Goal: Task Accomplishment & Management: Use online tool/utility

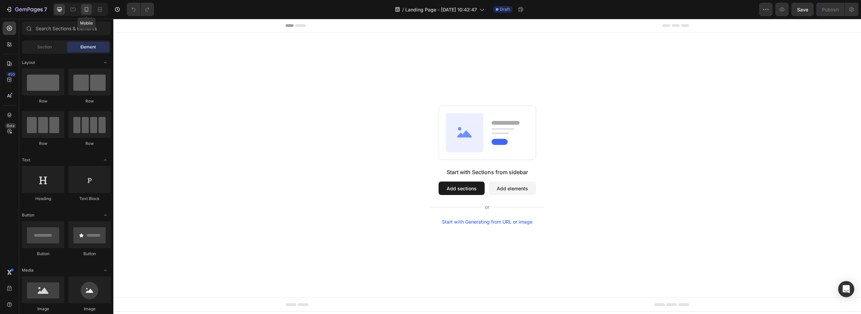
click at [86, 13] on div at bounding box center [86, 9] width 11 height 11
click at [84, 10] on icon at bounding box center [86, 9] width 7 height 7
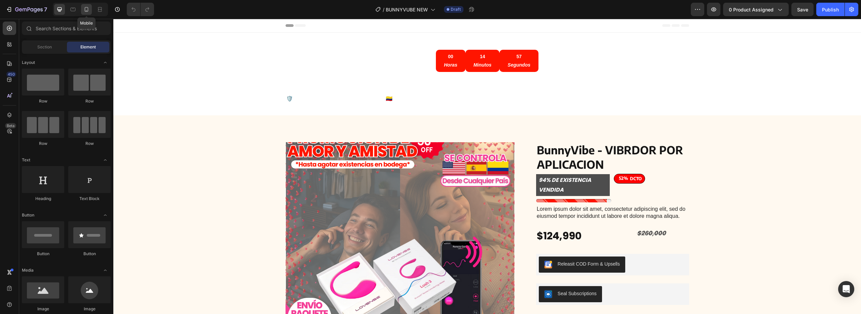
click at [86, 9] on icon at bounding box center [86, 9] width 7 height 7
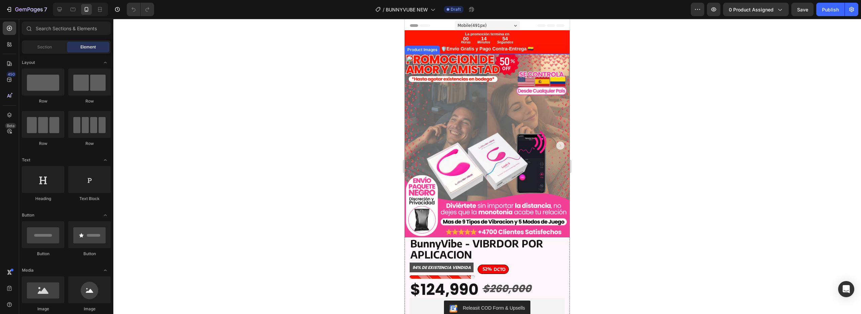
click at [474, 125] on img at bounding box center [486, 146] width 165 height 184
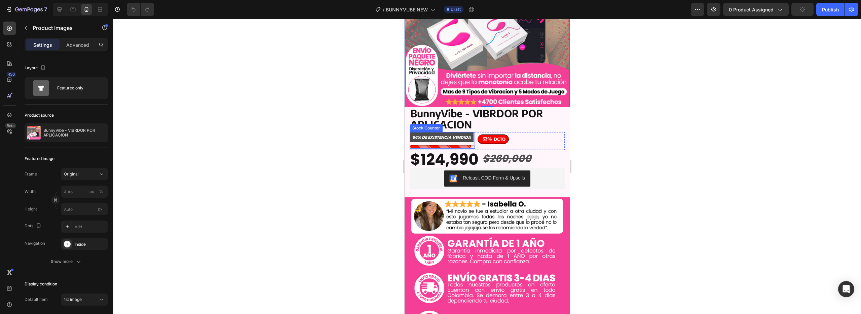
scroll to position [134, 0]
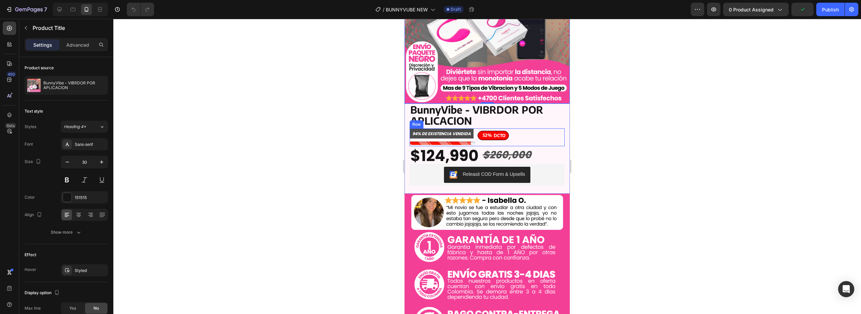
click at [536, 118] on div "BunnyVibe - VIBRDOR POR APLICACION" at bounding box center [486, 116] width 155 height 24
click at [475, 95] on div "Product Title Edit content in Shopify" at bounding box center [444, 97] width 71 height 11
click at [474, 94] on icon at bounding box center [475, 96] width 4 height 5
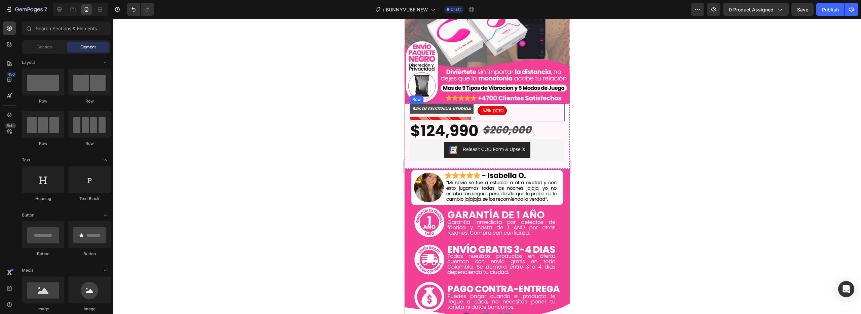
click at [511, 104] on div "94% DE EXISTENCIA VENDIDA Stock Counter 52% DCTO Discount Tag Row" at bounding box center [486, 113] width 155 height 18
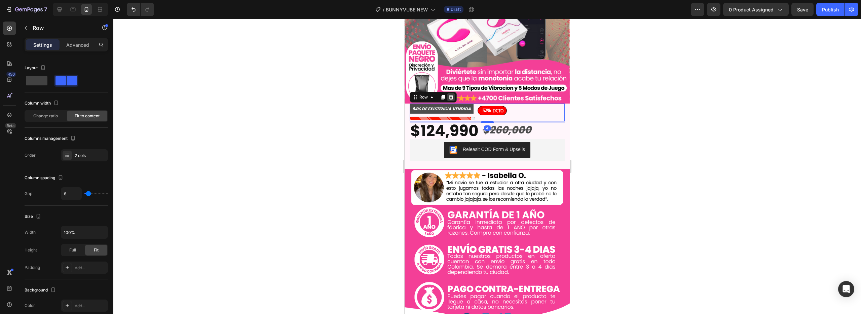
click at [452, 93] on div at bounding box center [451, 97] width 8 height 8
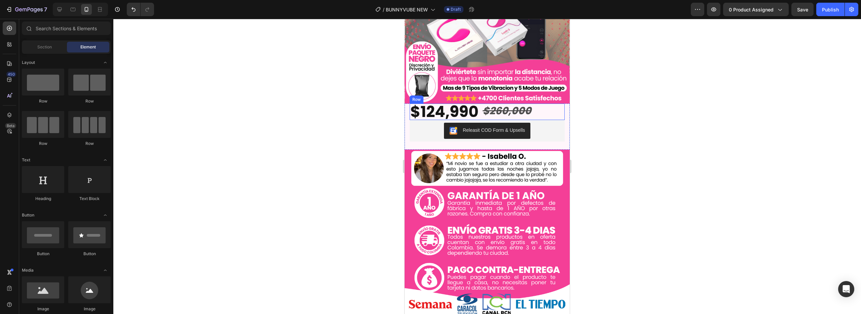
click at [539, 104] on div "$124,990 Product Price Product Price $260,000 Product Price Product Price Row" at bounding box center [486, 112] width 155 height 16
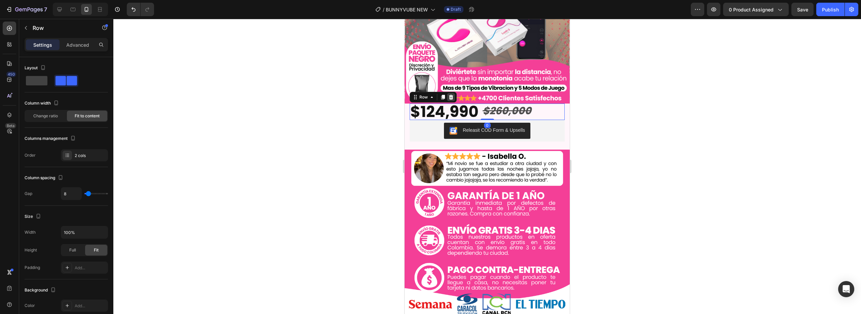
click at [451, 94] on icon at bounding box center [450, 96] width 5 height 5
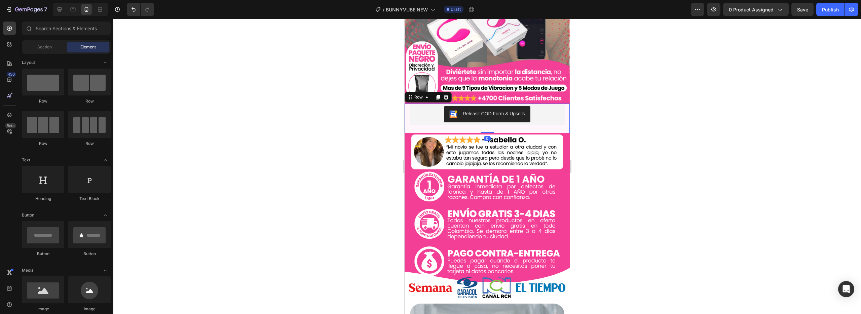
click at [552, 123] on div "Lorem ipsum dolor sit amet, consectetur adipiscing elit, sed do eiusmod tempor …" at bounding box center [486, 119] width 155 height 30
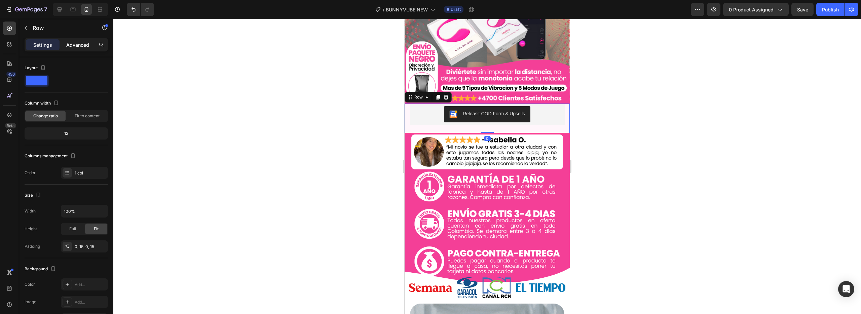
click at [77, 45] on p "Advanced" at bounding box center [77, 44] width 23 height 7
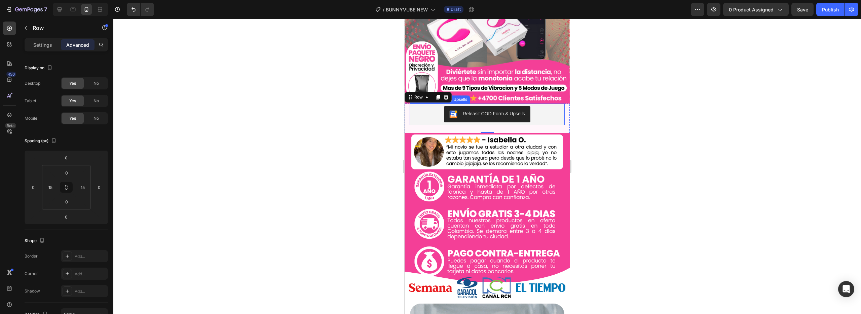
click at [421, 114] on div "Releasit COD Form & Upsells" at bounding box center [487, 114] width 150 height 16
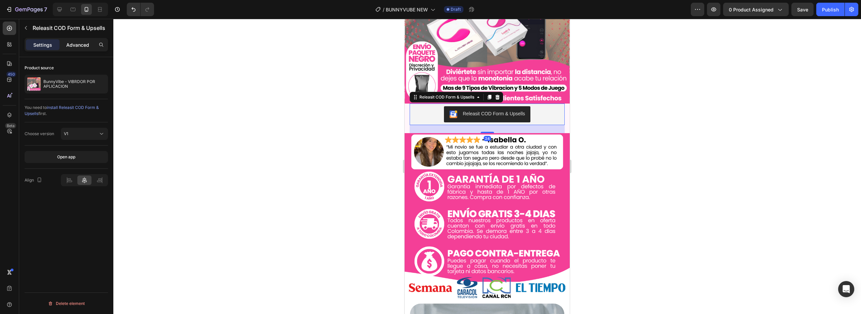
click at [80, 43] on p "Advanced" at bounding box center [77, 44] width 23 height 7
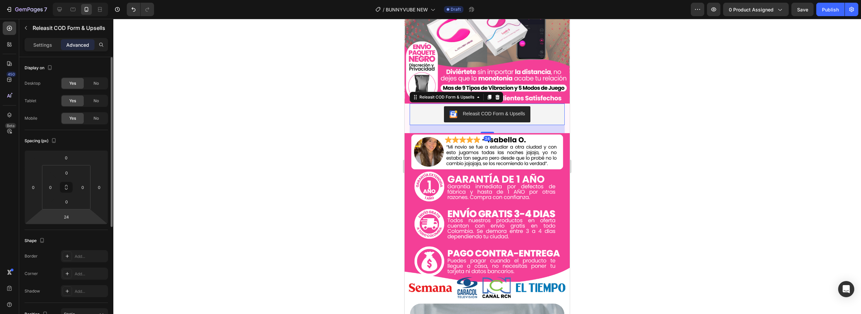
click at [65, 0] on html "7 Version history / BUNNYVUBE NEW Draft Preview 0 product assigned Save Publish…" at bounding box center [430, 0] width 861 height 0
click at [68, 214] on input "24" at bounding box center [66, 217] width 13 height 10
type input "2"
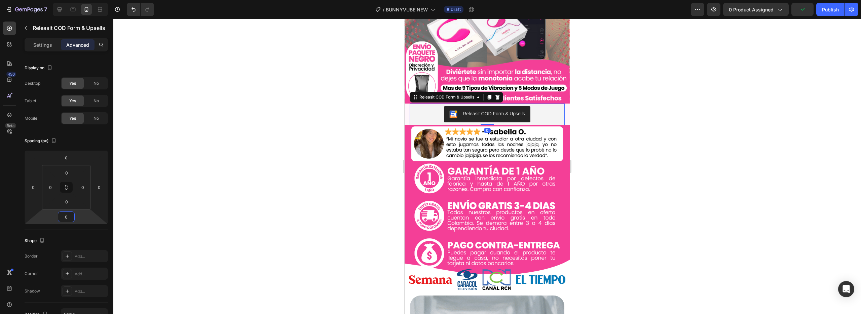
type input "0"
click at [204, 259] on div at bounding box center [486, 166] width 747 height 295
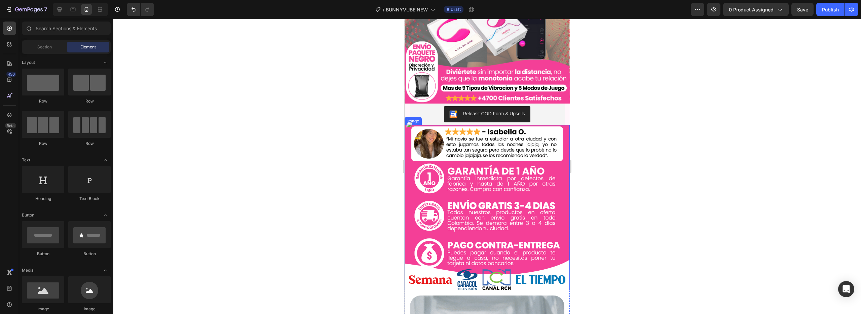
click at [476, 182] on img at bounding box center [486, 207] width 165 height 165
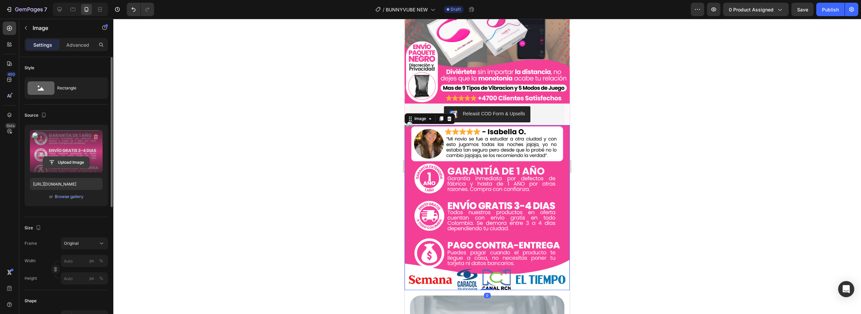
click at [69, 164] on input "file" at bounding box center [66, 162] width 46 height 11
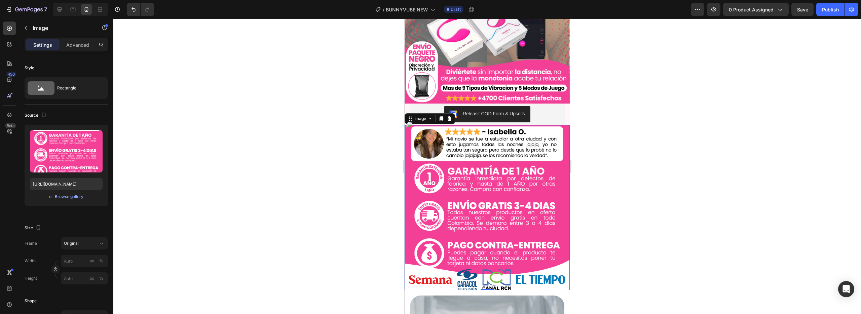
scroll to position [129, 0]
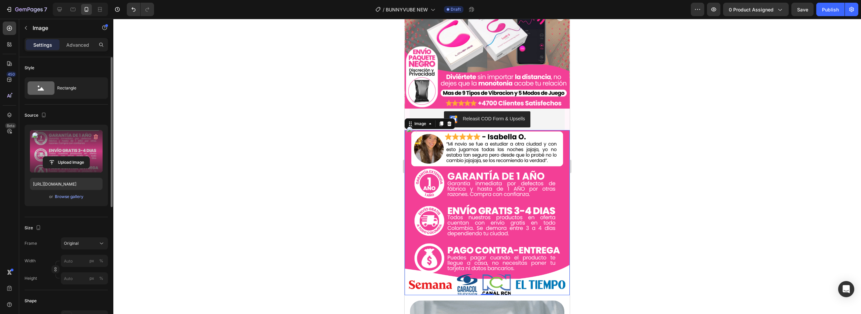
click at [65, 147] on label at bounding box center [66, 151] width 73 height 42
click at [65, 157] on input "file" at bounding box center [66, 162] width 46 height 11
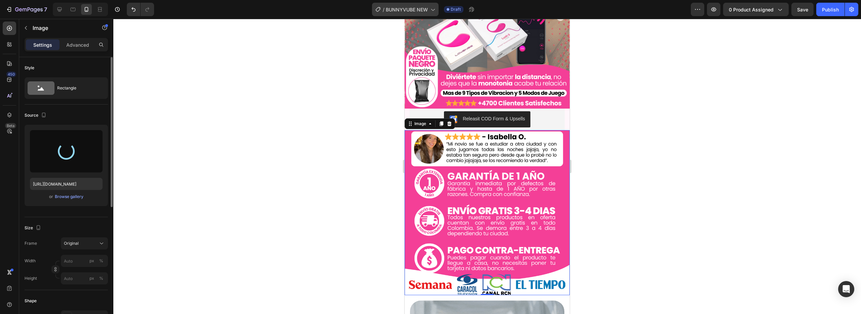
type input "[URL][DOMAIN_NAME]"
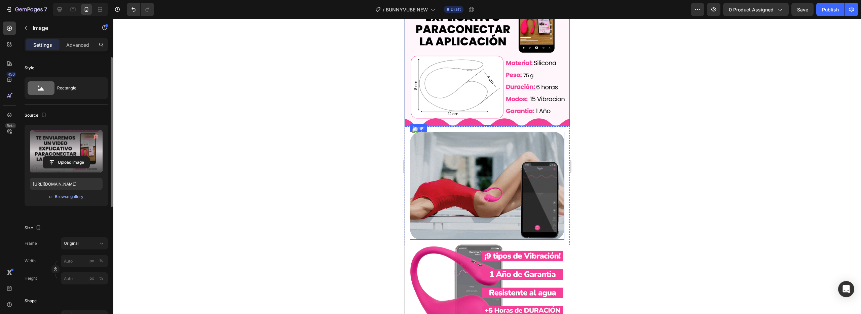
scroll to position [329, 0]
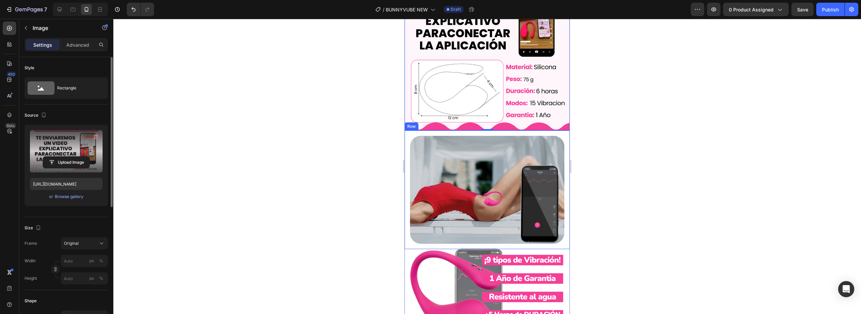
click at [563, 144] on div "Image Row" at bounding box center [486, 189] width 165 height 119
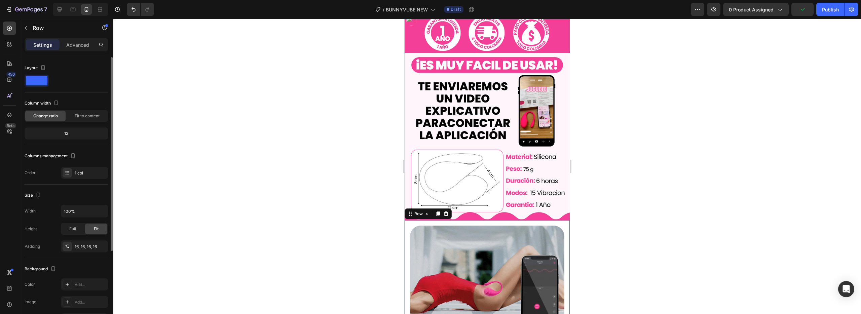
scroll to position [191, 0]
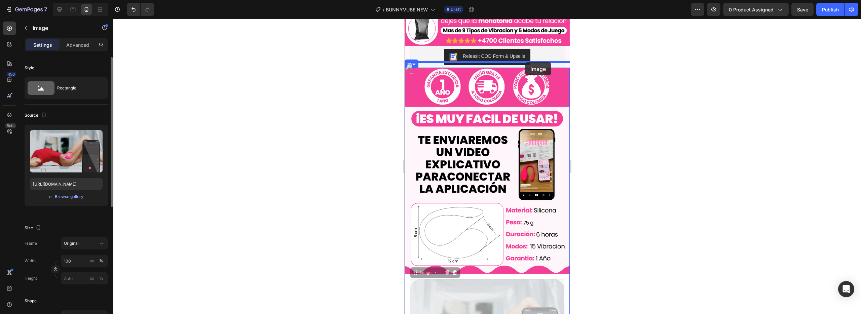
drag, startPoint x: 549, startPoint y: 270, endPoint x: 525, endPoint y: 63, distance: 208.7
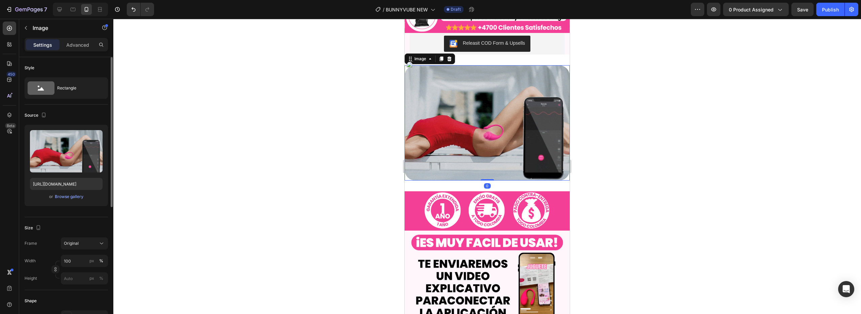
scroll to position [210, 0]
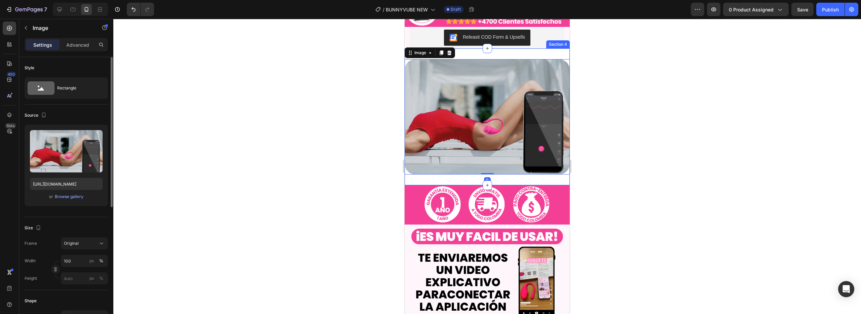
click at [521, 173] on div "Image 0 Section 4" at bounding box center [486, 116] width 165 height 137
click at [512, 155] on img at bounding box center [486, 117] width 165 height 116
click at [81, 45] on p "Advanced" at bounding box center [77, 44] width 23 height 7
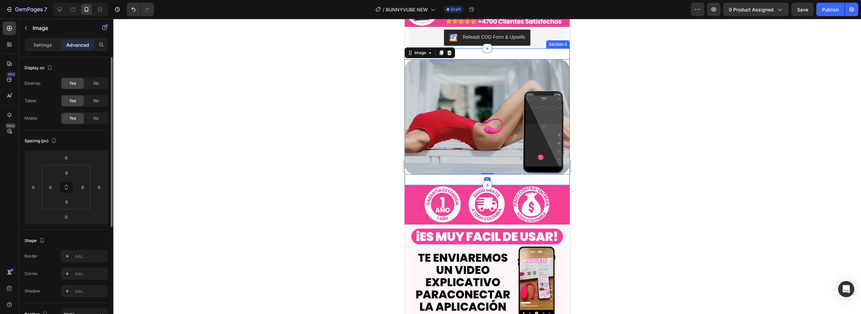
click at [430, 171] on div "Image 0 Section 4" at bounding box center [486, 116] width 165 height 137
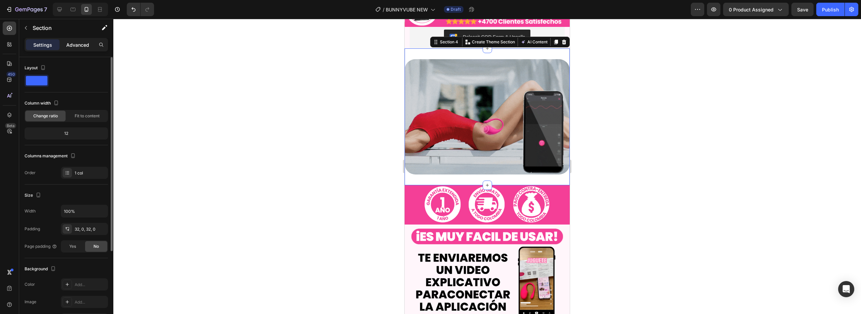
click at [67, 46] on p "Advanced" at bounding box center [77, 44] width 23 height 7
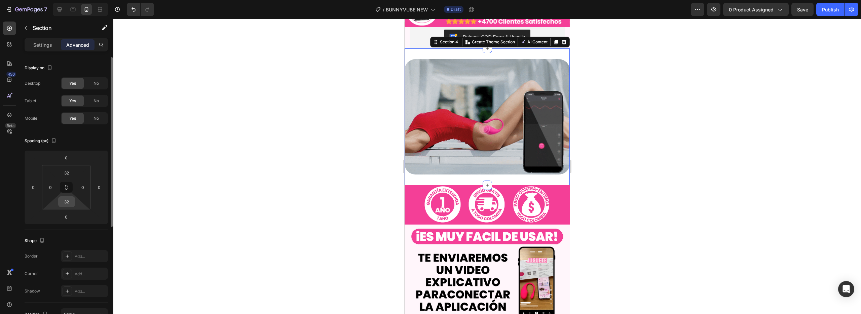
click at [69, 204] on input "32" at bounding box center [66, 202] width 13 height 10
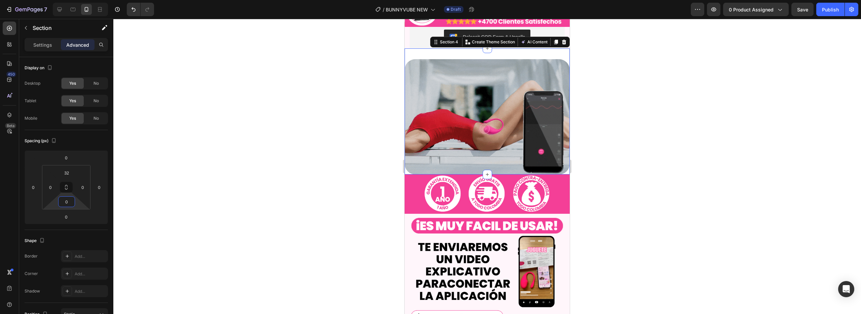
type input "0"
click at [153, 239] on div at bounding box center [486, 166] width 747 height 295
click at [423, 151] on img at bounding box center [486, 117] width 165 height 116
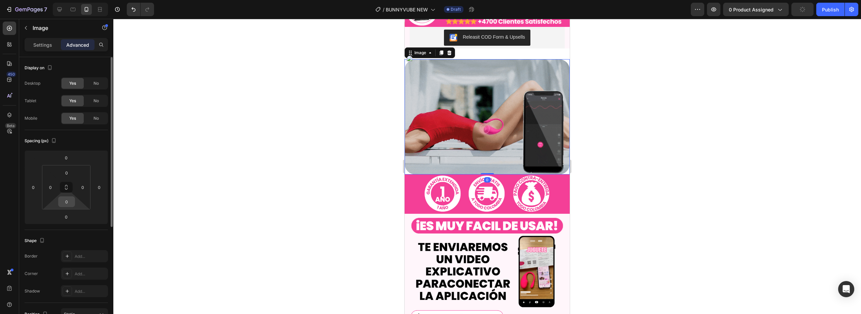
click at [71, 201] on input "0" at bounding box center [66, 202] width 13 height 10
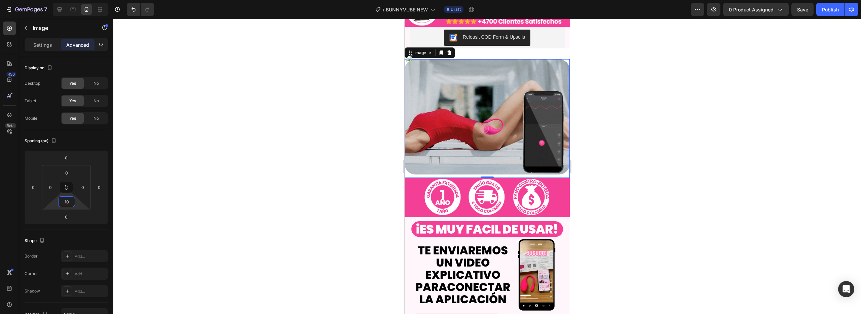
type input "10"
click at [226, 238] on div at bounding box center [486, 166] width 747 height 295
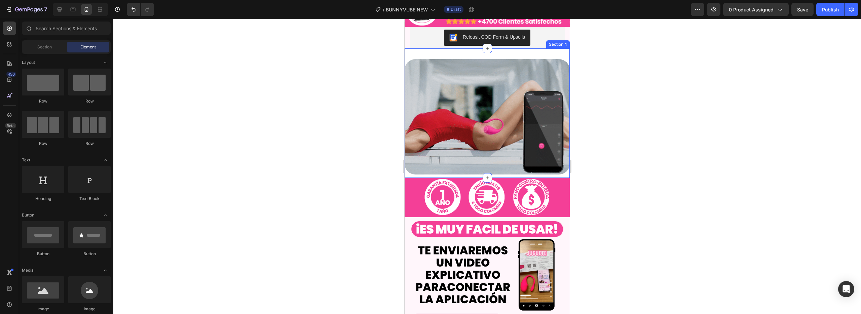
click at [523, 48] on div "Image Section 4" at bounding box center [486, 113] width 165 height 130
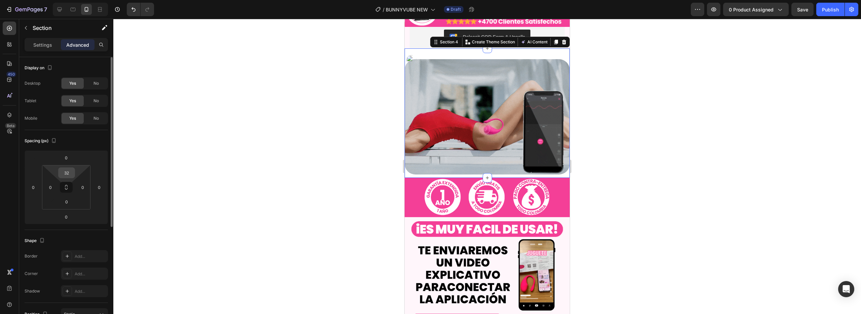
click at [67, 175] on input "32" at bounding box center [66, 173] width 13 height 10
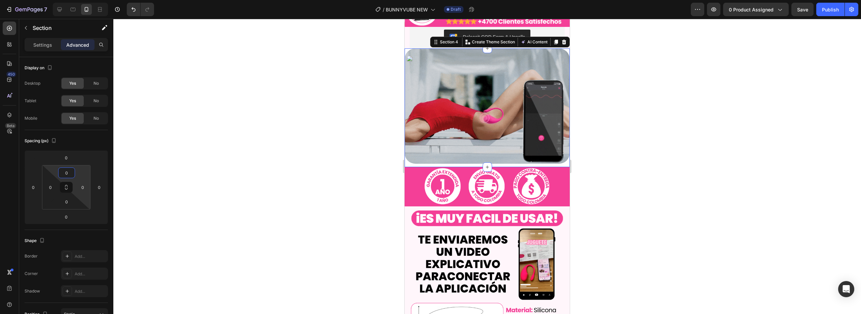
type input "0"
click at [255, 157] on div at bounding box center [486, 166] width 747 height 295
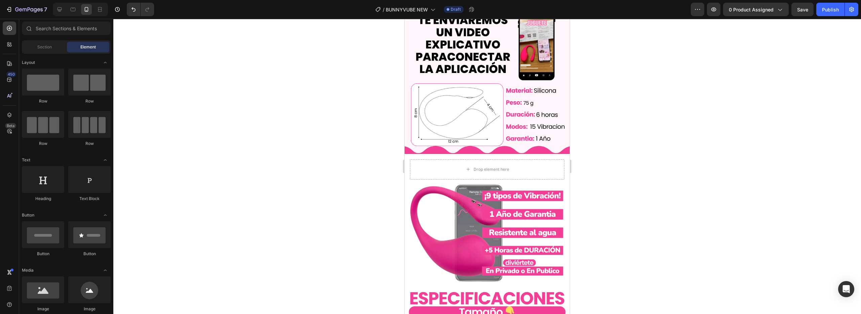
scroll to position [422, 0]
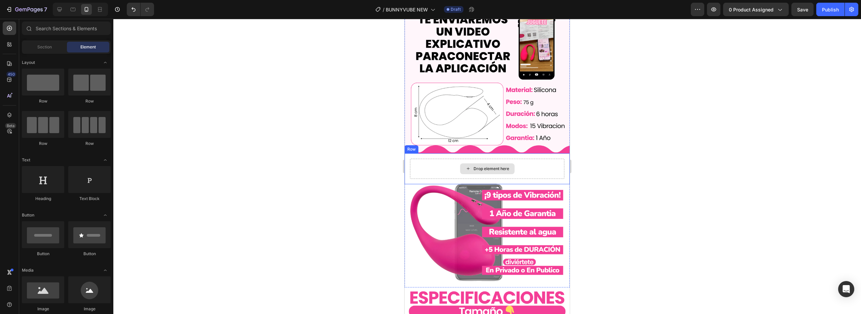
click at [523, 160] on div "Drop element here" at bounding box center [487, 169] width 154 height 20
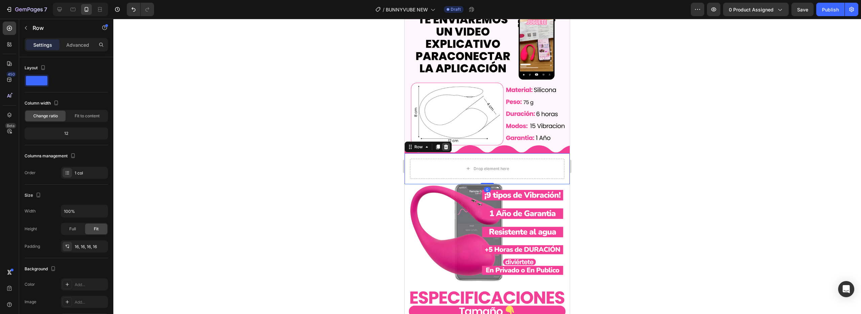
click at [448, 143] on div at bounding box center [446, 147] width 8 height 8
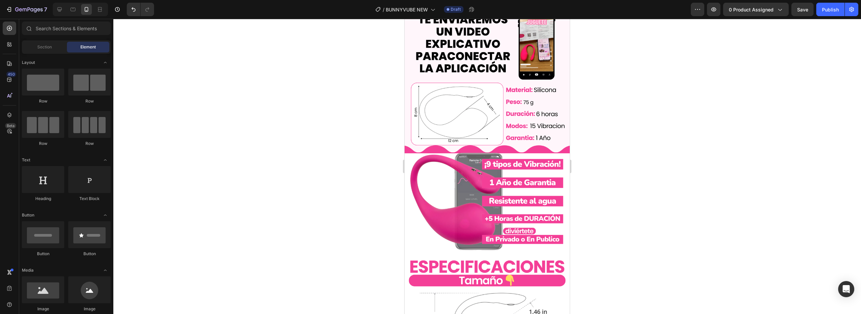
click at [465, 174] on img at bounding box center [487, 202] width 154 height 106
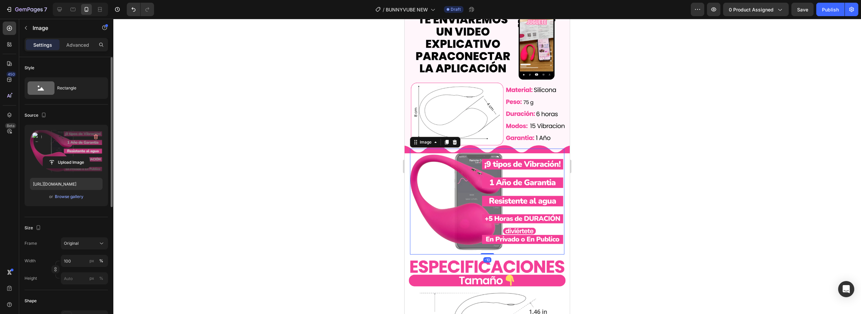
click at [73, 143] on label at bounding box center [66, 151] width 73 height 42
click at [73, 157] on input "file" at bounding box center [66, 162] width 46 height 11
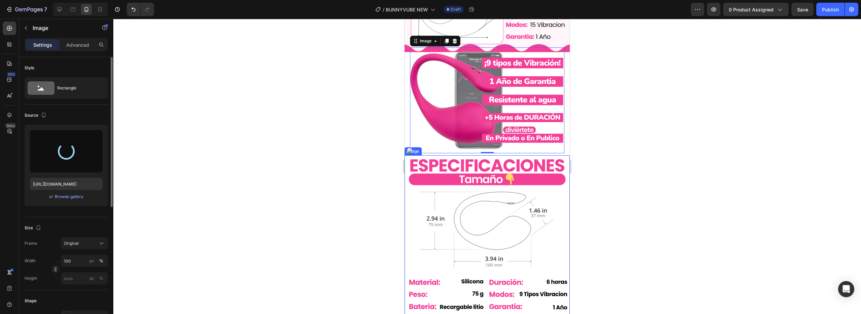
scroll to position [543, 0]
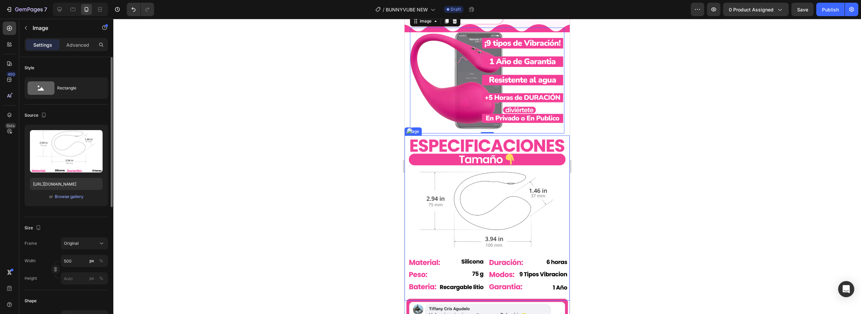
click at [503, 181] on img at bounding box center [486, 217] width 165 height 165
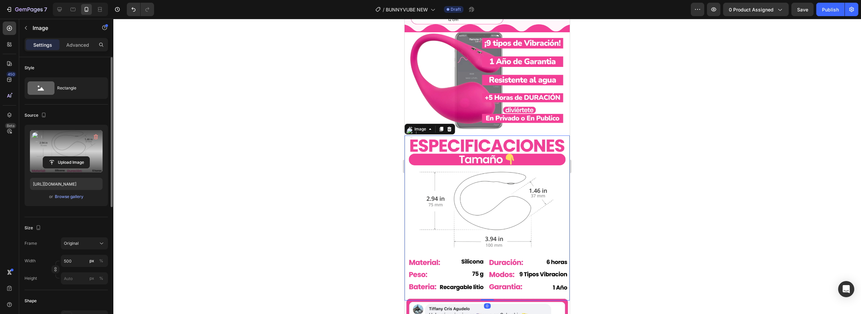
click at [73, 143] on label at bounding box center [66, 151] width 73 height 42
click at [73, 157] on input "file" at bounding box center [66, 162] width 46 height 11
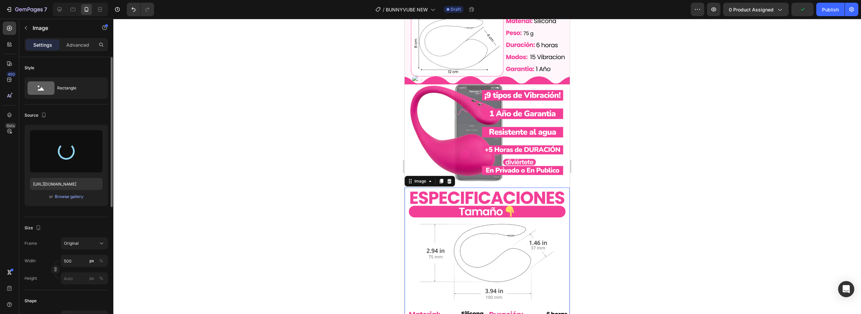
scroll to position [496, 0]
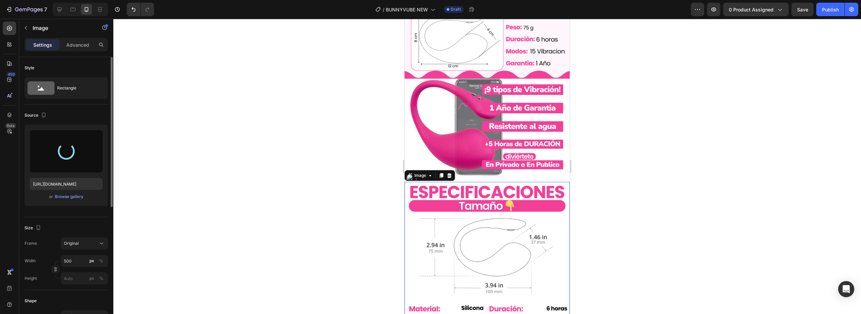
type input "[URL][DOMAIN_NAME]"
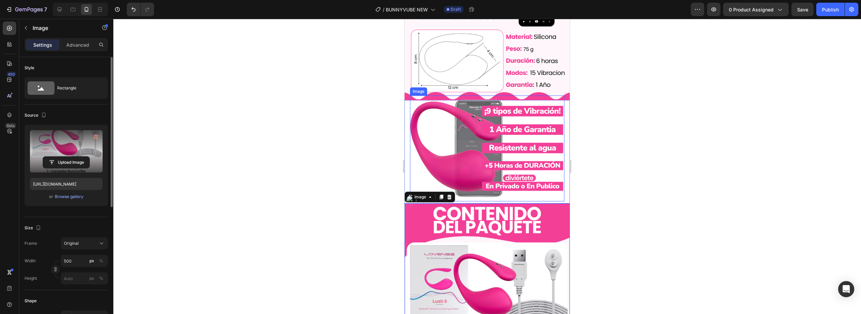
scroll to position [488, 0]
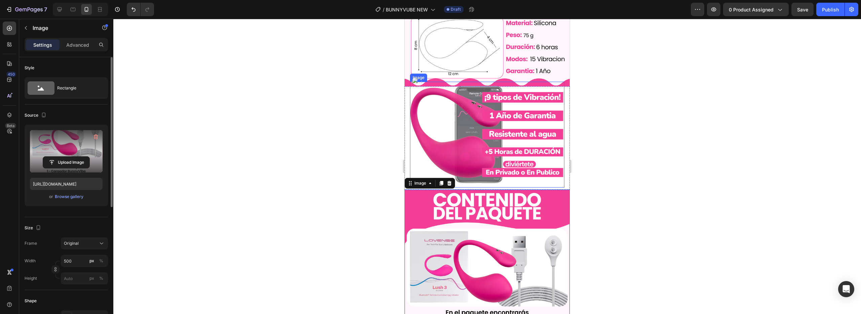
click at [522, 159] on img at bounding box center [487, 135] width 154 height 106
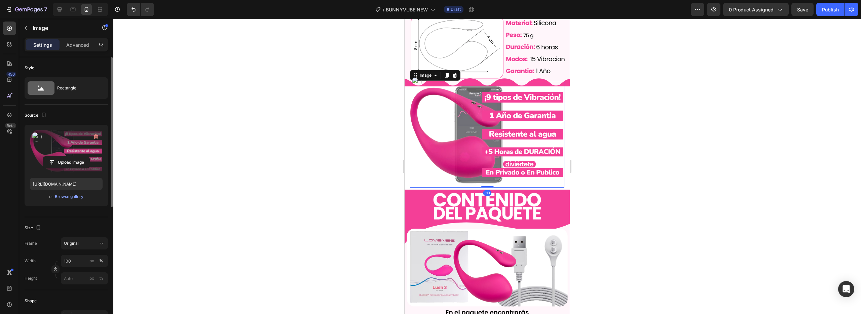
click at [72, 150] on label at bounding box center [66, 151] width 73 height 42
click at [72, 157] on input "file" at bounding box center [66, 162] width 46 height 11
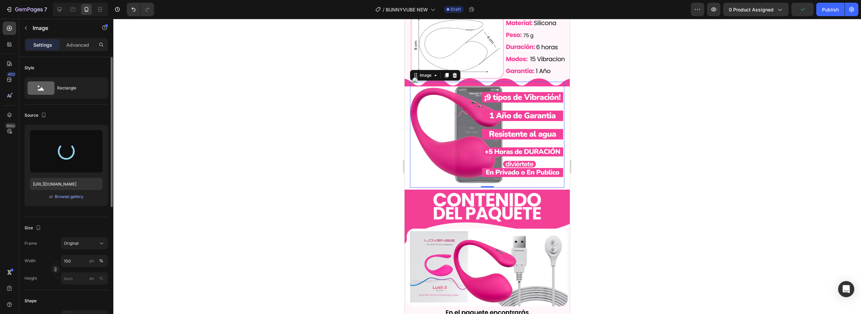
type input "[URL][DOMAIN_NAME]"
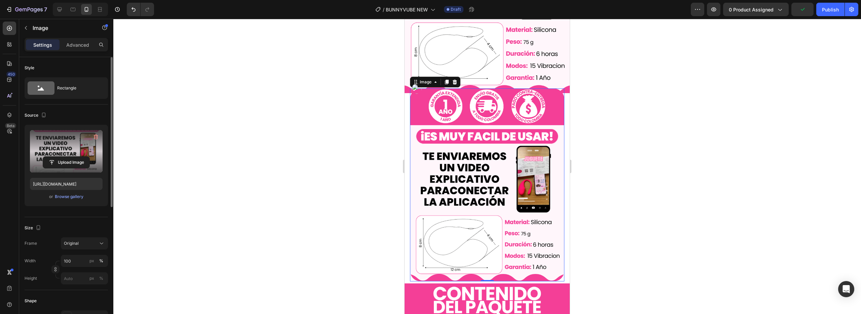
scroll to position [480, 0]
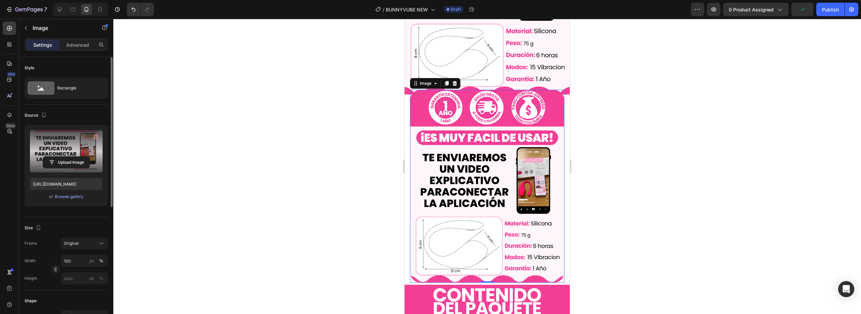
click at [634, 86] on div at bounding box center [486, 166] width 747 height 295
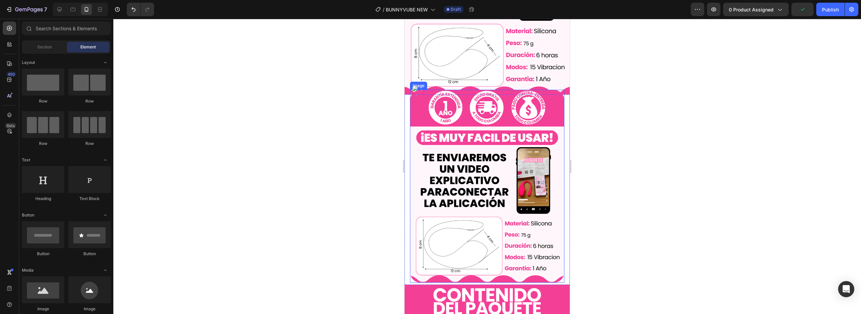
click at [552, 119] on img at bounding box center [487, 186] width 154 height 193
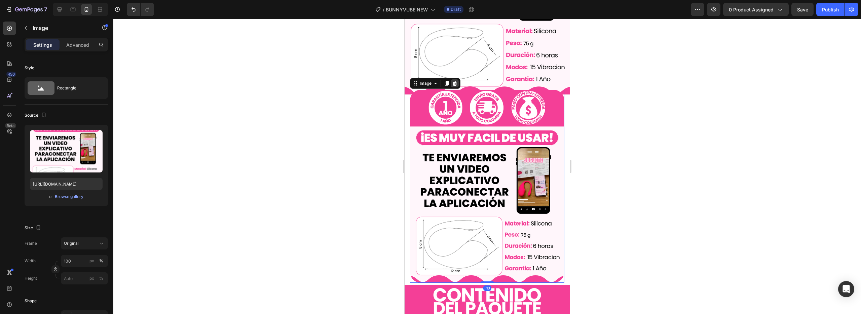
click at [455, 81] on icon at bounding box center [454, 83] width 5 height 5
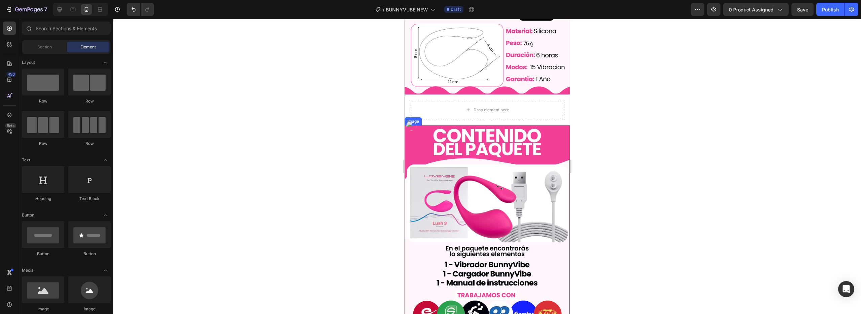
click at [517, 126] on img at bounding box center [486, 228] width 165 height 206
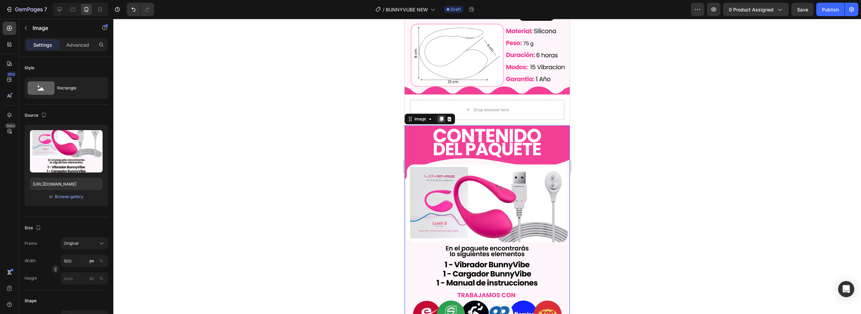
click at [438, 116] on icon at bounding box center [440, 118] width 5 height 5
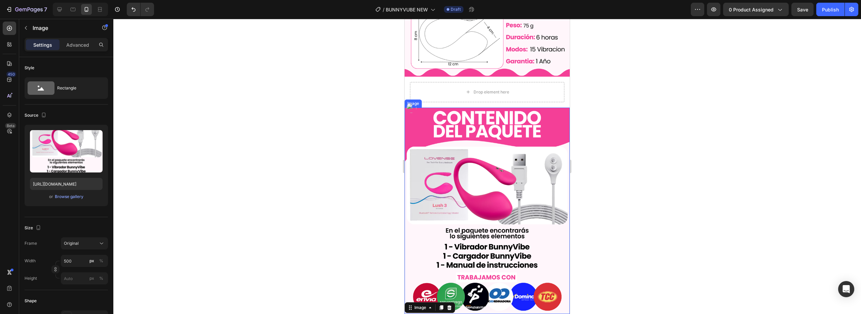
scroll to position [453, 0]
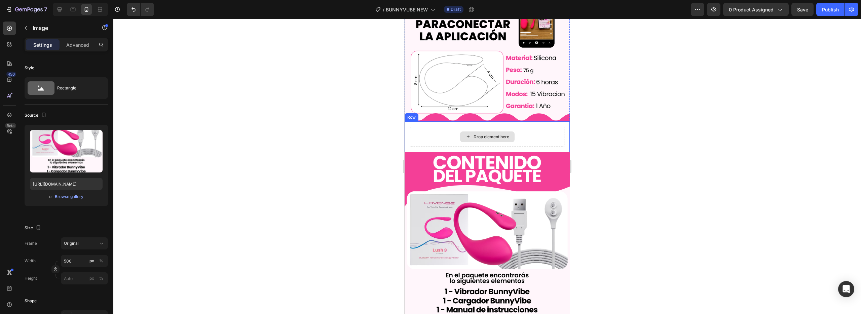
click at [506, 137] on div "Drop element here" at bounding box center [487, 137] width 154 height 20
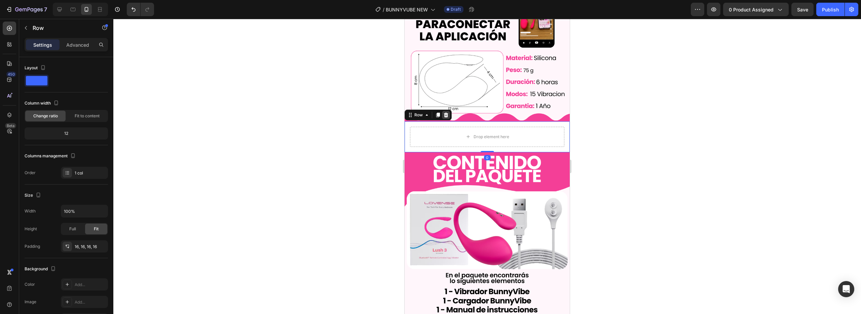
click at [449, 112] on div "Row" at bounding box center [427, 115] width 47 height 11
click at [445, 113] on icon at bounding box center [446, 115] width 4 height 5
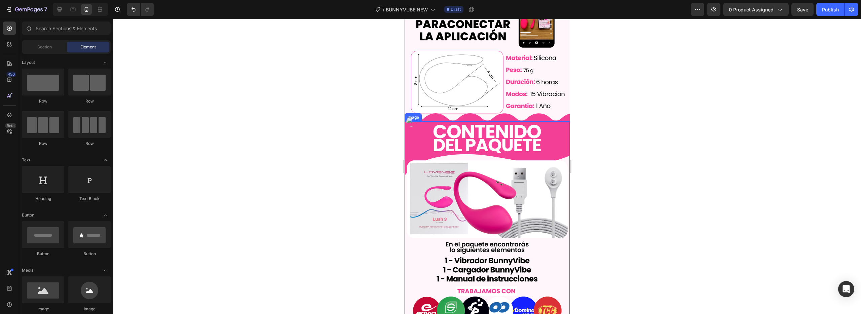
click at [456, 134] on img at bounding box center [486, 224] width 165 height 206
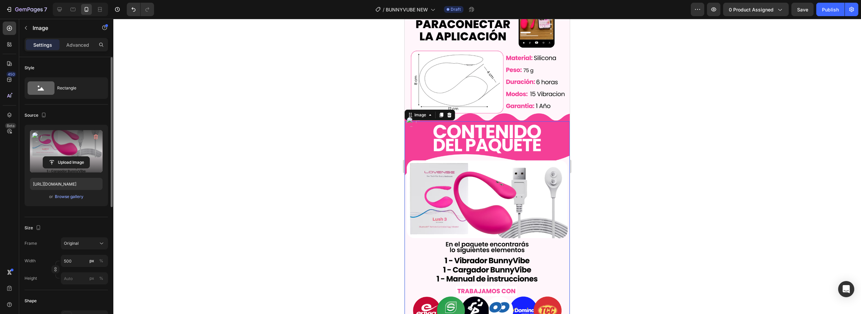
click at [69, 147] on label at bounding box center [66, 151] width 73 height 42
click at [69, 157] on input "file" at bounding box center [66, 162] width 46 height 11
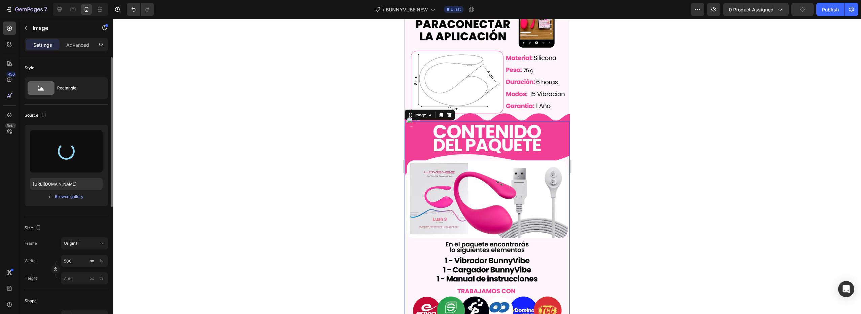
type input "[URL][DOMAIN_NAME]"
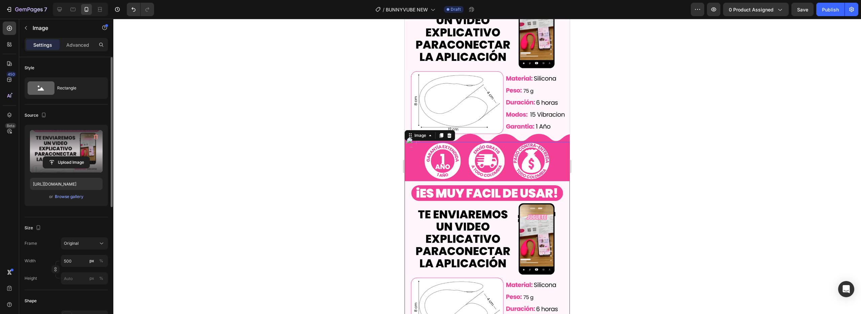
scroll to position [429, 0]
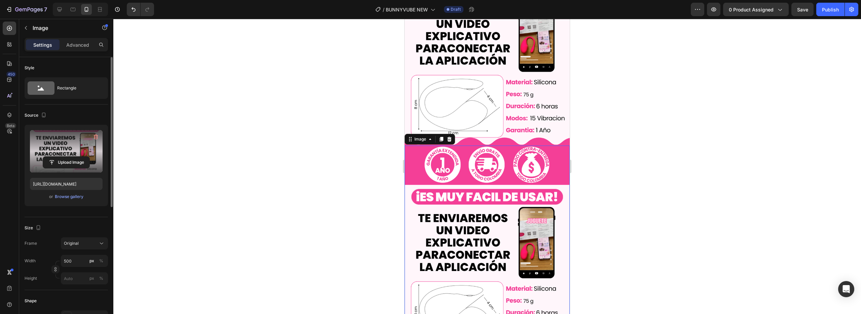
click at [606, 114] on div at bounding box center [486, 166] width 747 height 295
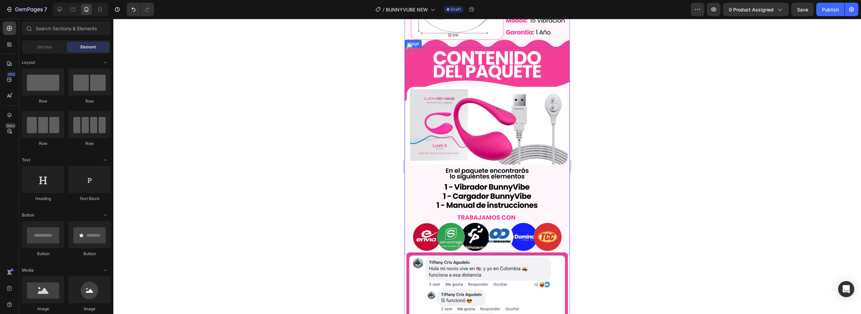
scroll to position [739, 0]
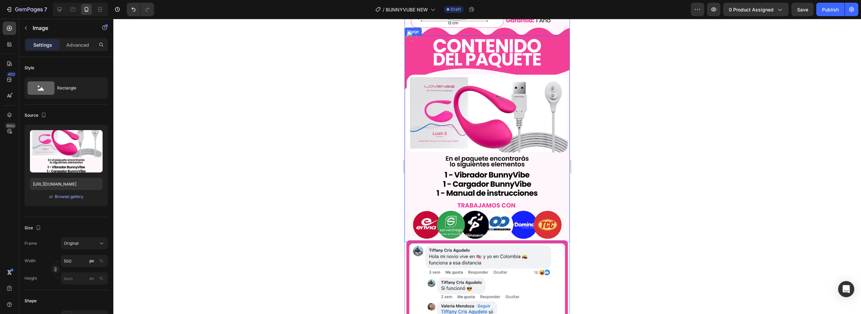
click at [512, 162] on img at bounding box center [486, 139] width 165 height 206
click at [521, 132] on img at bounding box center [486, 139] width 165 height 206
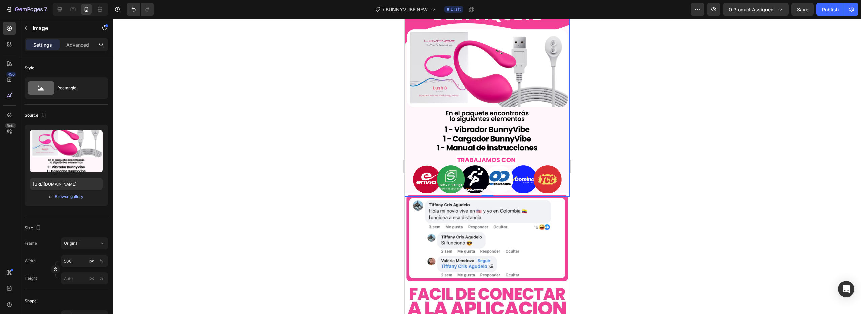
scroll to position [840, 0]
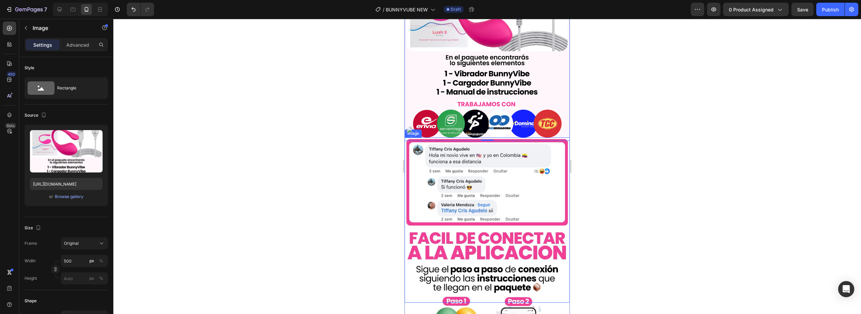
click at [495, 181] on img at bounding box center [486, 219] width 165 height 165
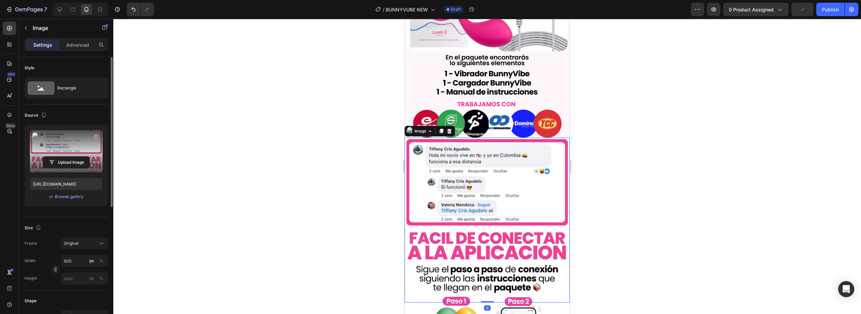
click at [85, 143] on label at bounding box center [66, 151] width 73 height 42
click at [85, 157] on input "file" at bounding box center [66, 162] width 46 height 11
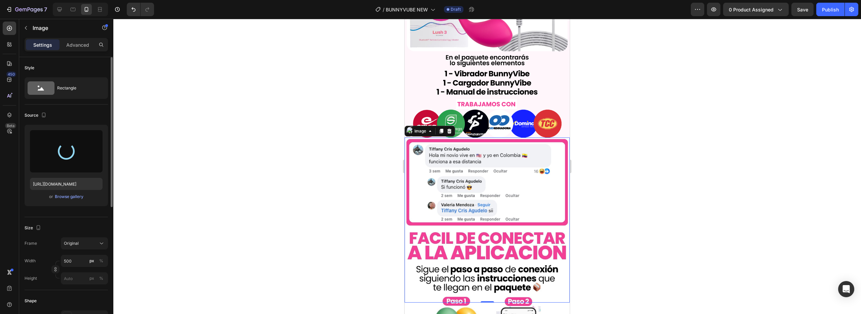
type input "[URL][DOMAIN_NAME]"
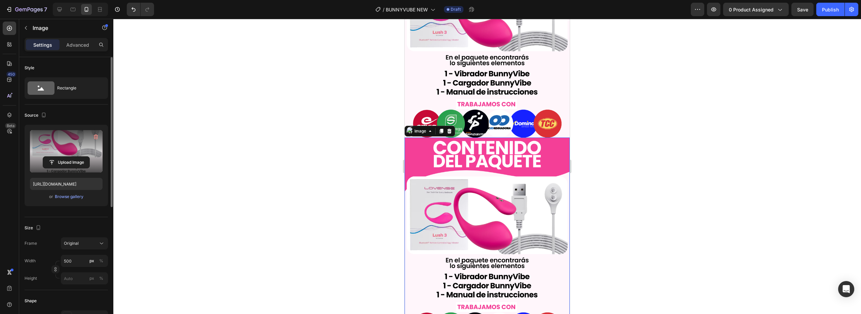
click at [457, 177] on img at bounding box center [486, 240] width 165 height 206
click at [67, 142] on label at bounding box center [66, 151] width 73 height 42
click at [67, 157] on input "file" at bounding box center [66, 162] width 46 height 11
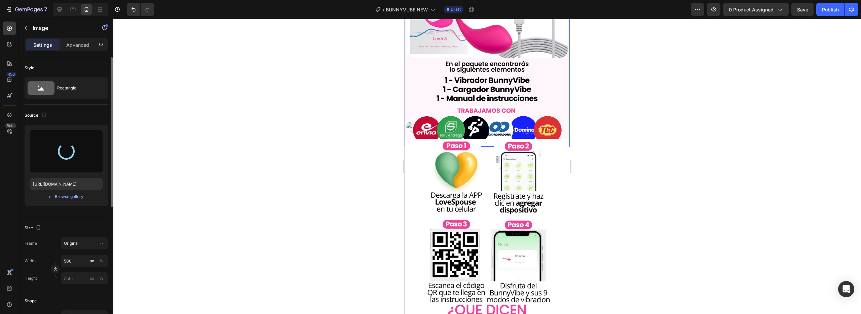
scroll to position [1041, 0]
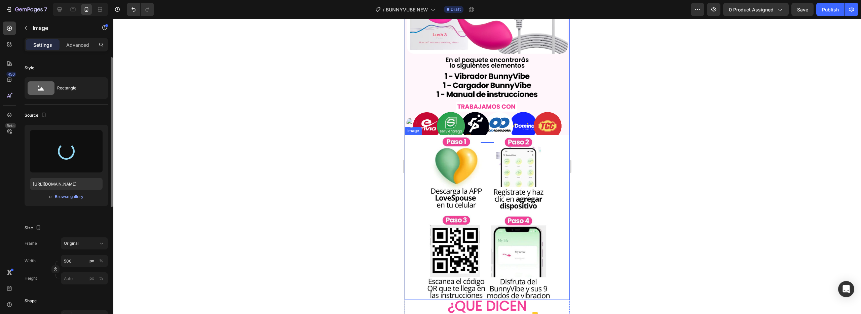
click at [474, 192] on img at bounding box center [486, 217] width 165 height 165
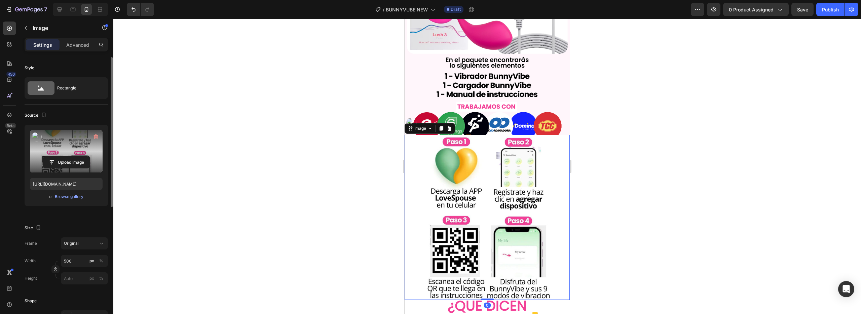
click at [67, 147] on label at bounding box center [66, 151] width 73 height 42
click at [67, 157] on input "file" at bounding box center [66, 162] width 46 height 11
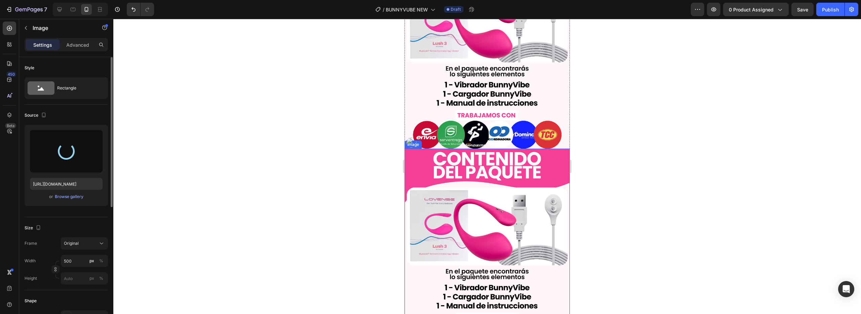
click at [496, 196] on img at bounding box center [486, 252] width 165 height 206
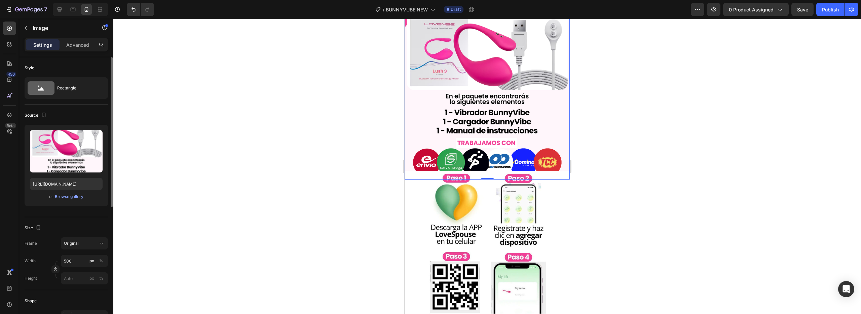
scroll to position [1018, 0]
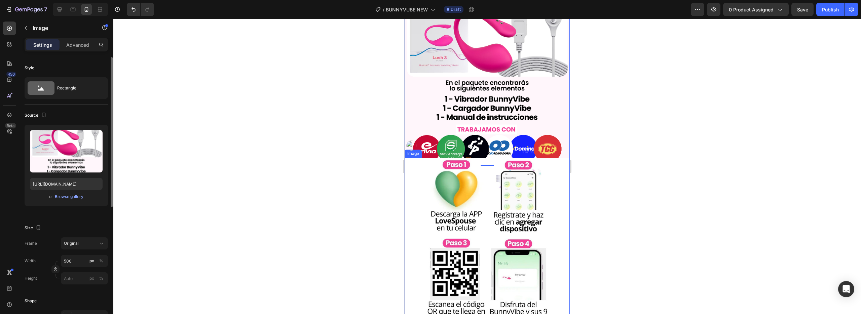
click at [502, 187] on img at bounding box center [486, 240] width 165 height 165
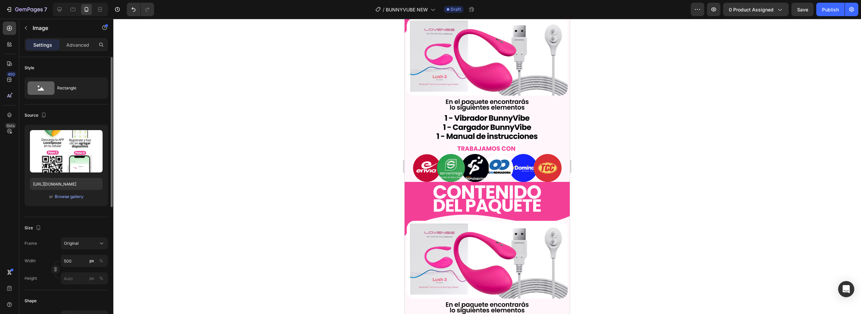
scroll to position [797, 0]
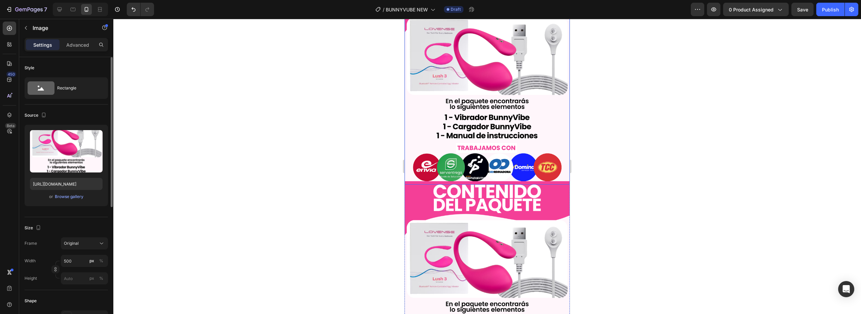
click at [500, 189] on img at bounding box center [486, 284] width 165 height 206
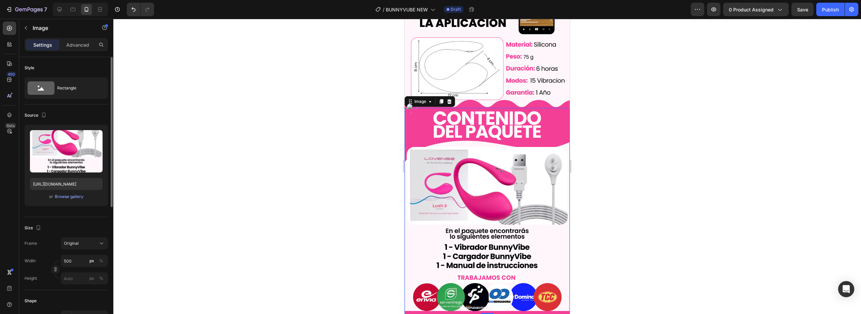
click at [467, 168] on img at bounding box center [486, 211] width 165 height 206
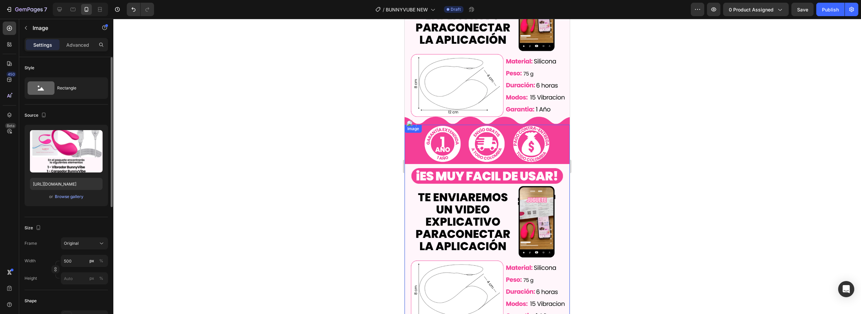
scroll to position [430, 0]
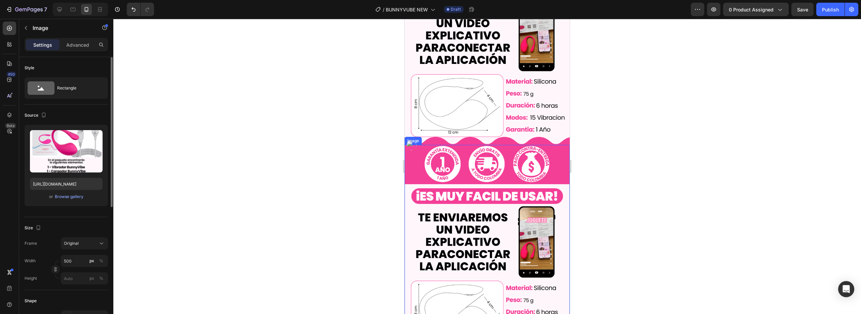
click at [470, 192] on img at bounding box center [486, 248] width 165 height 206
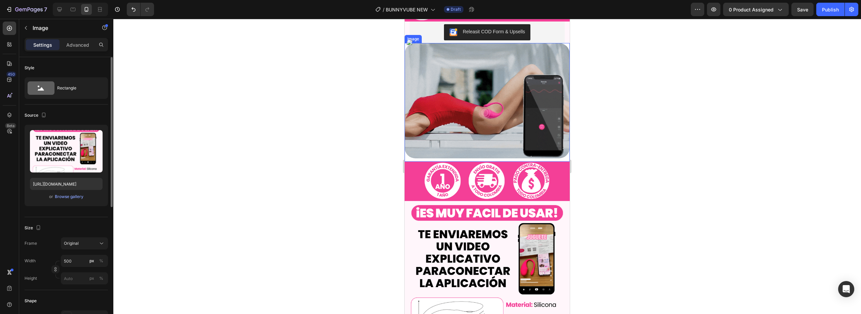
scroll to position [314, 0]
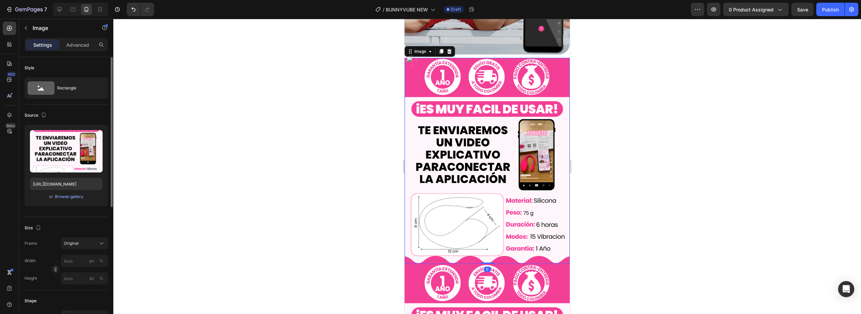
click at [468, 169] on img at bounding box center [486, 161] width 165 height 206
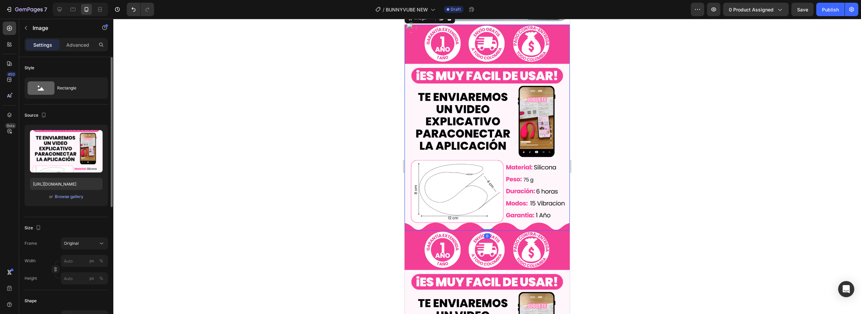
scroll to position [350, 0]
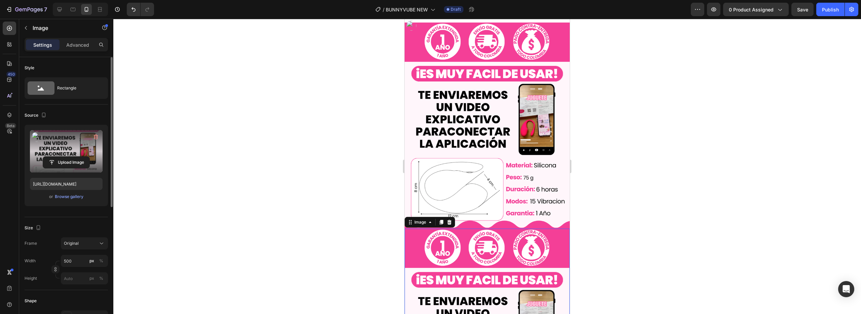
click at [69, 146] on label at bounding box center [66, 151] width 73 height 42
click at [69, 157] on input "file" at bounding box center [66, 162] width 46 height 11
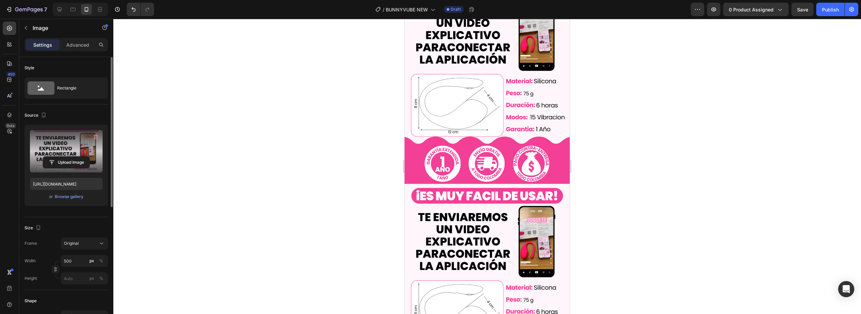
scroll to position [444, 0]
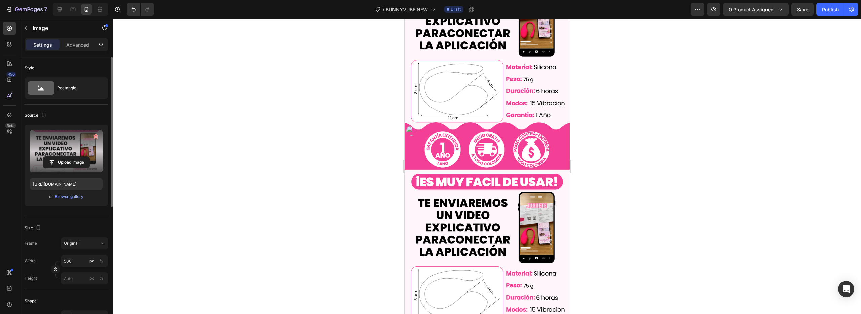
click at [450, 190] on img at bounding box center [486, 233] width 165 height 206
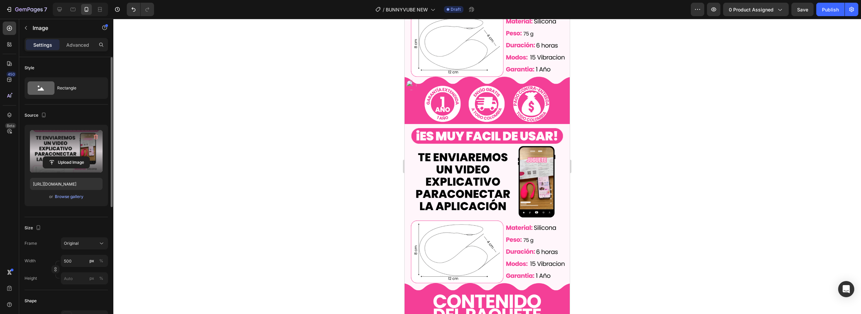
click at [462, 185] on img at bounding box center [486, 188] width 165 height 206
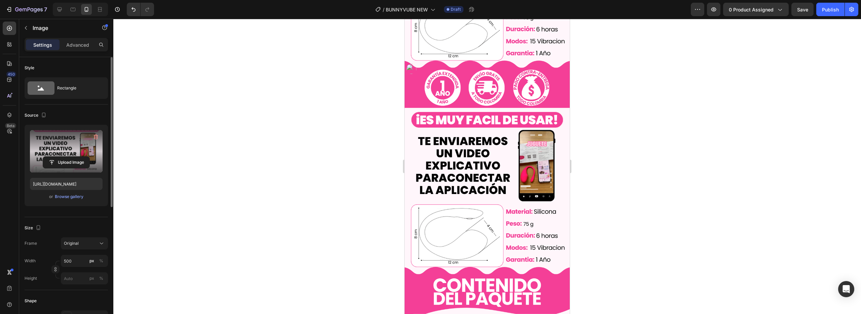
click at [474, 162] on img at bounding box center [486, 172] width 165 height 206
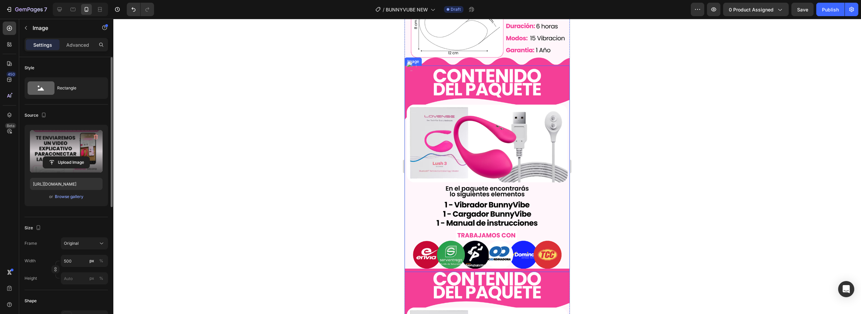
click at [465, 193] on img at bounding box center [486, 169] width 165 height 206
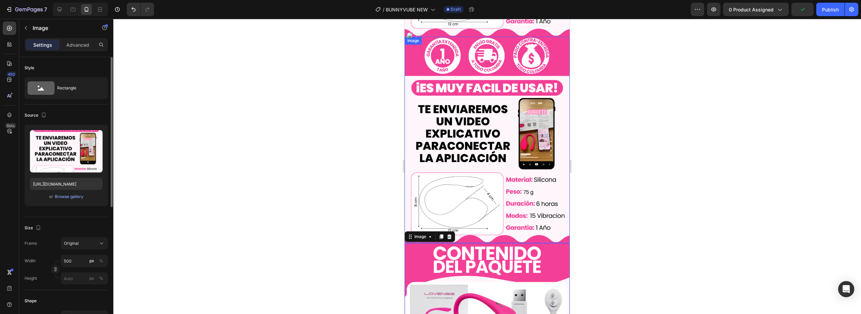
click at [475, 155] on img at bounding box center [486, 140] width 165 height 206
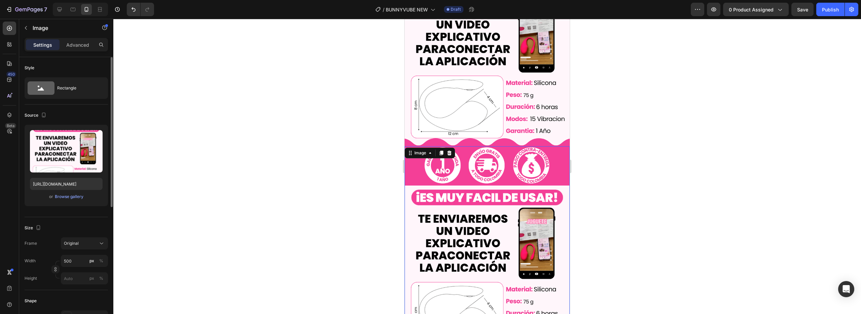
scroll to position [433, 0]
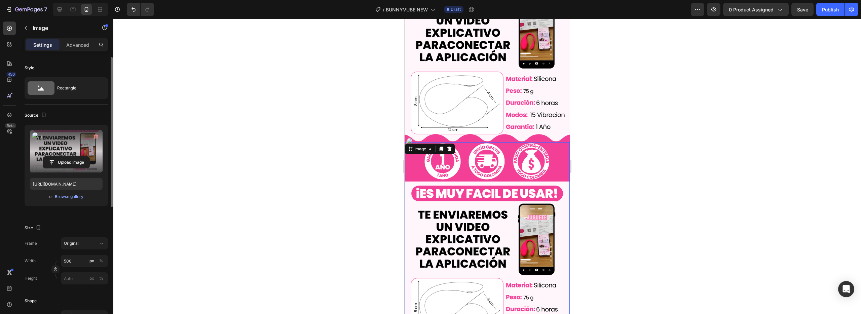
click at [53, 149] on label at bounding box center [66, 151] width 73 height 42
click at [53, 157] on input "file" at bounding box center [66, 162] width 46 height 11
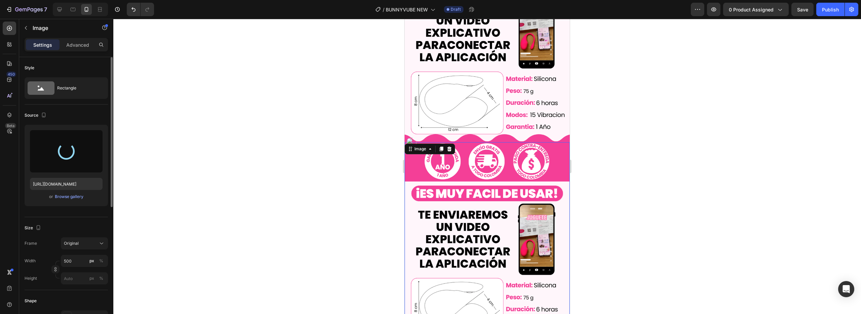
type input "[URL][DOMAIN_NAME]"
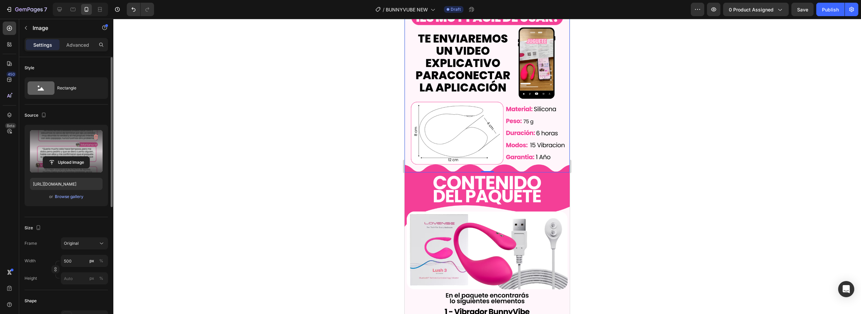
scroll to position [604, 0]
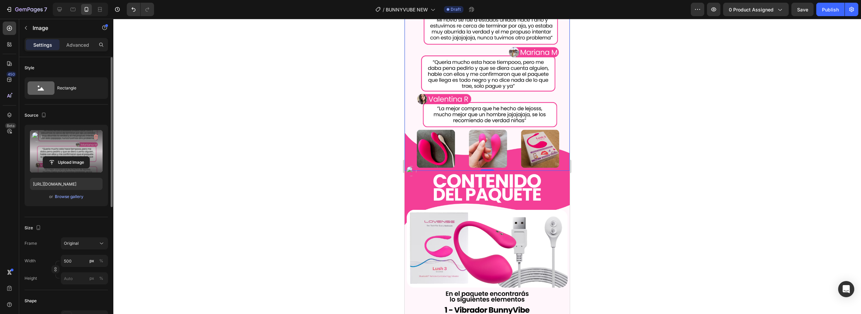
click at [75, 145] on label at bounding box center [66, 151] width 73 height 42
click at [75, 157] on input "file" at bounding box center [66, 162] width 46 height 11
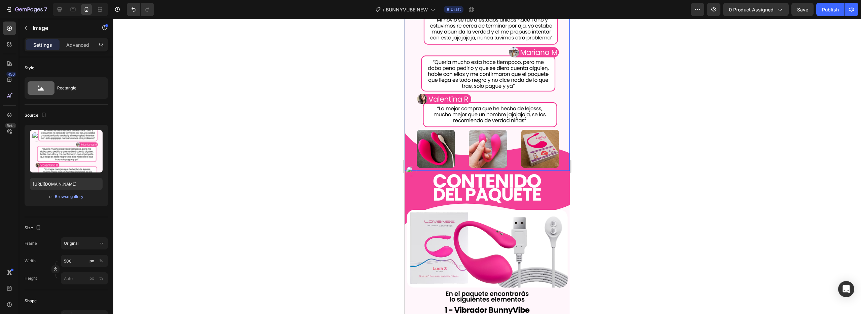
click at [478, 225] on img at bounding box center [486, 274] width 165 height 206
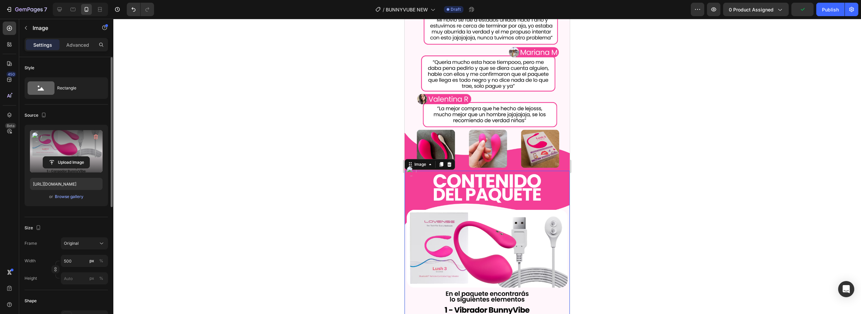
click at [66, 146] on label at bounding box center [66, 151] width 73 height 42
click at [66, 157] on input "file" at bounding box center [66, 162] width 46 height 11
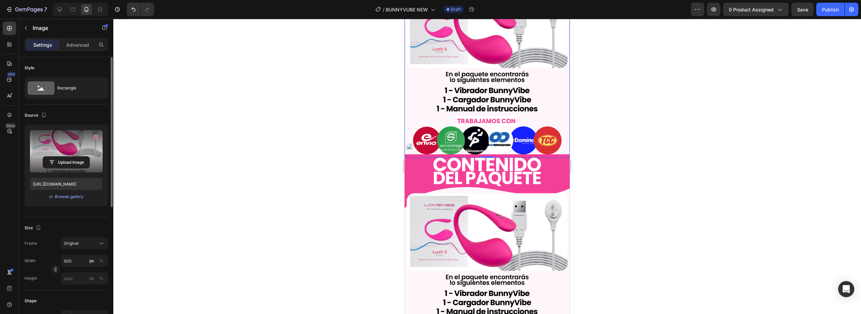
scroll to position [823, 0]
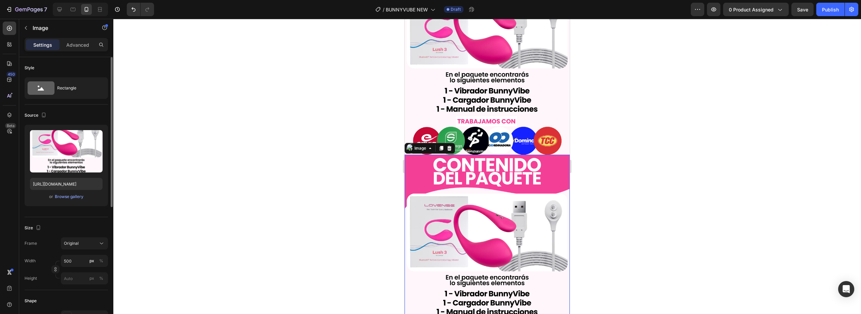
click at [503, 186] on img at bounding box center [486, 258] width 165 height 206
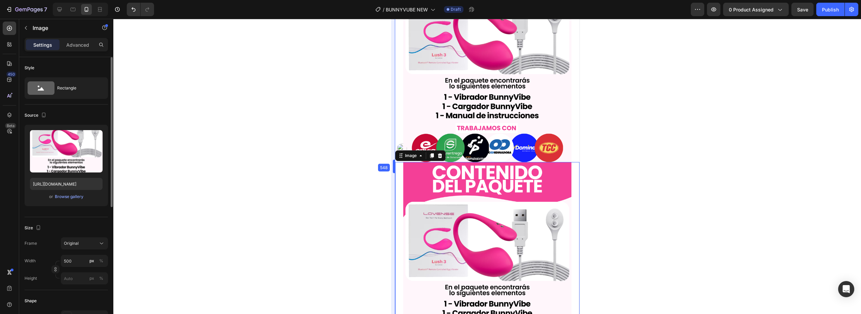
drag, startPoint x: 401, startPoint y: 177, endPoint x: 96, endPoint y: 173, distance: 304.9
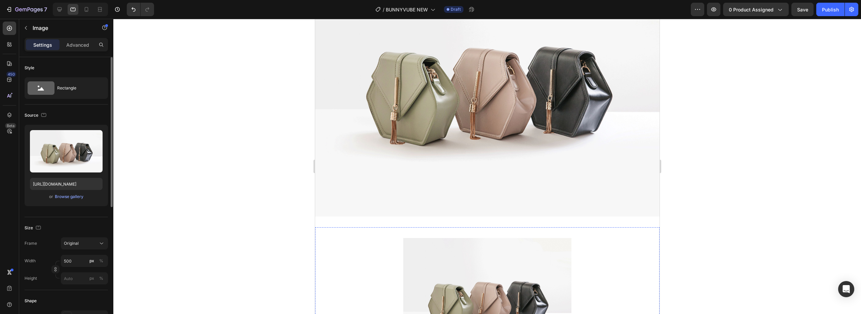
scroll to position [504, 0]
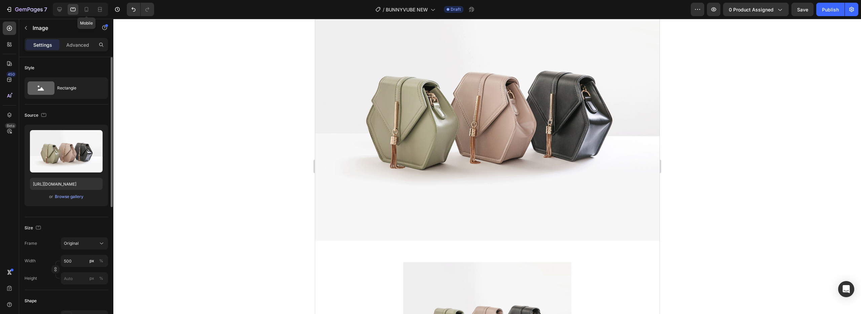
click at [79, 7] on div "Mobile" at bounding box center [80, 9] width 55 height 13
click at [88, 8] on icon at bounding box center [87, 9] width 4 height 5
type input "[URL][DOMAIN_NAME]"
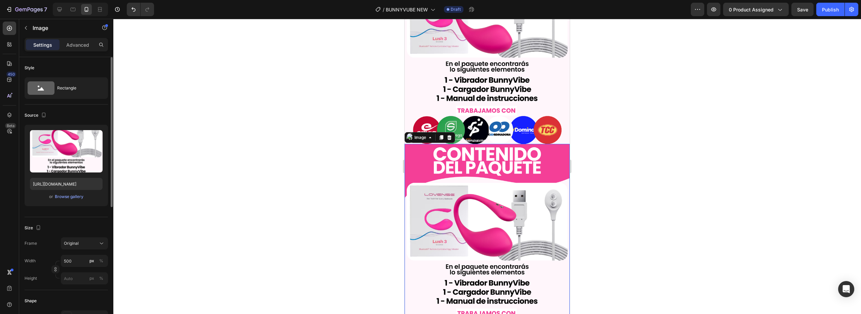
click at [469, 177] on img at bounding box center [486, 247] width 165 height 206
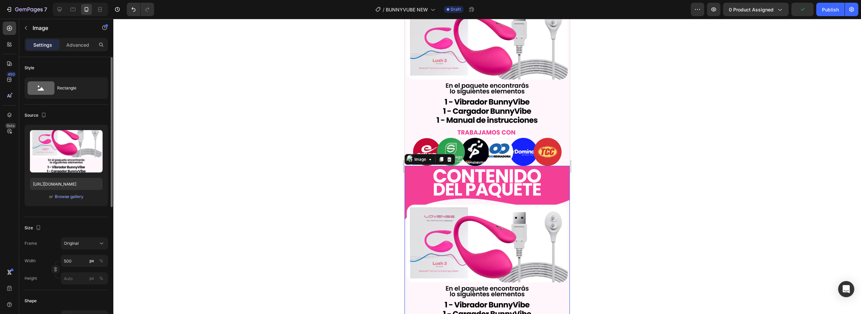
scroll to position [727, 0]
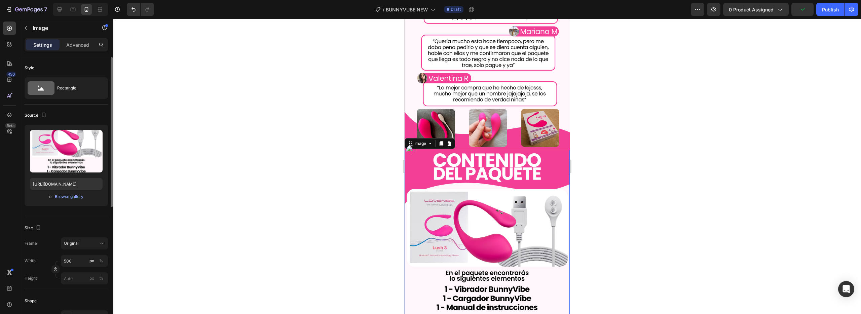
click at [489, 179] on img at bounding box center [486, 253] width 165 height 206
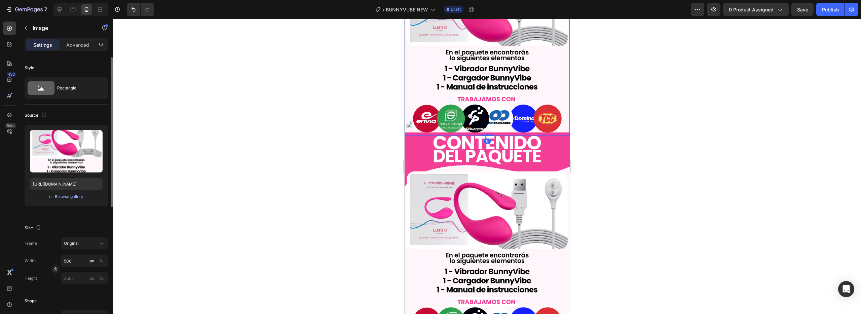
scroll to position [850, 0]
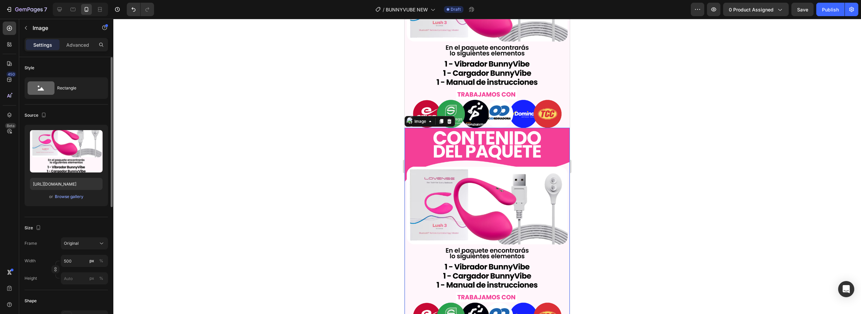
click at [489, 179] on img at bounding box center [486, 231] width 165 height 206
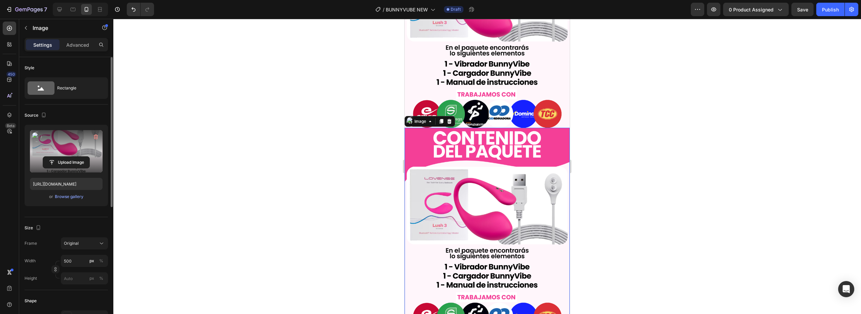
click at [82, 153] on label at bounding box center [66, 151] width 73 height 42
click at [82, 157] on input "file" at bounding box center [66, 162] width 46 height 11
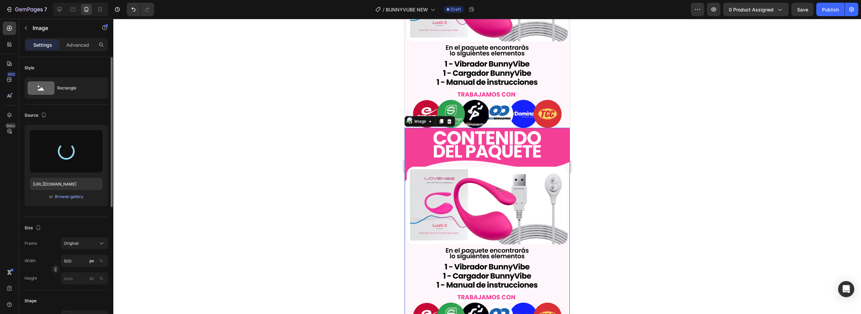
type input "[URL][DOMAIN_NAME]"
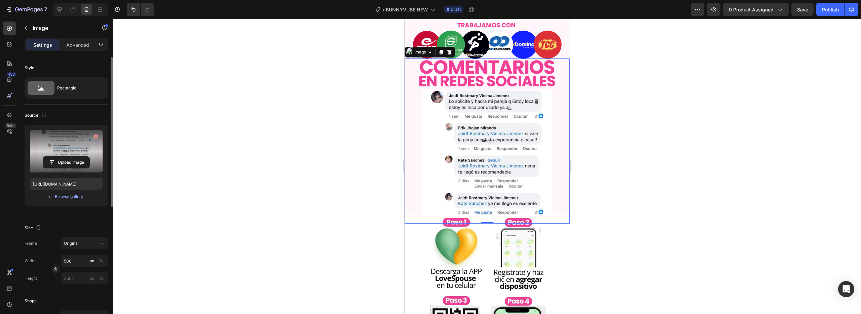
scroll to position [945, 0]
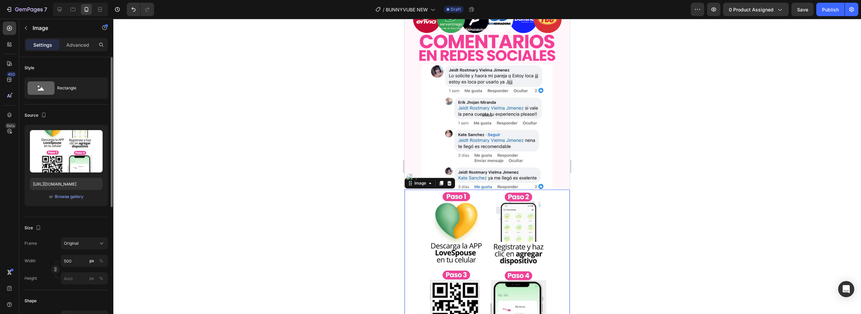
click at [492, 215] on img at bounding box center [486, 272] width 165 height 165
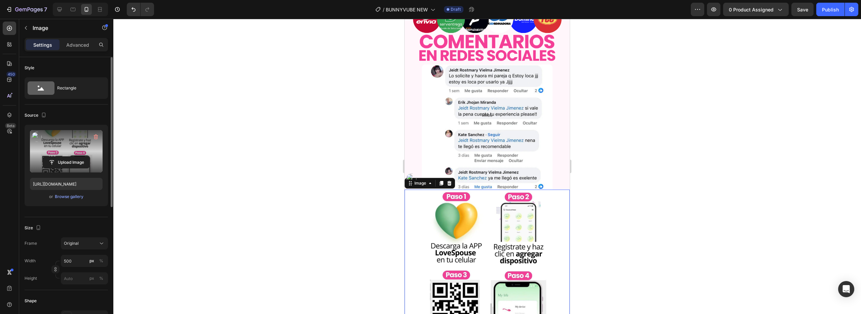
click at [81, 149] on label at bounding box center [66, 151] width 73 height 42
click at [81, 157] on input "file" at bounding box center [66, 162] width 46 height 11
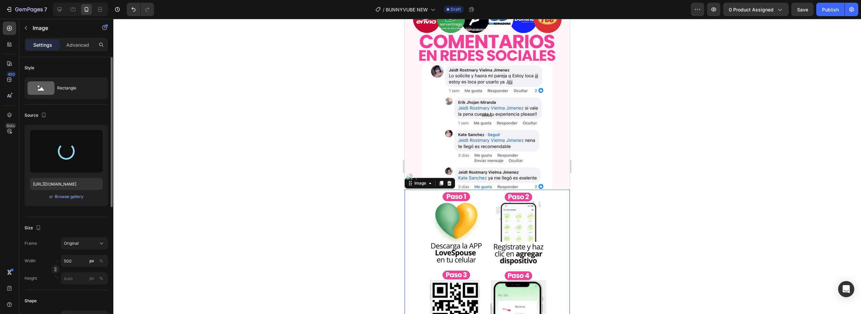
type input "[URL][DOMAIN_NAME]"
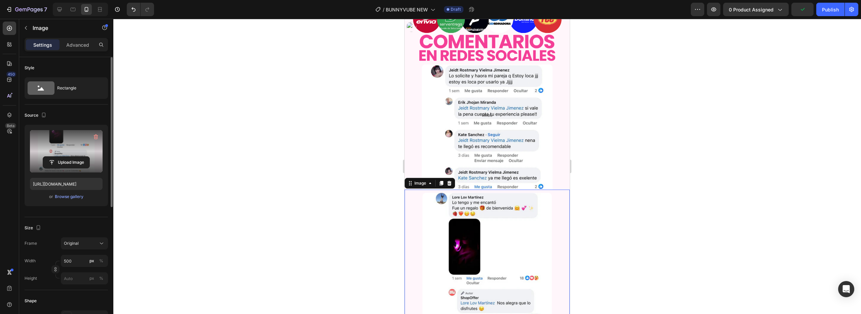
click at [385, 160] on div at bounding box center [486, 166] width 747 height 295
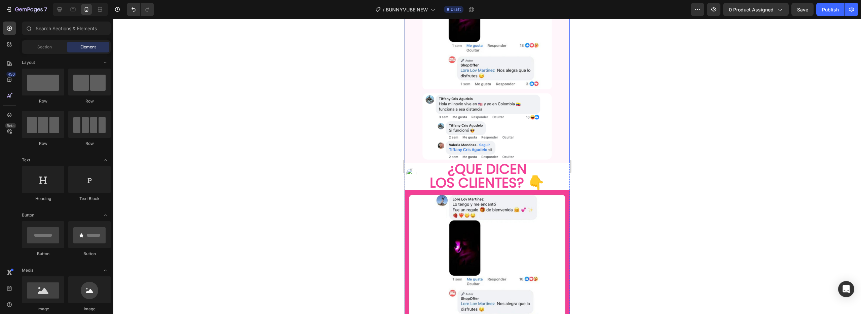
scroll to position [1184, 0]
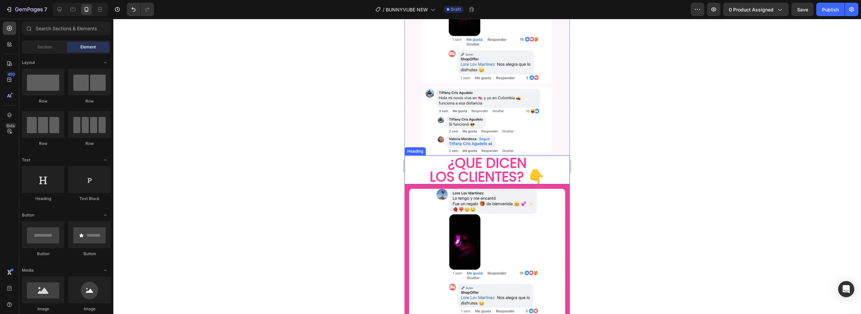
click at [540, 155] on h2 "¿QUE DICEN LOS CLIENTES? 👇" at bounding box center [486, 169] width 165 height 29
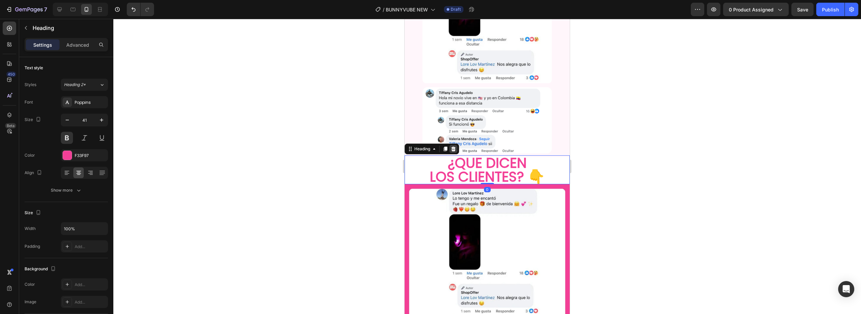
click at [450, 145] on div at bounding box center [453, 149] width 8 height 8
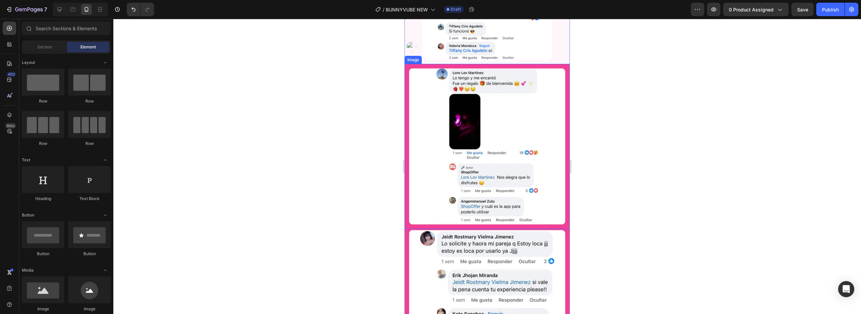
scroll to position [1277, 0]
click at [497, 168] on img at bounding box center [486, 146] width 165 height 165
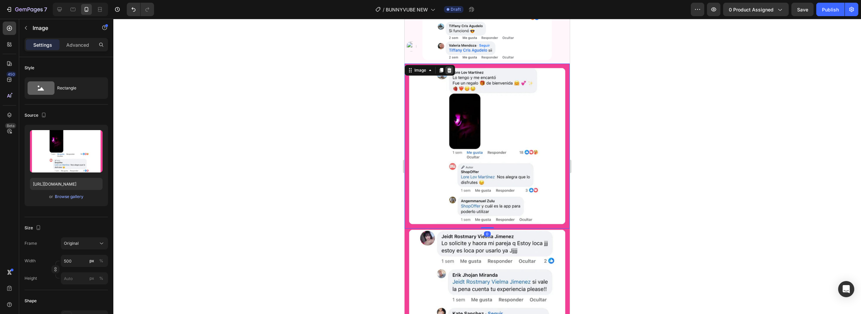
click at [449, 68] on icon at bounding box center [448, 70] width 5 height 5
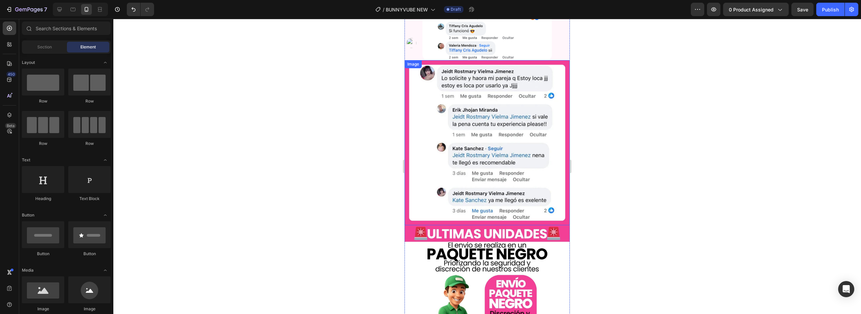
click at [520, 137] on img at bounding box center [486, 142] width 165 height 165
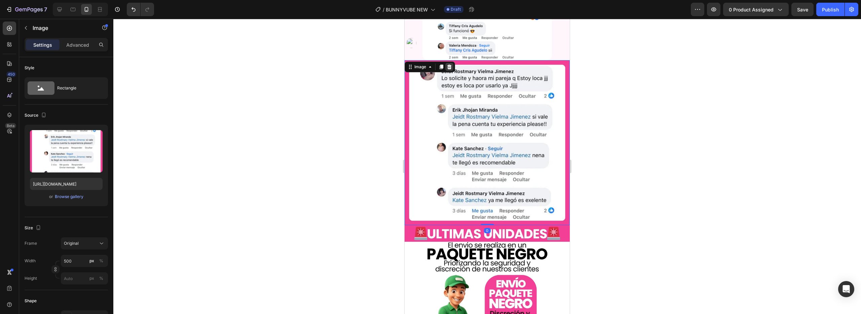
click at [451, 65] on icon at bounding box center [449, 67] width 4 height 5
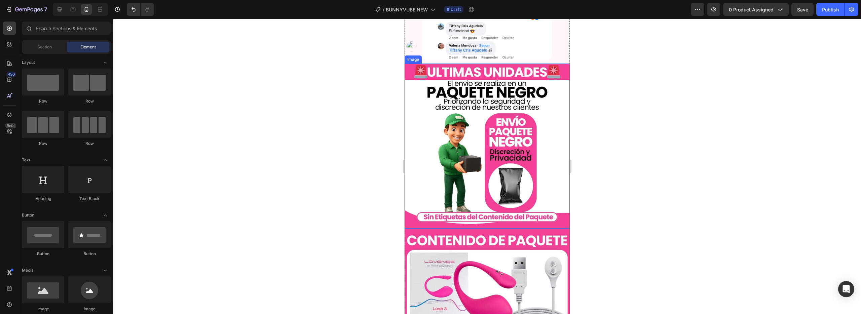
click at [496, 102] on img at bounding box center [486, 146] width 165 height 165
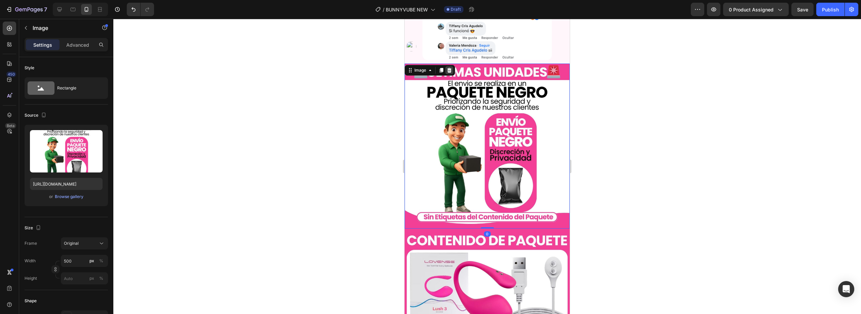
click at [449, 68] on icon at bounding box center [449, 70] width 4 height 5
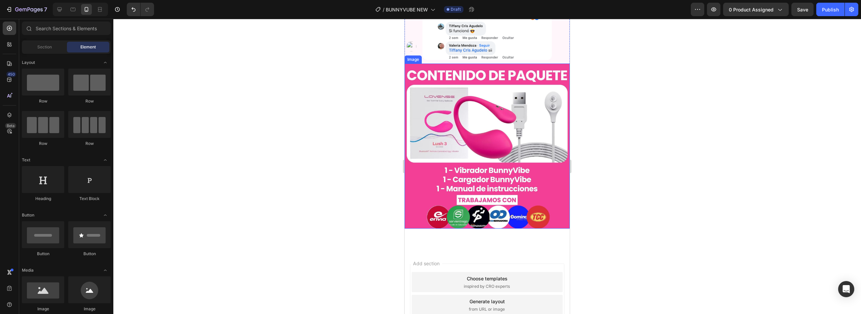
click at [472, 77] on img at bounding box center [486, 146] width 165 height 165
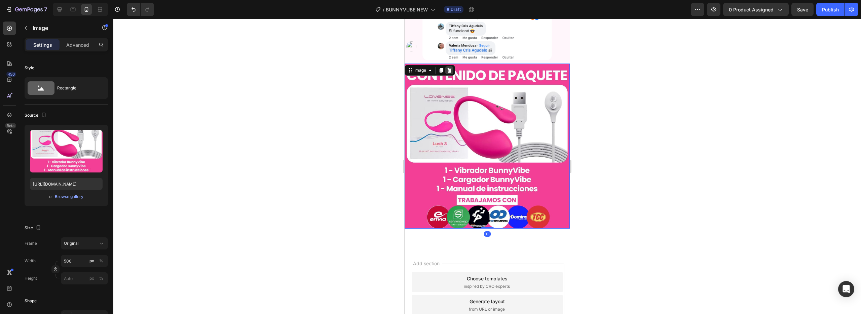
click at [449, 68] on icon at bounding box center [449, 70] width 4 height 5
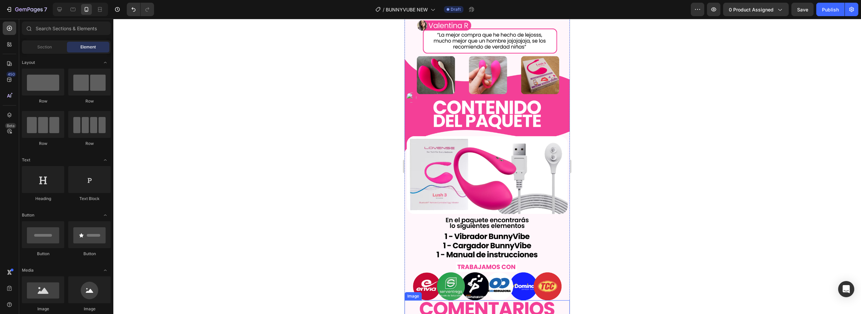
scroll to position [666, 0]
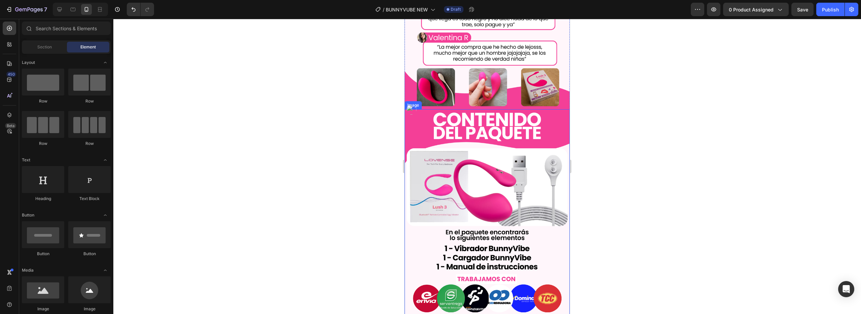
click at [526, 148] on img at bounding box center [486, 212] width 165 height 206
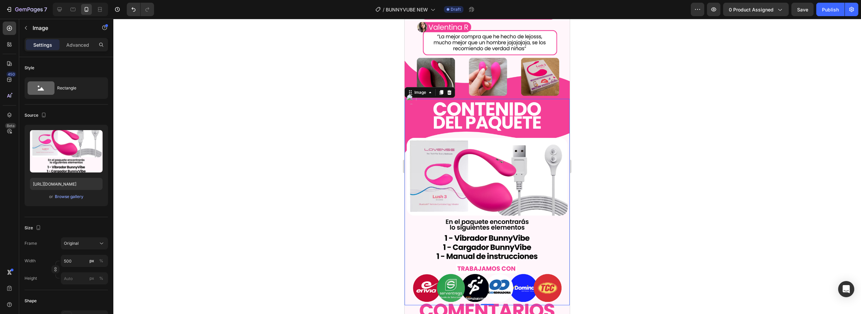
scroll to position [673, 0]
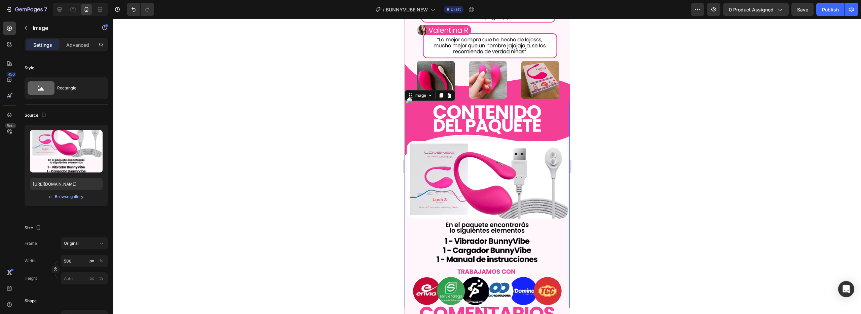
click at [433, 134] on img at bounding box center [486, 205] width 165 height 206
click at [442, 93] on icon at bounding box center [441, 95] width 4 height 5
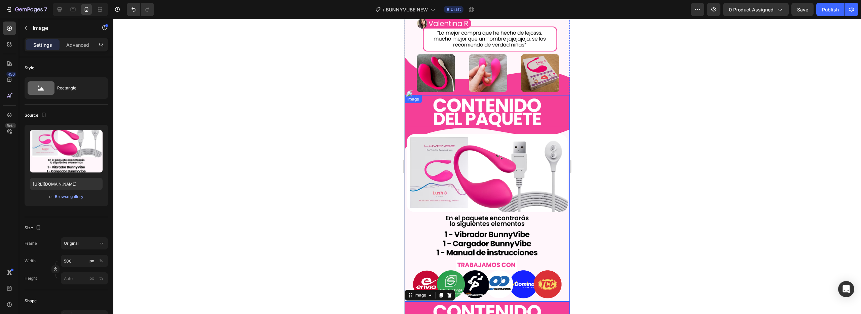
scroll to position [651, 0]
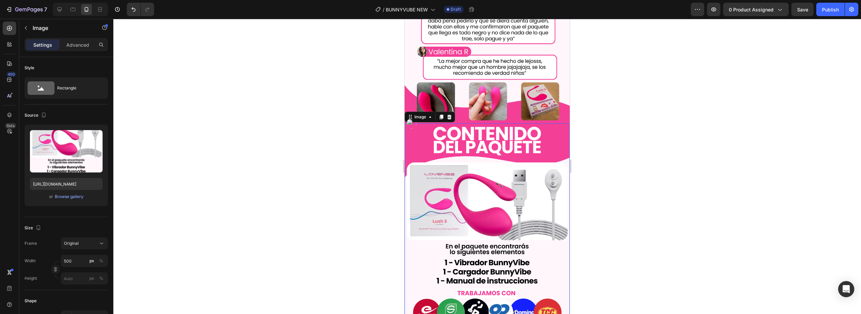
click at [453, 160] on img at bounding box center [486, 226] width 165 height 206
click at [448, 115] on icon at bounding box center [449, 117] width 4 height 5
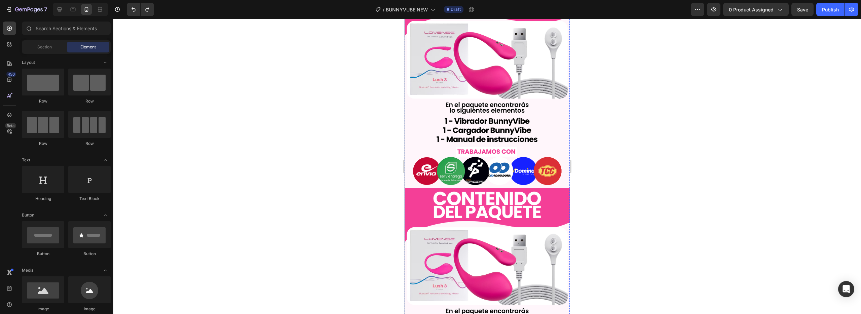
scroll to position [719, 0]
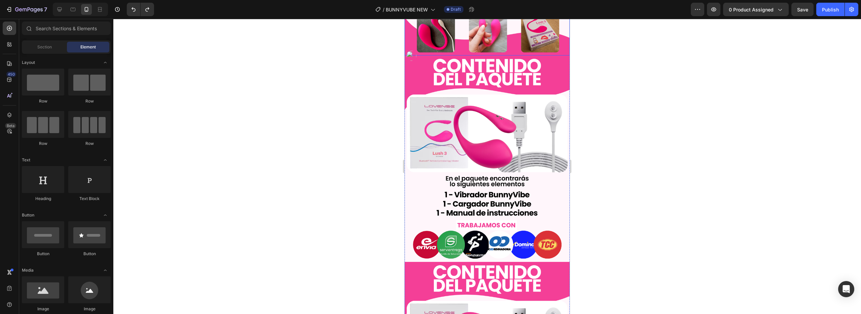
click at [452, 157] on img at bounding box center [486, 158] width 165 height 206
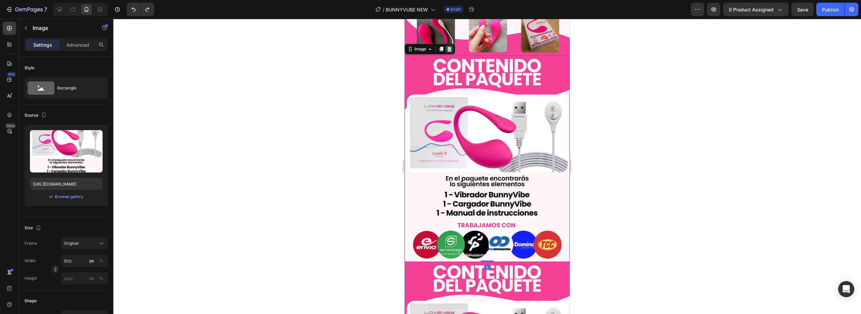
click at [448, 47] on icon at bounding box center [449, 49] width 4 height 5
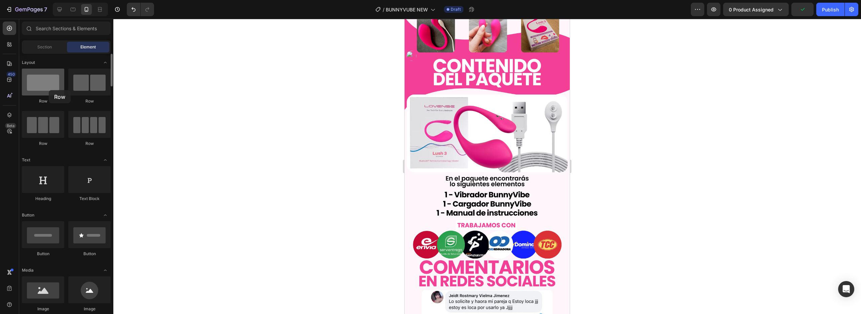
drag, startPoint x: 50, startPoint y: 80, endPoint x: 47, endPoint y: 89, distance: 9.8
click at [47, 89] on div at bounding box center [43, 82] width 42 height 27
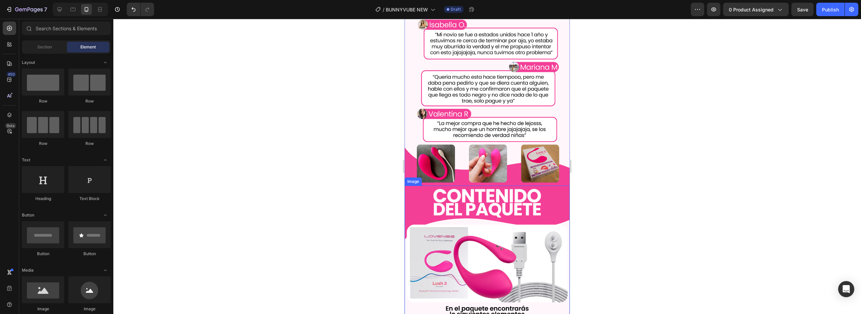
scroll to position [600, 0]
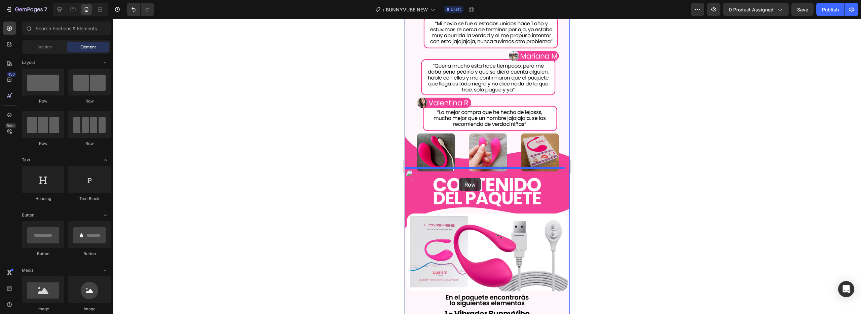
drag, startPoint x: 442, startPoint y: 109, endPoint x: 456, endPoint y: 172, distance: 64.7
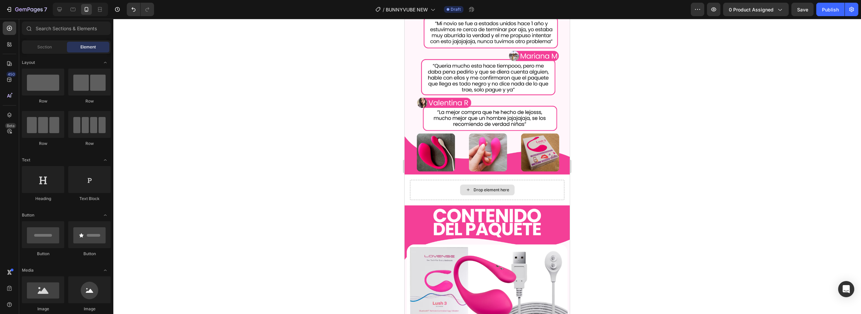
click at [474, 187] on div "Drop element here" at bounding box center [491, 189] width 36 height 5
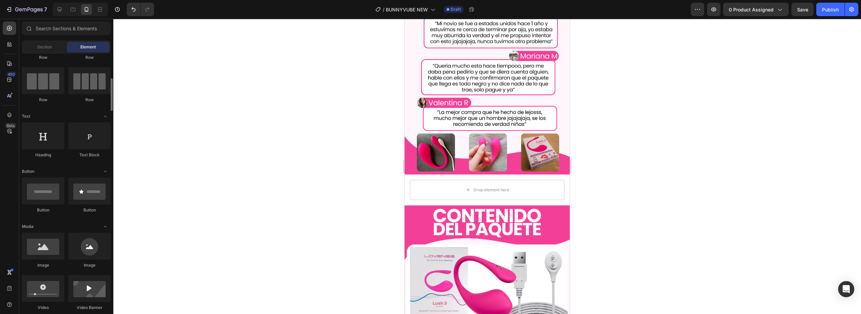
scroll to position [61, 0]
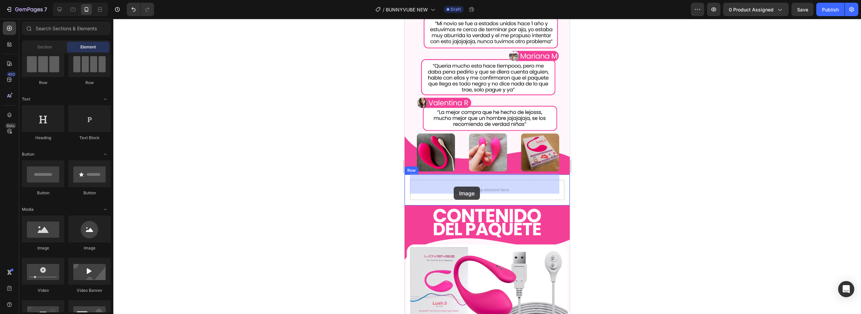
drag, startPoint x: 453, startPoint y: 247, endPoint x: 453, endPoint y: 187, distance: 60.5
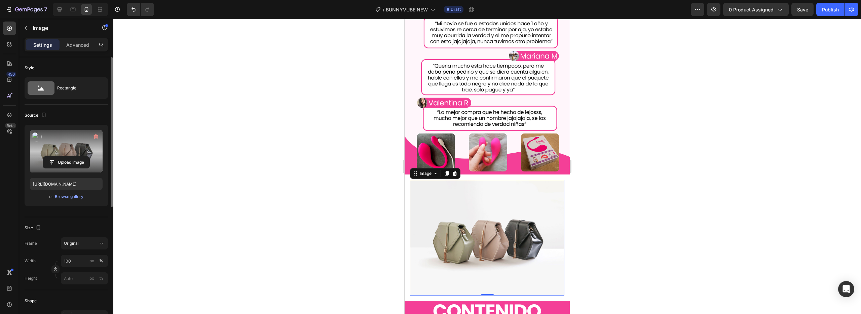
click at [68, 150] on label at bounding box center [66, 151] width 73 height 42
click at [68, 157] on input "file" at bounding box center [66, 162] width 46 height 11
click at [71, 147] on label at bounding box center [66, 151] width 73 height 42
click at [71, 157] on input "file" at bounding box center [66, 162] width 46 height 11
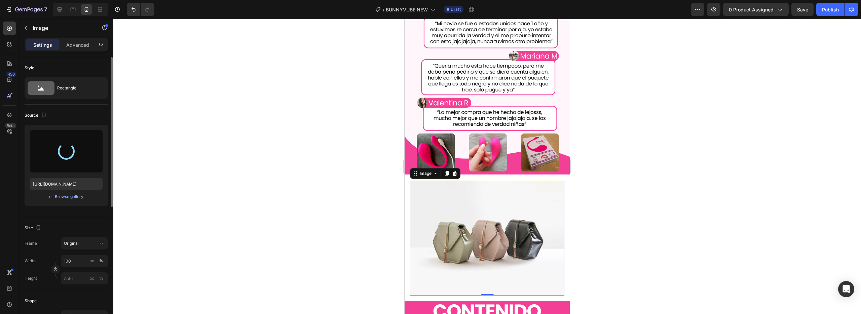
type input "[URL][DOMAIN_NAME]"
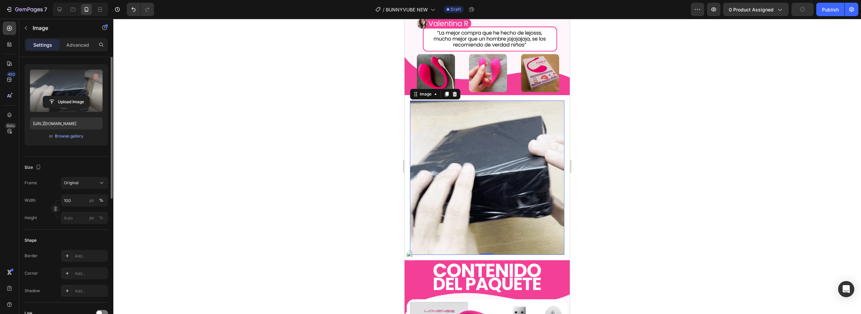
scroll to position [66, 0]
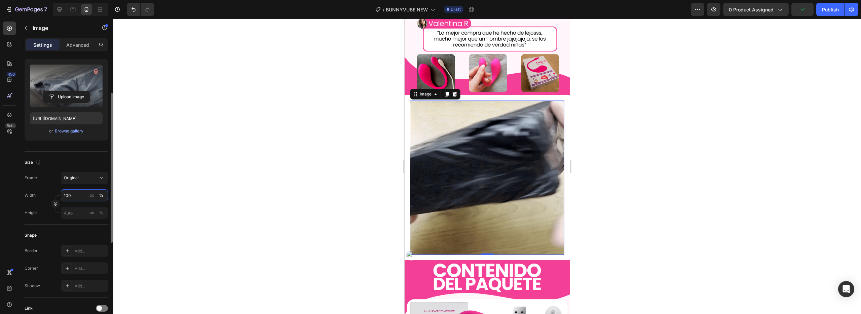
click at [73, 196] on input "100" at bounding box center [84, 195] width 47 height 12
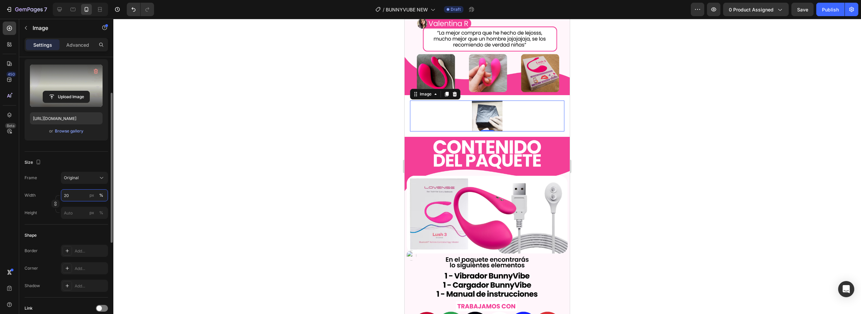
type input "2"
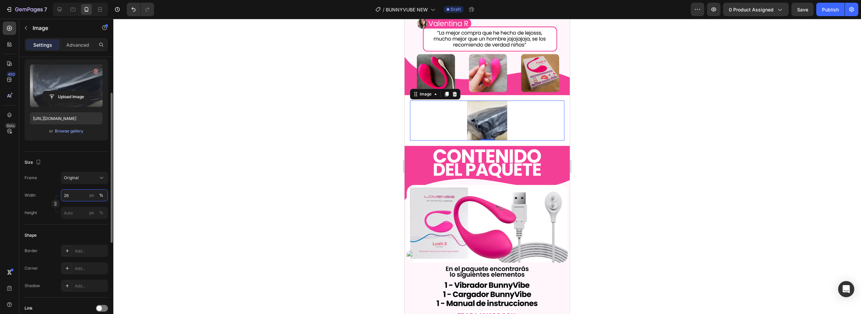
type input "2"
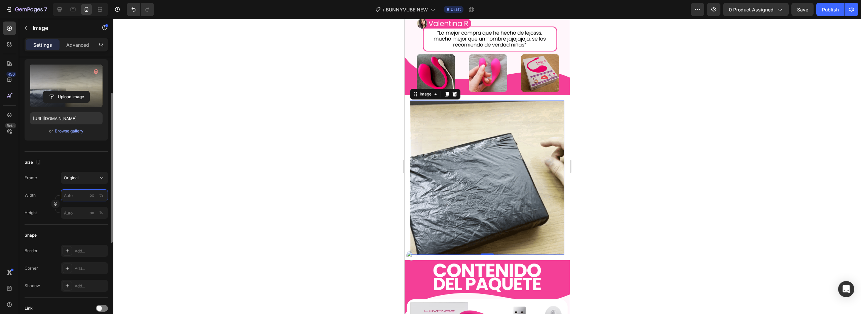
type input "2"
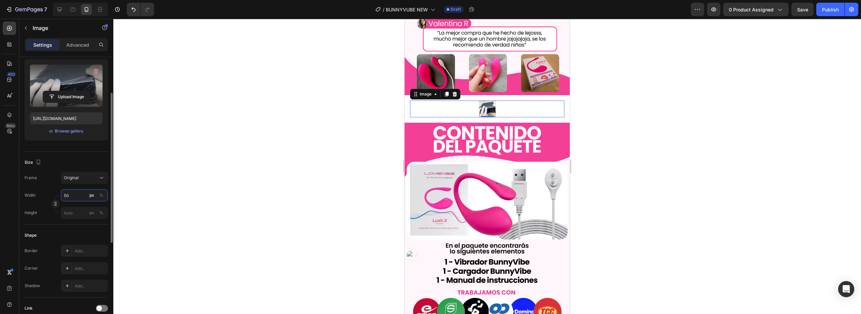
type input "5"
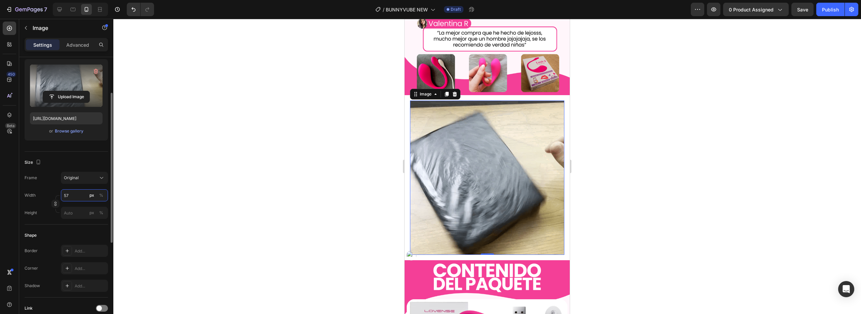
type input "5"
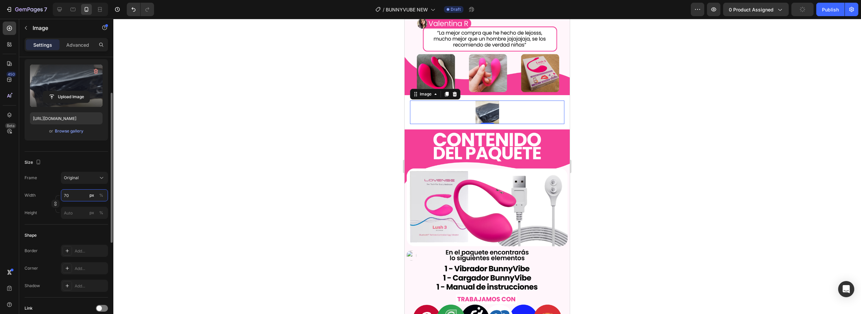
type input "7"
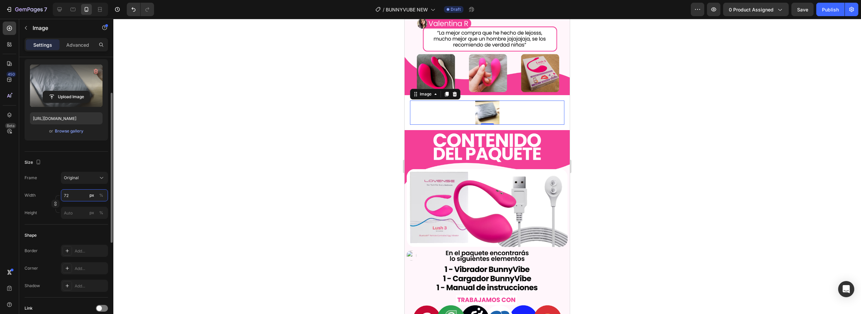
type input "7"
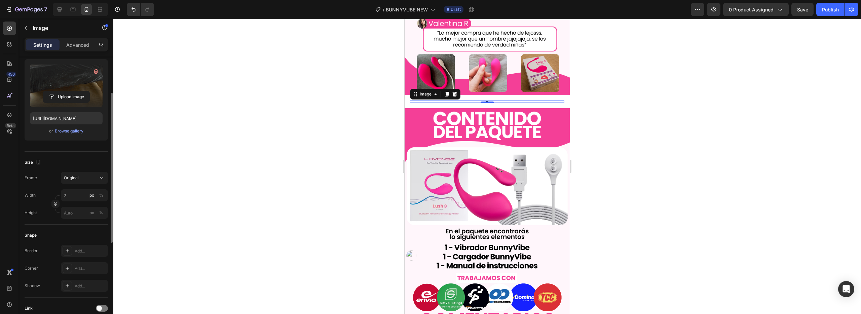
click at [54, 195] on div at bounding box center [55, 203] width 8 height 17
click at [66, 200] on input "7" at bounding box center [84, 195] width 47 height 12
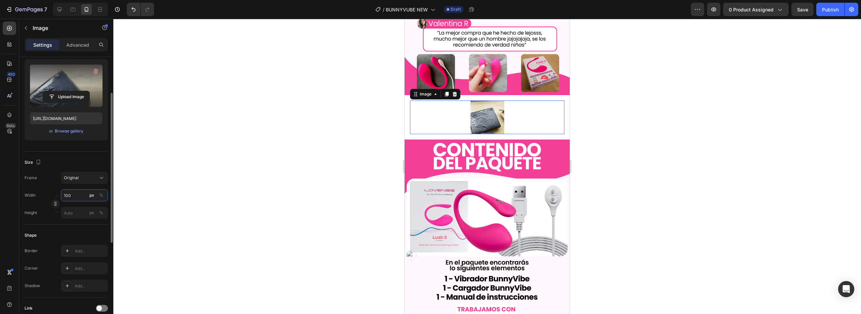
type input "100"
click at [50, 195] on div "Width 100 px %" at bounding box center [66, 195] width 83 height 12
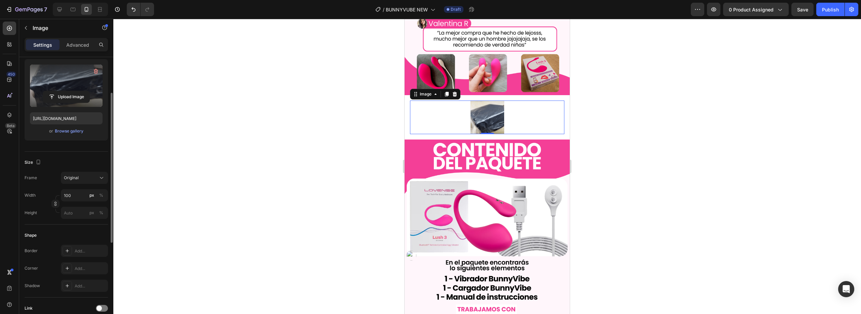
click at [54, 208] on div at bounding box center [55, 203] width 8 height 17
click at [55, 205] on icon "button" at bounding box center [55, 204] width 0 height 2
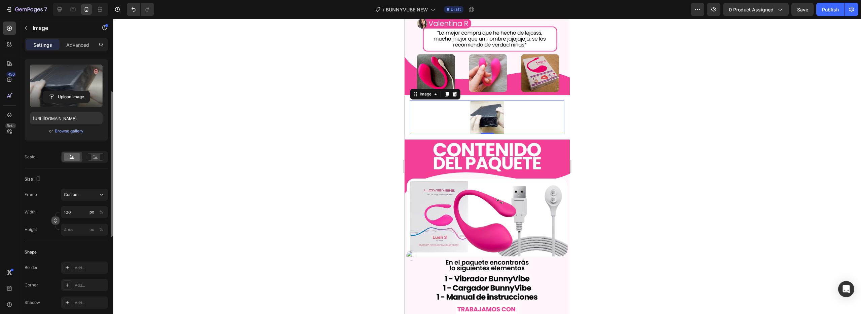
click at [55, 222] on icon "button" at bounding box center [55, 220] width 5 height 5
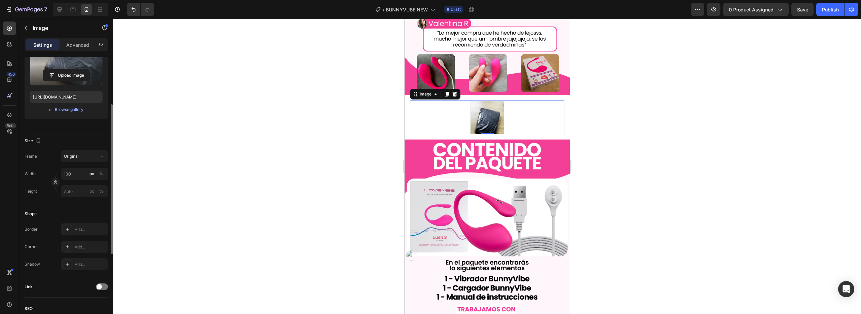
scroll to position [78, 0]
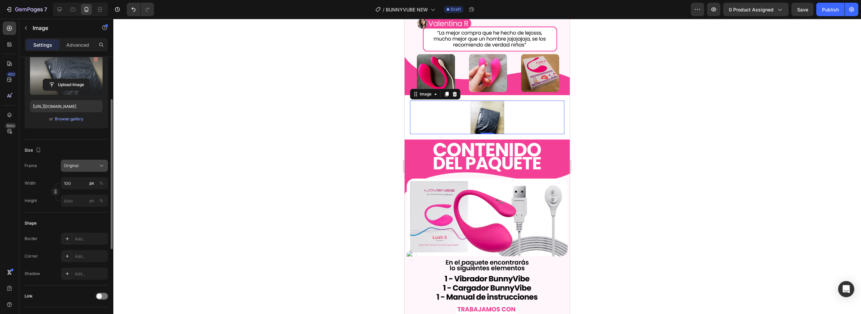
click at [79, 167] on div "Original" at bounding box center [80, 166] width 33 height 6
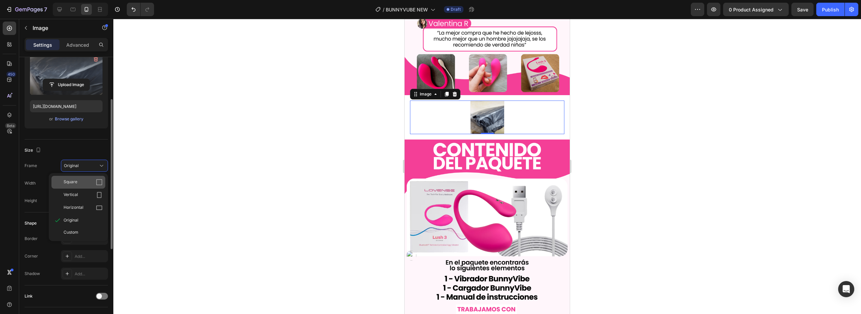
click at [67, 183] on span "Square" at bounding box center [71, 182] width 14 height 7
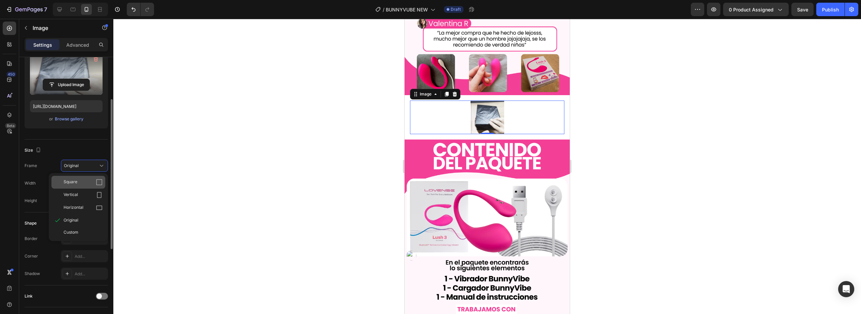
type input "100"
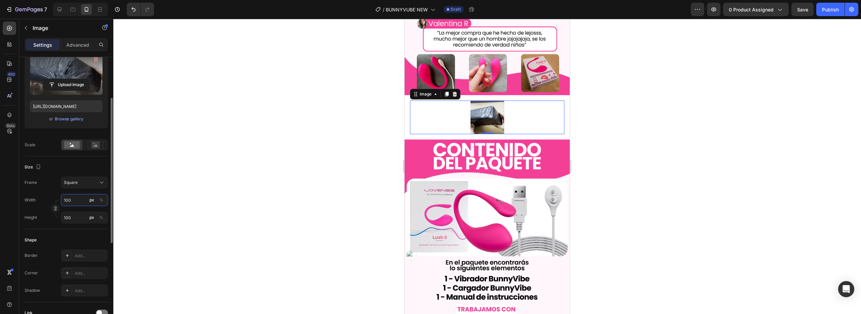
click at [73, 198] on input "100" at bounding box center [84, 200] width 47 height 12
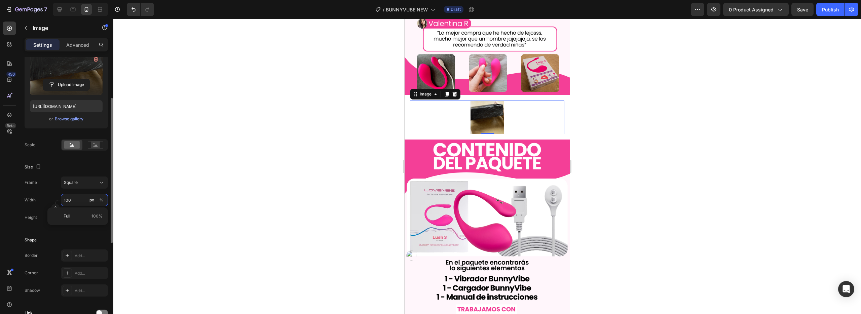
type input "2"
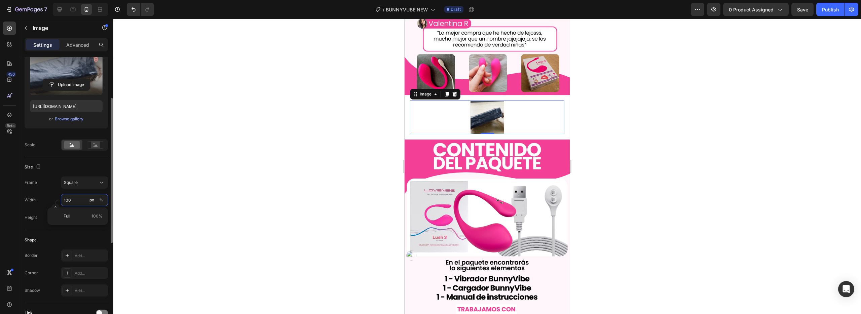
type input "2"
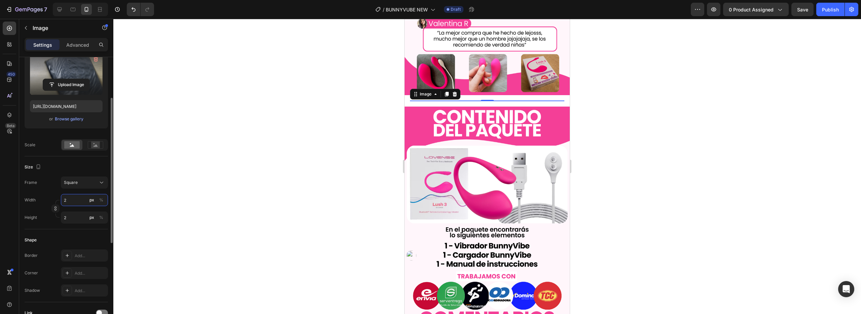
type input "20"
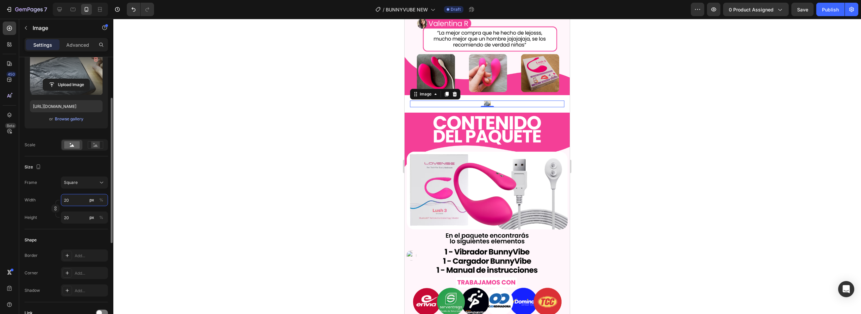
type input "200"
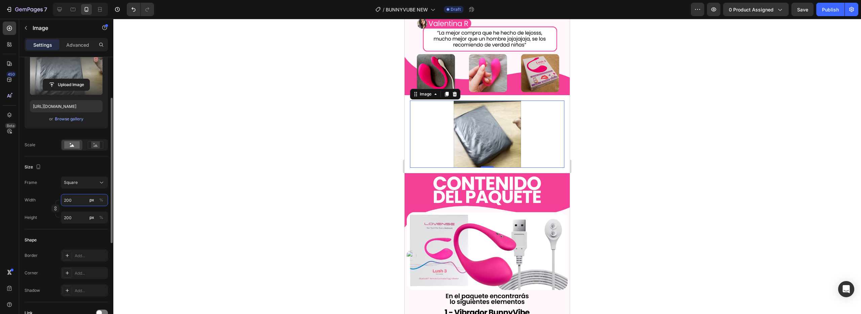
type input "20"
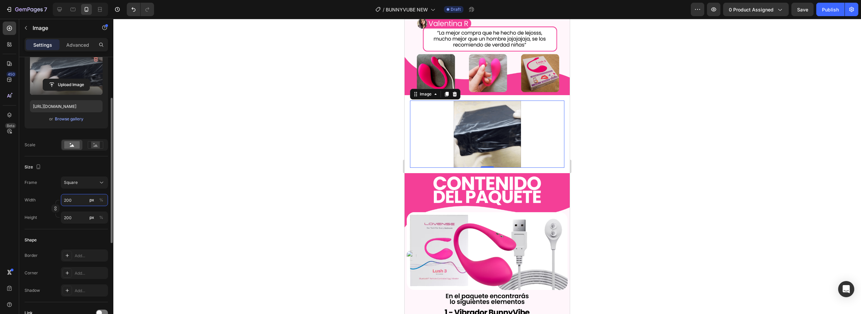
type input "20"
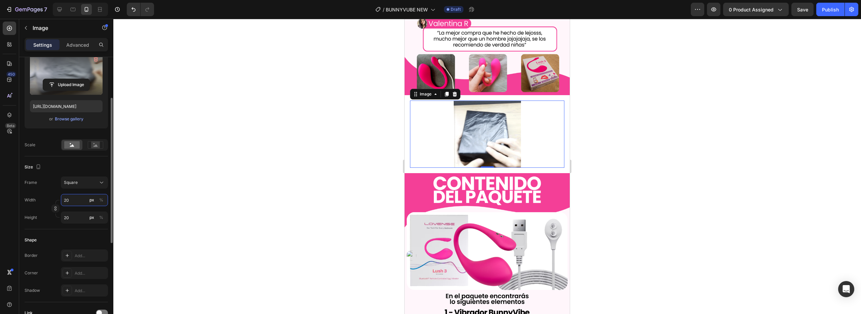
type input "2"
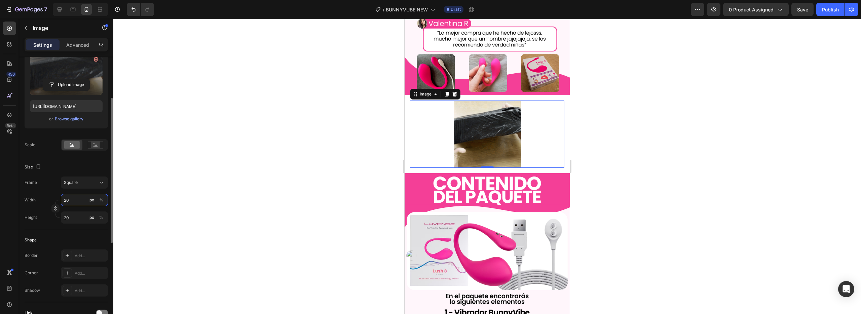
type input "2"
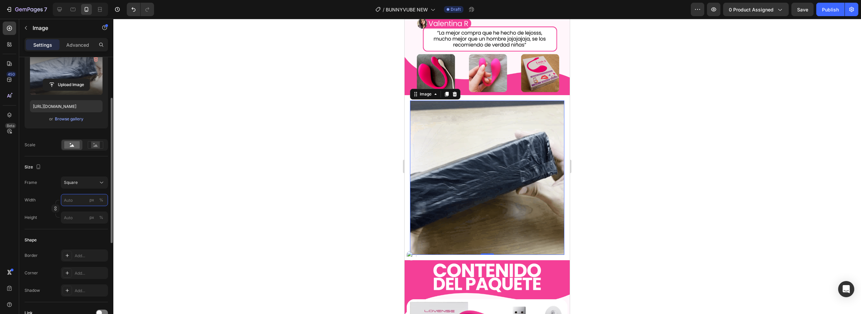
type input "3"
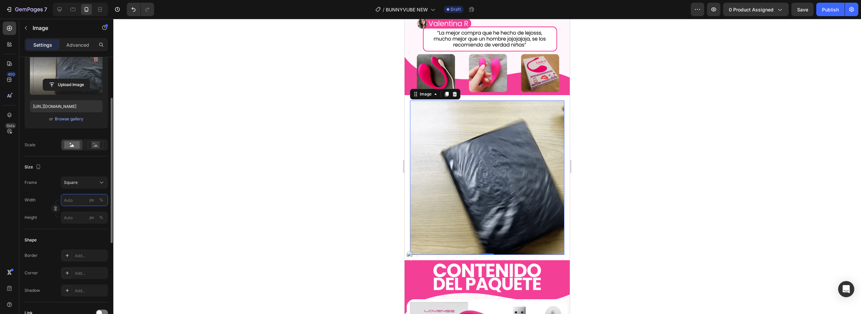
type input "3"
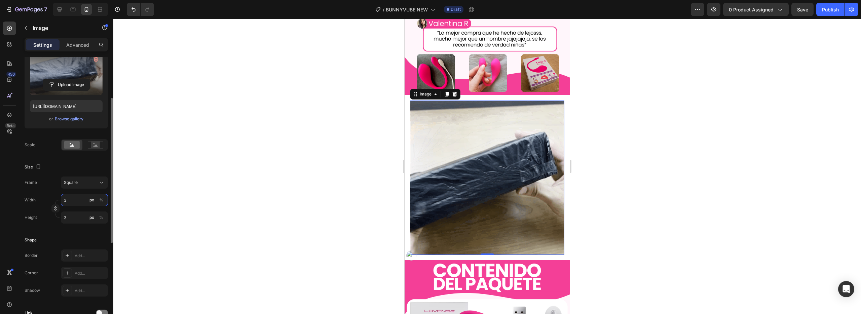
type input "30"
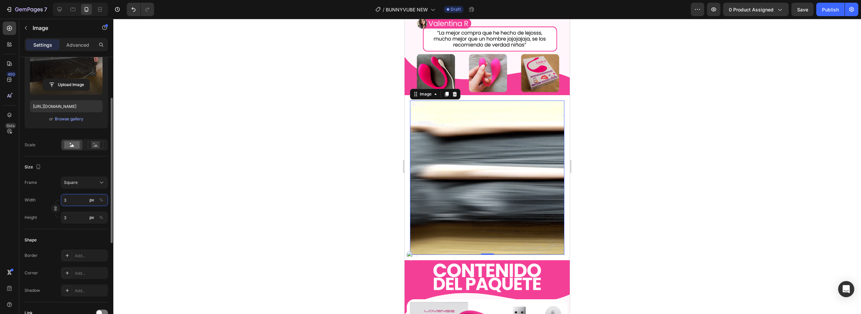
type input "30"
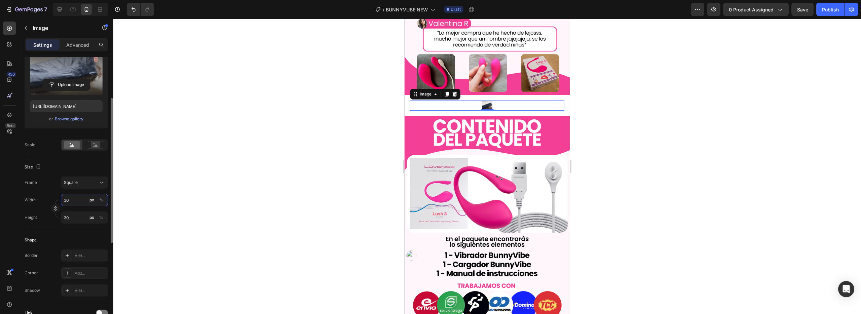
type input "300"
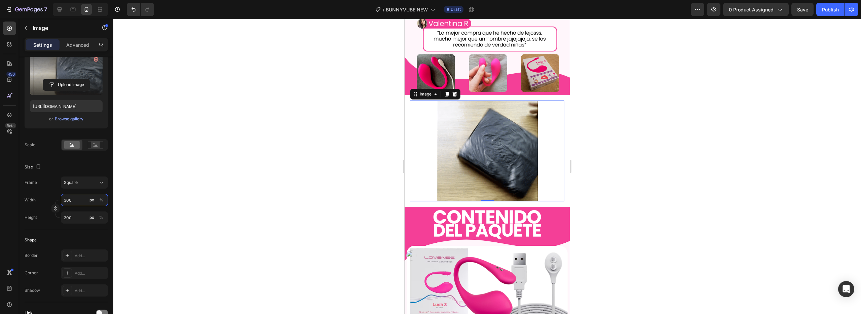
type input "300"
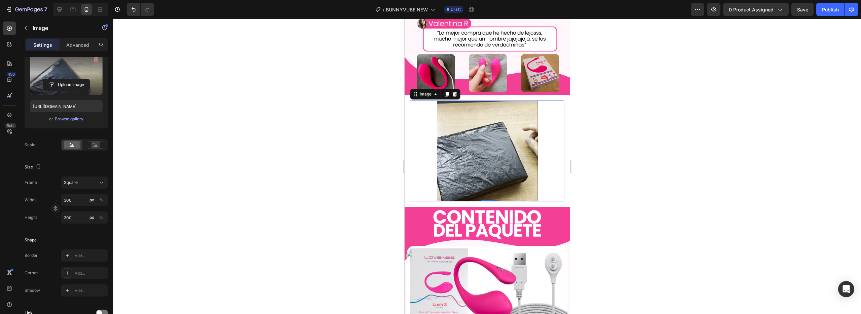
click at [171, 201] on div at bounding box center [486, 166] width 747 height 295
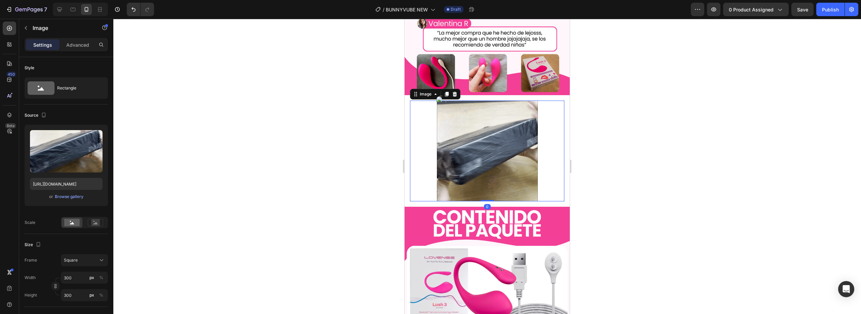
click at [439, 150] on img at bounding box center [487, 151] width 101 height 101
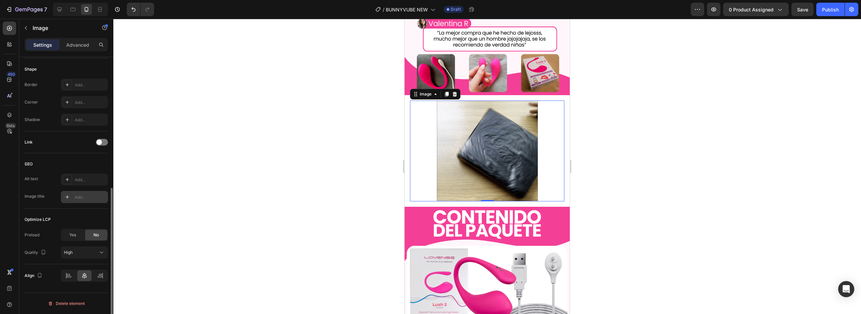
scroll to position [0, 0]
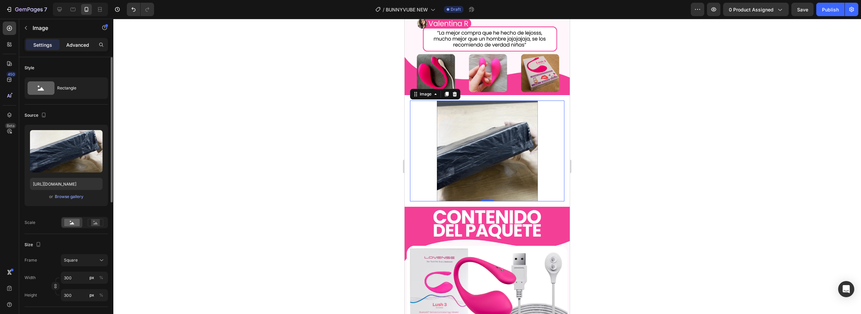
click at [74, 47] on p "Advanced" at bounding box center [77, 44] width 23 height 7
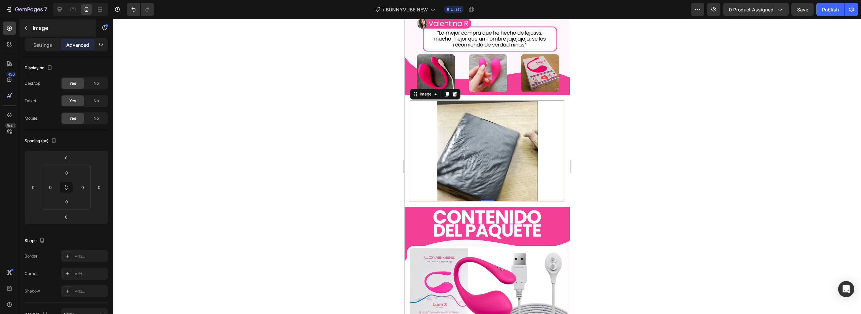
click at [26, 28] on icon "button" at bounding box center [25, 27] width 5 height 5
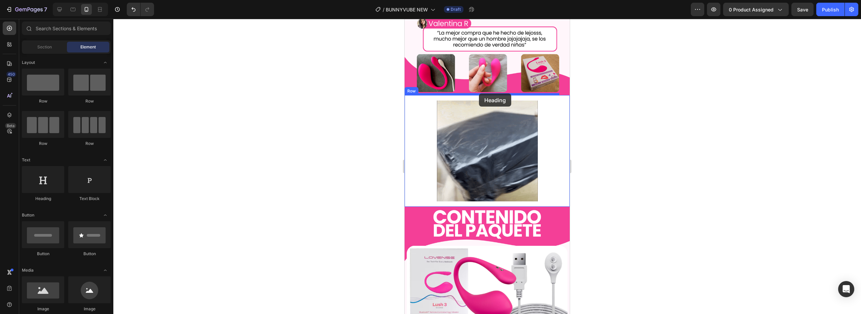
drag, startPoint x: 460, startPoint y: 208, endPoint x: 479, endPoint y: 94, distance: 115.6
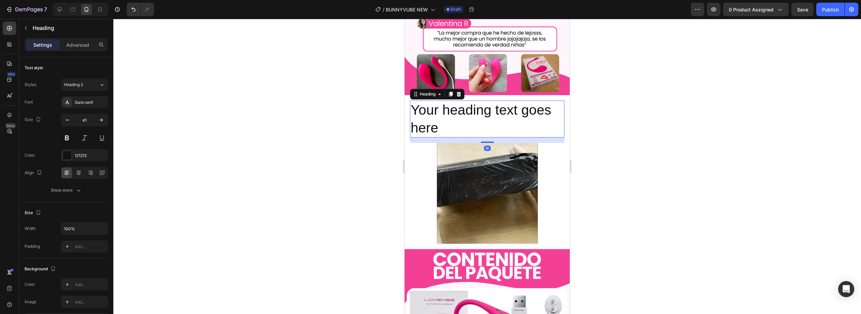
click at [481, 111] on h2 "Your heading text goes here" at bounding box center [487, 119] width 154 height 37
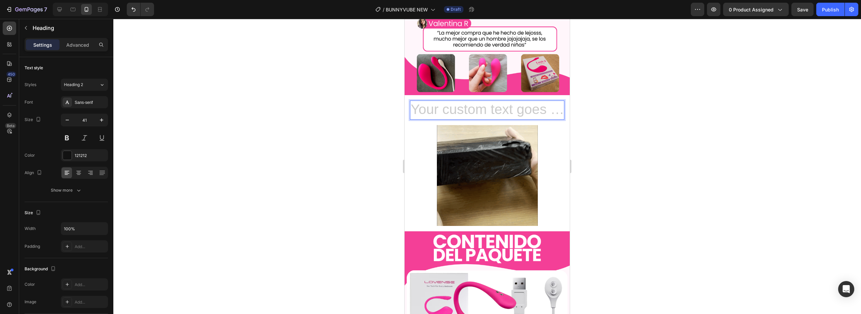
click at [468, 109] on h2 "Rich Text Editor. Editing area: main" at bounding box center [487, 110] width 154 height 19
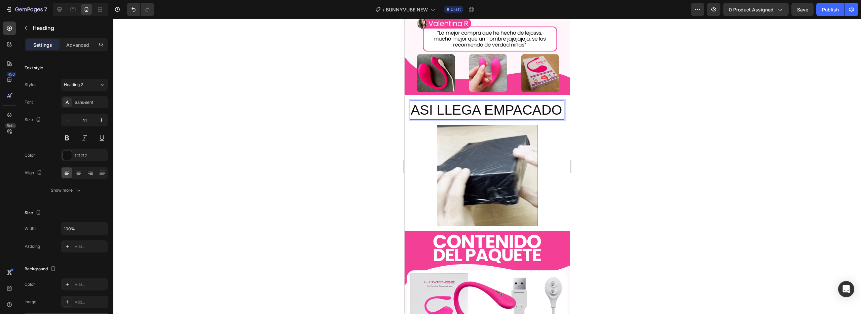
click at [425, 105] on p "ASI LLEGA EMPACADO" at bounding box center [486, 110] width 153 height 18
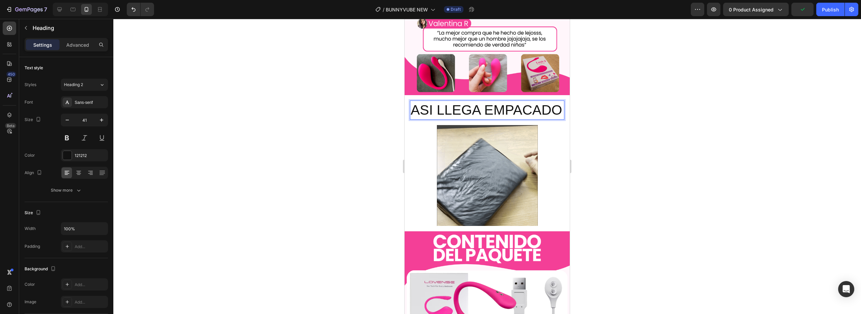
click at [404, 19] on lt-span "ASÍ" at bounding box center [404, 19] width 0 height 0
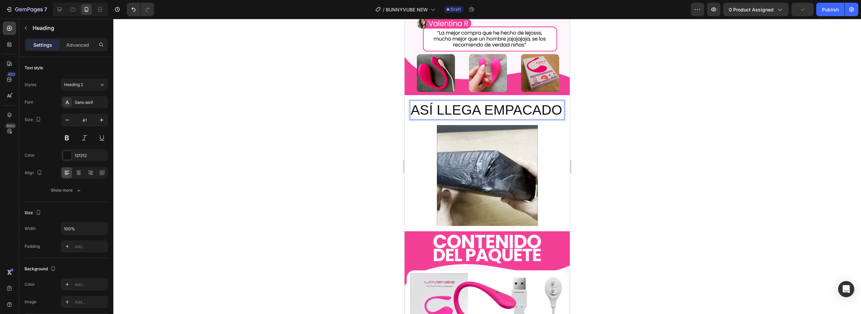
click at [454, 102] on p "ASÍ LLEGA EMPACADO" at bounding box center [486, 110] width 153 height 18
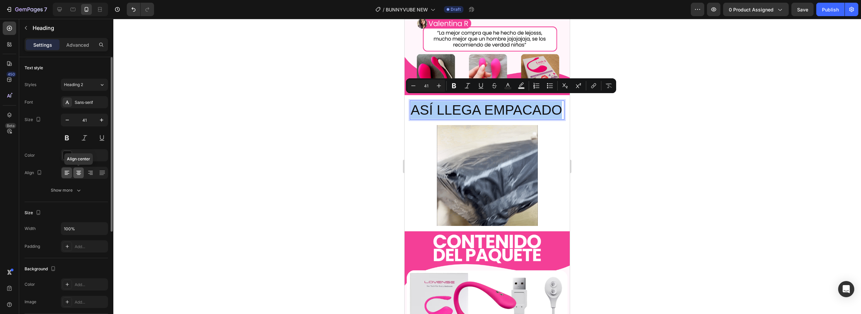
click at [81, 174] on icon at bounding box center [78, 172] width 7 height 7
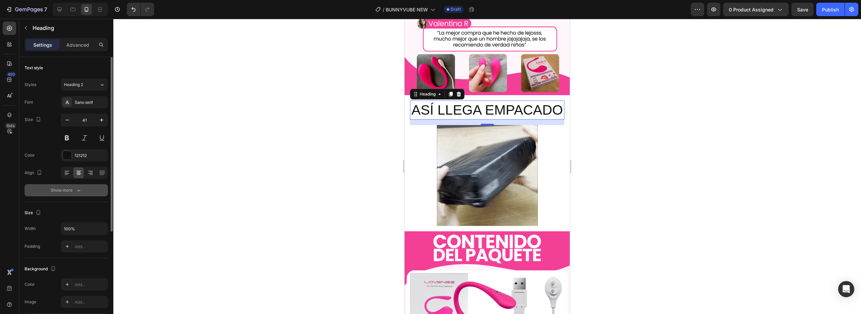
click at [65, 193] on div "Show more" at bounding box center [66, 190] width 31 height 7
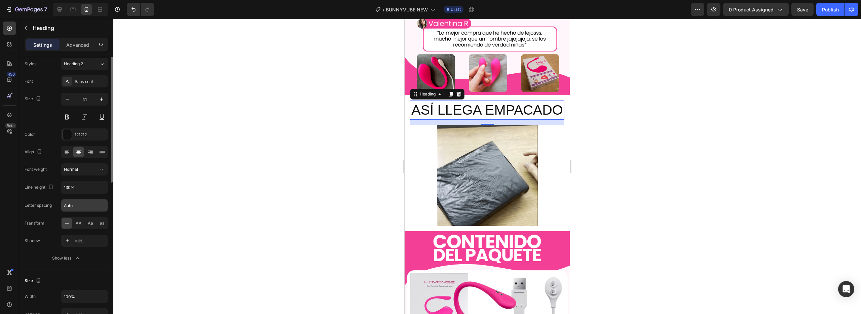
scroll to position [21, 0]
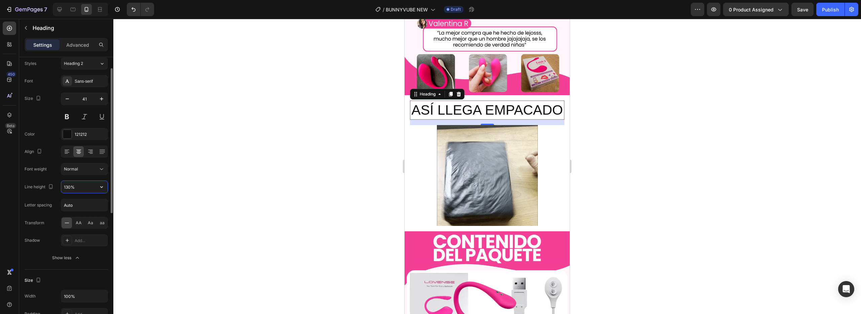
click at [81, 192] on input "130%" at bounding box center [84, 187] width 46 height 12
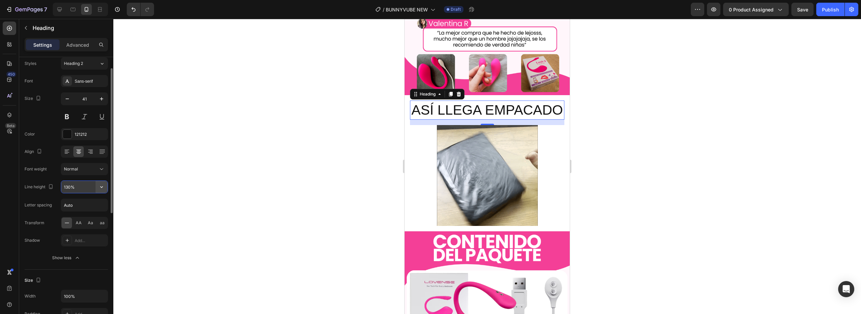
click at [100, 189] on icon "button" at bounding box center [101, 187] width 7 height 7
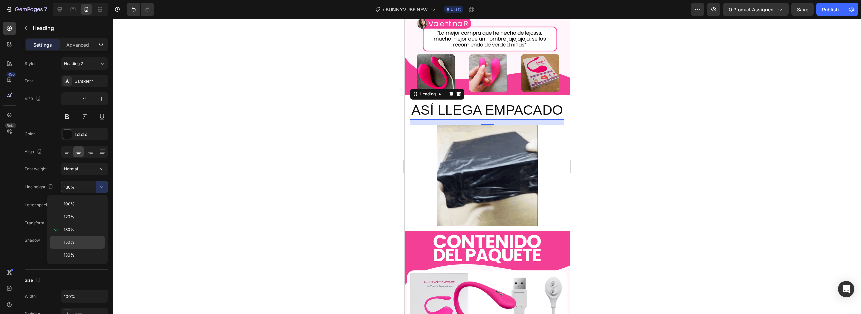
click at [73, 244] on span "150%" at bounding box center [69, 242] width 11 height 6
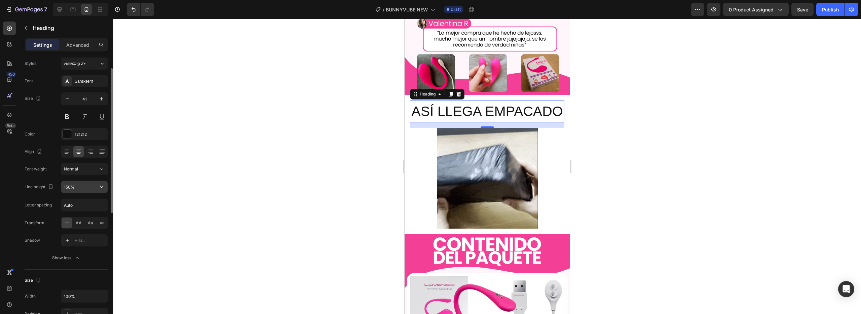
click at [101, 183] on button "button" at bounding box center [101, 187] width 12 height 12
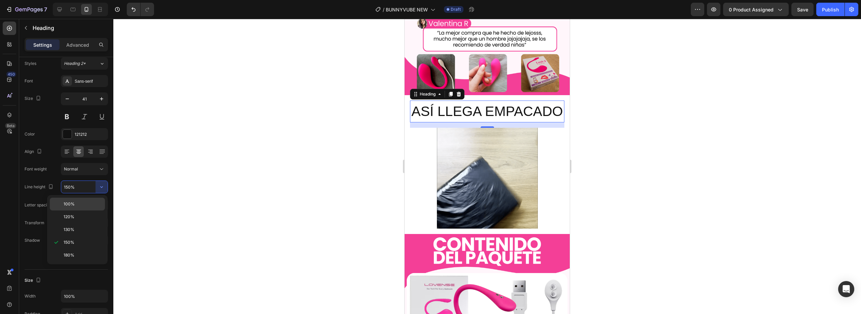
click at [83, 203] on p "100%" at bounding box center [83, 204] width 38 height 6
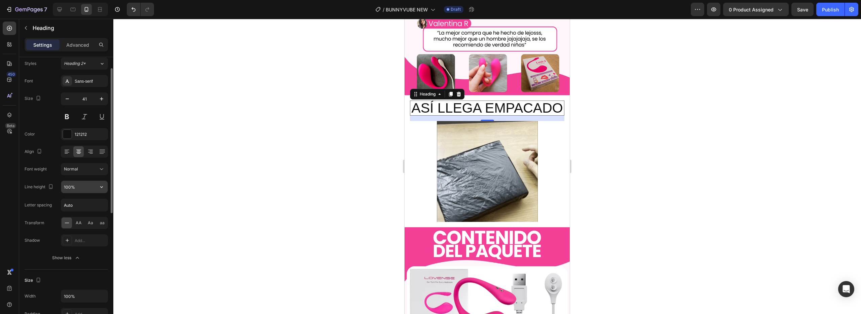
click at [85, 188] on input "100%" at bounding box center [84, 187] width 46 height 12
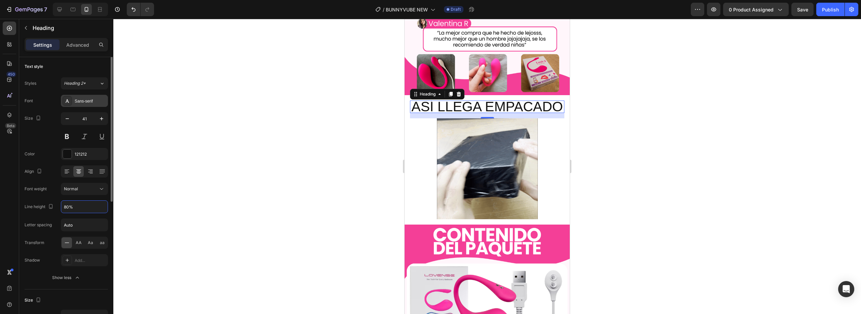
scroll to position [0, 0]
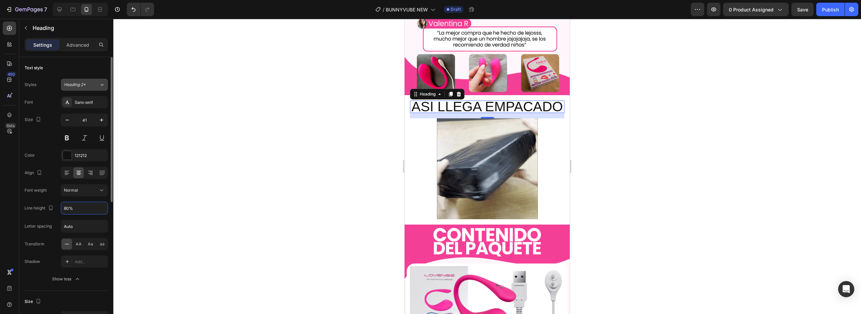
type input "80%"
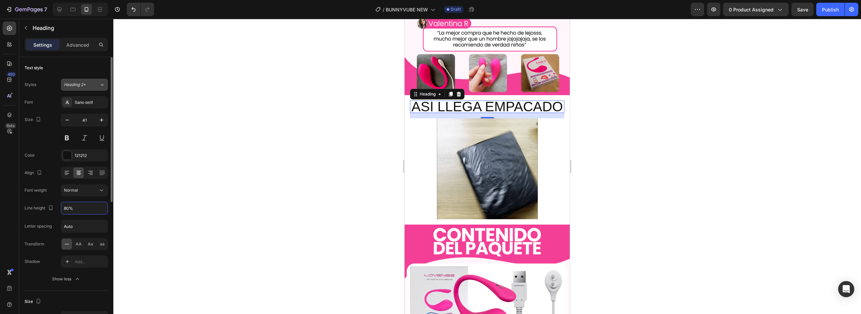
click at [85, 87] on span "Heading 2*" at bounding box center [75, 85] width 22 height 6
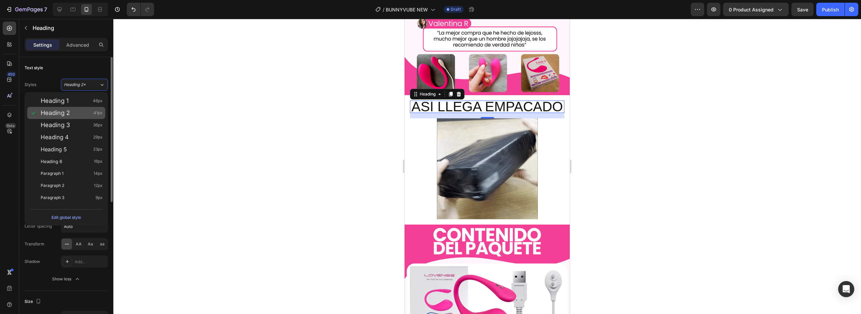
click at [65, 114] on span "Heading 2" at bounding box center [55, 113] width 29 height 7
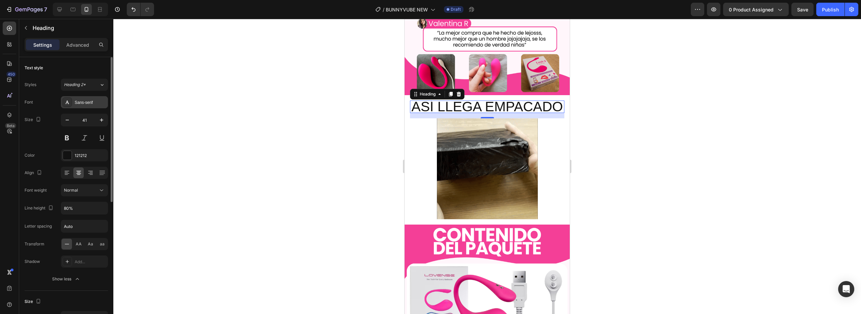
click at [81, 103] on div "Sans-serif" at bounding box center [91, 103] width 32 height 6
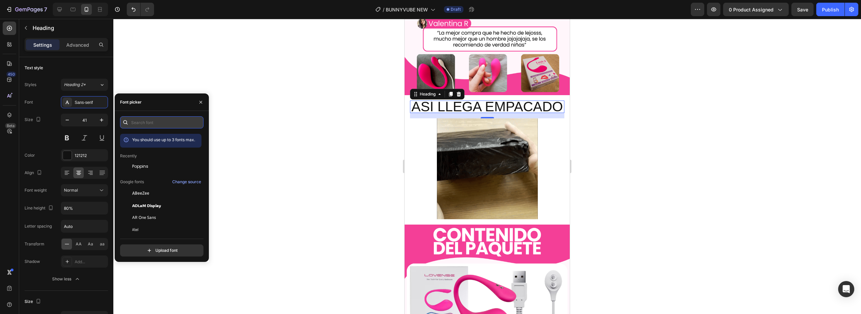
click at [135, 119] on input "text" at bounding box center [161, 122] width 83 height 12
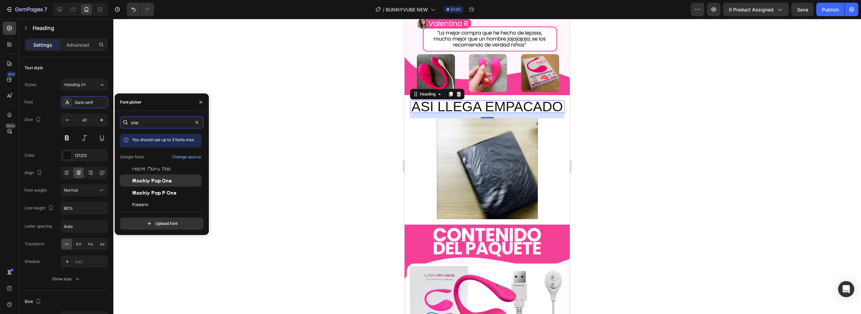
scroll to position [16, 0]
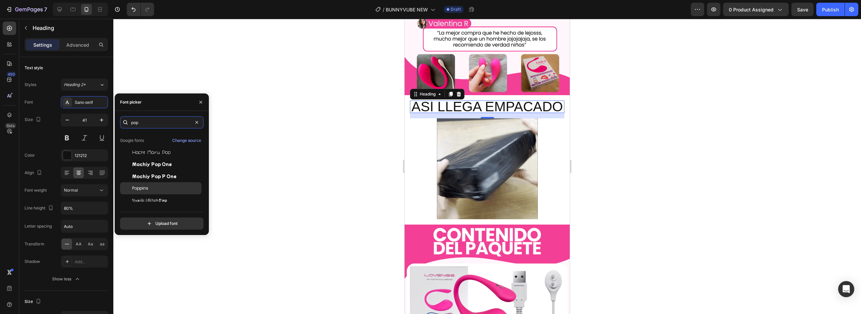
type input "pop"
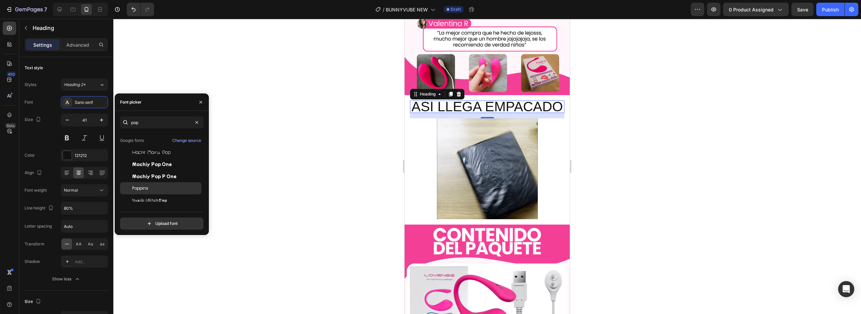
click at [142, 185] on div "Poppins" at bounding box center [160, 188] width 81 height 12
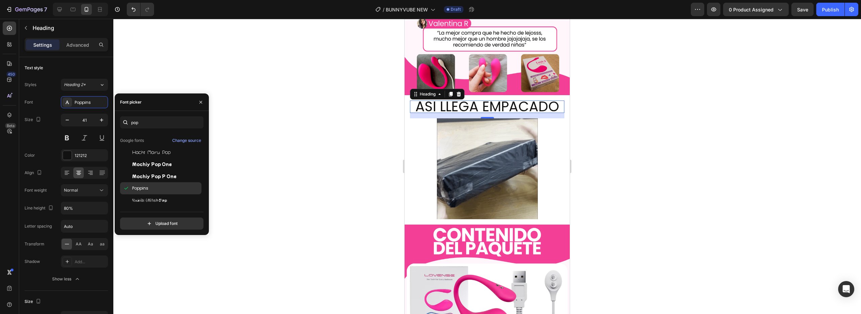
click at [144, 187] on span "Poppins" at bounding box center [140, 188] width 16 height 6
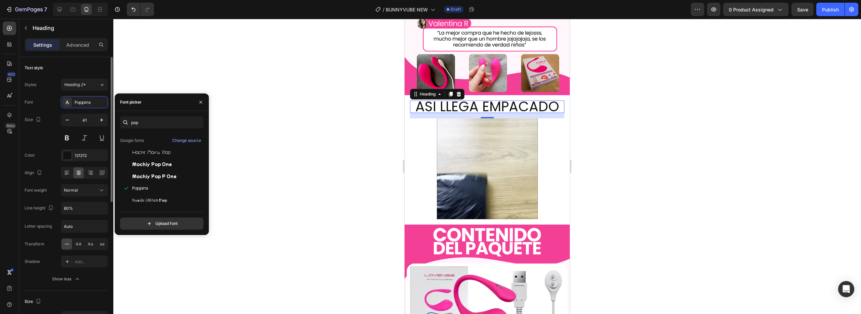
click at [51, 136] on div "Size 41" at bounding box center [66, 129] width 83 height 30
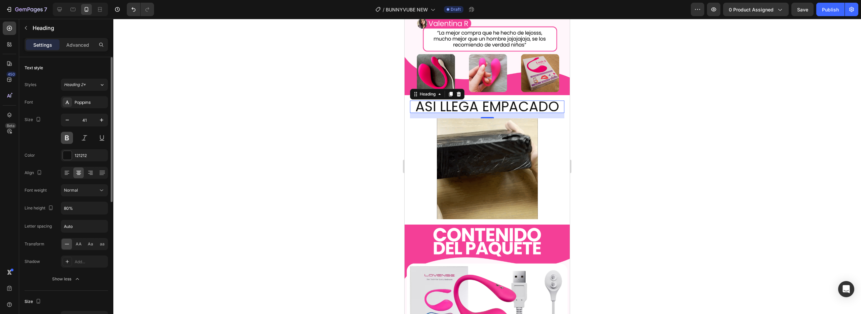
click at [68, 137] on button at bounding box center [67, 138] width 12 height 12
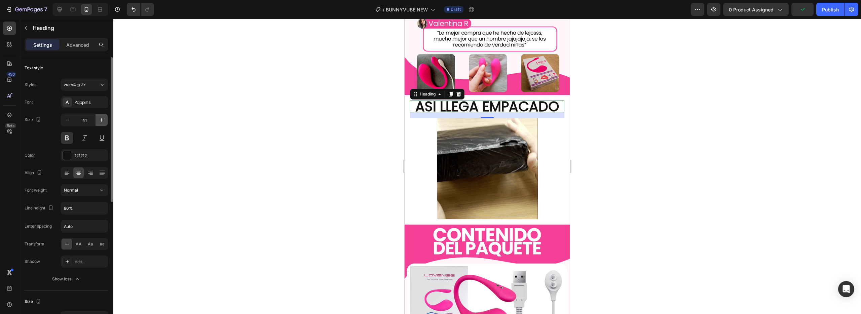
click at [101, 121] on icon "button" at bounding box center [101, 120] width 7 height 7
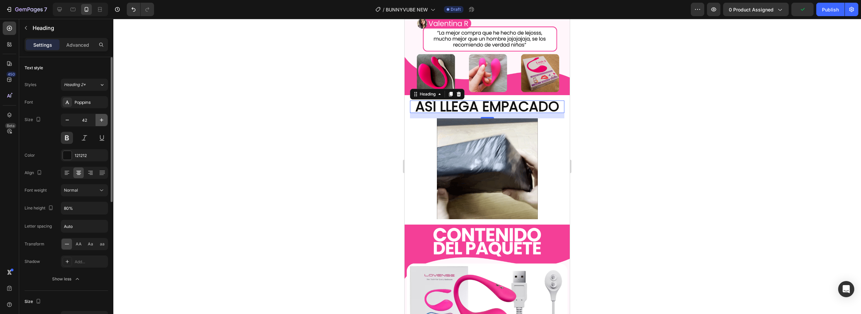
click at [101, 121] on icon "button" at bounding box center [101, 120] width 7 height 7
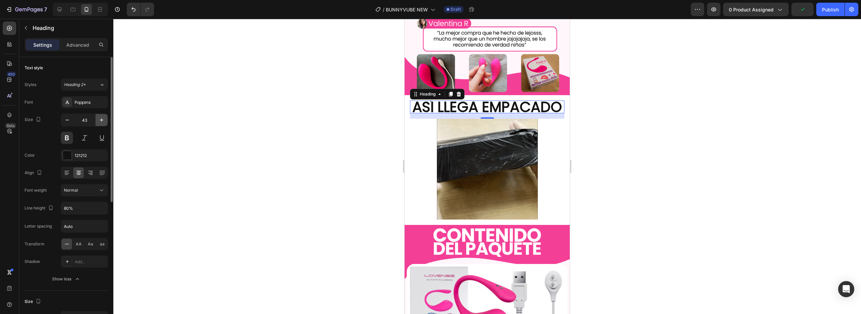
click at [101, 121] on icon "button" at bounding box center [101, 120] width 7 height 7
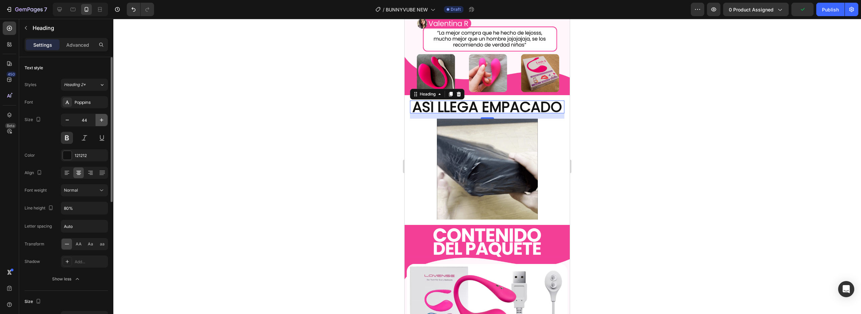
click at [101, 121] on icon "button" at bounding box center [101, 120] width 7 height 7
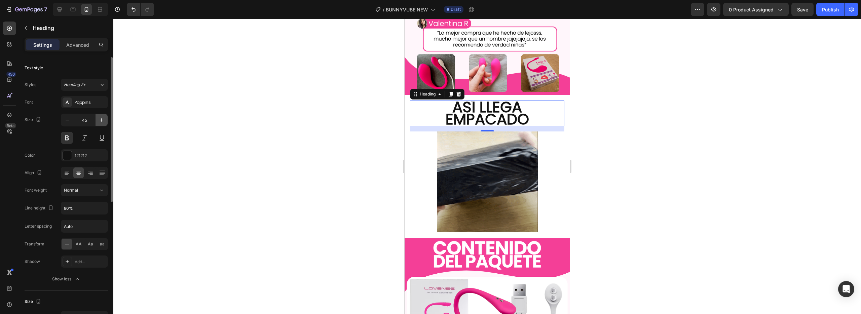
click at [100, 121] on icon "button" at bounding box center [101, 120] width 7 height 7
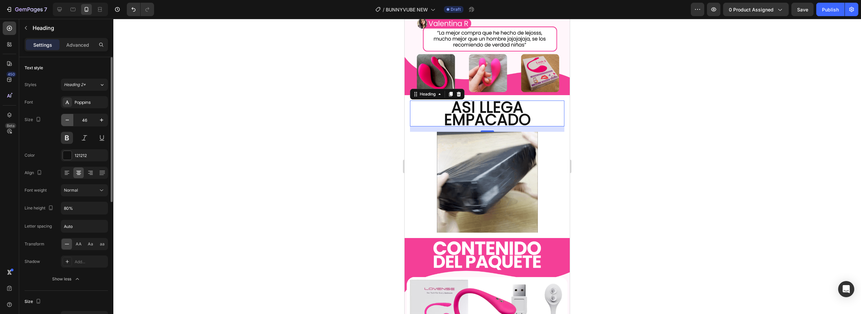
click at [67, 119] on icon "button" at bounding box center [67, 120] width 7 height 7
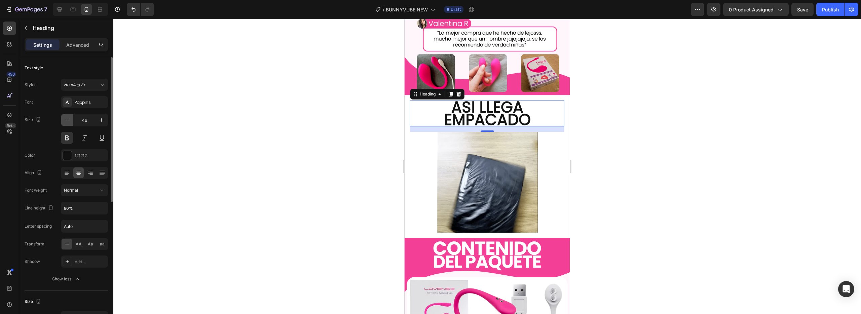
type input "45"
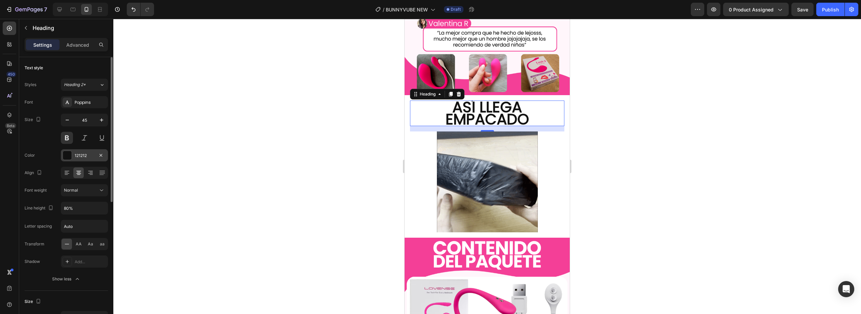
click at [69, 154] on div at bounding box center [67, 155] width 9 height 9
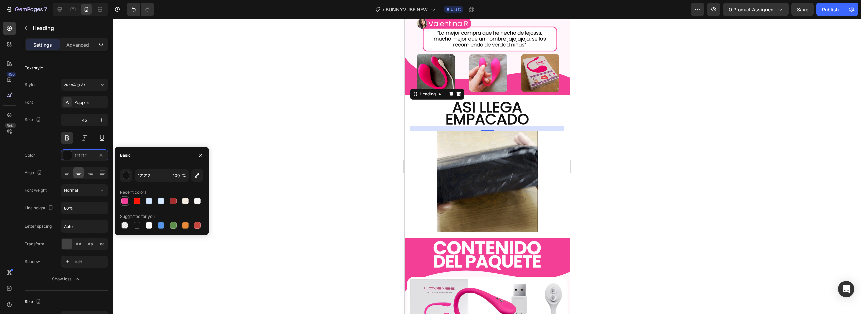
click at [125, 202] on div at bounding box center [124, 201] width 7 height 7
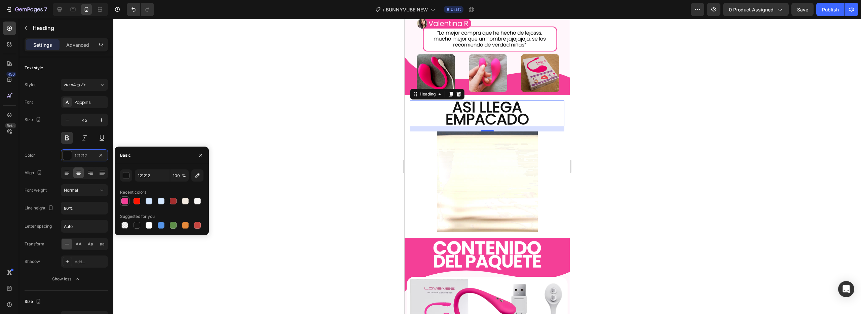
type input "F33F97"
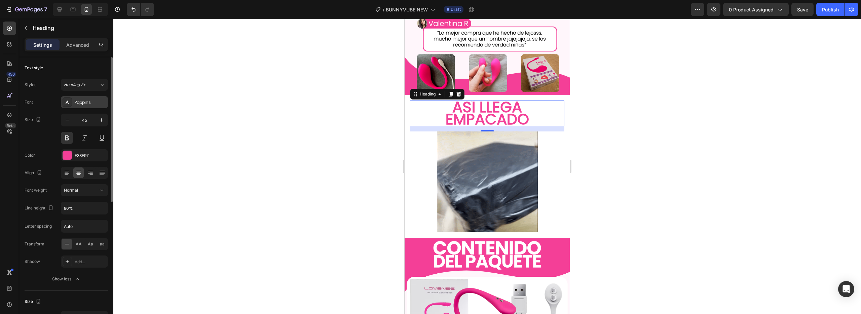
click at [75, 104] on div "Poppins" at bounding box center [91, 103] width 32 height 6
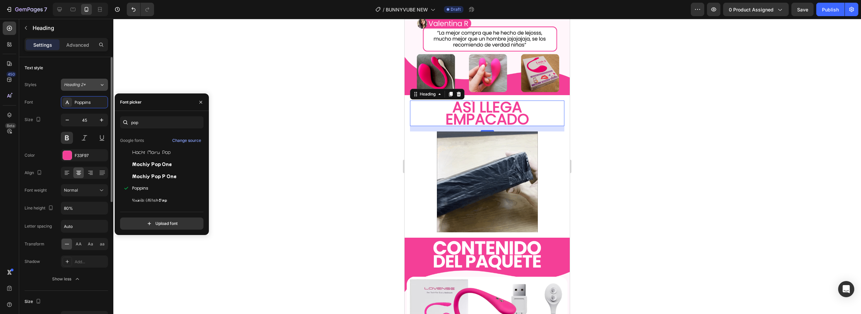
click at [86, 84] on div "Heading 2*" at bounding box center [77, 85] width 27 height 6
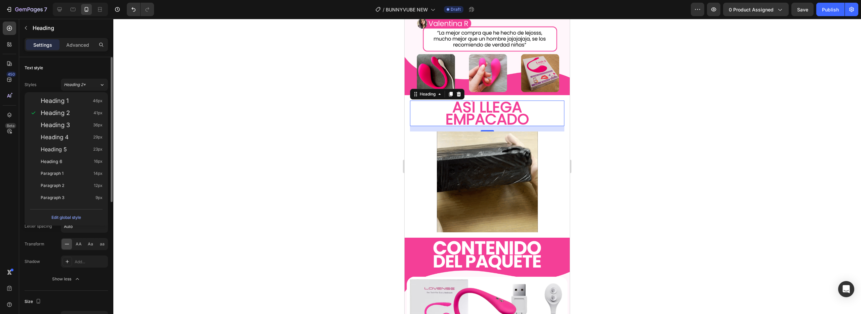
click at [47, 85] on div "Styles Heading 2*" at bounding box center [66, 85] width 83 height 12
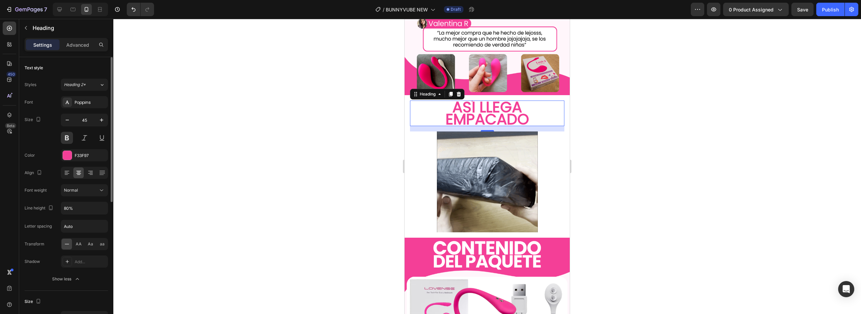
click at [82, 182] on div "Font Poppins Size 45 Color F33F97 Align Font weight Normal Line height 80% Lett…" at bounding box center [66, 190] width 83 height 189
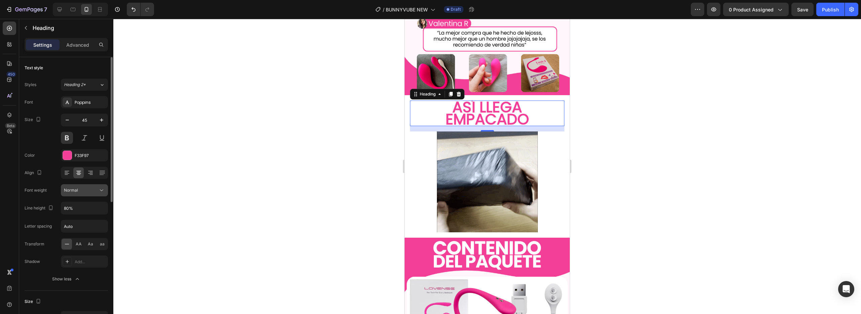
click at [82, 184] on button "Normal" at bounding box center [84, 190] width 47 height 12
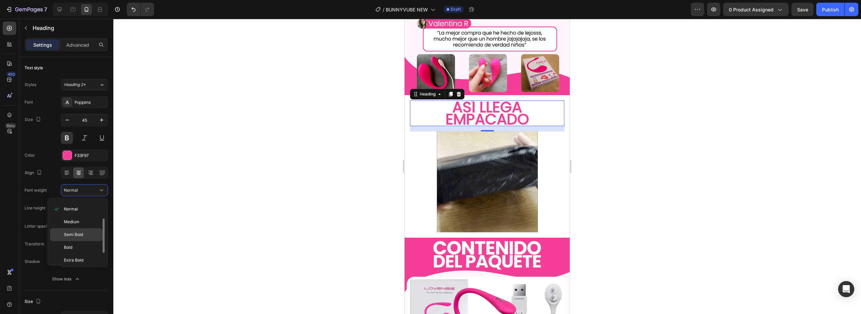
scroll to position [52, 0]
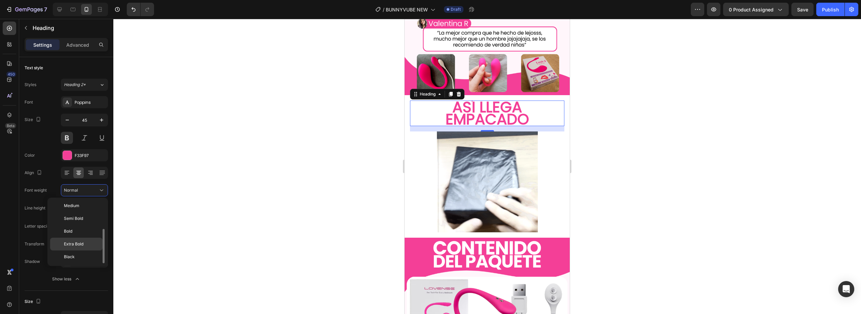
click at [77, 250] on div "Extra Bold" at bounding box center [76, 256] width 52 height 13
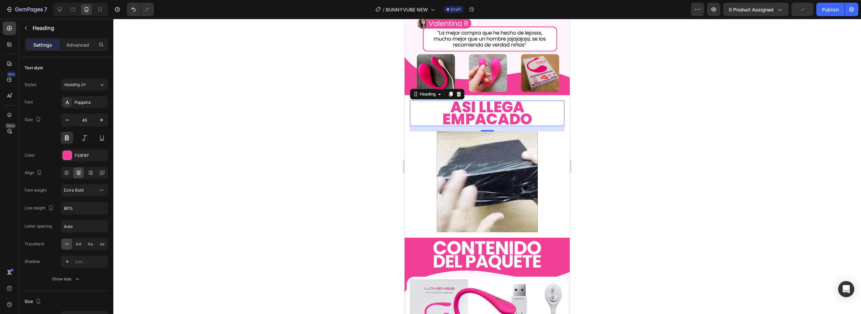
click at [361, 161] on div at bounding box center [486, 166] width 747 height 295
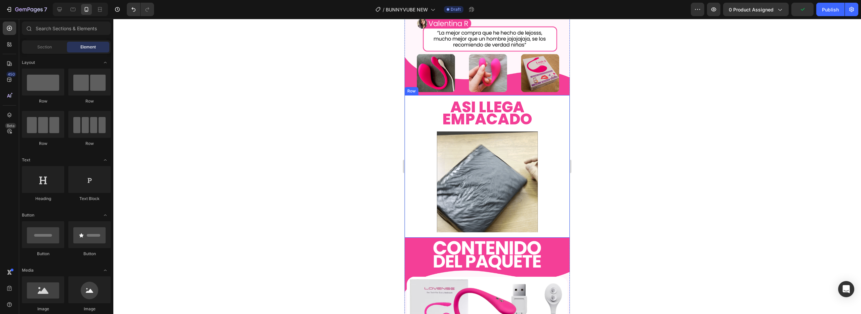
click at [539, 101] on p "ASÍ LLEGA EMPACADO" at bounding box center [486, 113] width 153 height 24
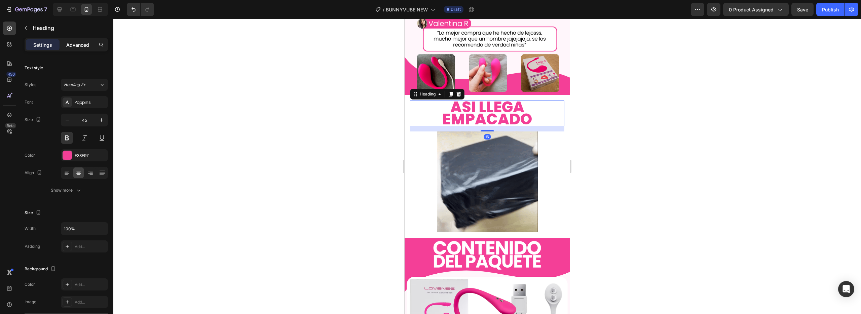
click at [63, 45] on div "Advanced" at bounding box center [78, 44] width 34 height 11
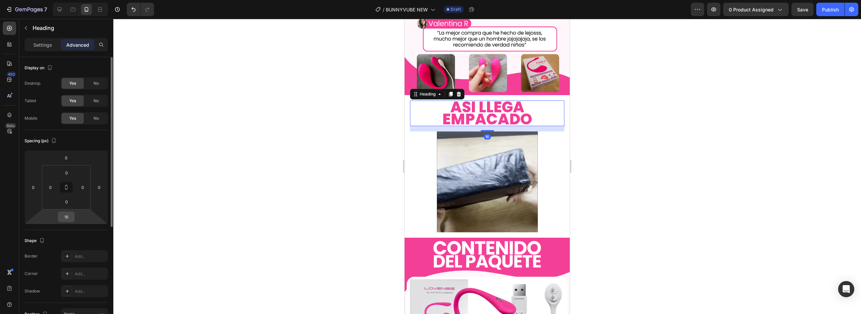
click at [65, 212] on input "16" at bounding box center [66, 217] width 13 height 10
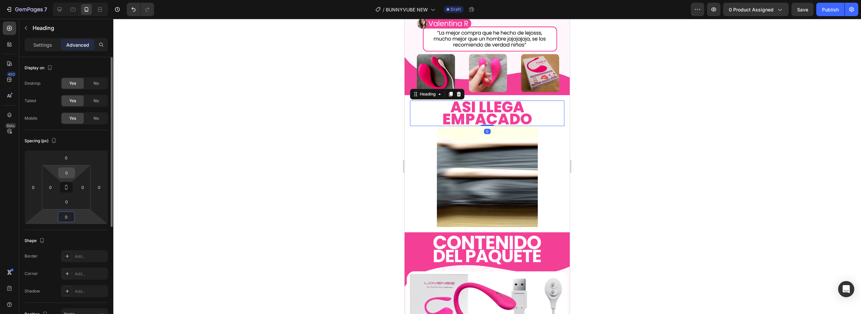
type input "0"
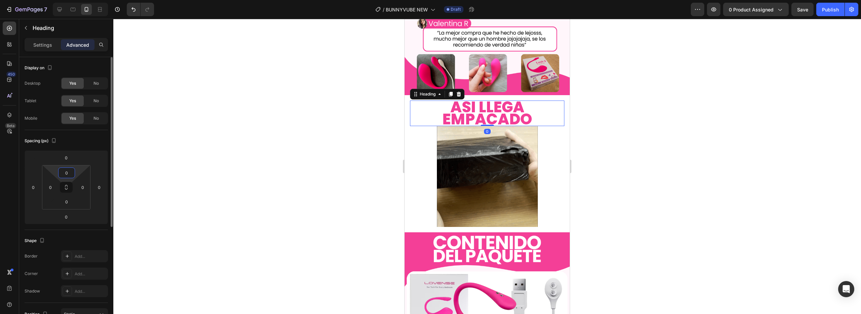
click at [72, 169] on input "0" at bounding box center [66, 173] width 13 height 10
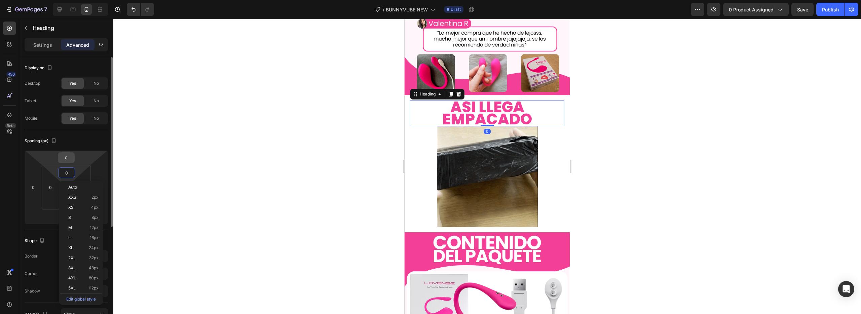
click at [72, 161] on input "0" at bounding box center [66, 158] width 13 height 10
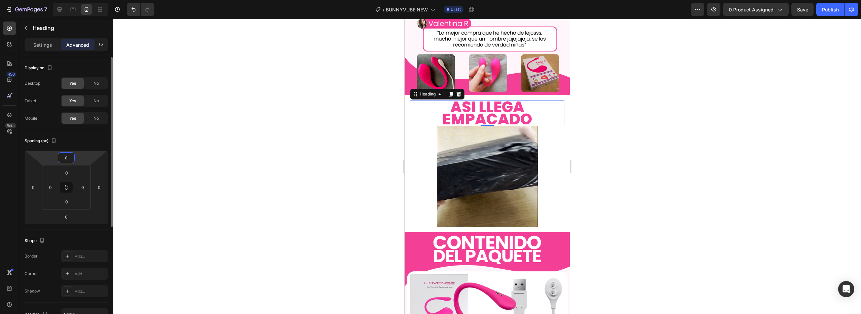
click at [67, 157] on input "0" at bounding box center [66, 158] width 13 height 10
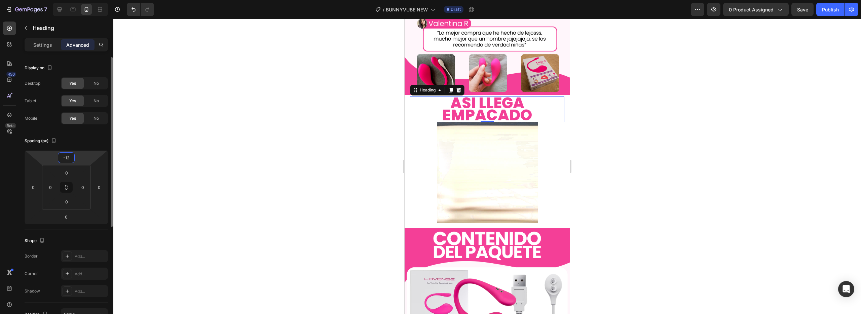
type input "-1"
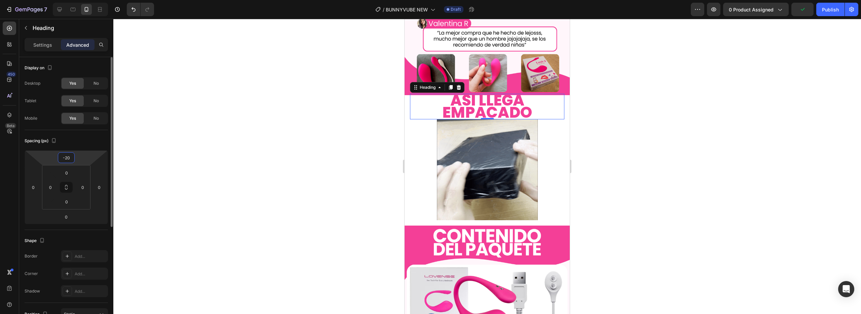
type input "-2"
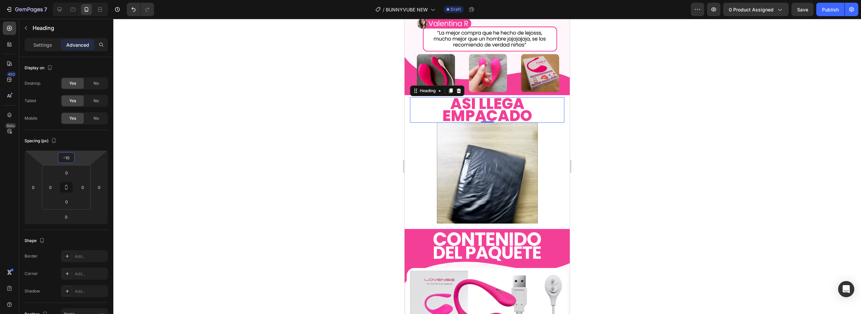
type input "-10"
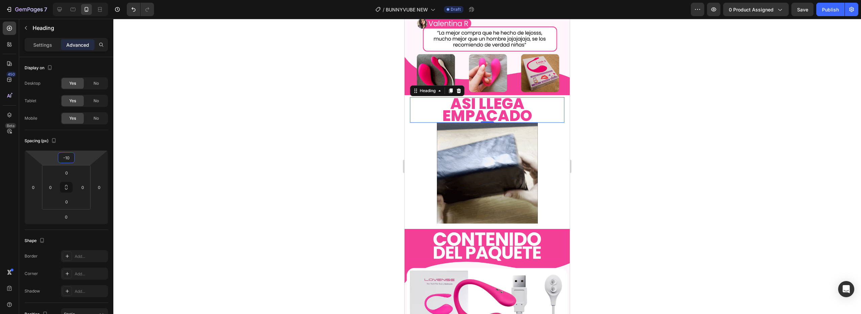
click at [326, 222] on div at bounding box center [486, 166] width 747 height 295
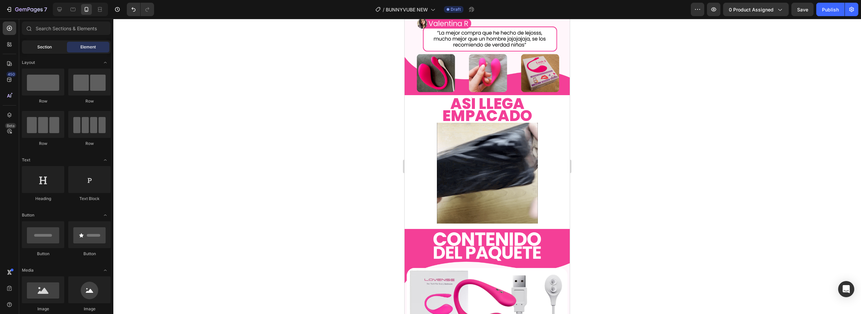
click at [39, 47] on span "Section" at bounding box center [44, 47] width 14 height 6
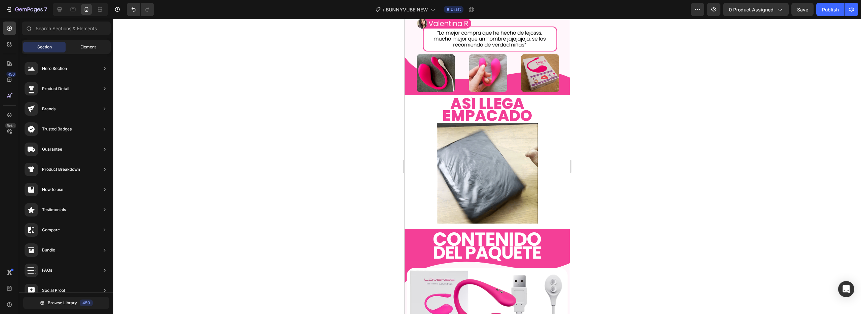
click at [70, 49] on div "Element" at bounding box center [88, 47] width 42 height 11
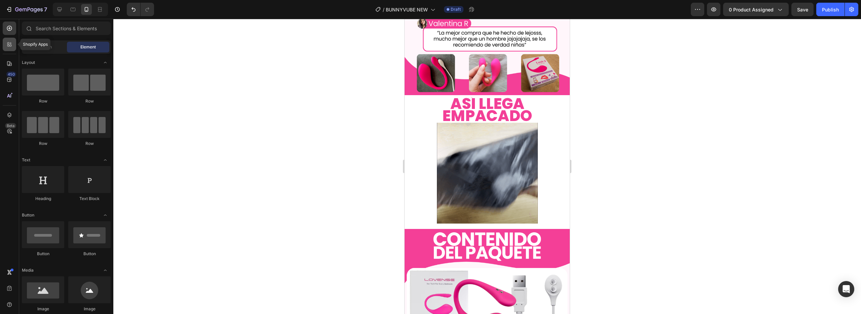
click at [9, 48] on div at bounding box center [9, 44] width 13 height 13
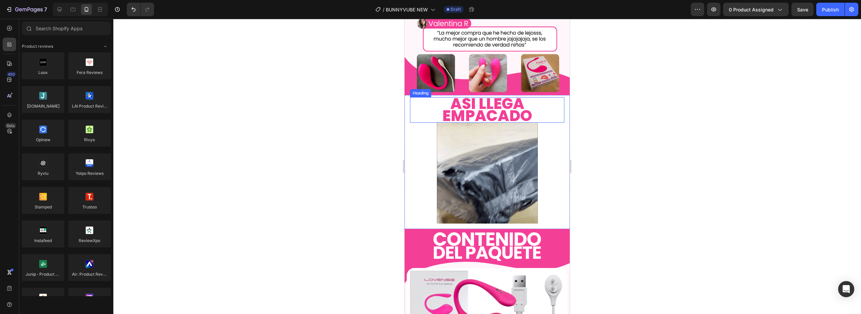
click at [456, 98] on p "ASÍ LLEGA EMPACADO" at bounding box center [486, 110] width 153 height 24
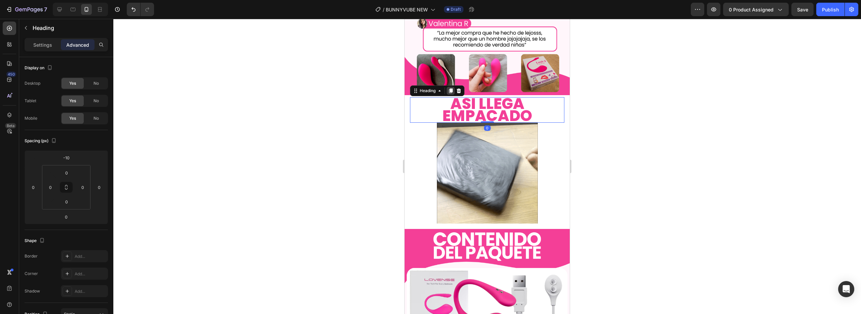
click at [451, 88] on icon at bounding box center [451, 90] width 4 height 5
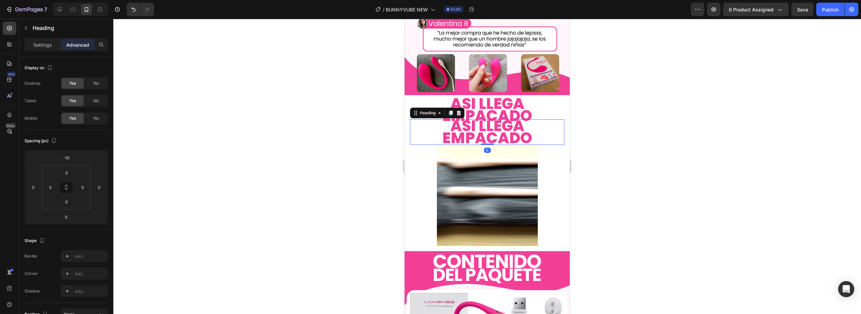
click at [464, 119] on h2 "ASÍ LLEGA EMPACADO" at bounding box center [487, 132] width 154 height 26
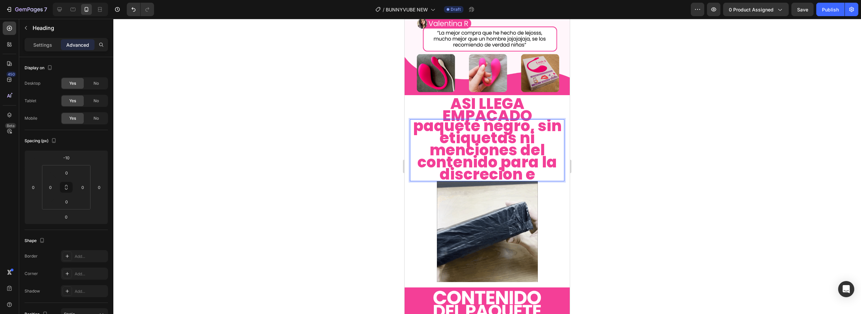
scroll to position [4, 0]
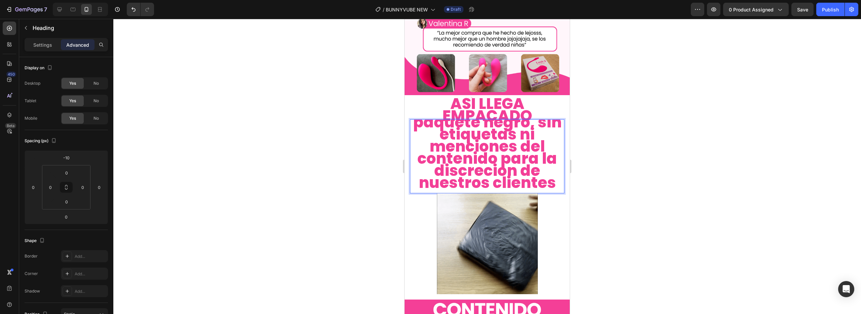
click at [504, 144] on p "paquete negro, sin etiquetas ni menciones del contenido para la discrecion de n…" at bounding box center [486, 152] width 153 height 73
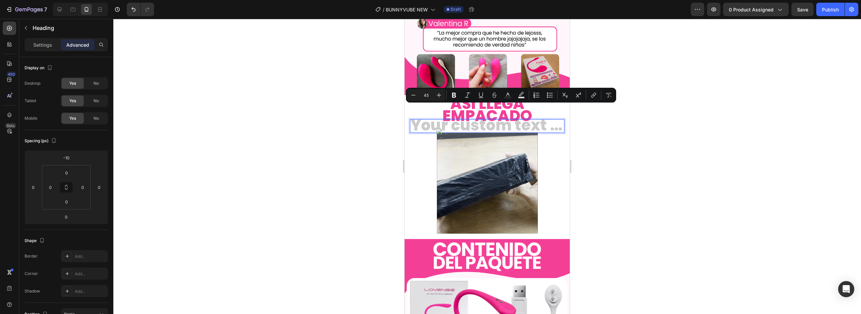
scroll to position [0, 0]
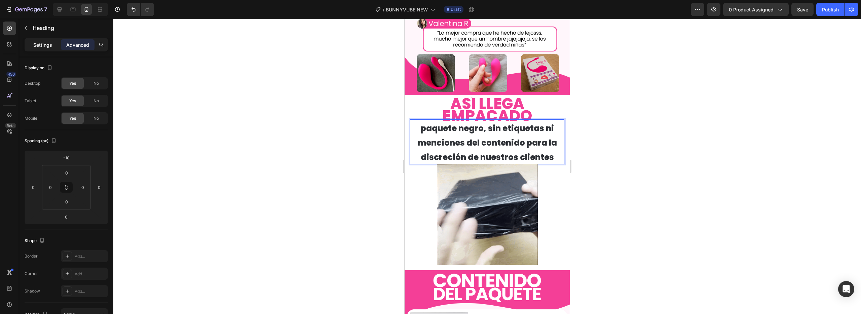
click at [46, 42] on p "Settings" at bounding box center [42, 44] width 19 height 7
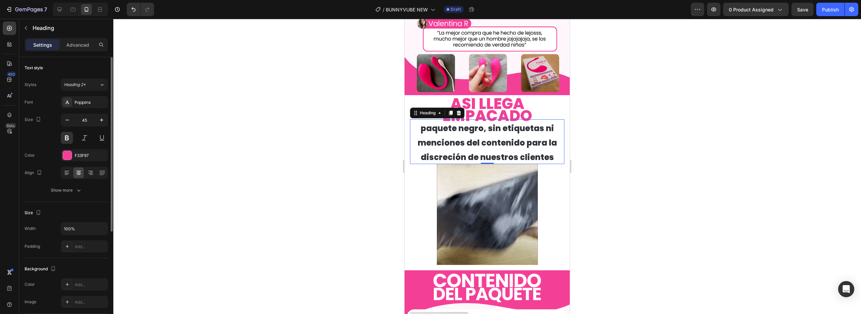
click at [87, 91] on div "Styles Heading 2* Font Poppins Size 45 Color F33F97 Align Show more" at bounding box center [66, 138] width 83 height 118
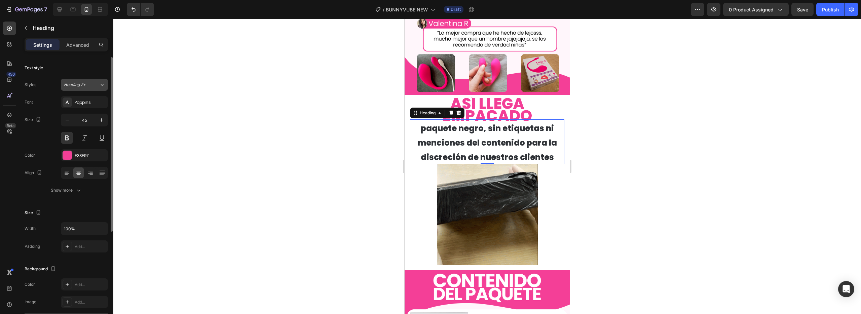
click at [87, 88] on button "Heading 2*" at bounding box center [84, 85] width 47 height 12
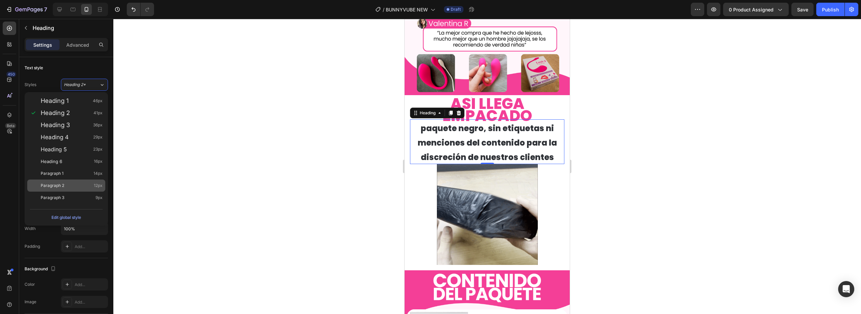
click at [84, 184] on div "Paragraph 2 12px" at bounding box center [72, 185] width 62 height 7
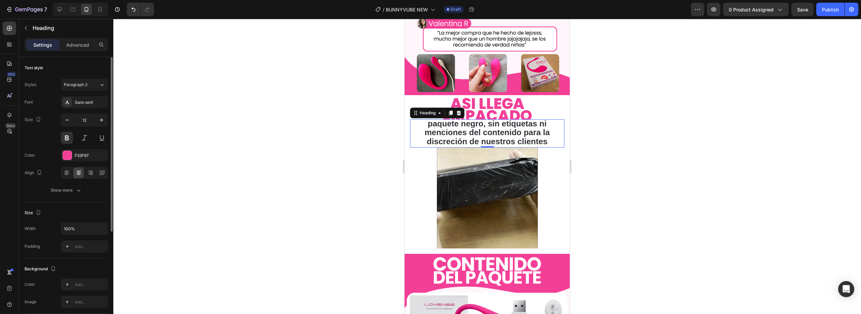
click at [91, 78] on div "Styles Paragraph 2 Font Sans-serif Size 12 Color F33F97 Align Show more" at bounding box center [66, 136] width 83 height 119
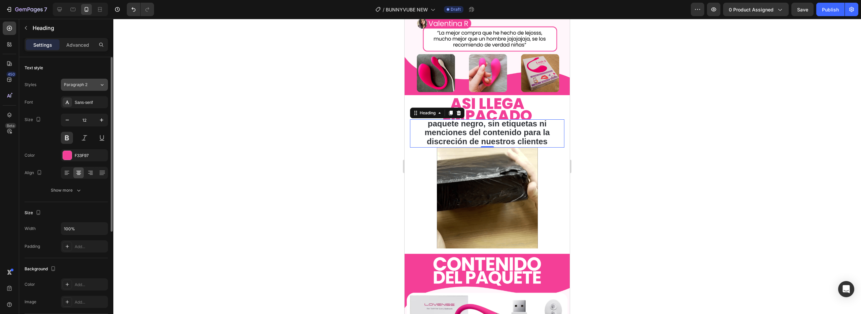
click at [89, 81] on button "Paragraph 2" at bounding box center [84, 85] width 47 height 12
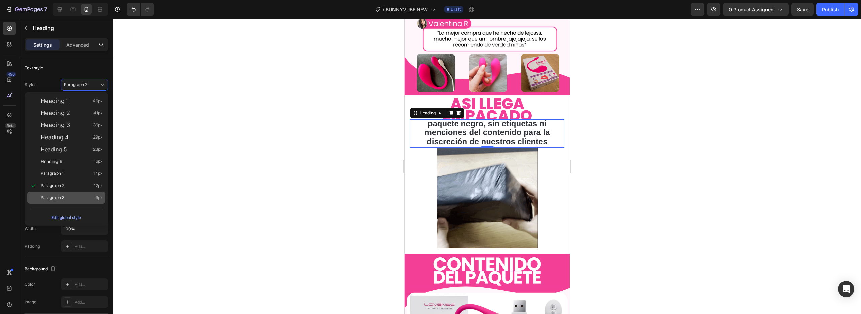
click at [87, 200] on div "Paragraph 3 9px" at bounding box center [72, 197] width 62 height 7
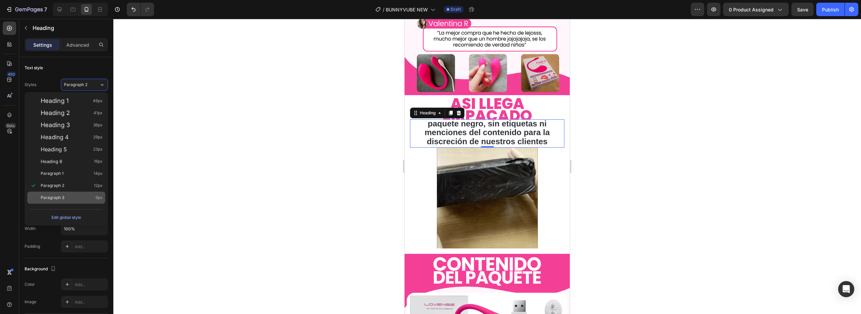
type input "9"
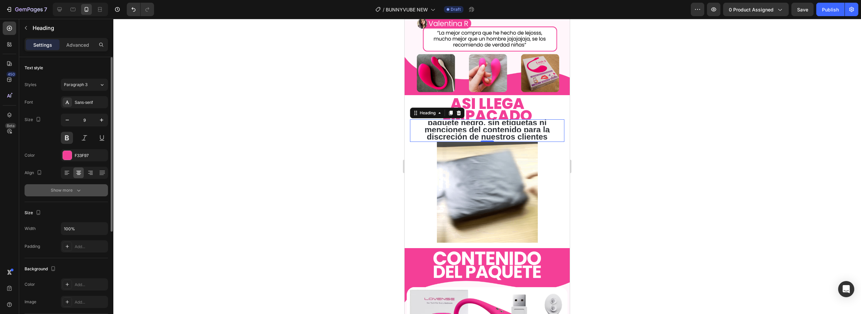
click at [76, 189] on icon "button" at bounding box center [78, 190] width 7 height 7
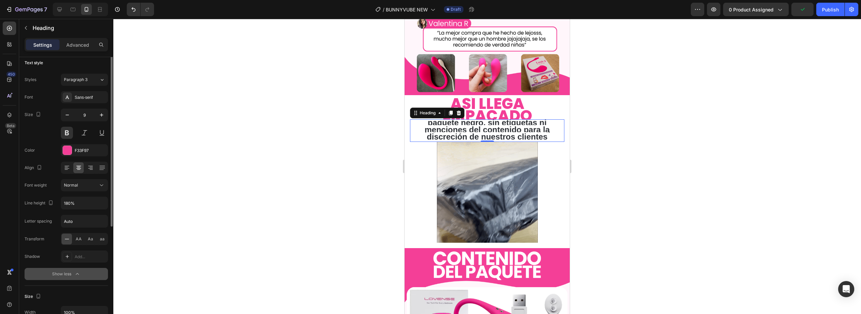
scroll to position [9, 0]
click at [73, 198] on input "180%" at bounding box center [84, 199] width 46 height 12
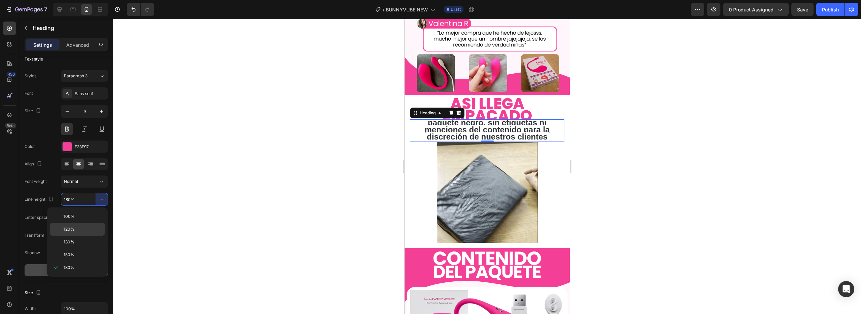
click at [84, 230] on p "120%" at bounding box center [83, 229] width 38 height 6
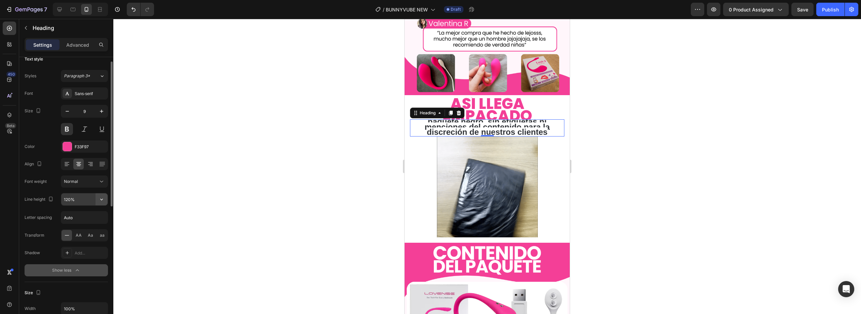
click at [99, 199] on icon "button" at bounding box center [101, 199] width 7 height 7
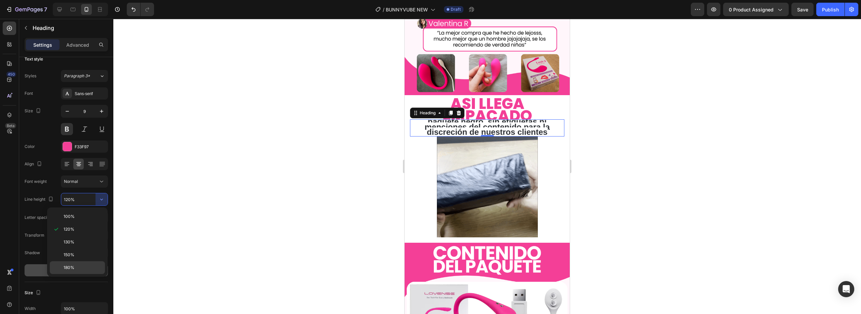
click at [84, 265] on p "180%" at bounding box center [83, 268] width 38 height 6
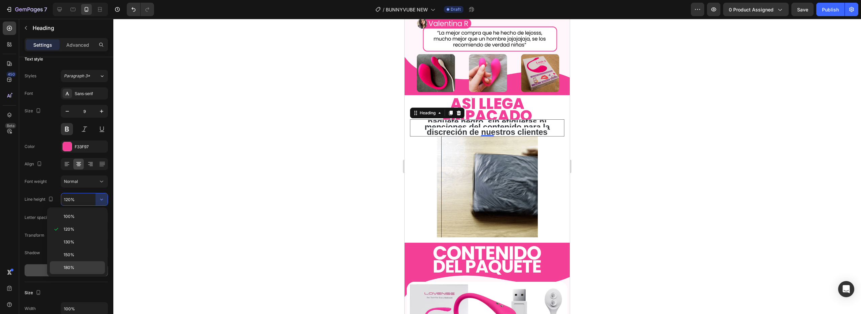
type input "180%"
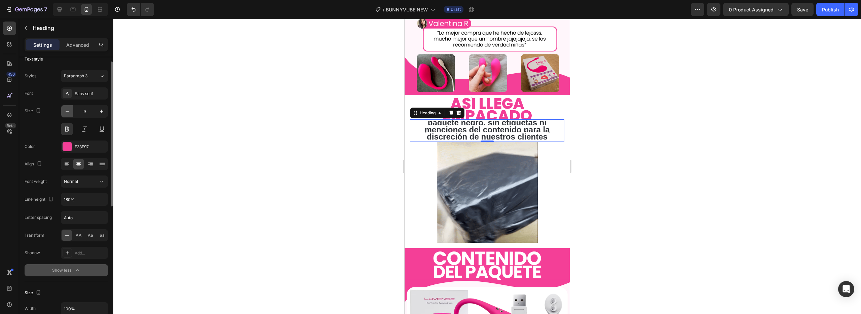
click at [67, 111] on icon "button" at bounding box center [67, 111] width 3 height 1
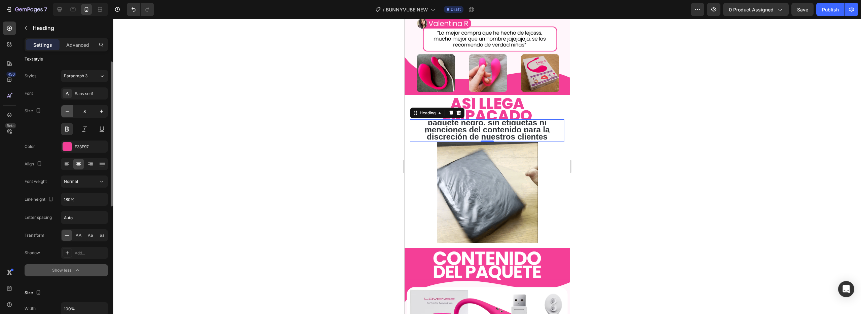
click at [67, 111] on icon "button" at bounding box center [67, 111] width 3 height 1
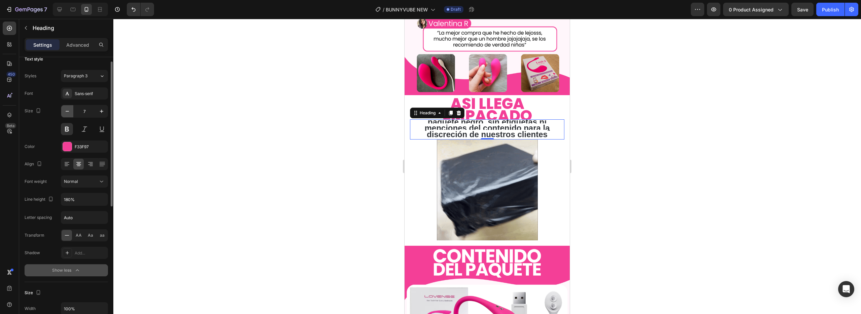
click at [67, 111] on icon "button" at bounding box center [67, 111] width 3 height 1
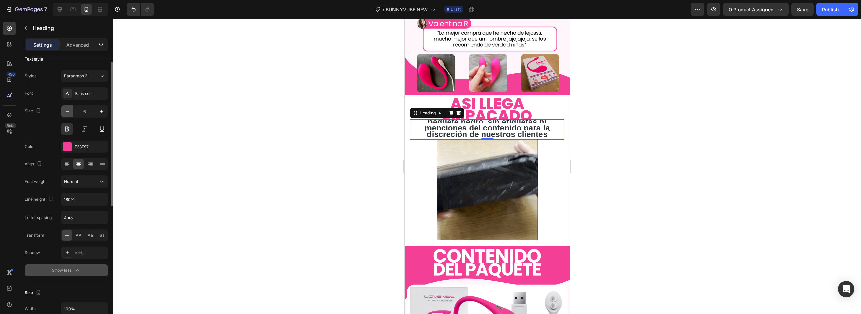
click at [67, 111] on icon "button" at bounding box center [67, 111] width 3 height 1
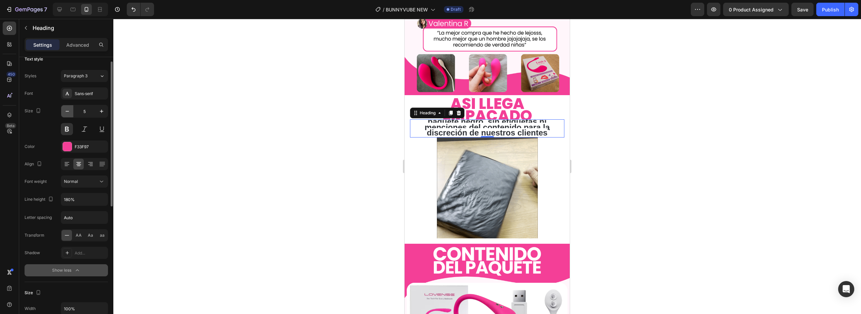
click at [67, 111] on icon "button" at bounding box center [67, 111] width 3 height 1
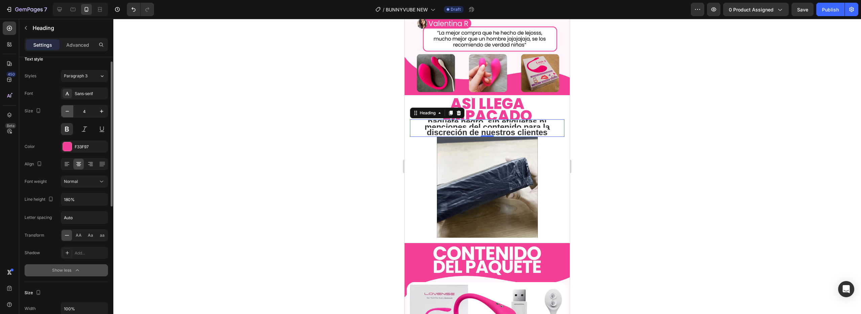
click at [67, 111] on icon "button" at bounding box center [67, 111] width 3 height 1
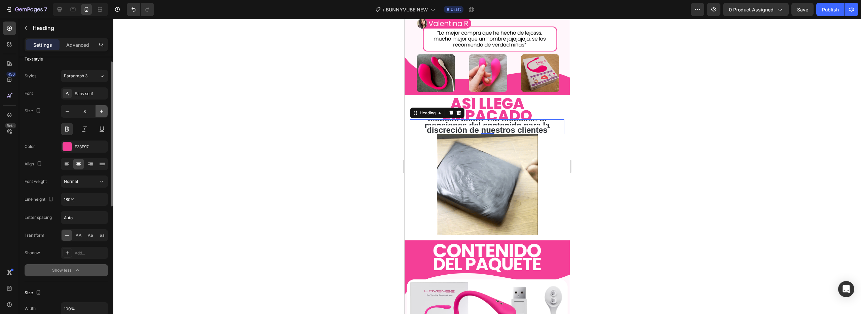
click at [103, 112] on icon "button" at bounding box center [101, 111] width 7 height 7
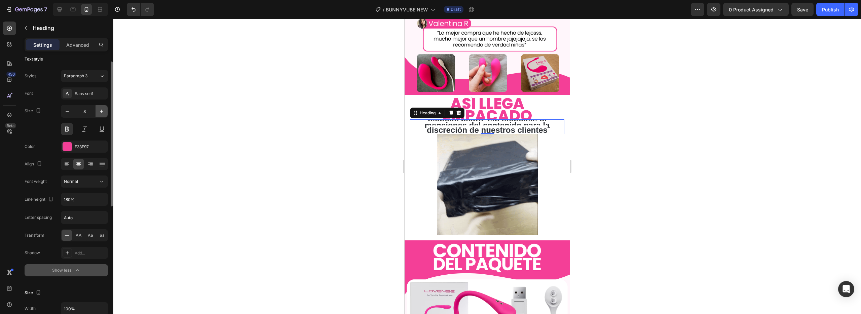
click at [103, 112] on icon "button" at bounding box center [101, 111] width 7 height 7
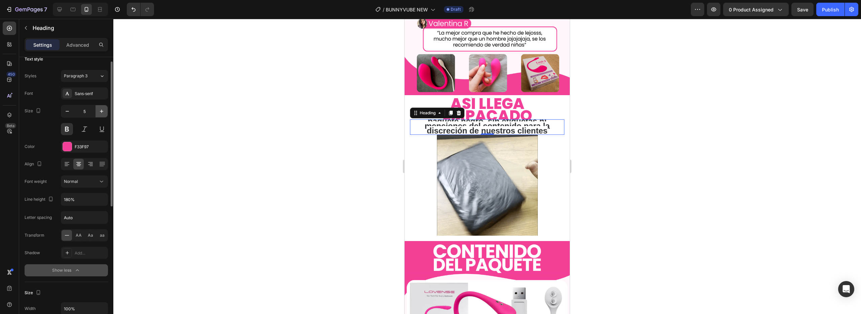
click at [103, 112] on icon "button" at bounding box center [101, 111] width 7 height 7
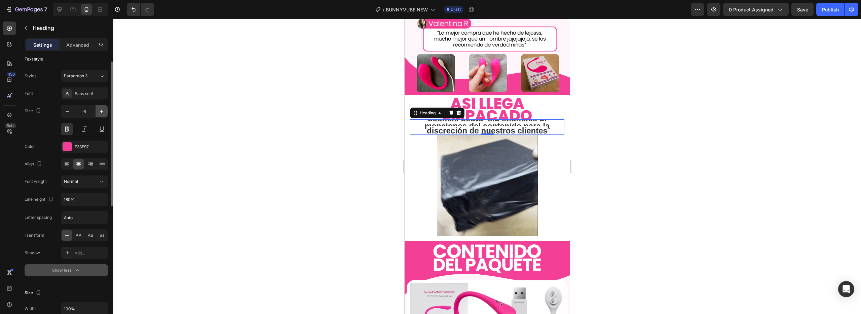
click at [103, 112] on icon "button" at bounding box center [101, 111] width 7 height 7
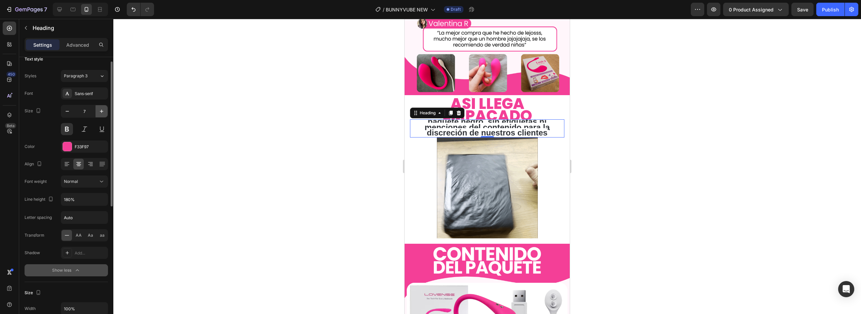
click at [103, 112] on icon "button" at bounding box center [101, 111] width 7 height 7
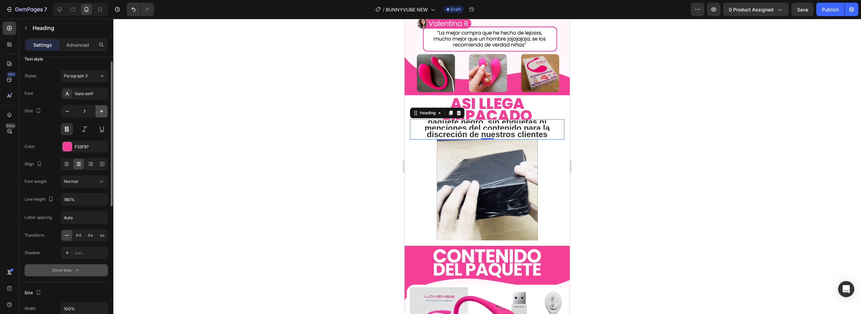
type input "8"
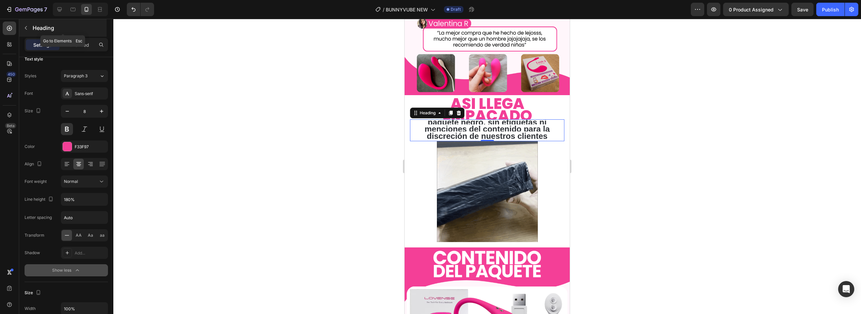
click at [28, 31] on button "button" at bounding box center [26, 28] width 11 height 11
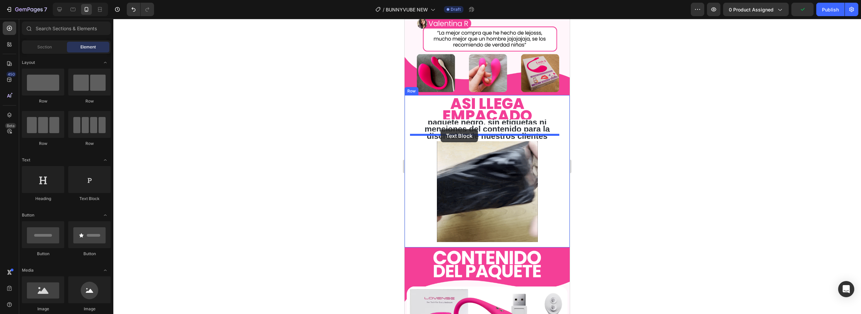
drag, startPoint x: 495, startPoint y: 197, endPoint x: 440, endPoint y: 129, distance: 87.3
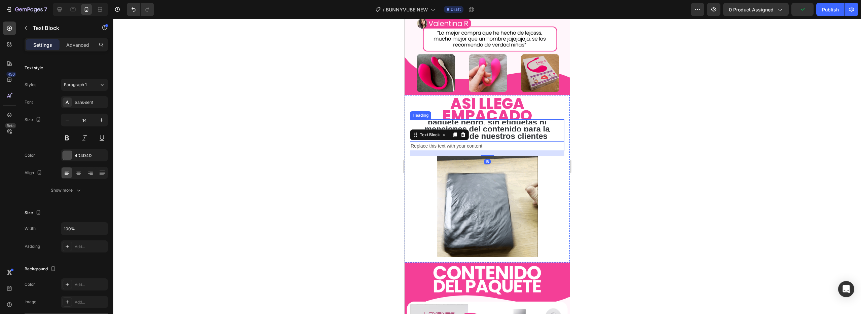
click at [498, 124] on span "paquete negro, sin etiquetas ni menciones del contenido para la discreción de n…" at bounding box center [486, 129] width 125 height 23
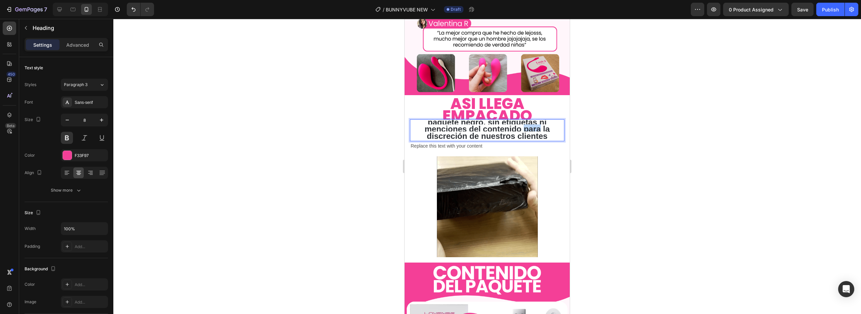
click at [527, 123] on span "paquete negro, sin etiquetas ni menciones del contenido para la discreción de n…" at bounding box center [486, 129] width 125 height 23
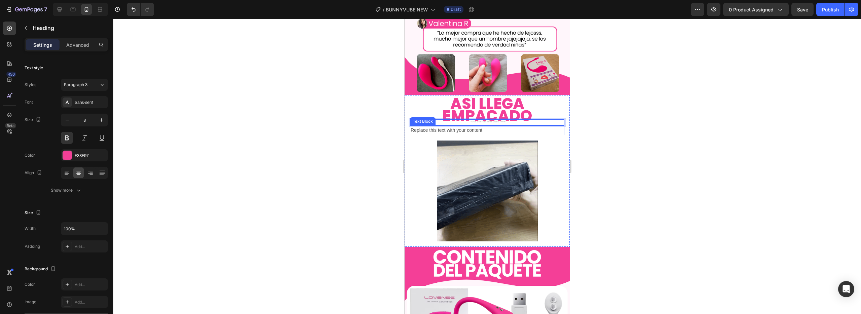
click at [484, 127] on div "Replace this text with your content" at bounding box center [487, 130] width 154 height 10
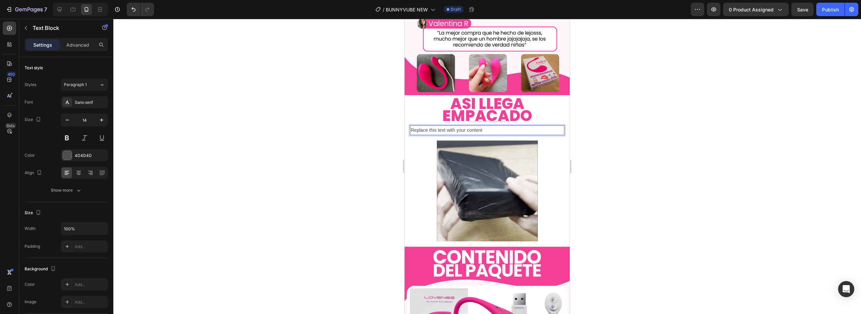
click at [486, 125] on div "Replace this text with your content" at bounding box center [487, 130] width 154 height 10
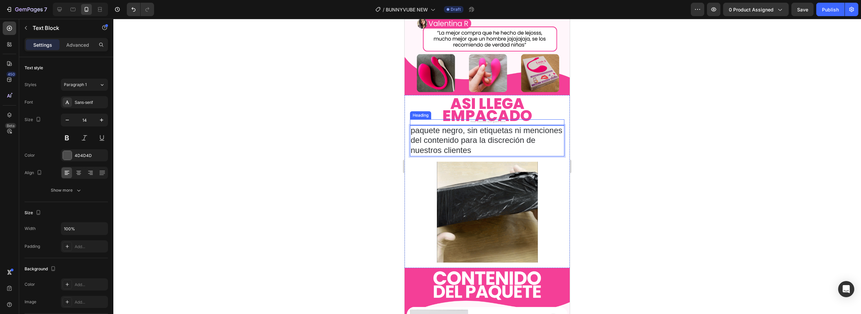
click at [547, 119] on h2 "Rich Text Editor. Editing area: main" at bounding box center [487, 122] width 154 height 6
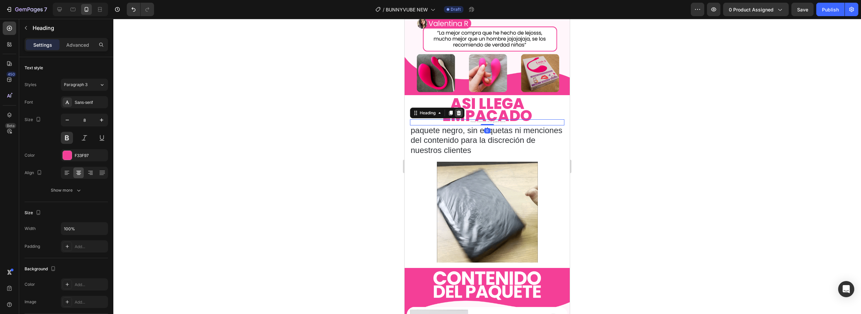
click at [459, 110] on icon at bounding box center [458, 112] width 5 height 5
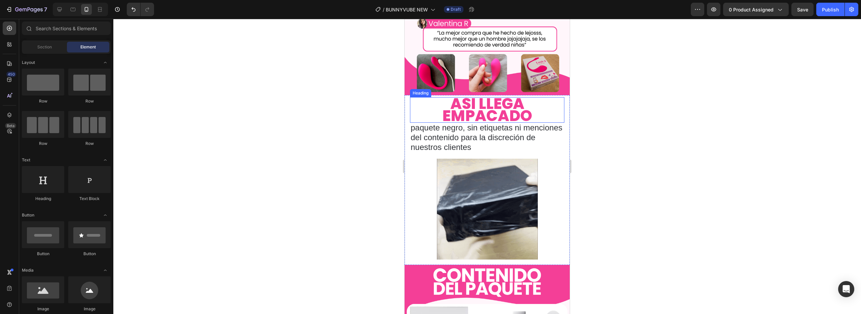
click at [455, 123] on span "paquete negro, sin etiquetas ni menciones del contenido para la discreción de n…" at bounding box center [486, 137] width 152 height 29
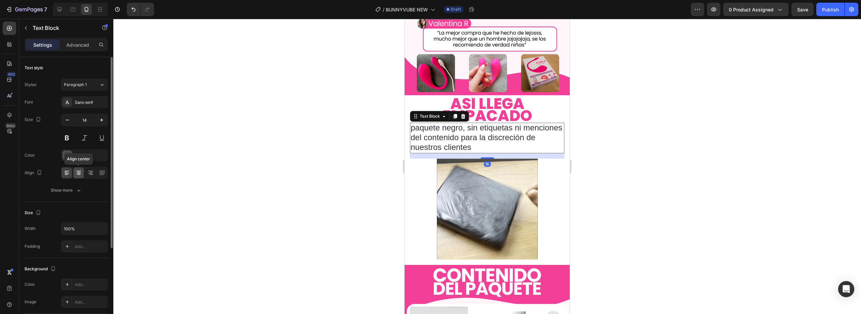
click at [76, 172] on icon at bounding box center [78, 172] width 7 height 7
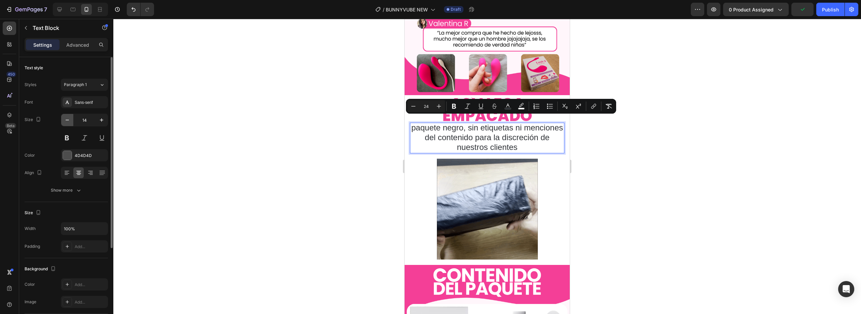
click at [67, 122] on icon "button" at bounding box center [67, 120] width 7 height 7
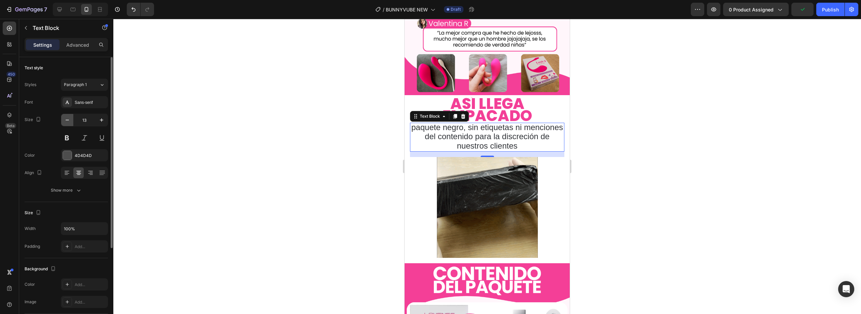
click at [67, 122] on icon "button" at bounding box center [67, 120] width 7 height 7
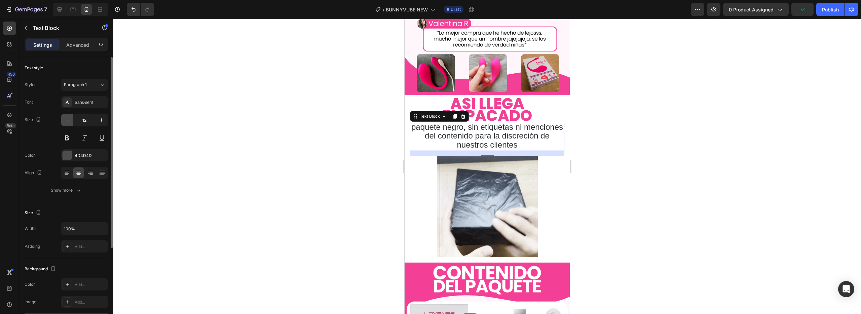
click at [67, 122] on icon "button" at bounding box center [67, 120] width 7 height 7
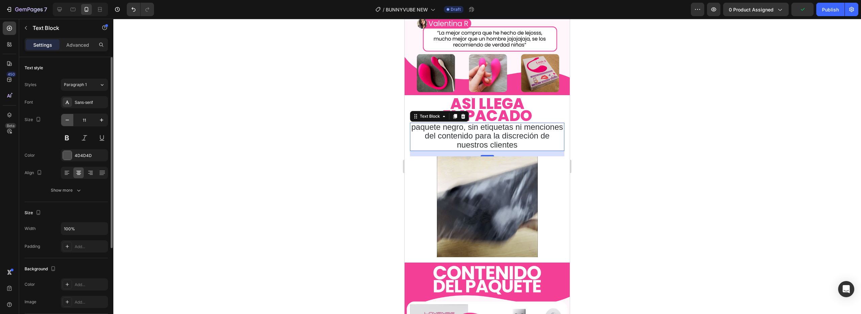
click at [67, 122] on icon "button" at bounding box center [67, 120] width 7 height 7
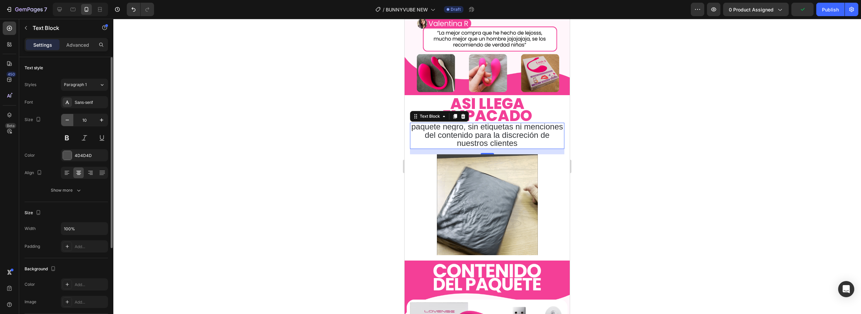
click at [67, 122] on icon "button" at bounding box center [67, 120] width 7 height 7
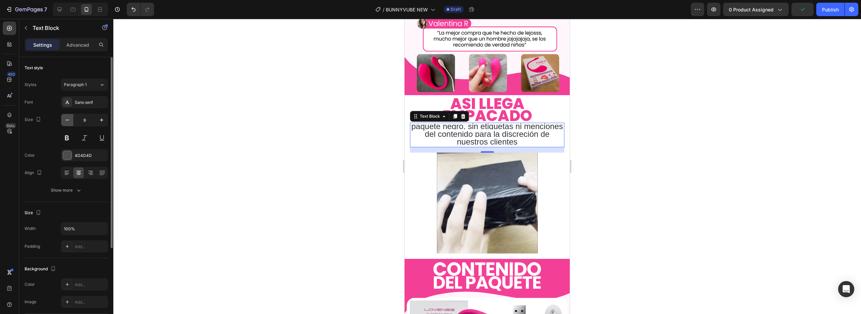
click at [67, 122] on icon "button" at bounding box center [67, 120] width 7 height 7
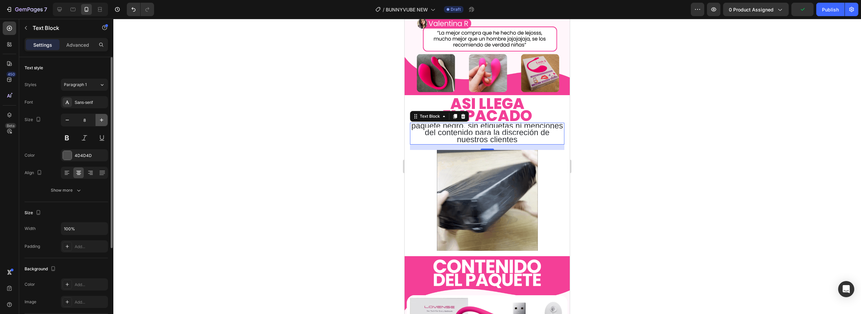
click at [103, 118] on icon "button" at bounding box center [101, 120] width 7 height 7
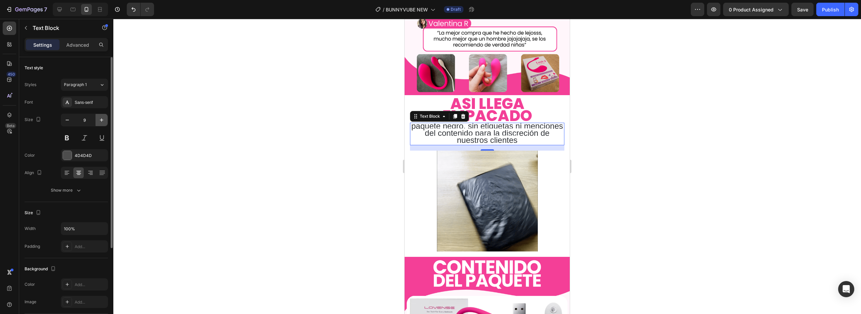
click at [103, 118] on icon "button" at bounding box center [101, 120] width 7 height 7
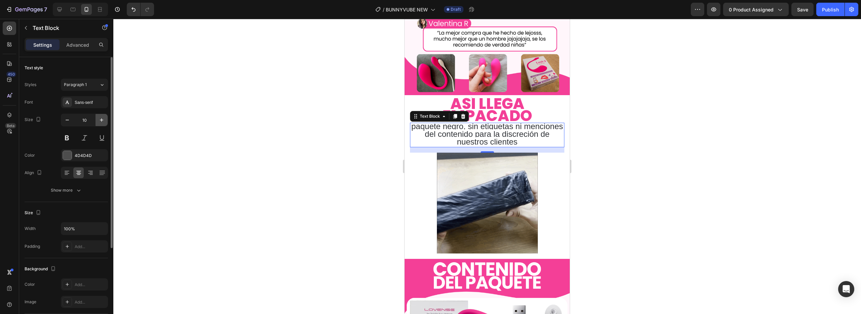
click at [103, 118] on icon "button" at bounding box center [101, 120] width 7 height 7
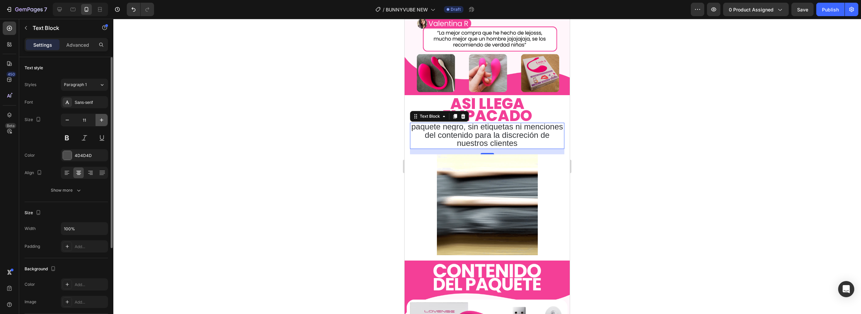
click at [103, 118] on icon "button" at bounding box center [101, 120] width 7 height 7
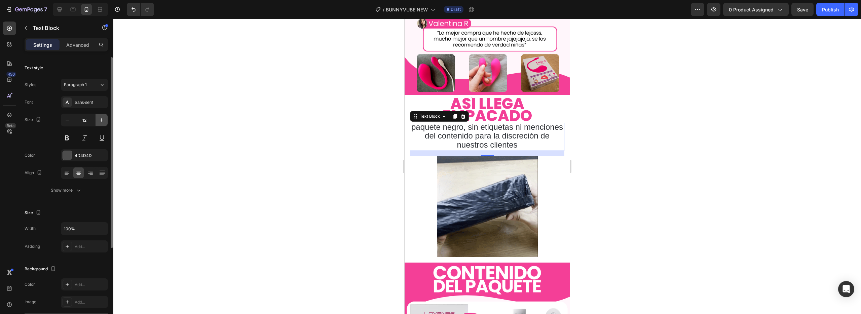
click at [103, 118] on icon "button" at bounding box center [101, 120] width 7 height 7
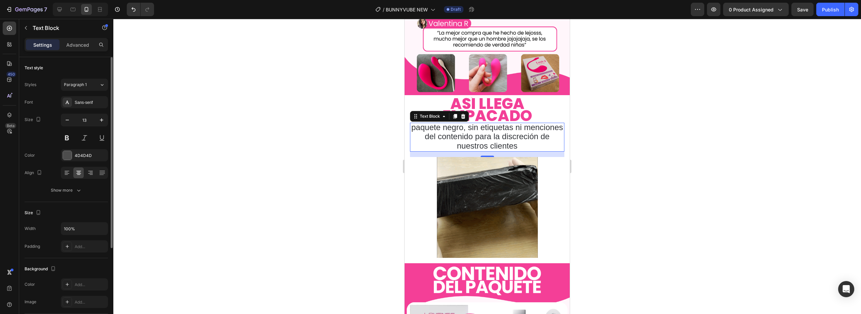
click at [86, 91] on div "Styles Paragraph 1 Font Sans-serif Size 13 Color 4D4D4D Align Show more" at bounding box center [66, 138] width 83 height 118
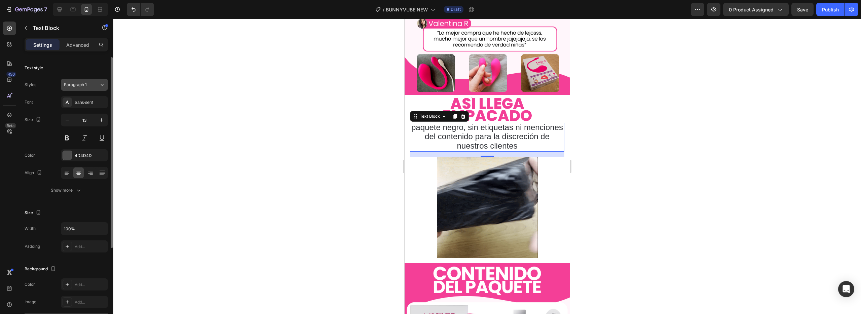
click at [87, 89] on button "Paragraph 1" at bounding box center [84, 85] width 47 height 12
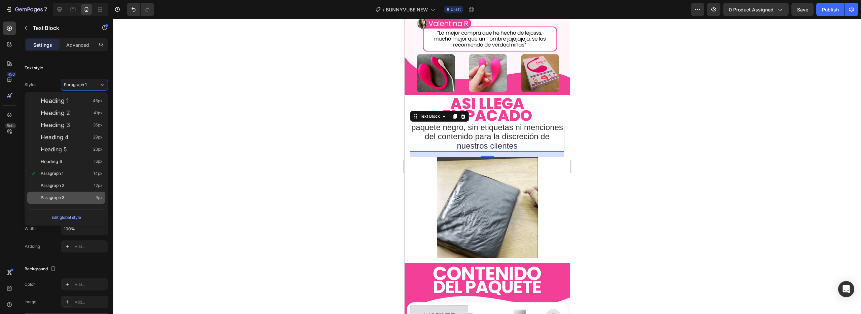
click at [88, 197] on div "Paragraph 3 9px" at bounding box center [72, 197] width 62 height 7
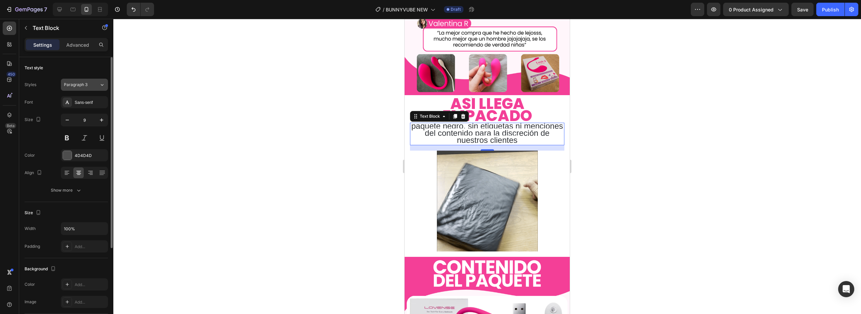
click at [89, 83] on div "Paragraph 3" at bounding box center [77, 85] width 27 height 6
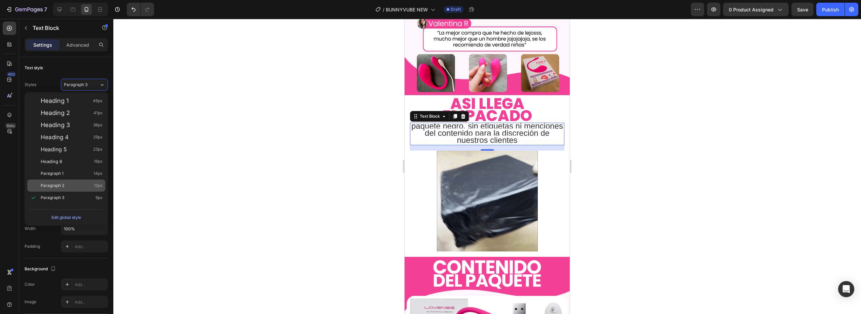
click at [83, 184] on div "Paragraph 2 12px" at bounding box center [72, 185] width 62 height 7
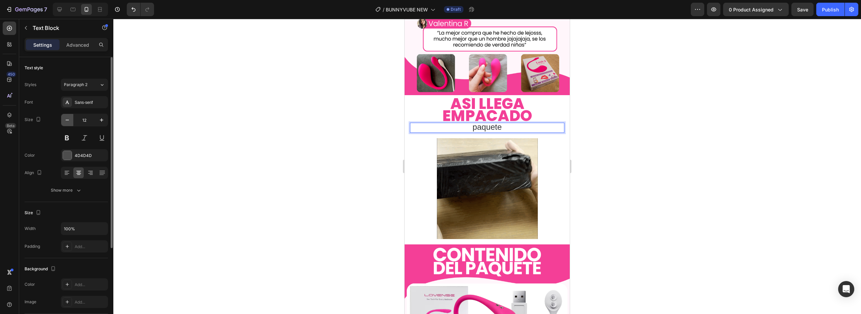
click at [66, 122] on icon "button" at bounding box center [67, 120] width 7 height 7
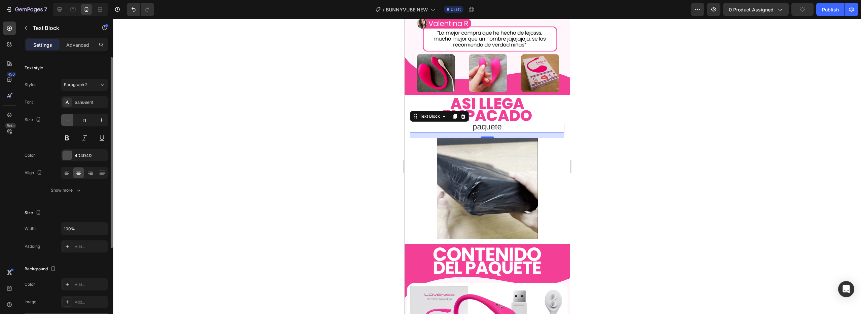
click at [66, 122] on icon "button" at bounding box center [67, 120] width 7 height 7
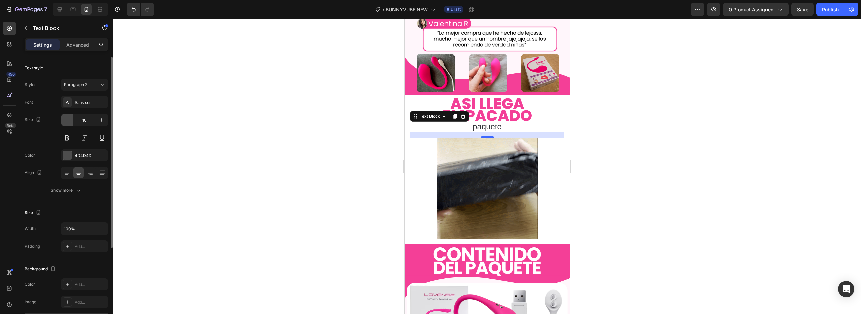
click at [66, 122] on icon "button" at bounding box center [67, 120] width 7 height 7
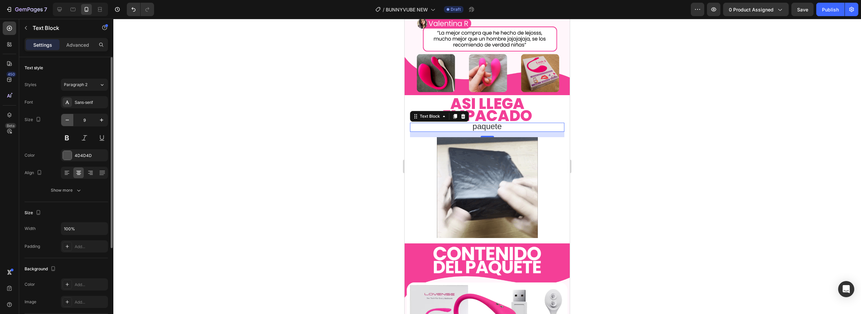
click at [66, 122] on icon "button" at bounding box center [67, 120] width 7 height 7
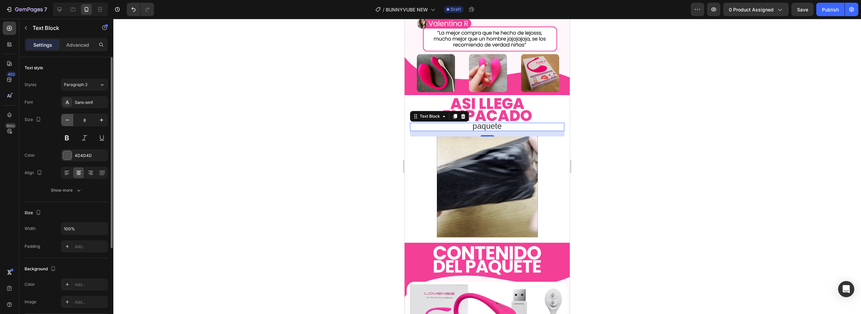
click at [66, 122] on icon "button" at bounding box center [67, 120] width 7 height 7
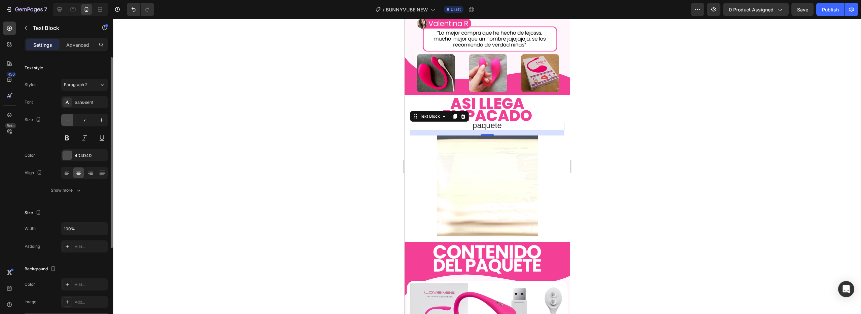
click at [66, 122] on icon "button" at bounding box center [67, 120] width 7 height 7
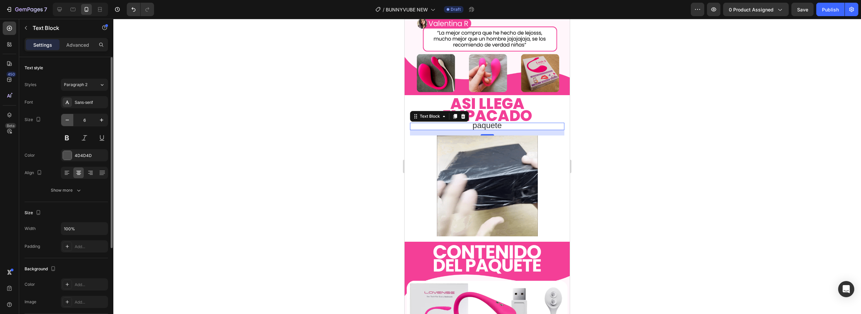
click at [66, 122] on icon "button" at bounding box center [67, 120] width 7 height 7
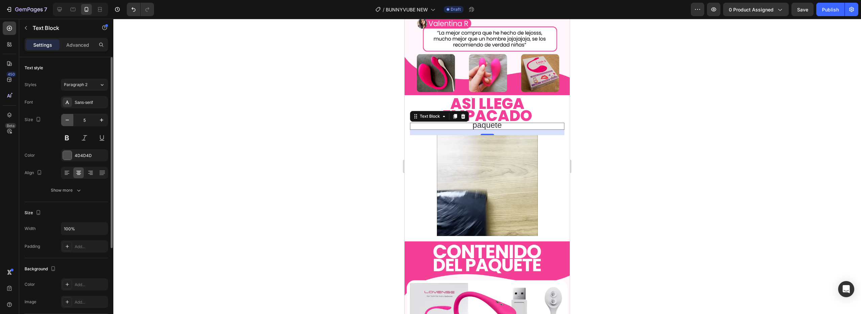
click at [66, 122] on icon "button" at bounding box center [67, 120] width 7 height 7
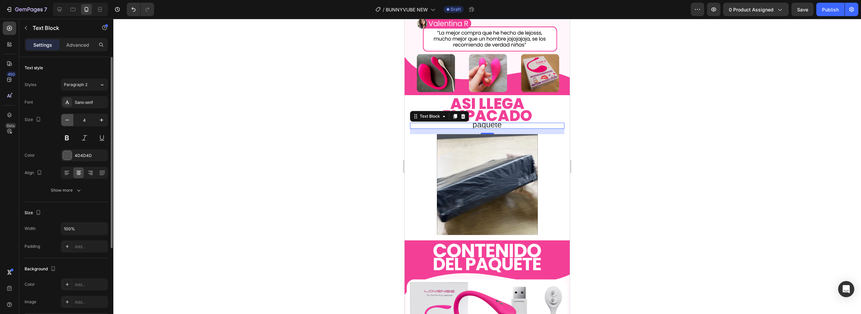
click at [66, 122] on icon "button" at bounding box center [67, 120] width 7 height 7
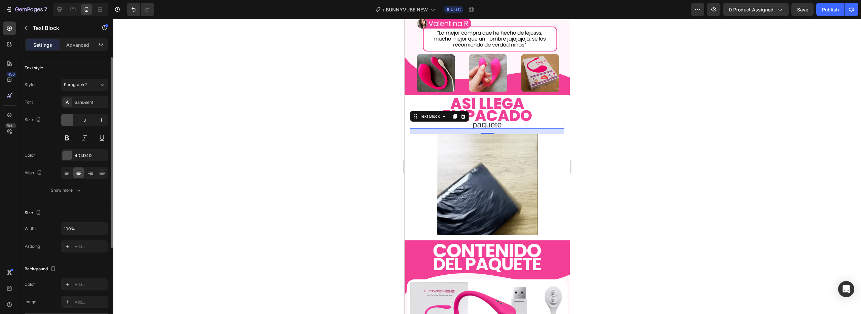
click at [66, 122] on icon "button" at bounding box center [67, 120] width 7 height 7
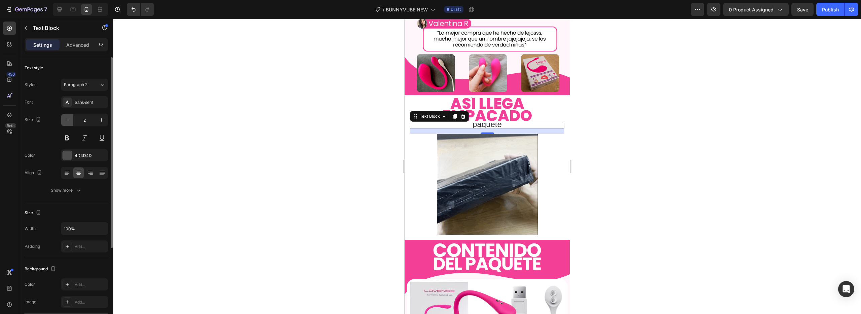
click at [66, 122] on icon "button" at bounding box center [67, 120] width 7 height 7
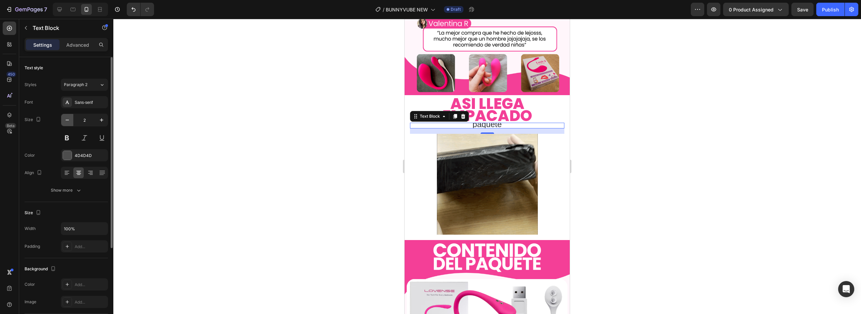
type input "1"
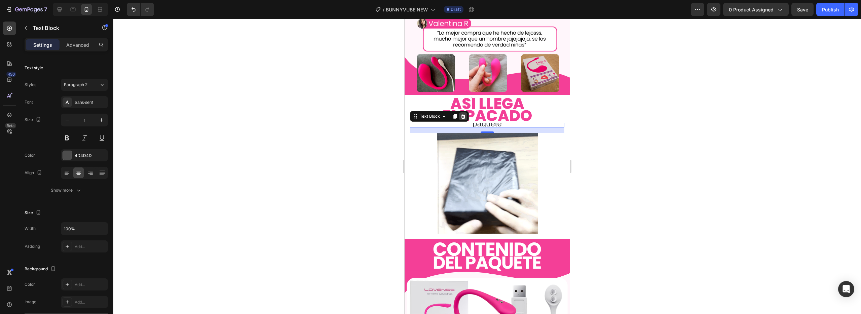
click at [460, 114] on icon at bounding box center [462, 116] width 5 height 5
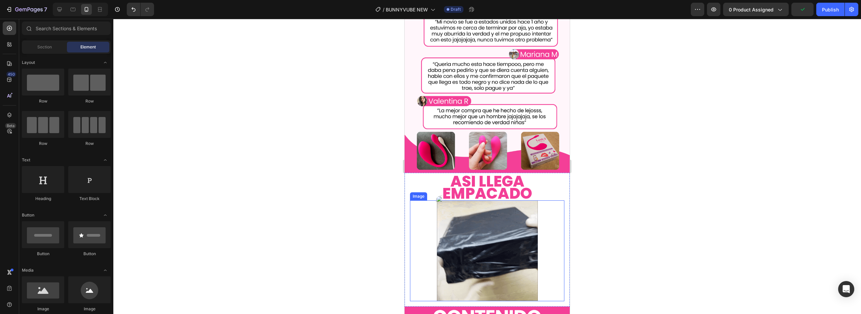
scroll to position [608, 0]
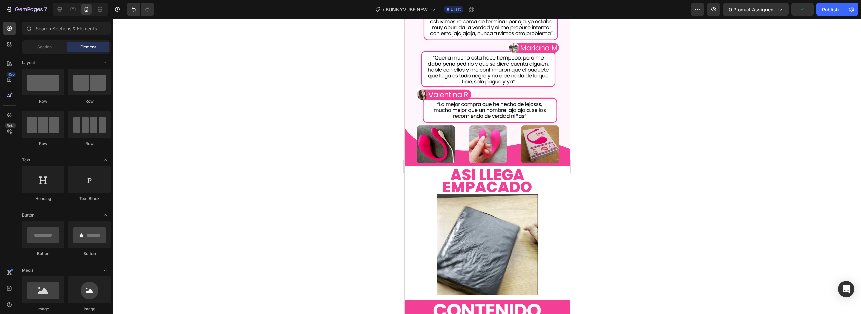
click at [78, 196] on div "Text Block" at bounding box center [89, 199] width 42 height 6
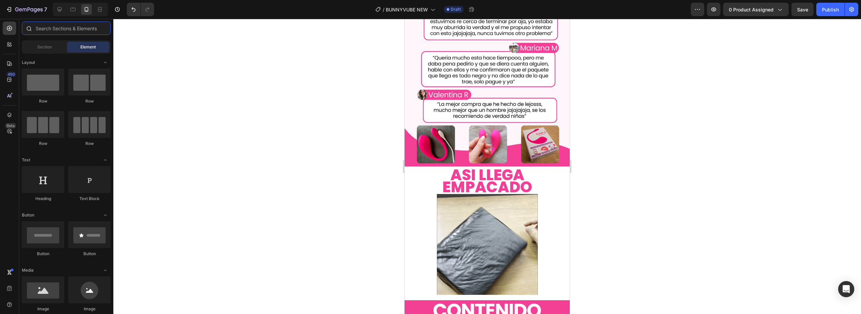
click at [67, 28] on input "text" at bounding box center [66, 28] width 89 height 13
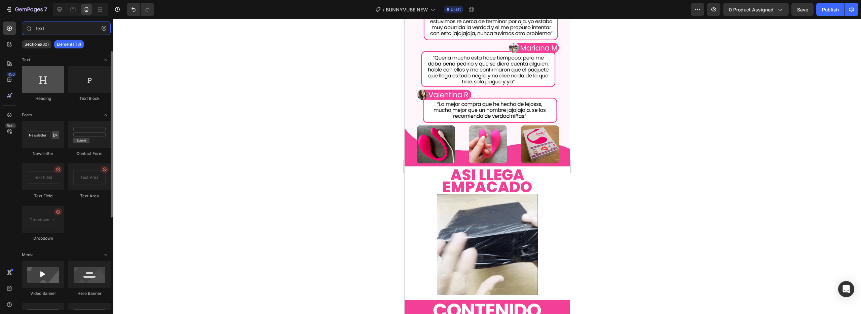
type input "text"
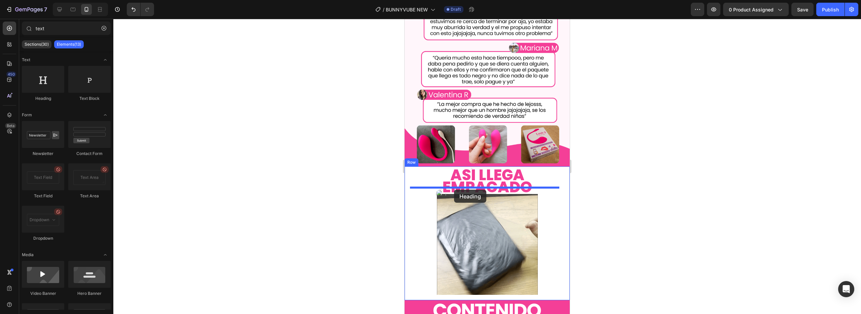
drag, startPoint x: 455, startPoint y: 104, endPoint x: 454, endPoint y: 188, distance: 83.7
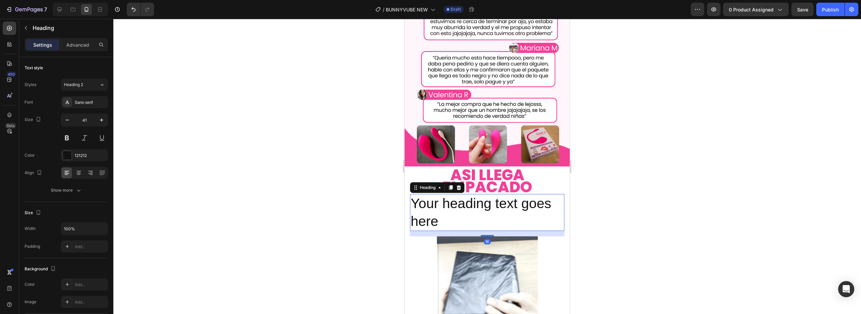
click at [463, 200] on h2 "Your heading text goes here" at bounding box center [487, 212] width 154 height 37
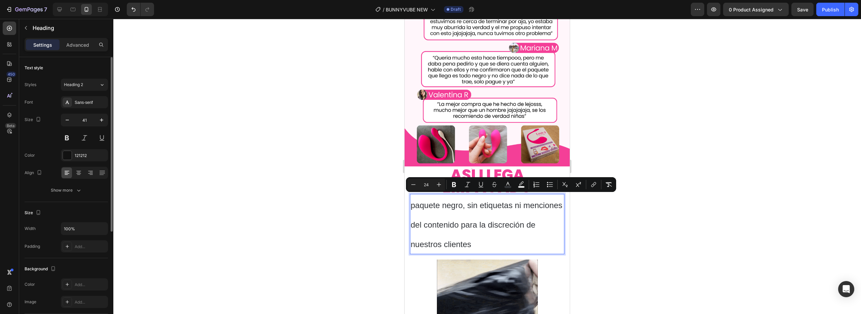
click at [102, 236] on div "Width 100% Padding Add..." at bounding box center [66, 237] width 83 height 30
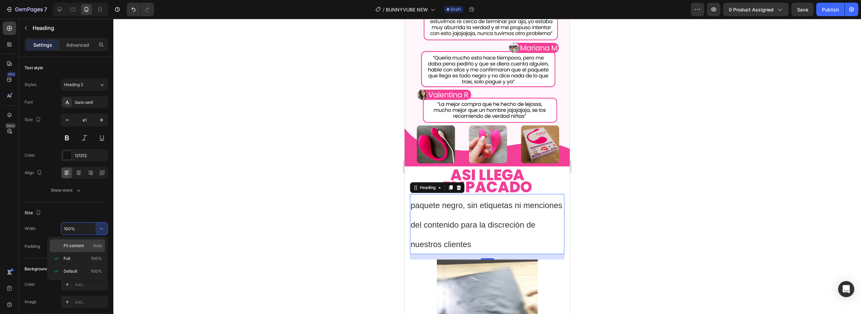
click at [78, 246] on span "Fit content" at bounding box center [74, 246] width 20 height 6
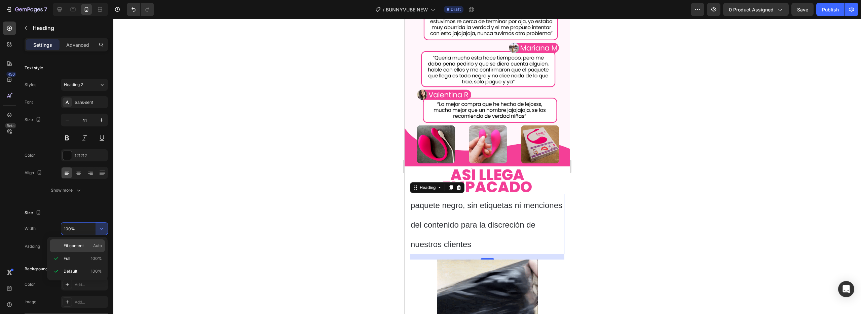
type input "Auto"
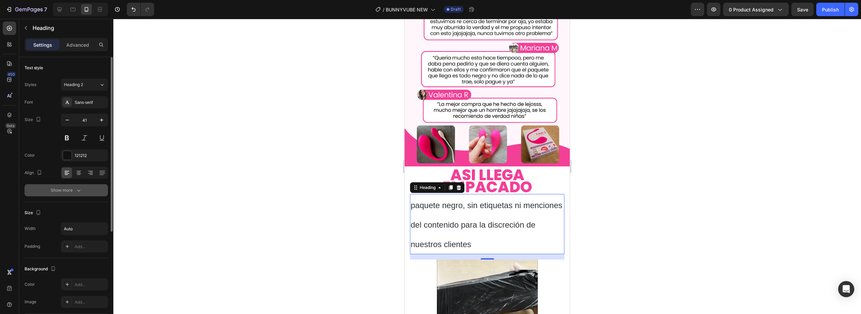
click at [70, 190] on div "Show more" at bounding box center [66, 190] width 31 height 7
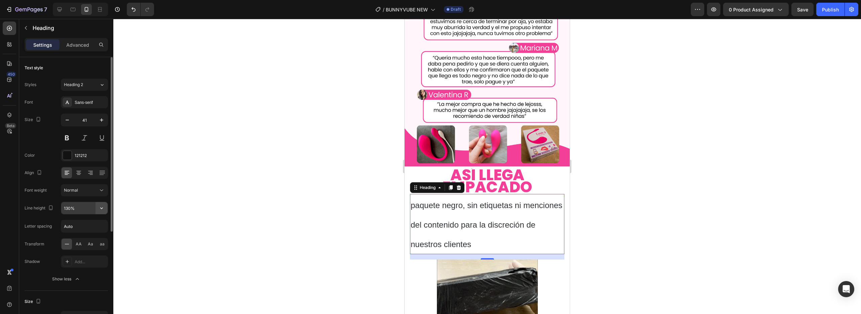
click at [103, 205] on icon "button" at bounding box center [101, 208] width 7 height 7
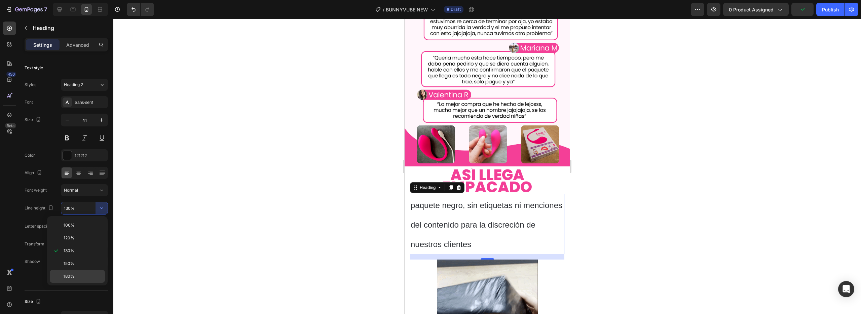
click at [80, 278] on p "180%" at bounding box center [83, 276] width 38 height 6
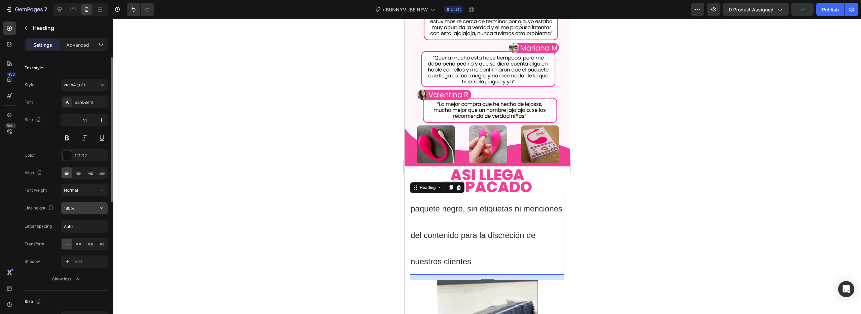
click at [90, 210] on input "180%" at bounding box center [84, 208] width 46 height 12
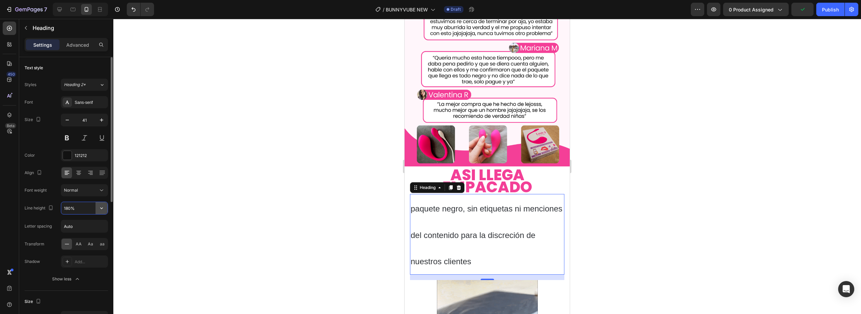
click at [104, 208] on icon "button" at bounding box center [101, 208] width 7 height 7
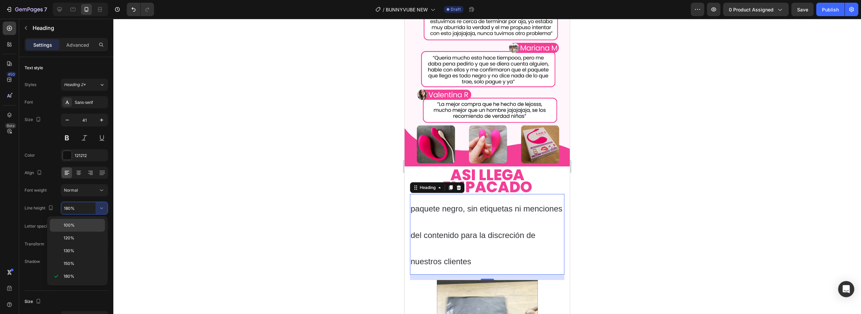
click at [81, 223] on p "100%" at bounding box center [83, 225] width 38 height 6
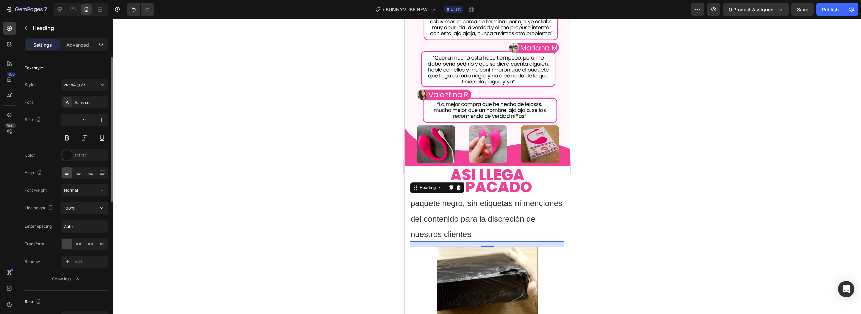
click at [85, 204] on input "100%" at bounding box center [84, 208] width 46 height 12
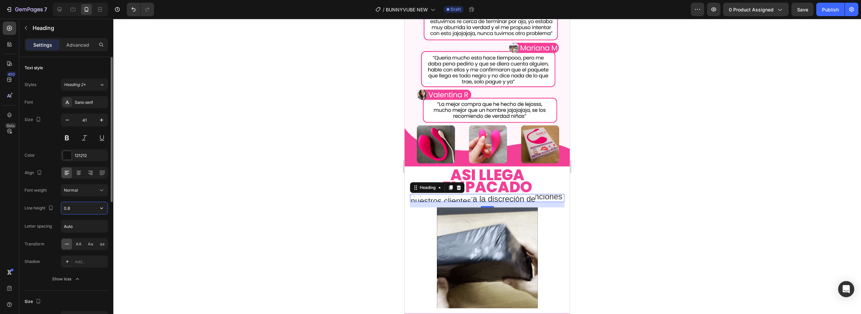
click at [85, 204] on input "0.8" at bounding box center [84, 208] width 46 height 12
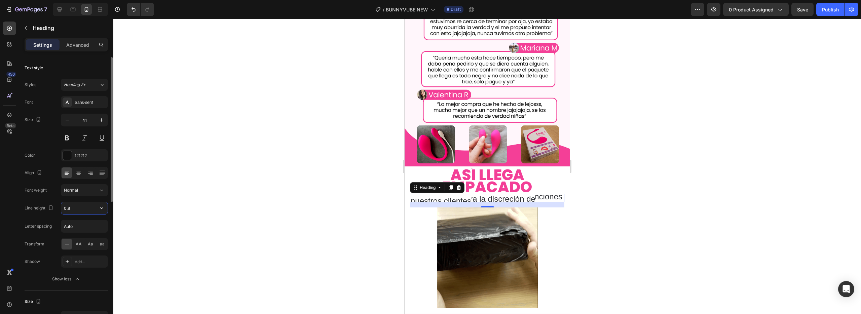
click at [85, 204] on input "0.8" at bounding box center [84, 208] width 46 height 12
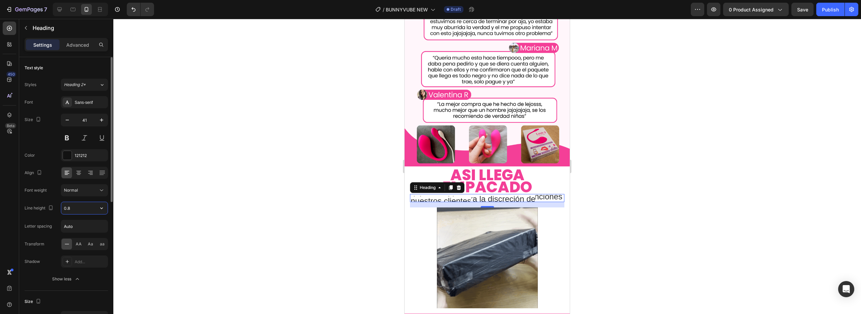
click at [82, 206] on input "0.8" at bounding box center [84, 208] width 46 height 12
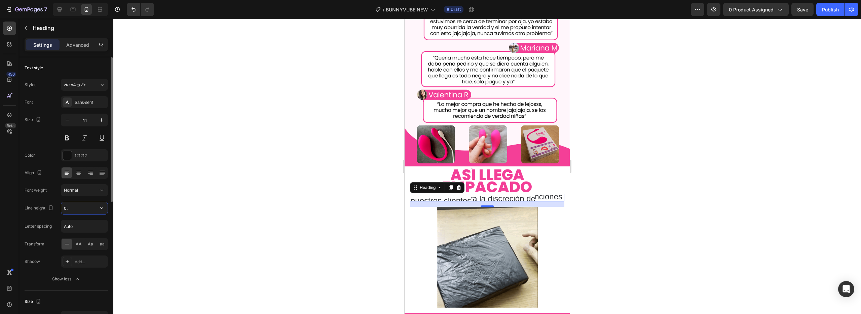
type input "0"
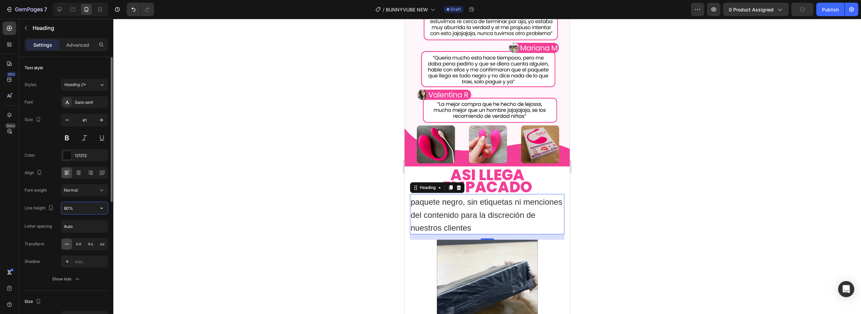
click at [82, 206] on input "80%" at bounding box center [84, 208] width 46 height 12
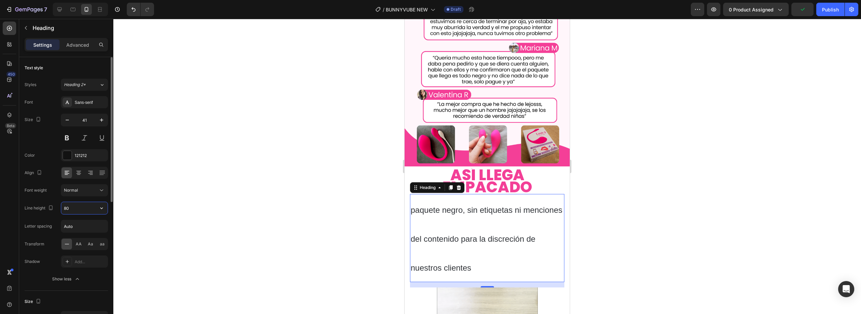
type input "8"
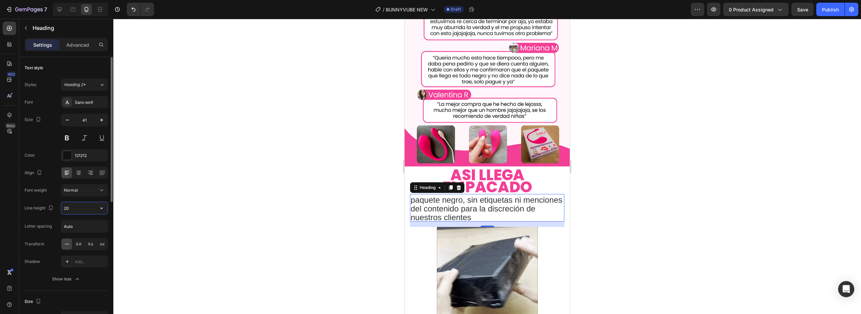
type input "2"
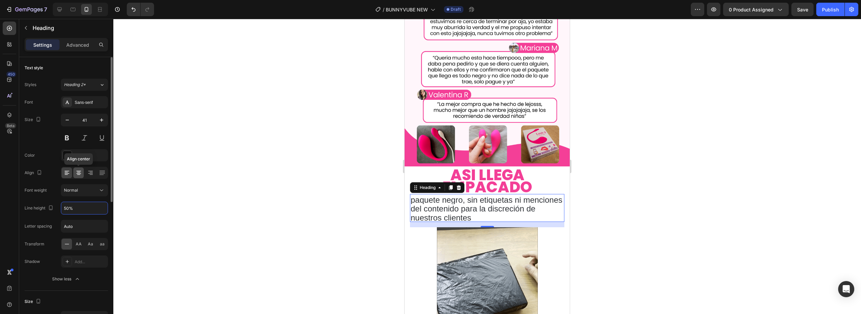
type input "50%"
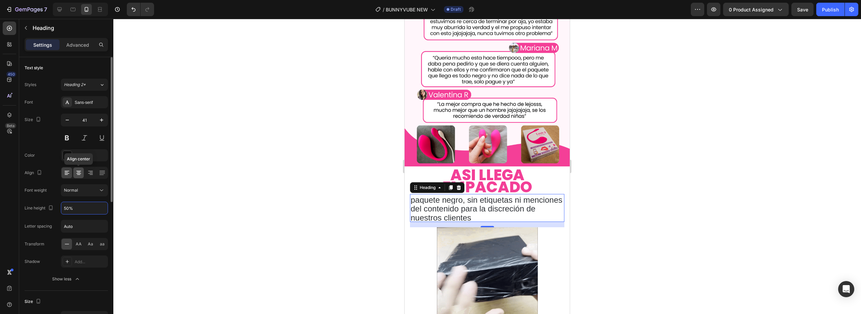
click at [77, 172] on icon at bounding box center [78, 172] width 7 height 7
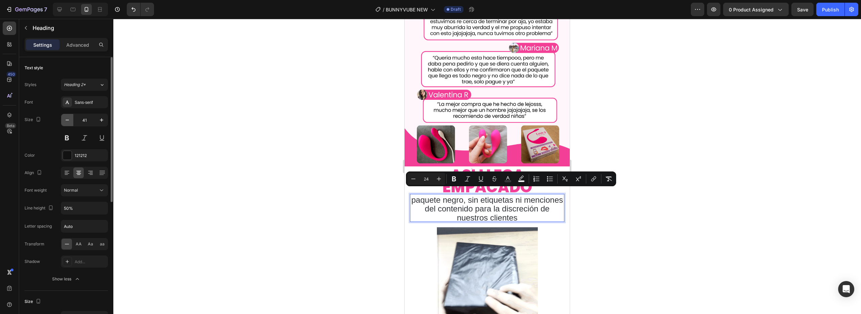
click at [64, 121] on icon "button" at bounding box center [67, 120] width 7 height 7
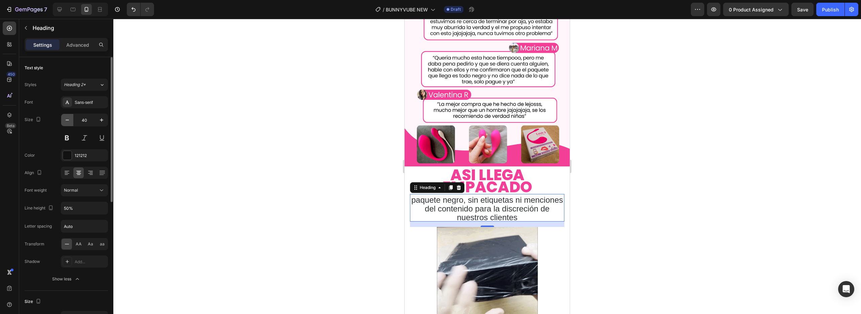
click at [64, 121] on icon "button" at bounding box center [67, 120] width 7 height 7
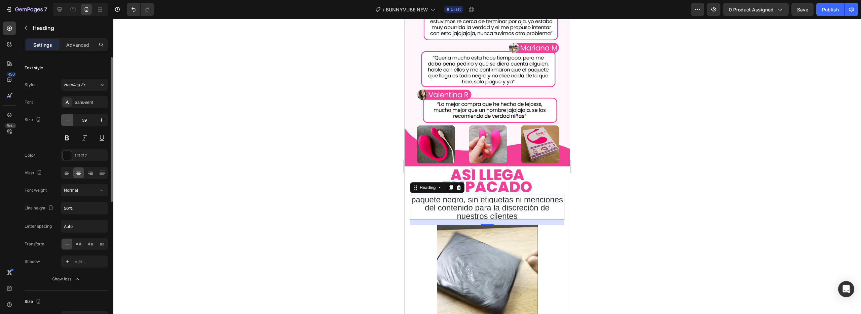
click at [64, 121] on icon "button" at bounding box center [67, 120] width 7 height 7
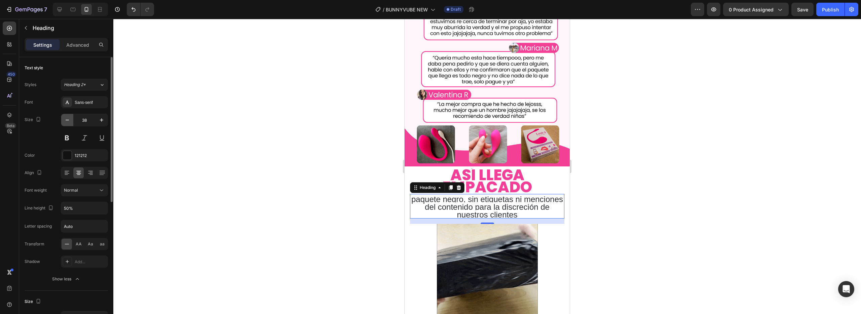
click at [64, 121] on icon "button" at bounding box center [67, 120] width 7 height 7
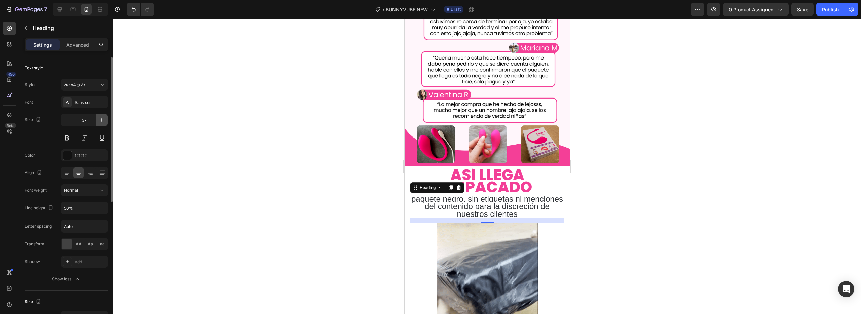
click at [101, 118] on icon "button" at bounding box center [101, 120] width 7 height 7
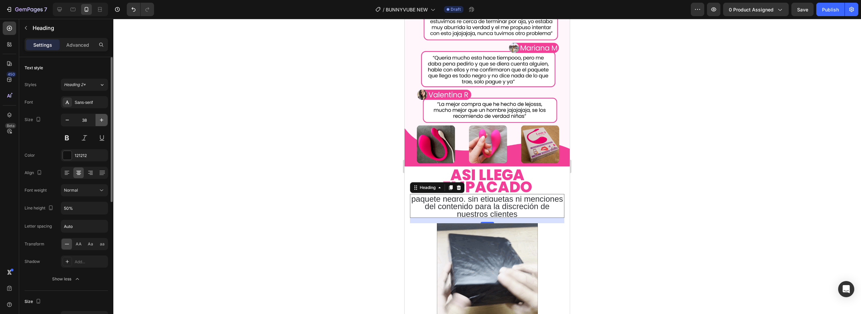
click at [101, 118] on icon "button" at bounding box center [101, 120] width 7 height 7
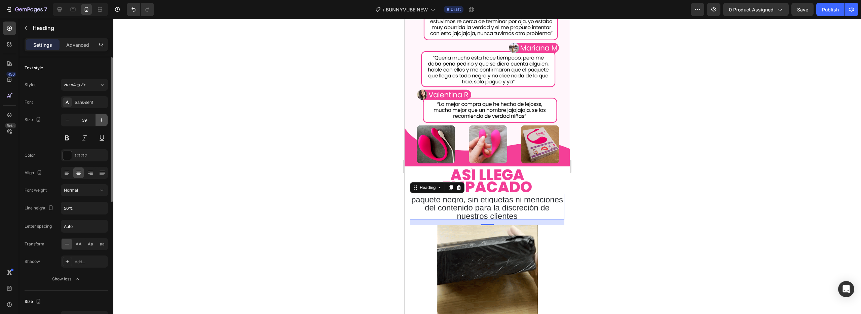
click at [101, 118] on icon "button" at bounding box center [101, 120] width 7 height 7
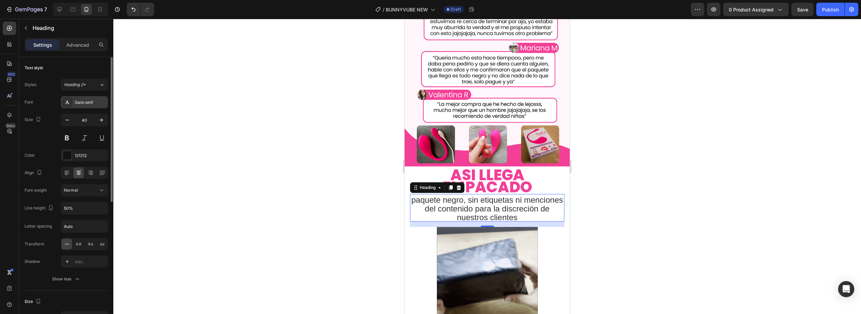
click at [78, 101] on div "Sans-serif" at bounding box center [91, 103] width 32 height 6
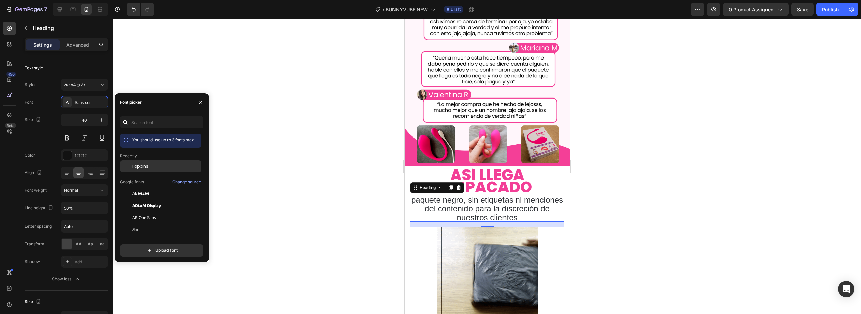
click at [141, 166] on span "Poppins" at bounding box center [140, 166] width 16 height 6
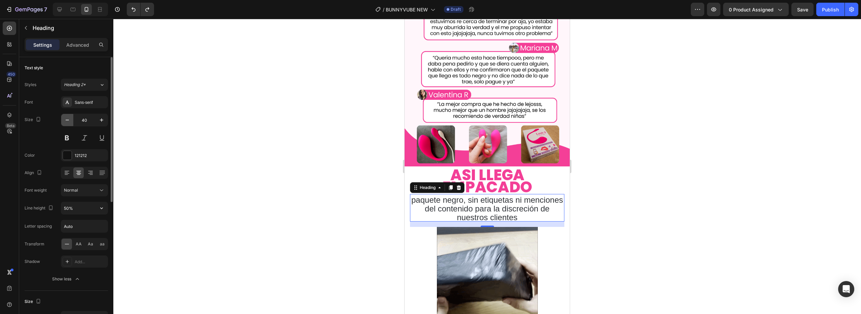
click at [67, 120] on icon "button" at bounding box center [67, 120] width 7 height 7
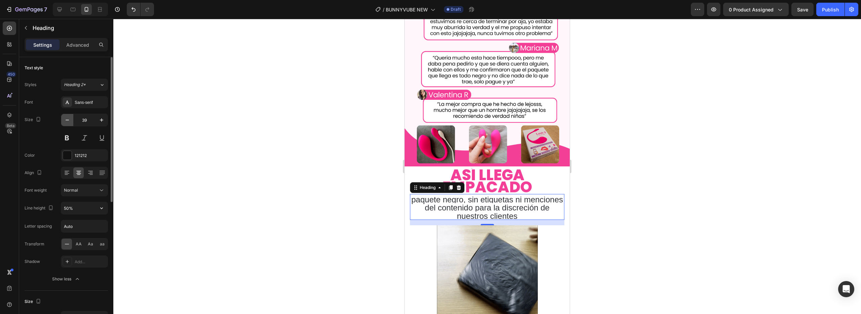
click at [67, 120] on icon "button" at bounding box center [67, 120] width 7 height 7
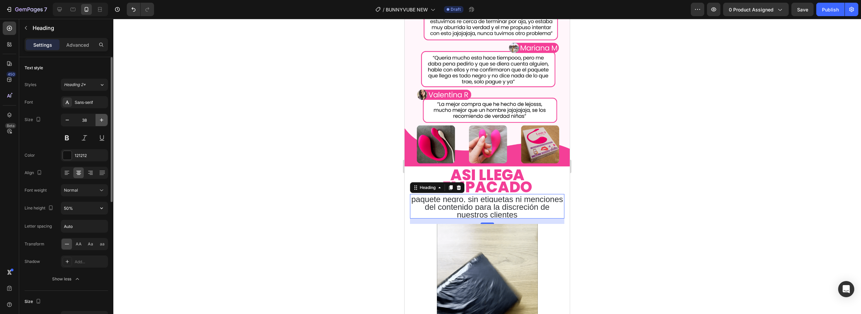
click at [100, 119] on icon "button" at bounding box center [101, 120] width 7 height 7
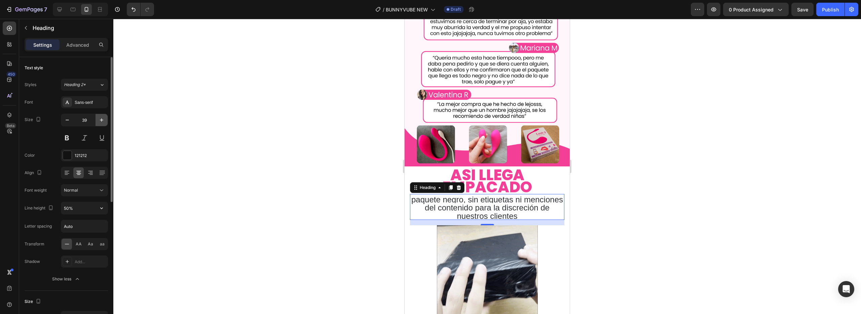
click at [100, 119] on icon "button" at bounding box center [101, 120] width 7 height 7
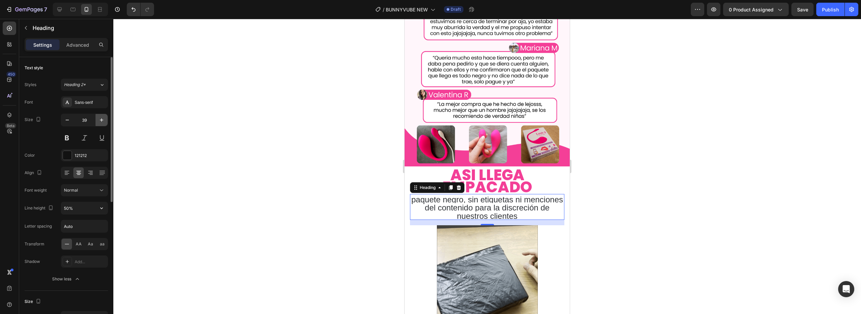
type input "40"
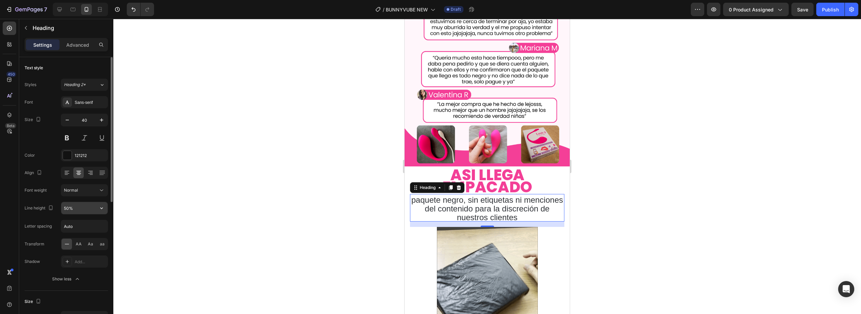
click at [78, 208] on input "50%" at bounding box center [84, 208] width 46 height 12
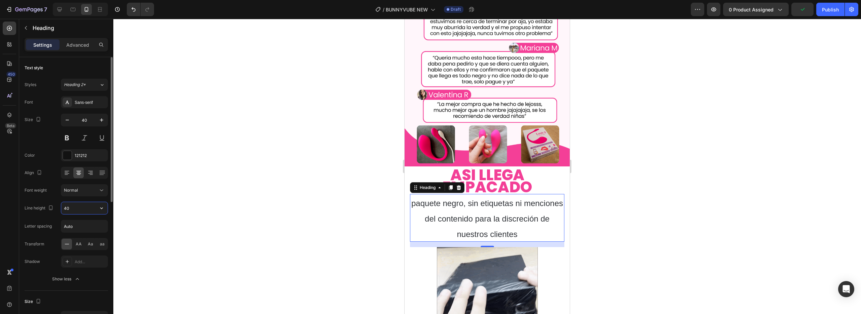
type input "4"
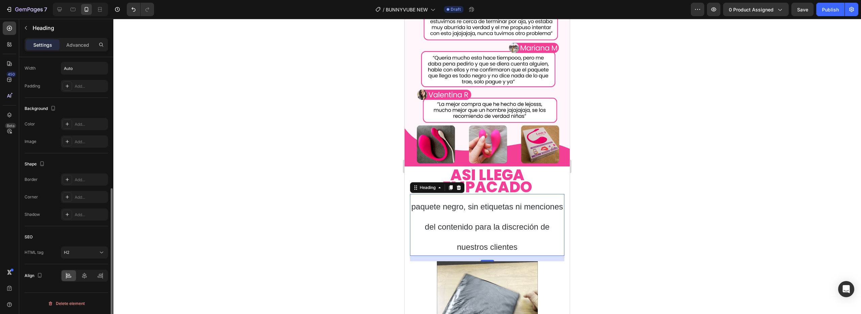
scroll to position [0, 0]
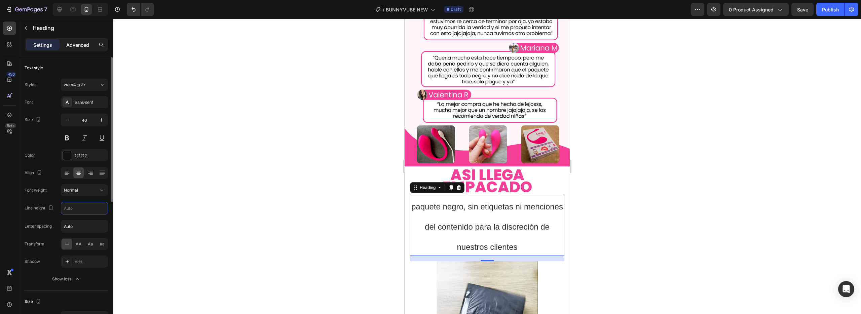
click at [79, 44] on p "Advanced" at bounding box center [77, 44] width 23 height 7
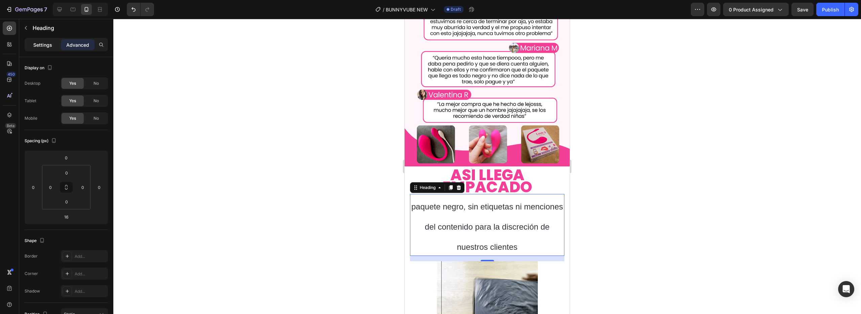
click at [50, 43] on p "Settings" at bounding box center [42, 44] width 19 height 7
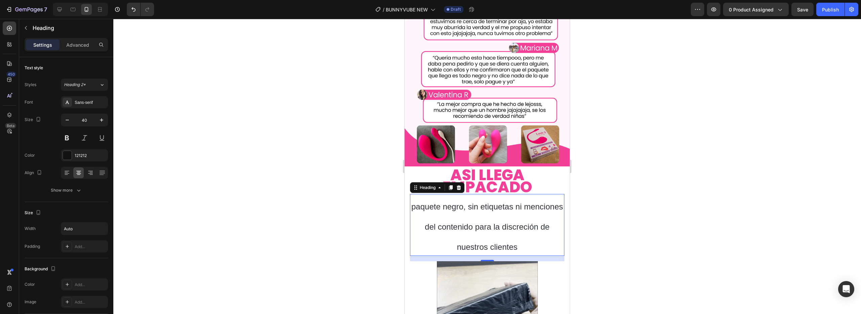
click at [135, 235] on div at bounding box center [486, 166] width 747 height 295
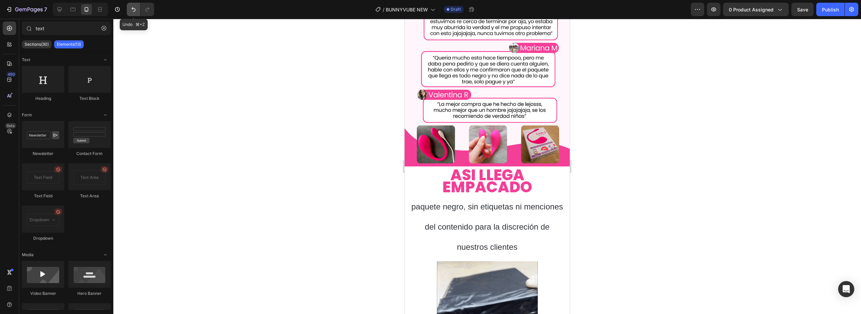
click at [135, 13] on button "Undo/Redo" at bounding box center [133, 9] width 13 height 13
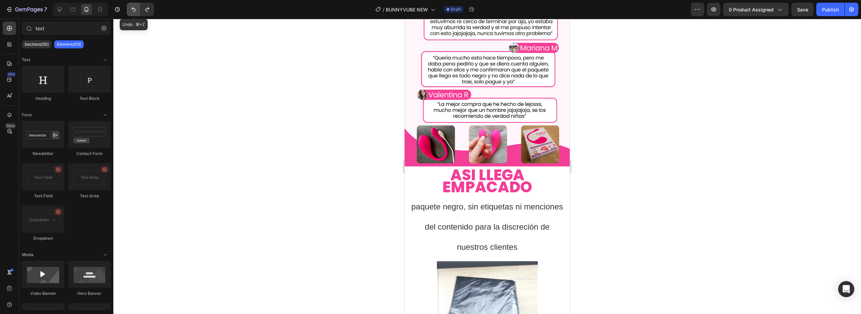
click at [132, 12] on icon "Undo/Redo" at bounding box center [133, 9] width 7 height 7
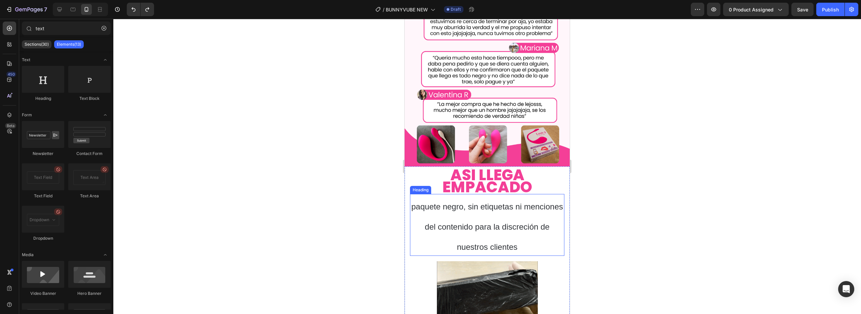
click at [479, 215] on span "paquete negro, sin etiquetas ni menciones del contenido para la discreción de n…" at bounding box center [487, 226] width 152 height 49
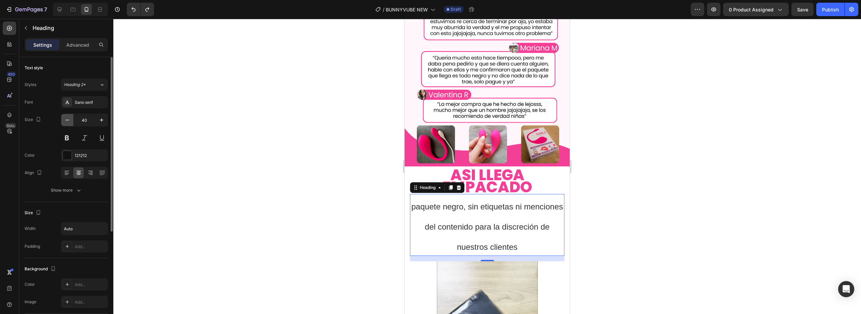
click at [65, 121] on icon "button" at bounding box center [67, 120] width 7 height 7
click at [103, 118] on icon "button" at bounding box center [101, 120] width 7 height 7
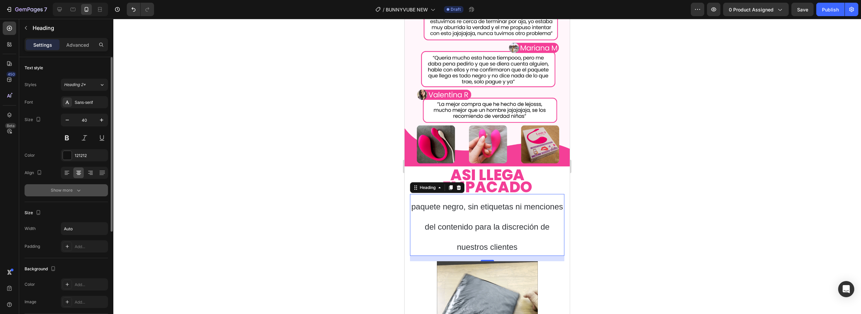
click at [71, 186] on button "Show more" at bounding box center [66, 190] width 83 height 12
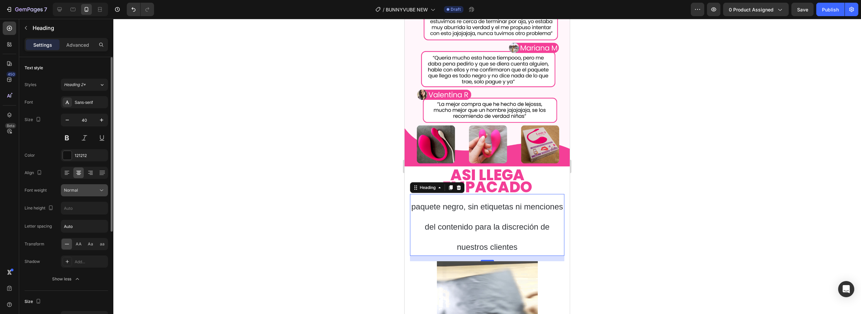
click at [94, 188] on div "Normal" at bounding box center [81, 190] width 34 height 6
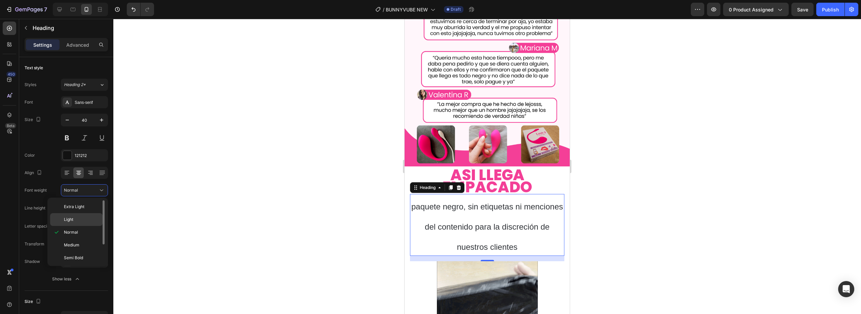
click at [70, 221] on span "Light" at bounding box center [68, 219] width 9 height 6
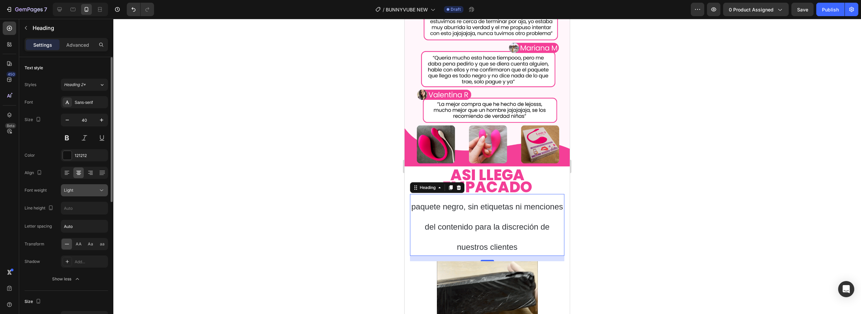
click at [86, 192] on div "Light" at bounding box center [81, 190] width 34 height 6
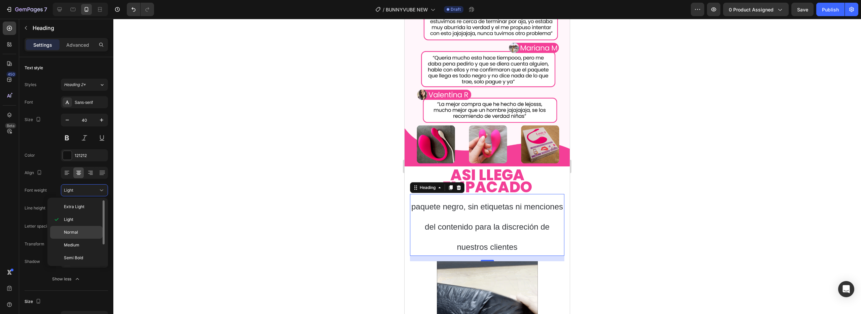
click at [78, 239] on div "Normal" at bounding box center [76, 245] width 52 height 13
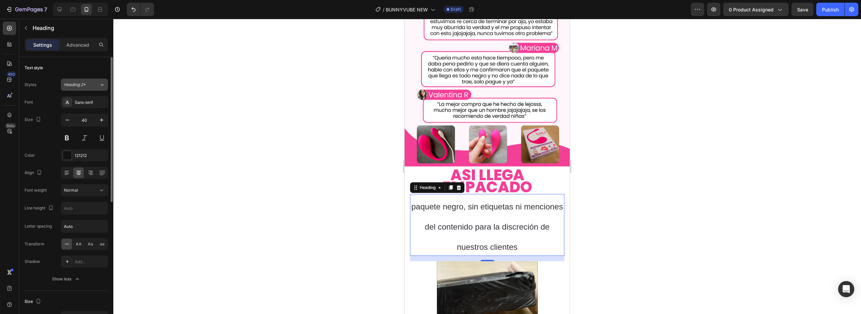
click at [96, 87] on div "Heading 2*" at bounding box center [81, 85] width 35 height 6
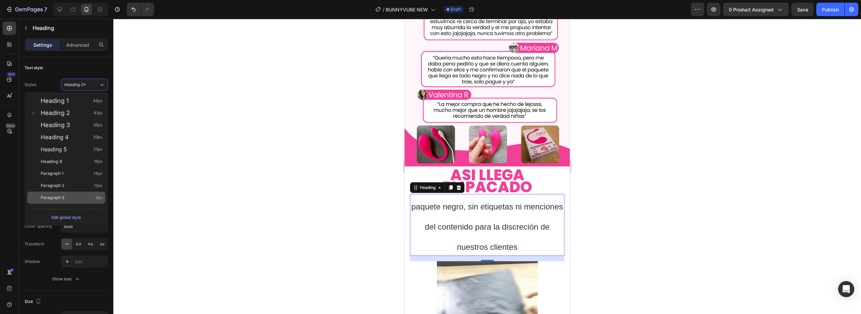
click at [84, 194] on div "Paragraph 3 9px" at bounding box center [72, 197] width 62 height 7
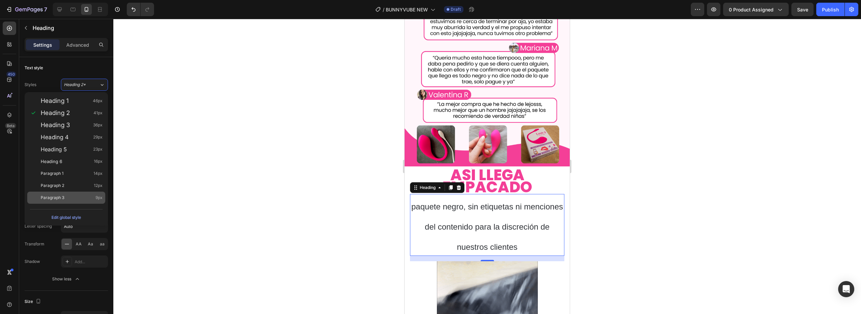
type input "9"
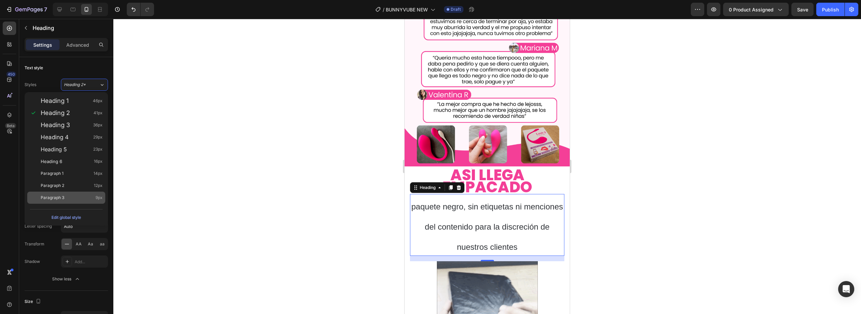
type input "180%"
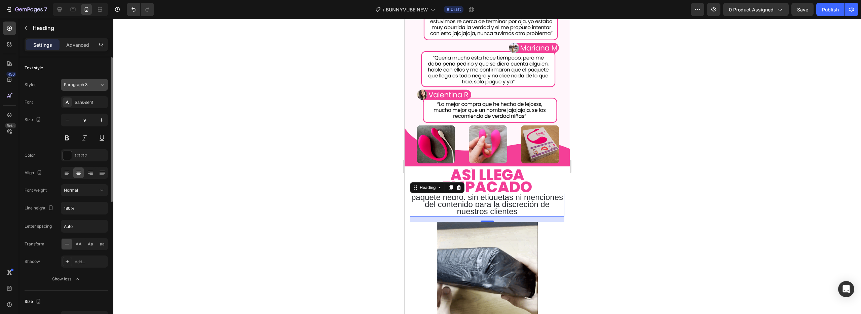
click at [91, 82] on div "Paragraph 3" at bounding box center [81, 85] width 35 height 6
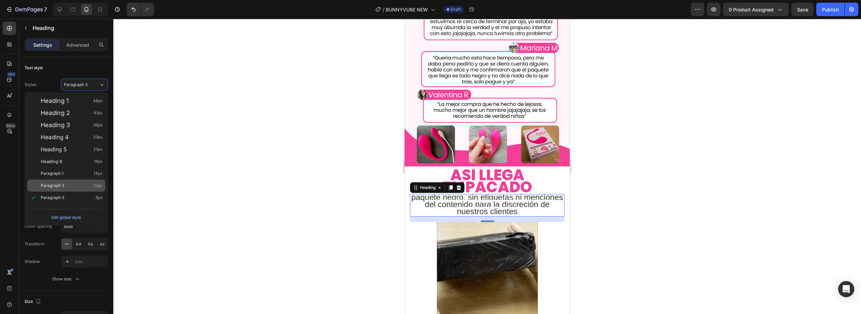
click at [91, 180] on div "Paragraph 2 12px" at bounding box center [66, 186] width 78 height 12
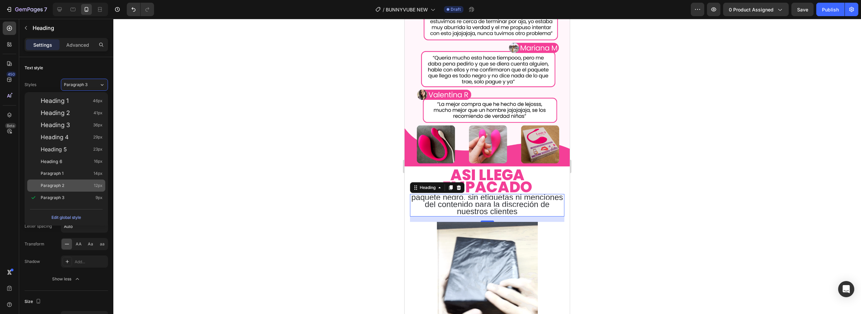
type input "12"
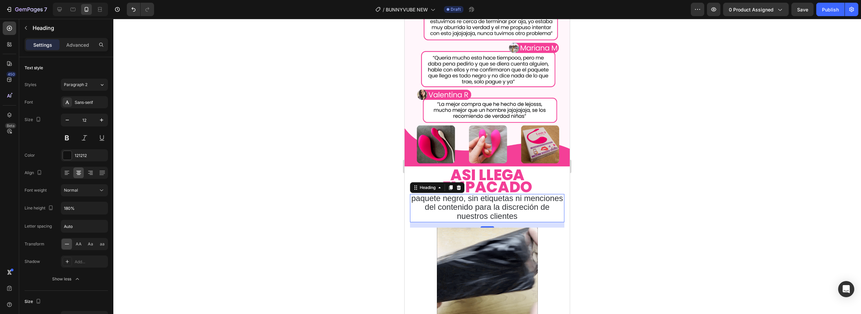
click at [245, 204] on div at bounding box center [486, 166] width 747 height 295
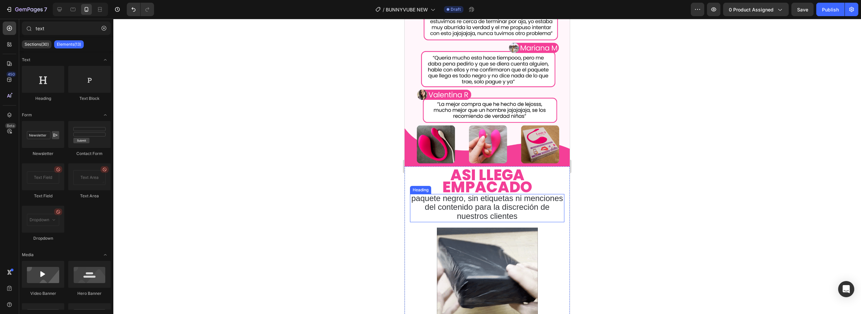
click at [434, 199] on span "paquete negro, sin etiquetas ni menciones del contenido para la discreción de n…" at bounding box center [487, 207] width 152 height 27
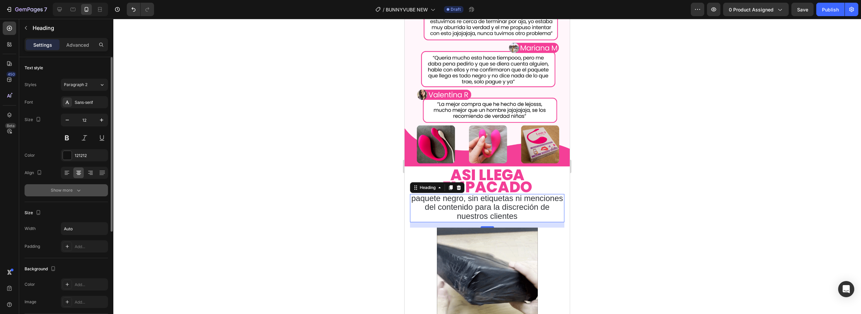
click at [75, 196] on button "Show more" at bounding box center [66, 190] width 83 height 12
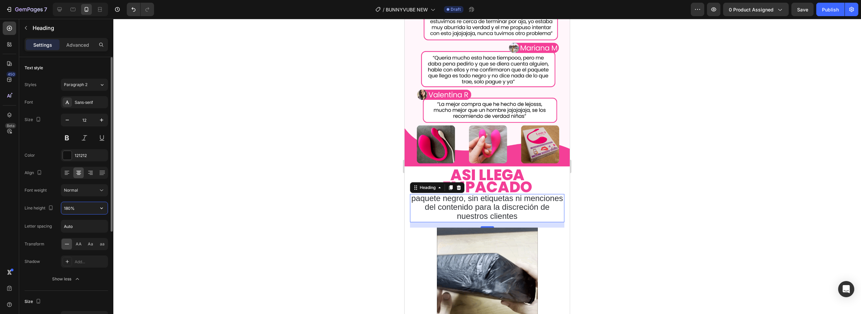
click at [83, 209] on input "180%" at bounding box center [84, 208] width 46 height 12
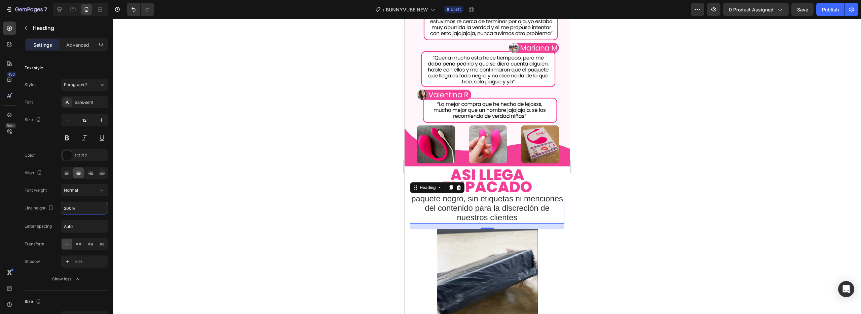
type input "200%"
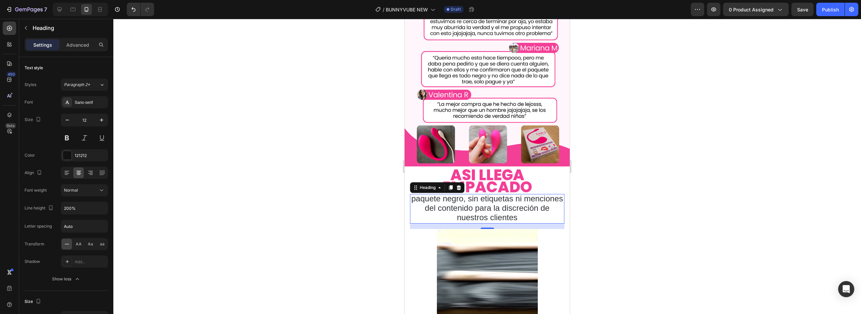
click at [198, 228] on div at bounding box center [486, 166] width 747 height 295
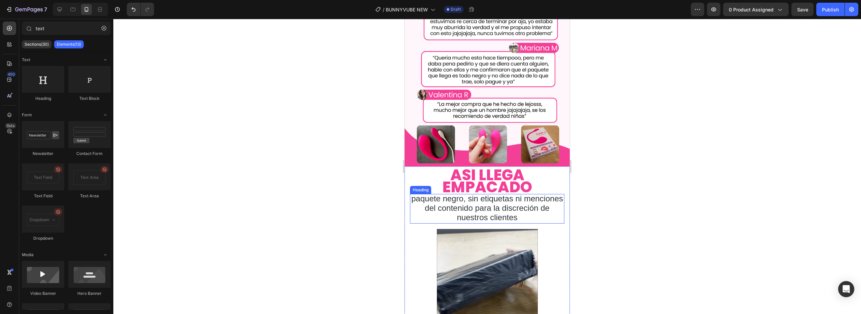
click at [453, 215] on span "paquete negro, sin etiquetas ni menciones del contenido para la discreción de n…" at bounding box center [487, 208] width 152 height 28
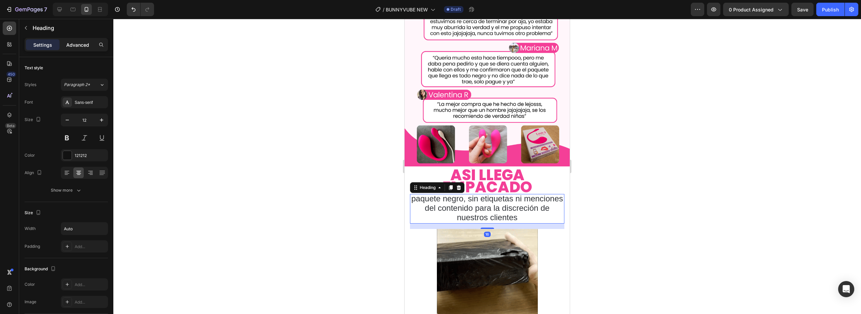
click at [73, 41] on p "Advanced" at bounding box center [77, 44] width 23 height 7
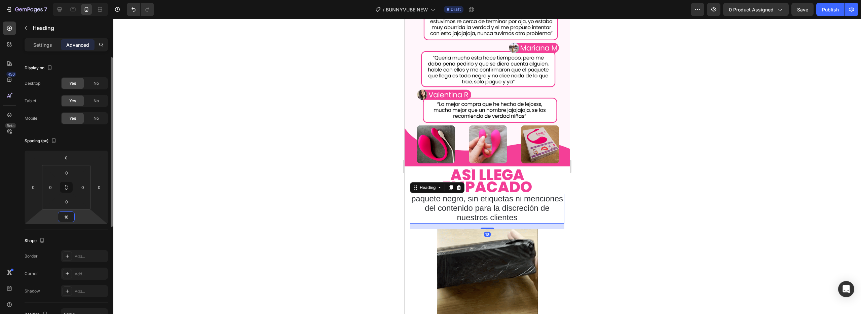
click at [69, 215] on input "16" at bounding box center [66, 217] width 13 height 10
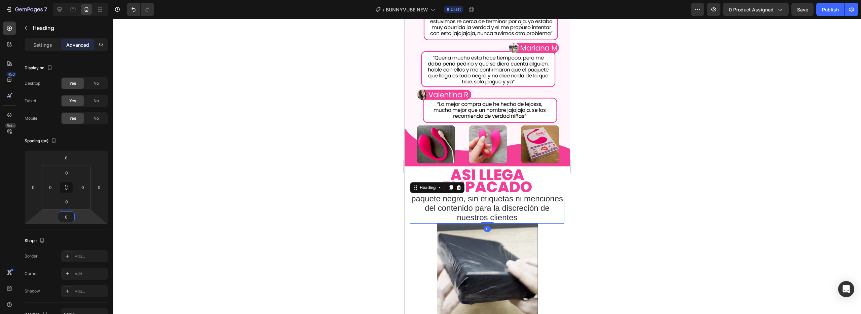
type input "0"
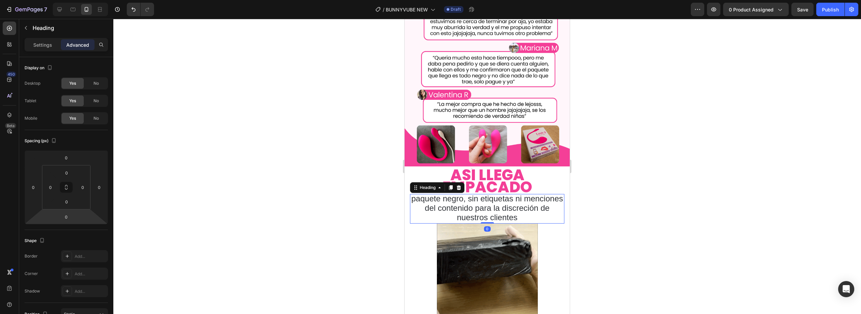
click at [235, 238] on div at bounding box center [486, 166] width 747 height 295
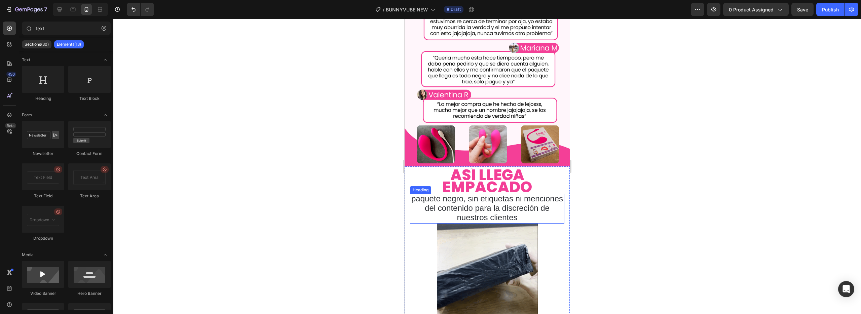
click at [434, 208] on span "paquete negro, sin etiquetas ni menciones del contenido para la discreción de n…" at bounding box center [487, 208] width 152 height 28
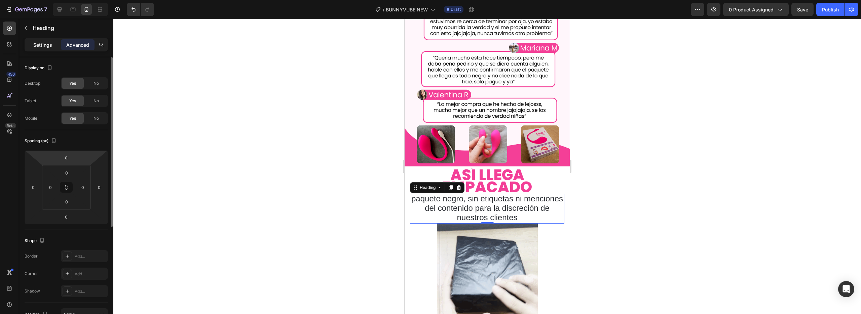
click at [44, 44] on p "Settings" at bounding box center [42, 44] width 19 height 7
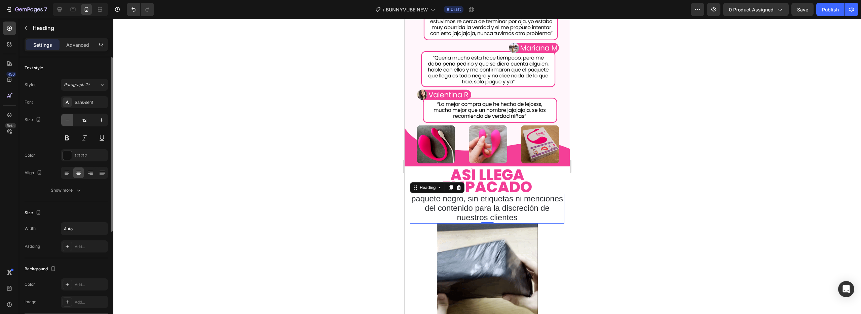
click at [67, 122] on icon "button" at bounding box center [67, 120] width 7 height 7
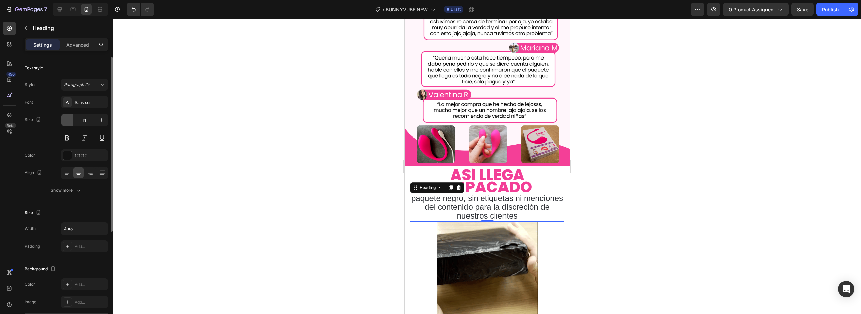
click at [67, 122] on icon "button" at bounding box center [67, 120] width 7 height 7
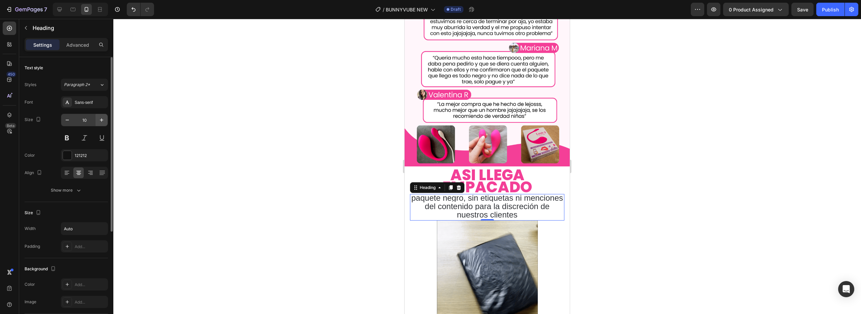
click at [105, 120] on button "button" at bounding box center [101, 120] width 12 height 12
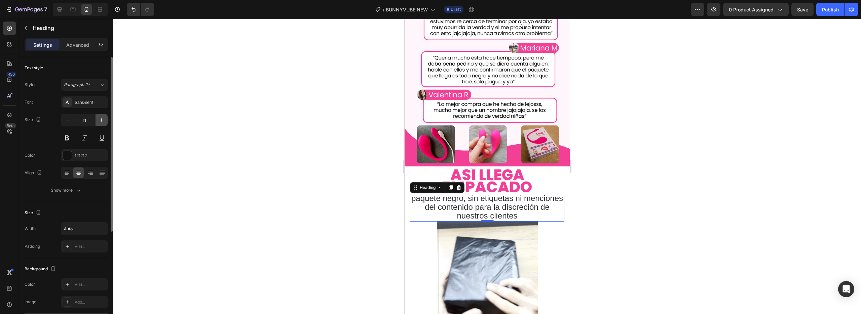
click at [105, 120] on button "button" at bounding box center [101, 120] width 12 height 12
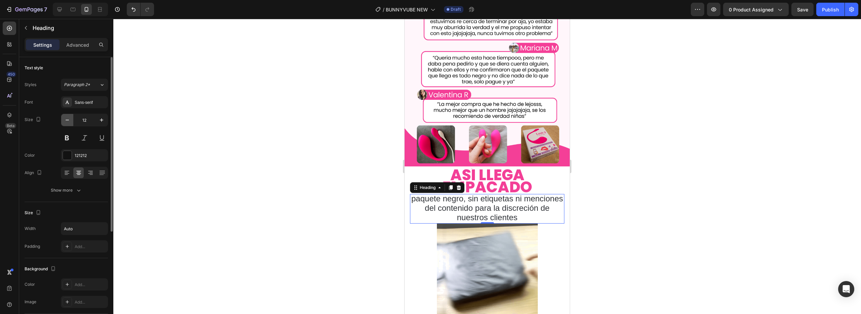
click at [68, 124] on button "button" at bounding box center [67, 120] width 12 height 12
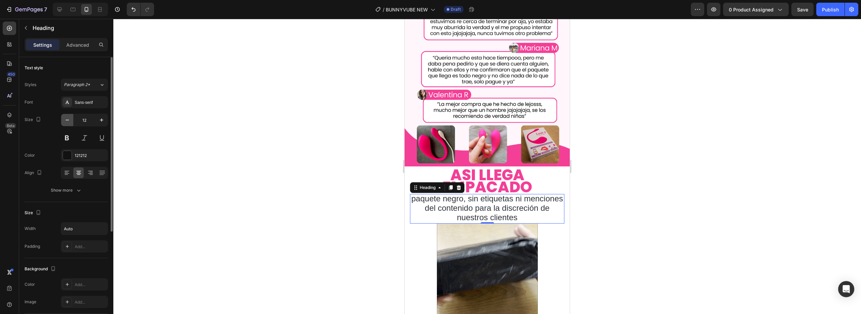
type input "11"
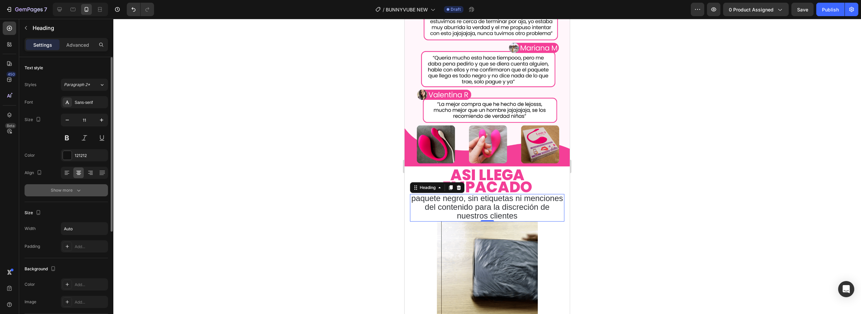
click at [65, 191] on div "Show more" at bounding box center [66, 190] width 31 height 7
click at [78, 193] on div "Normal" at bounding box center [81, 190] width 34 height 6
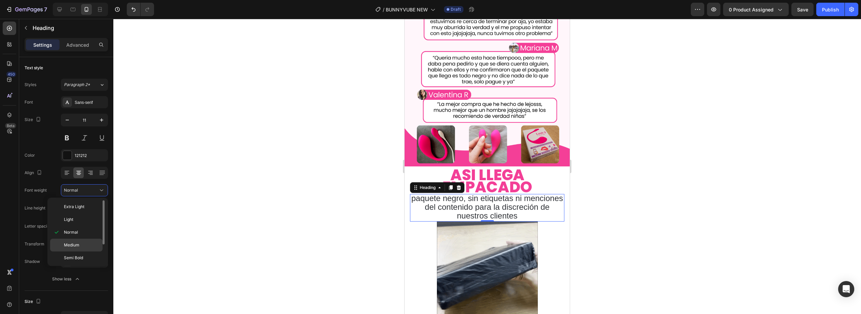
click at [76, 247] on span "Medium" at bounding box center [71, 245] width 15 height 6
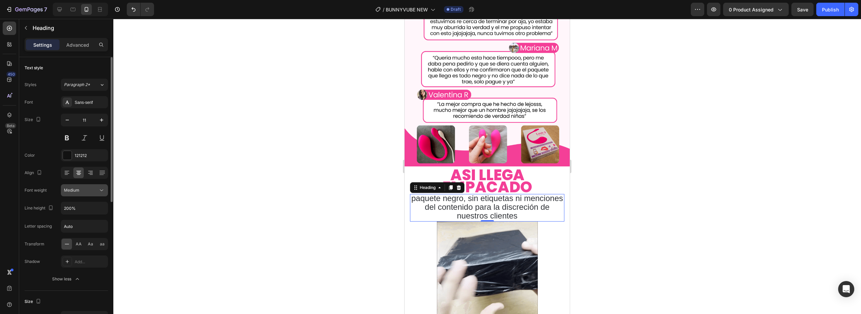
click at [78, 194] on button "Medium" at bounding box center [84, 190] width 47 height 12
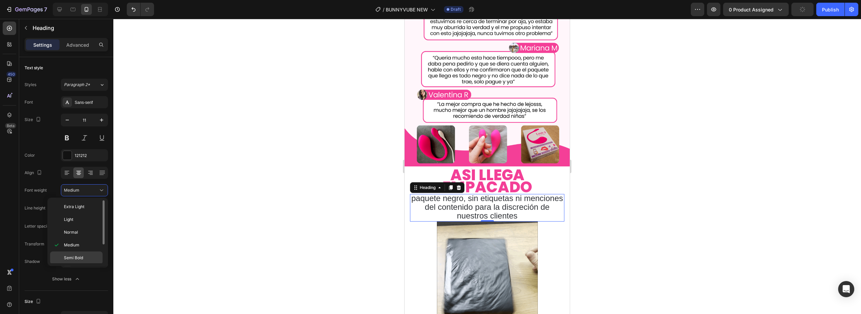
click at [82, 257] on span "Semi Bold" at bounding box center [73, 258] width 19 height 6
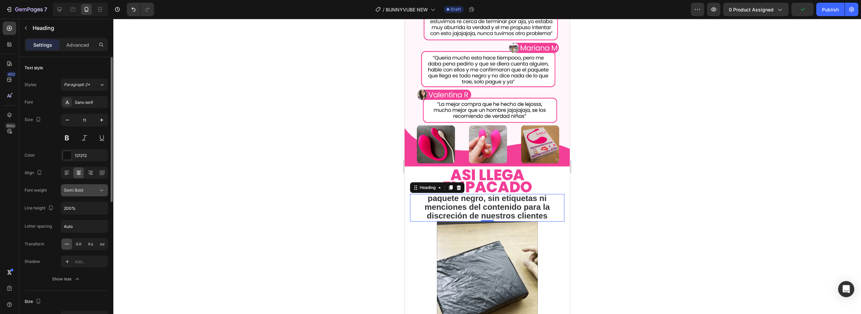
click at [100, 192] on icon at bounding box center [101, 190] width 7 height 7
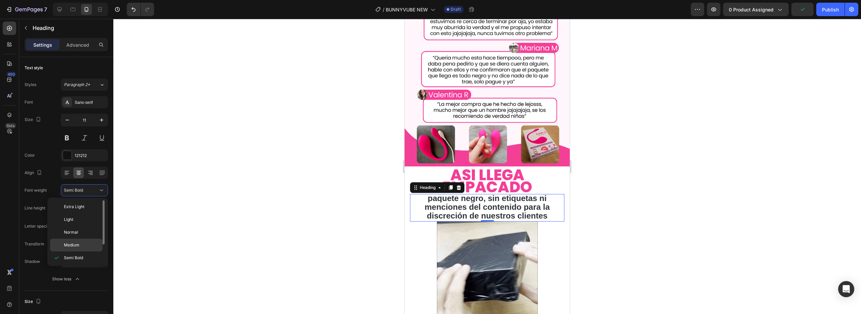
click at [79, 241] on div "Medium" at bounding box center [76, 245] width 52 height 13
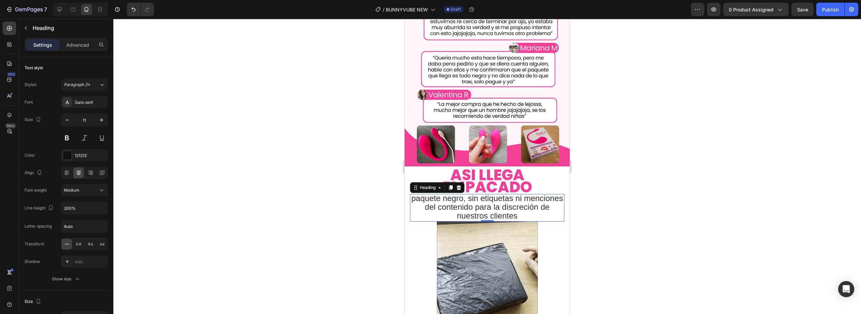
click at [167, 226] on div at bounding box center [486, 166] width 747 height 295
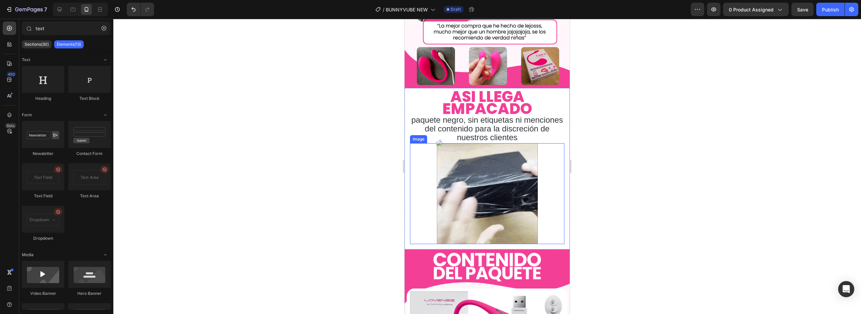
scroll to position [692, 0]
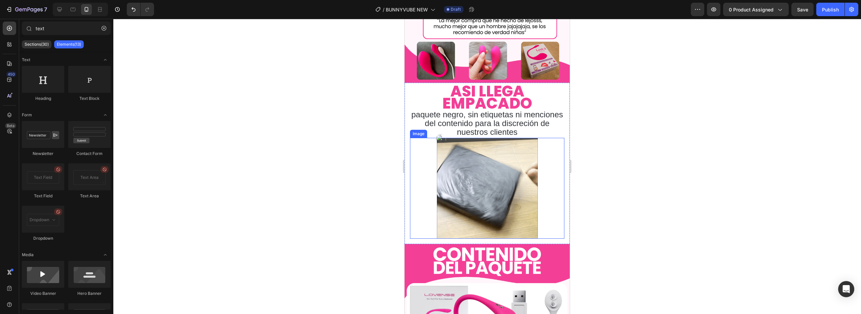
click at [472, 224] on img at bounding box center [487, 188] width 101 height 101
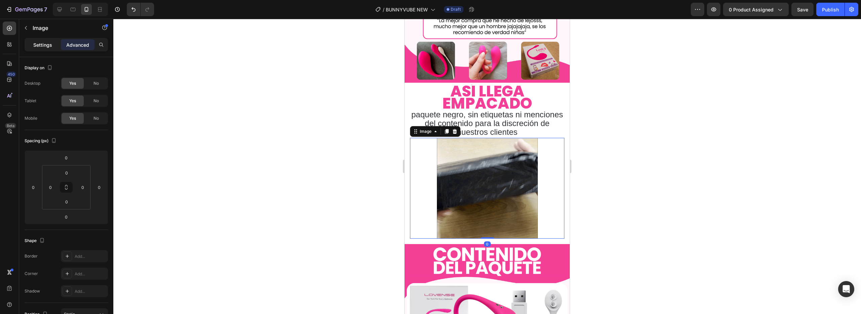
click at [48, 41] on p "Settings" at bounding box center [42, 44] width 19 height 7
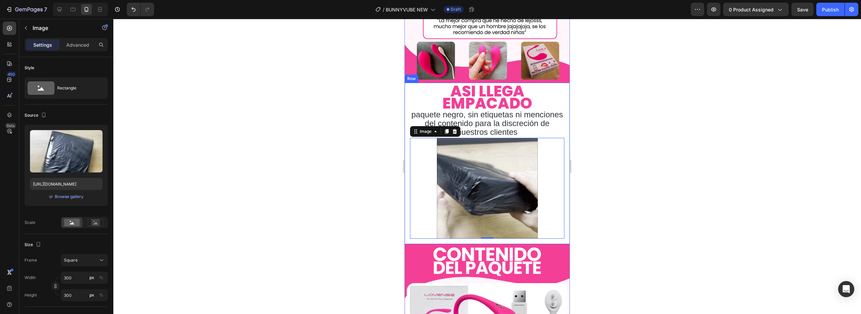
click at [452, 234] on div "ASÍ LLEGA EMPACADO Heading ⁠⁠⁠⁠⁠⁠⁠ paquete negro, sin etiquetas ni menciones de…" at bounding box center [486, 163] width 165 height 161
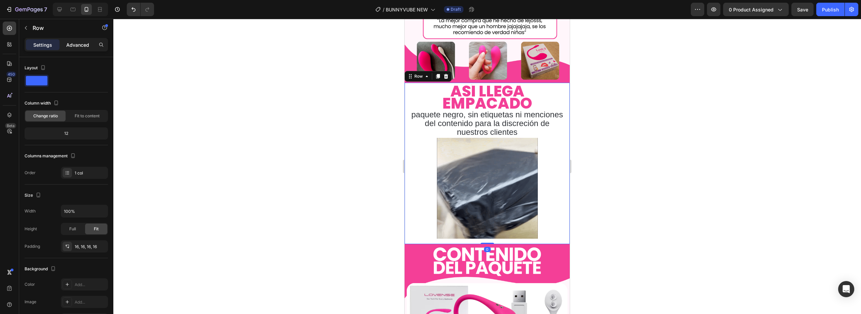
click at [68, 44] on p "Advanced" at bounding box center [77, 44] width 23 height 7
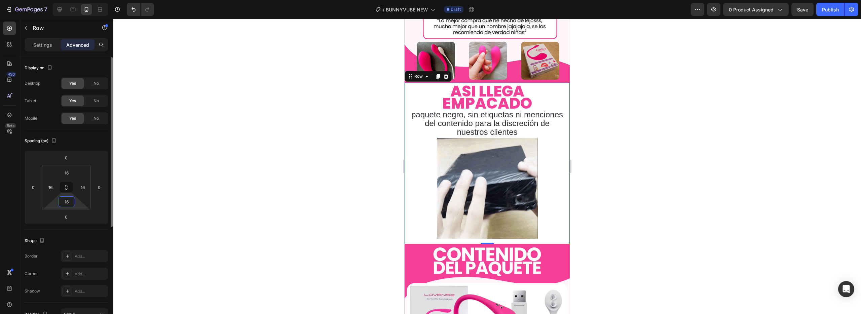
click at [64, 206] on input "16" at bounding box center [66, 202] width 13 height 10
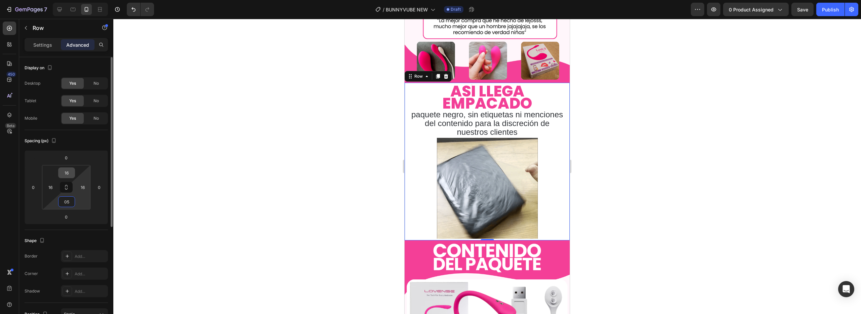
type input "5"
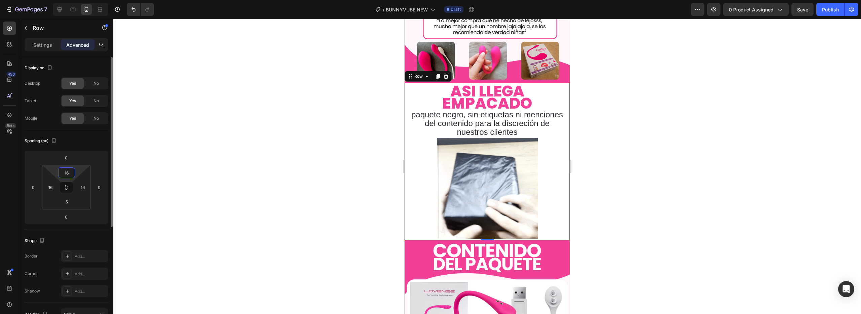
click at [69, 172] on input "16" at bounding box center [66, 173] width 13 height 10
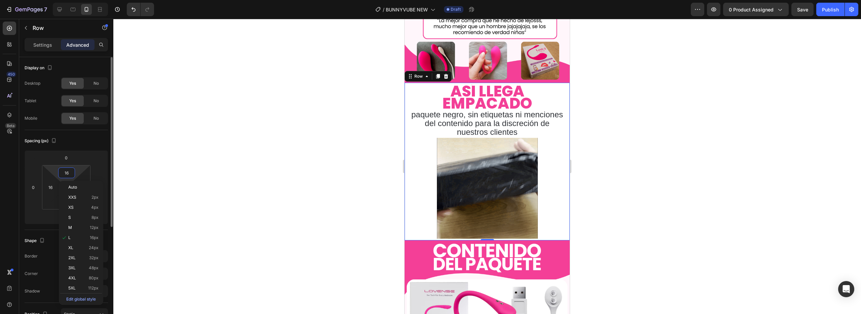
type input "5"
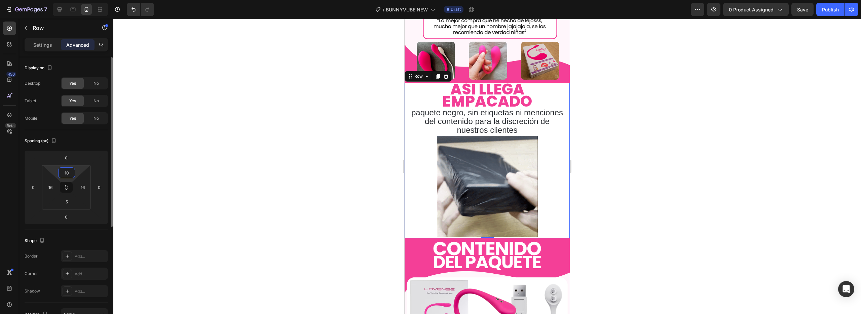
type input "1"
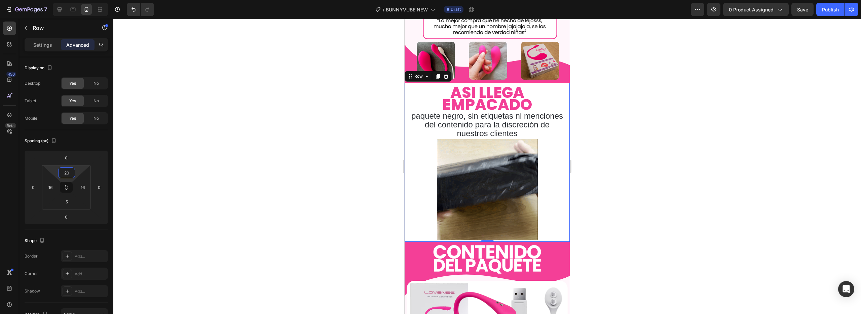
type input "2"
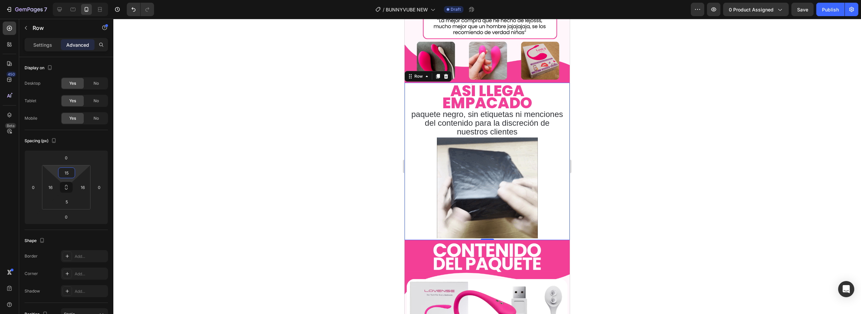
type input "15"
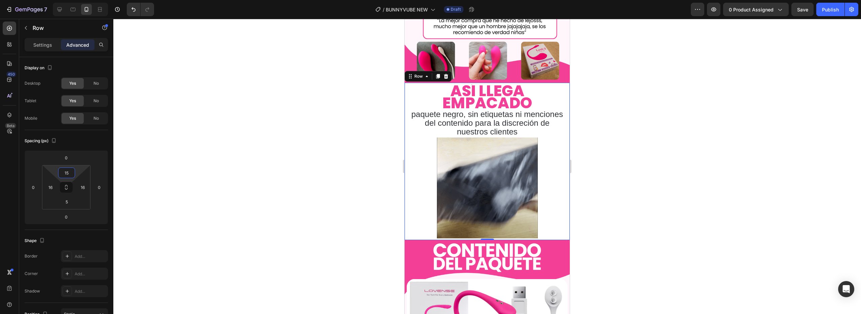
click at [285, 168] on div at bounding box center [486, 166] width 747 height 295
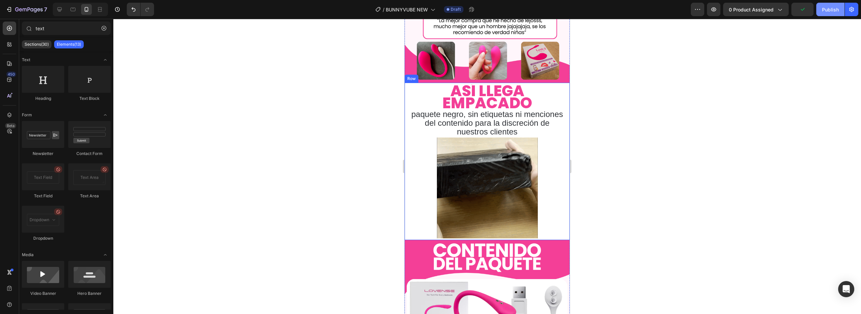
click at [832, 8] on div "Publish" at bounding box center [830, 9] width 17 height 7
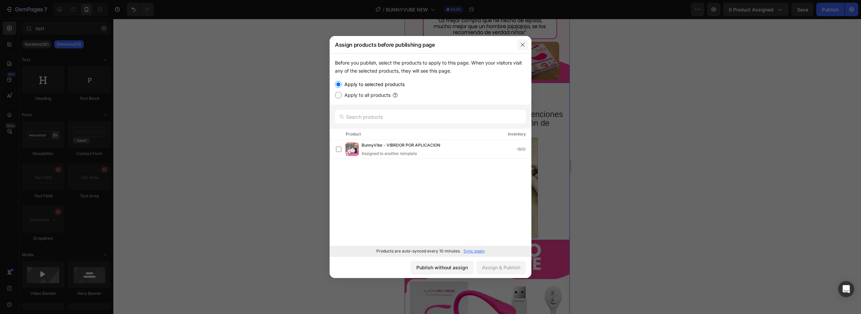
click at [523, 43] on icon "button" at bounding box center [522, 44] width 5 height 5
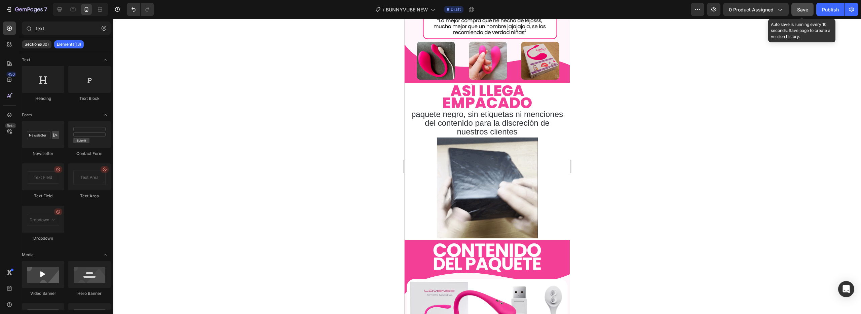
click at [798, 15] on button "Save" at bounding box center [802, 9] width 22 height 13
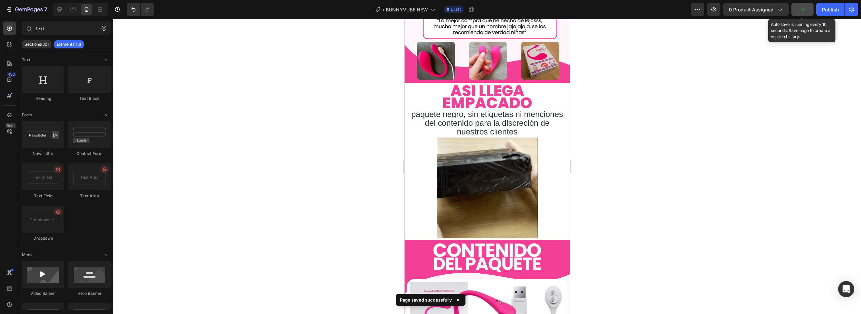
click at [798, 15] on button "button" at bounding box center [802, 9] width 22 height 13
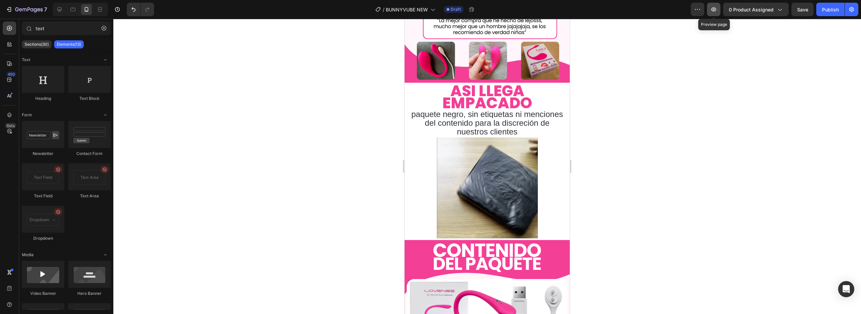
click at [713, 12] on icon "button" at bounding box center [713, 9] width 7 height 7
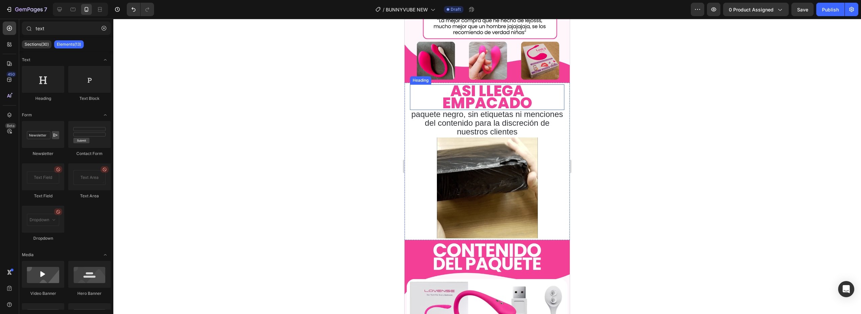
click at [408, 123] on div "ASÍ LLEGA EMPACADO Heading ⁠⁠⁠⁠⁠⁠⁠ paquete negro, sin etiquetas ni menciones de…" at bounding box center [486, 161] width 165 height 157
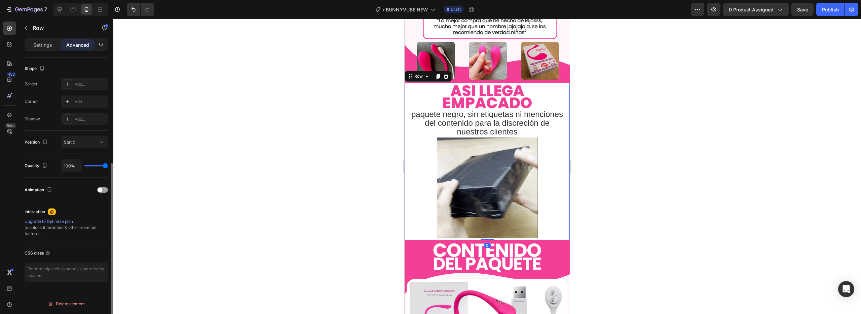
click at [36, 38] on div "Settings Advanced" at bounding box center [66, 44] width 83 height 13
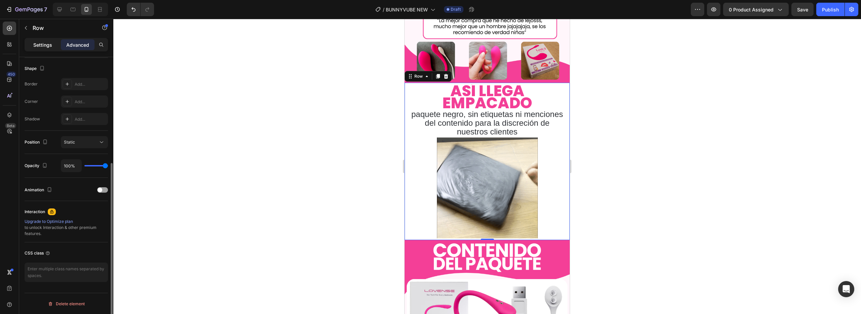
click at [36, 45] on p "Settings" at bounding box center [42, 44] width 19 height 7
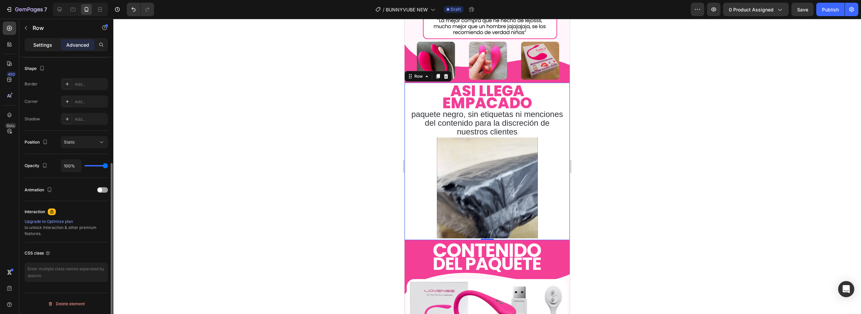
scroll to position [117, 0]
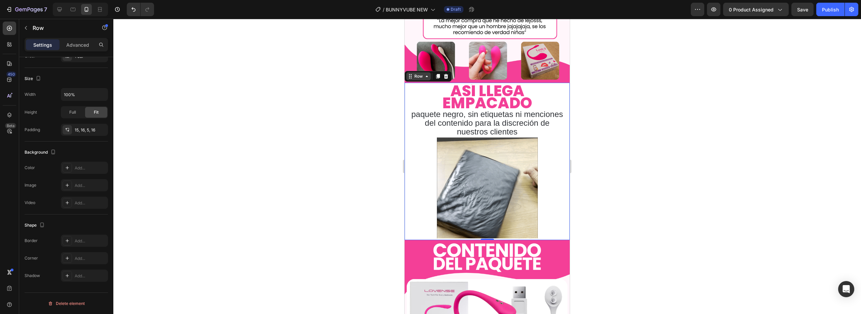
click at [412, 74] on icon at bounding box center [409, 76] width 5 height 5
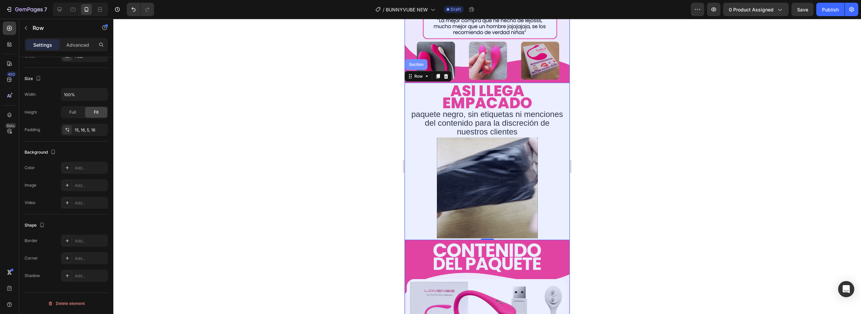
click at [411, 63] on div "Section" at bounding box center [415, 65] width 17 height 4
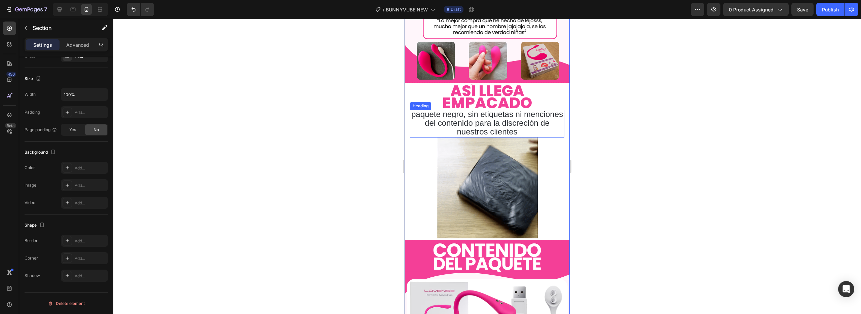
click at [412, 119] on p "⁠⁠⁠⁠⁠⁠⁠ paquete negro, sin etiquetas ni menciones del contenido para la discrec…" at bounding box center [486, 124] width 153 height 26
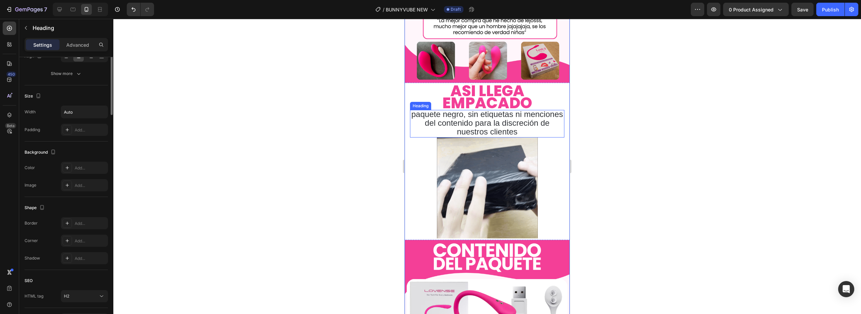
scroll to position [0, 0]
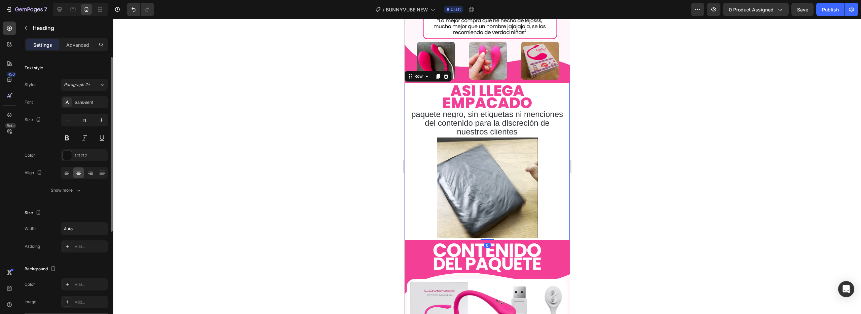
click at [409, 142] on div "ASÍ LLEGA EMPACADO Heading ⁠⁠⁠⁠⁠⁠⁠ paquete negro, sin etiquetas ni menciones de…" at bounding box center [486, 161] width 165 height 157
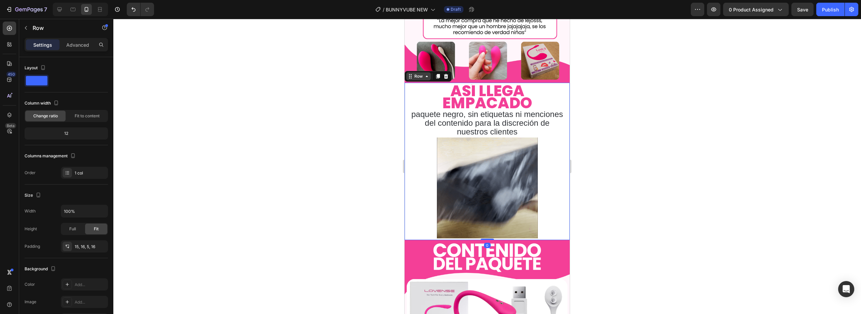
click at [411, 74] on icon at bounding box center [409, 76] width 5 height 5
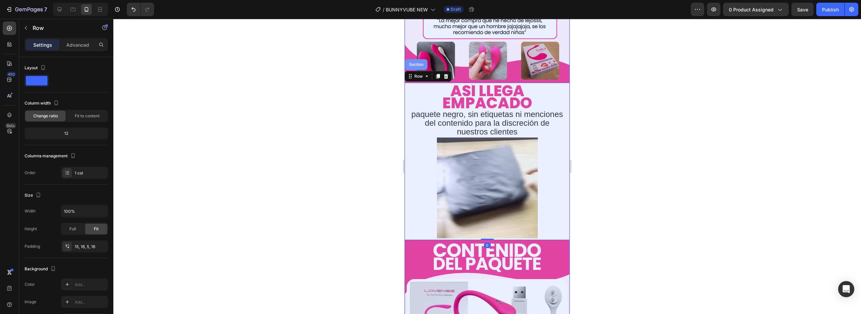
click at [406, 59] on div "Section" at bounding box center [416, 64] width 23 height 11
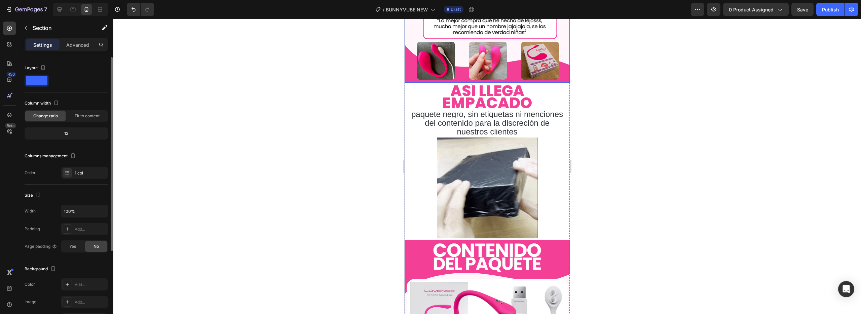
scroll to position [117, 0]
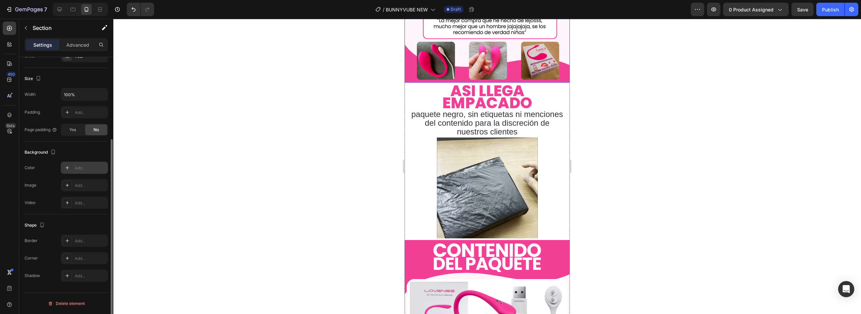
click at [75, 170] on div "Add..." at bounding box center [91, 168] width 32 height 6
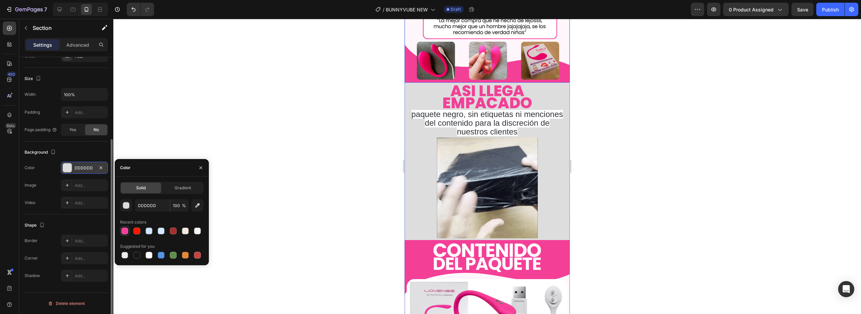
click at [122, 233] on div at bounding box center [124, 231] width 7 height 7
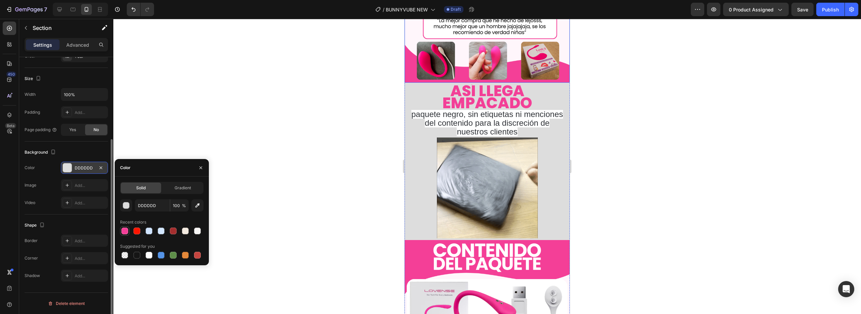
type input "F33F97"
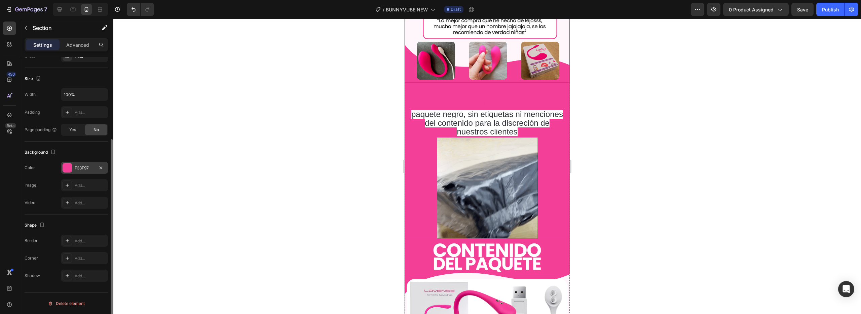
click at [342, 170] on div at bounding box center [486, 166] width 747 height 295
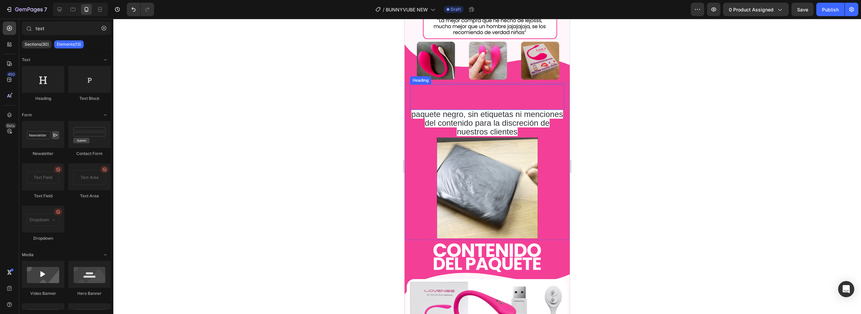
click at [464, 84] on h2 "ASÍ LLEGA EMPACADO" at bounding box center [487, 97] width 154 height 26
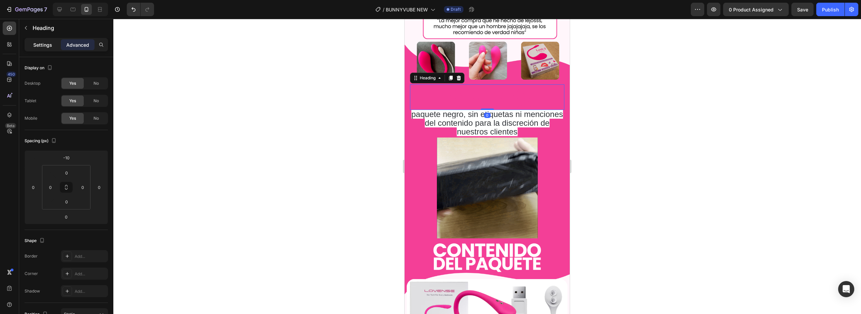
click at [47, 39] on div "Settings" at bounding box center [43, 44] width 34 height 11
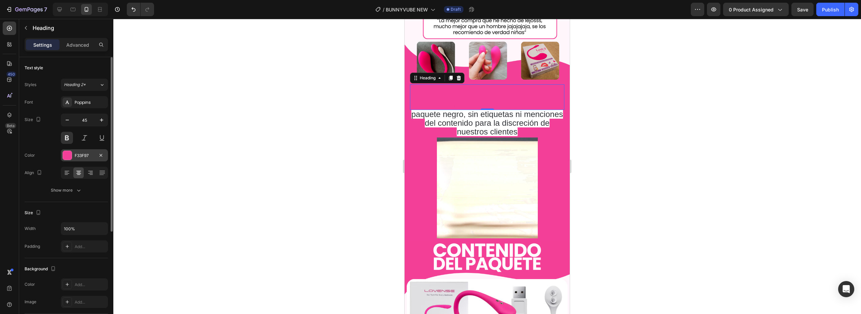
click at [65, 156] on div at bounding box center [67, 155] width 9 height 9
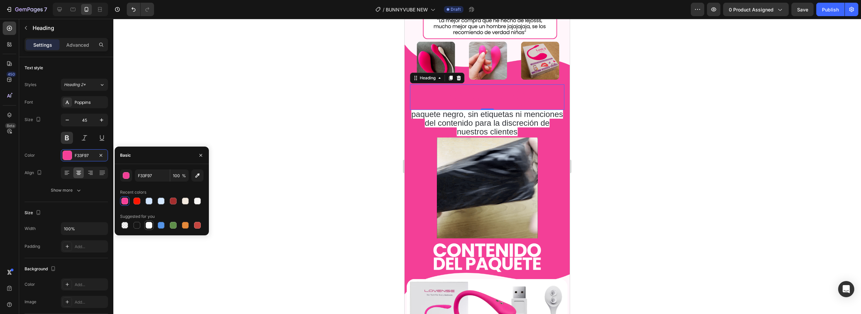
click at [148, 227] on div at bounding box center [149, 225] width 7 height 7
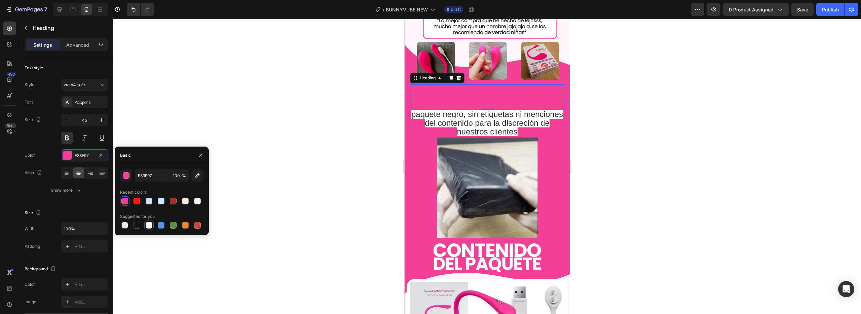
type input "FFFFFF"
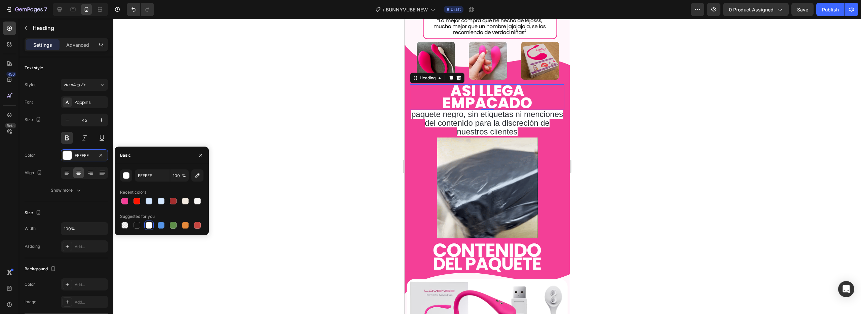
click at [363, 143] on div at bounding box center [486, 166] width 747 height 295
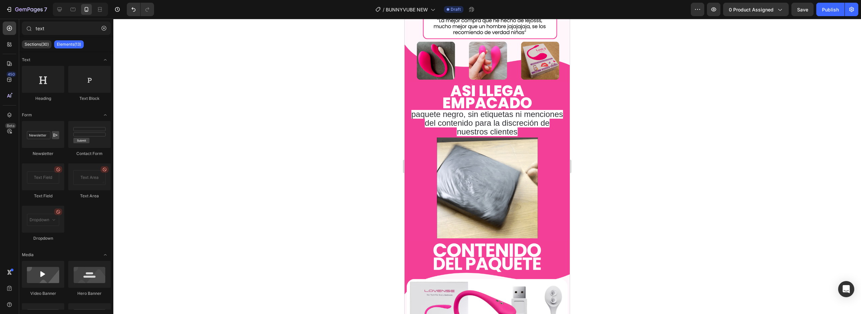
click at [466, 112] on span "paquete negro, sin etiquetas ni menciones del contenido para la discreción de n…" at bounding box center [487, 123] width 152 height 27
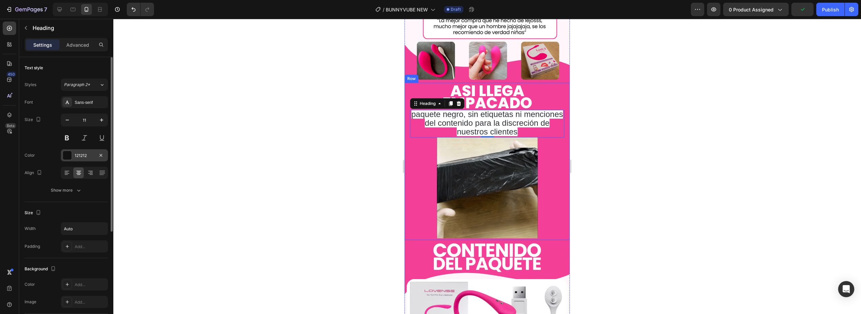
click at [65, 159] on div at bounding box center [67, 155] width 9 height 9
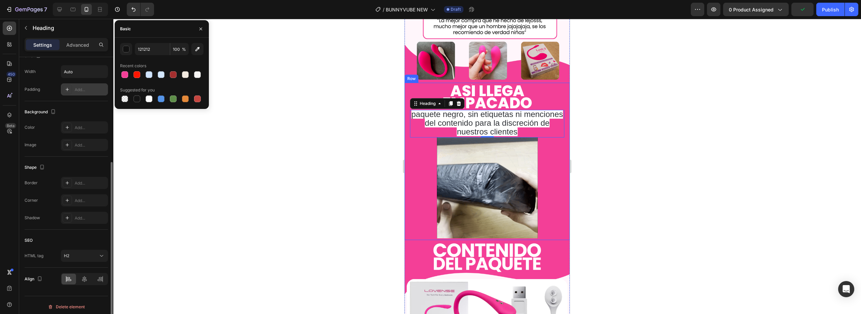
scroll to position [160, 0]
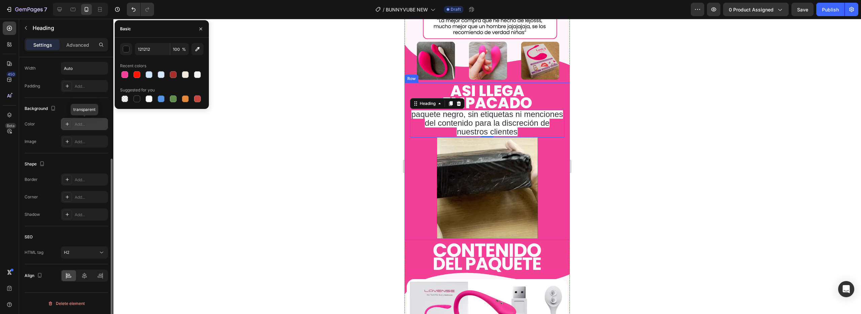
click at [70, 125] on icon at bounding box center [67, 123] width 5 height 5
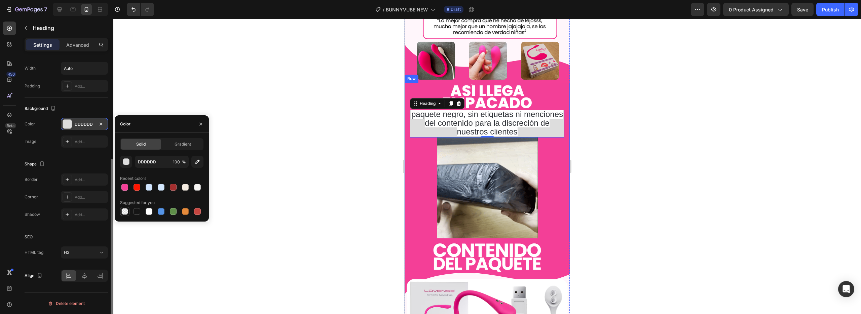
click at [124, 213] on div at bounding box center [124, 211] width 7 height 7
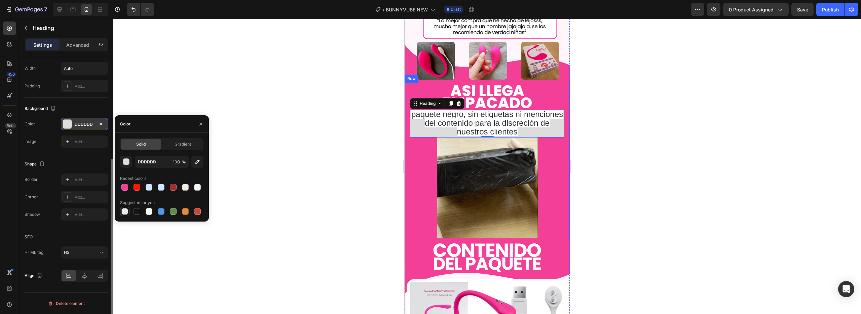
type input "000000"
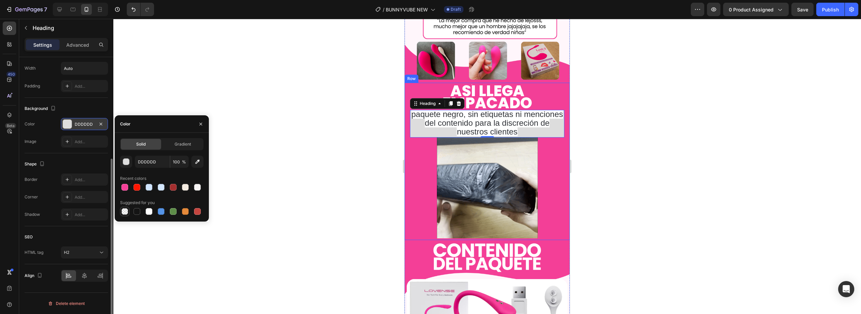
type input "0"
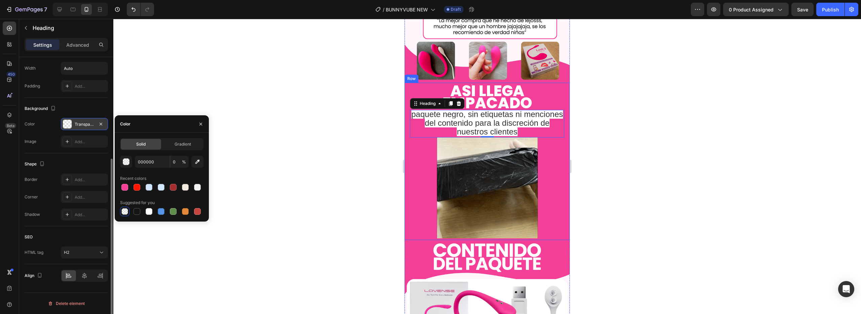
click at [149, 88] on div at bounding box center [486, 166] width 747 height 295
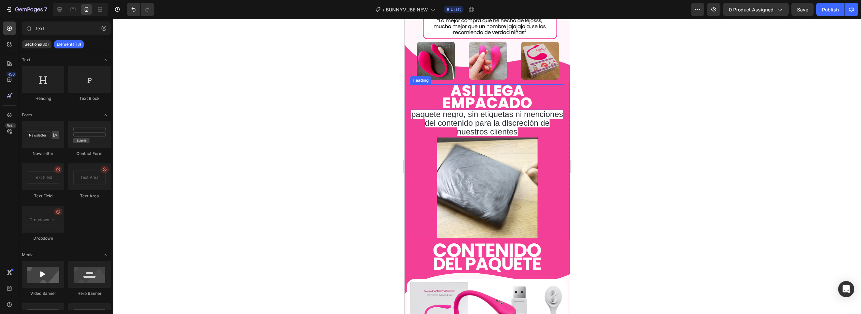
click at [463, 120] on span "paquete negro, sin etiquetas ni menciones del contenido para la discreción de n…" at bounding box center [487, 123] width 152 height 27
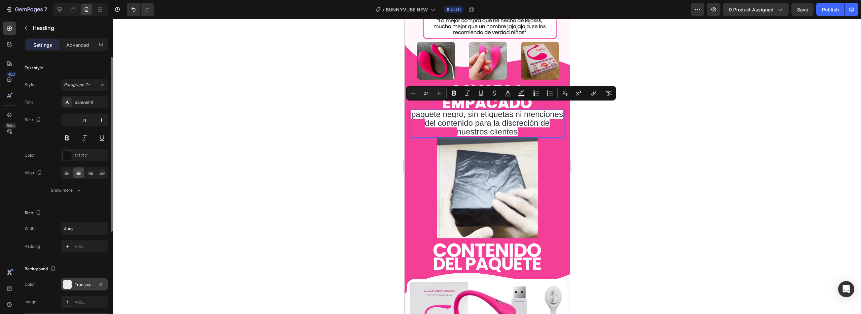
click at [73, 287] on div "Transparent" at bounding box center [84, 284] width 47 height 12
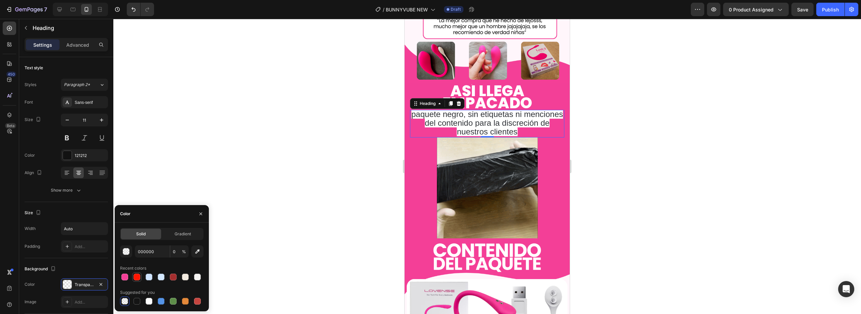
click at [137, 278] on div at bounding box center [136, 277] width 7 height 7
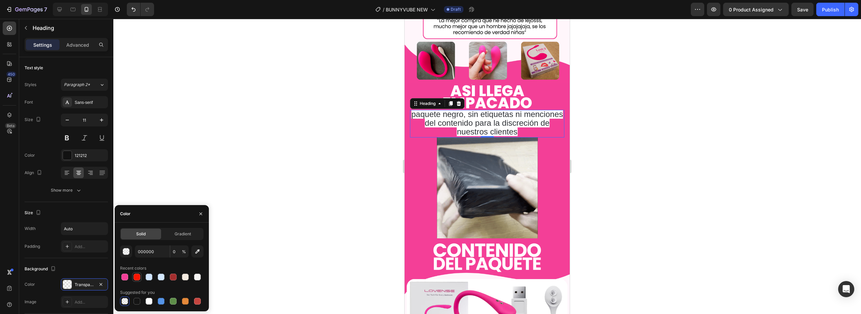
type input "FF1500"
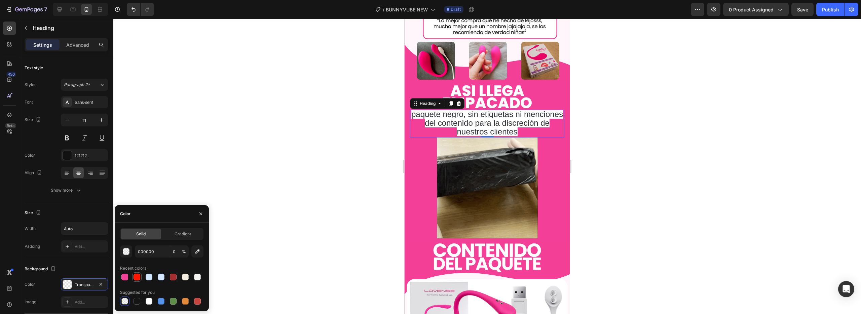
type input "100"
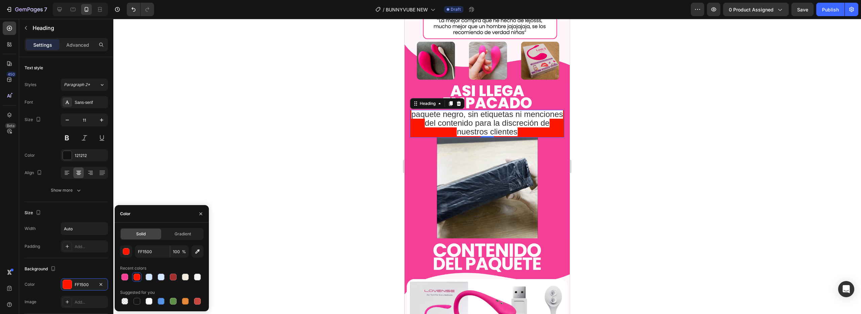
type input "000000"
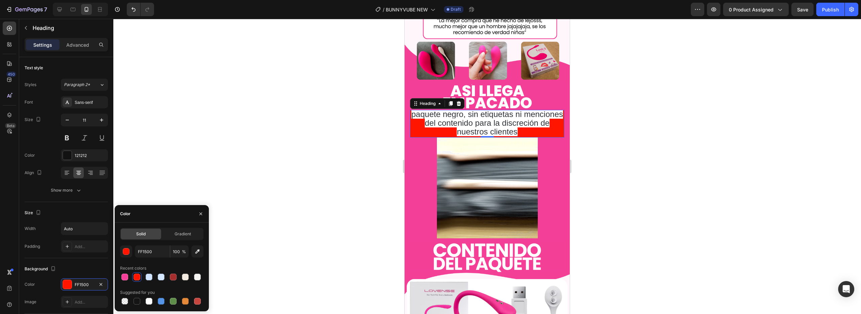
type input "0"
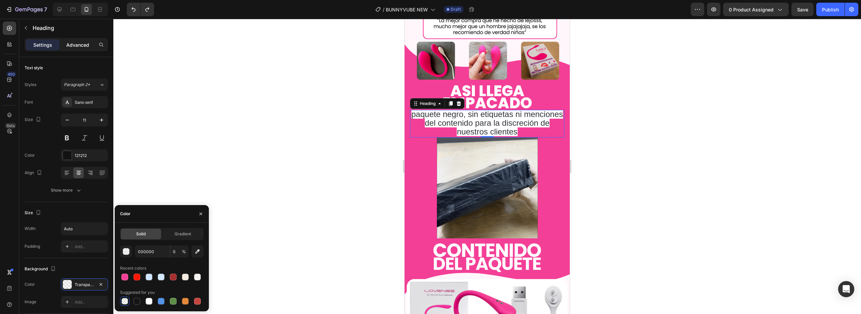
click at [72, 40] on div "Advanced" at bounding box center [78, 44] width 34 height 11
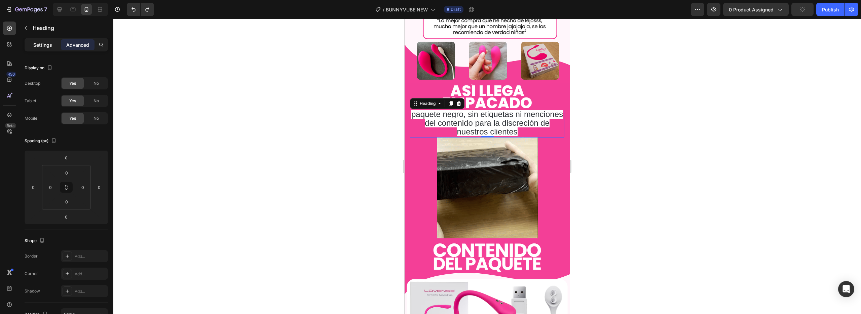
click at [39, 45] on p "Settings" at bounding box center [42, 44] width 19 height 7
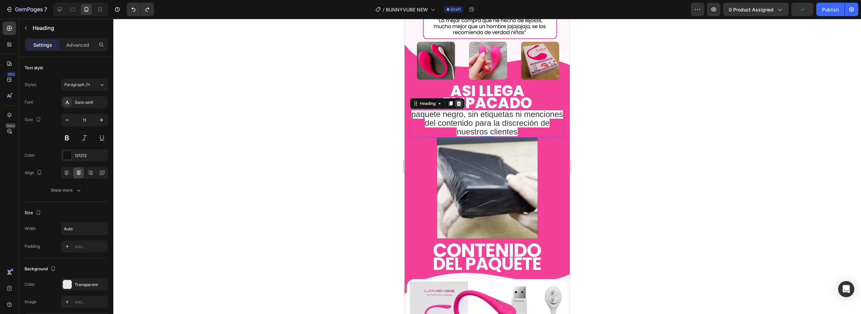
click at [457, 101] on icon at bounding box center [458, 103] width 5 height 5
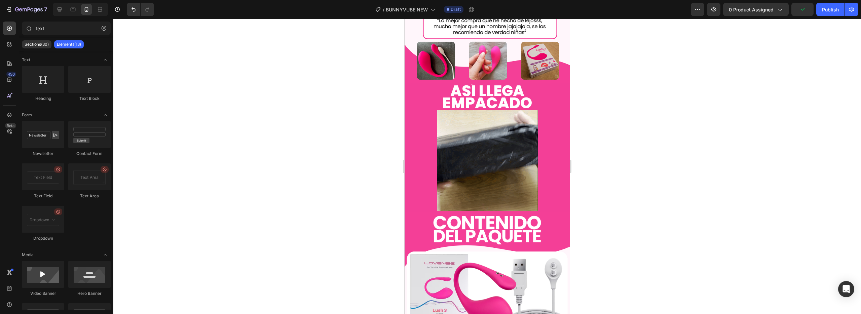
click at [478, 94] on h2 "ASÍ LLEGA EMPACADO" at bounding box center [487, 97] width 154 height 26
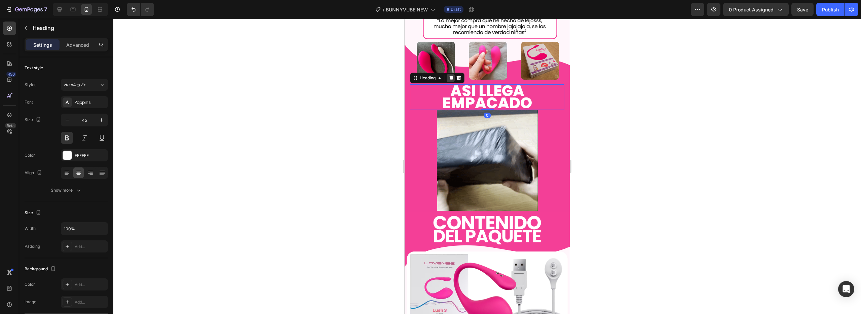
click at [451, 74] on div at bounding box center [450, 78] width 8 height 8
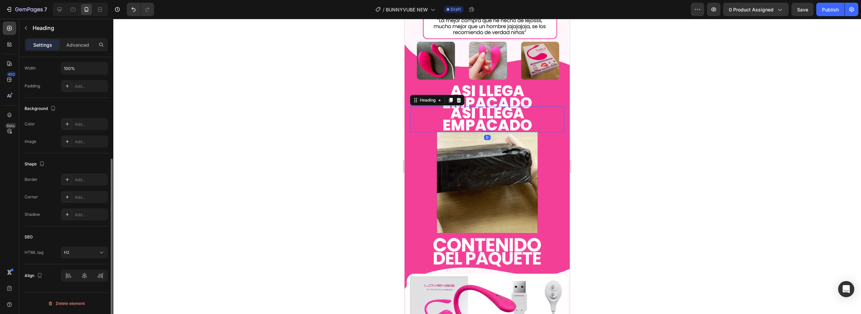
click at [481, 114] on h2 "ASÍ LLEGA EMPACADO" at bounding box center [487, 120] width 154 height 26
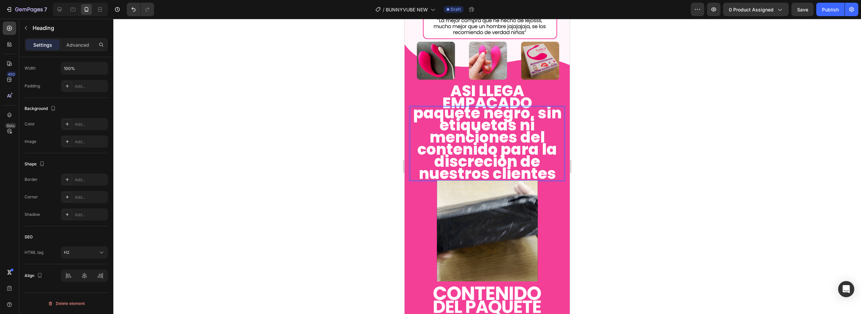
scroll to position [4, 0]
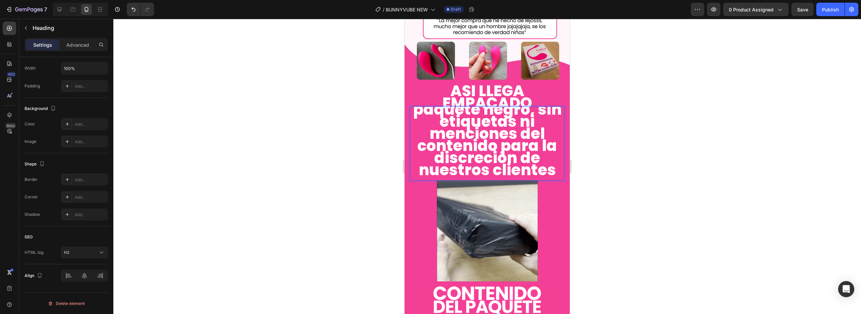
click at [457, 104] on p "paquete negro, sin etiquetas ni menciones del contenido para la discreción de n…" at bounding box center [486, 140] width 153 height 73
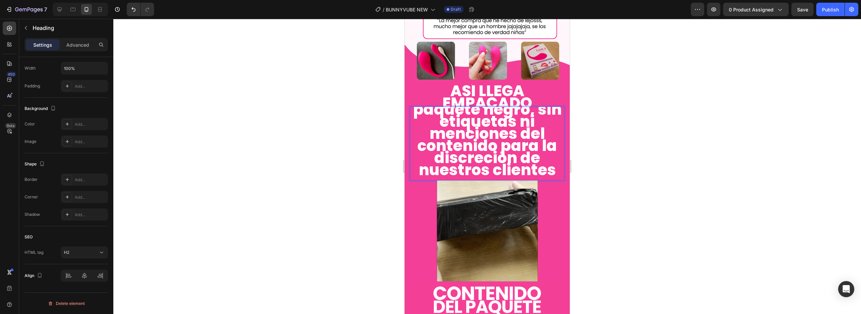
click at [542, 139] on p "paquete negro, sin etiquetas ni menciones del contenido para la discreción de n…" at bounding box center [486, 140] width 153 height 73
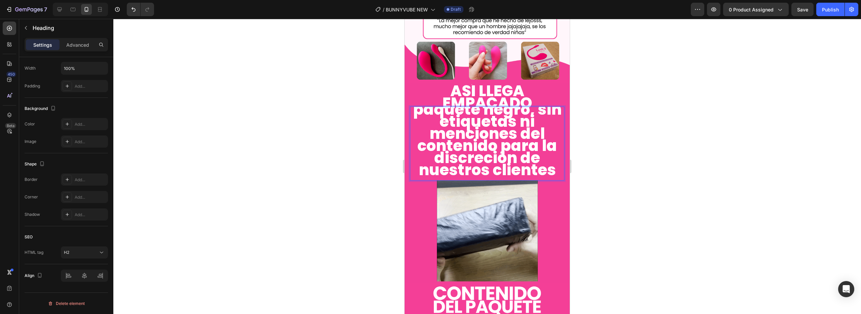
click at [539, 156] on p "paquete negro, sin etiquetas ni menciones del contenido para la discreción de n…" at bounding box center [486, 140] width 153 height 73
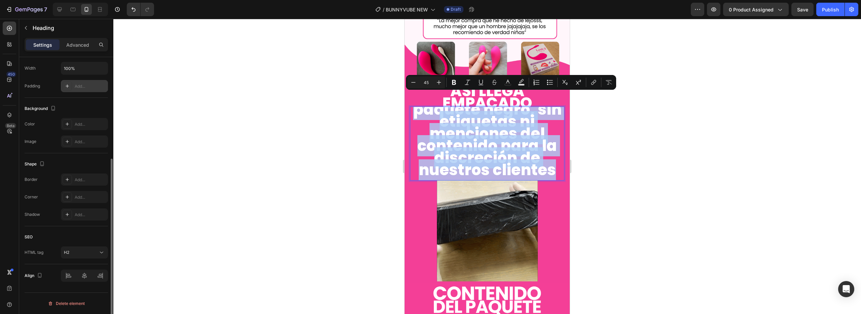
scroll to position [0, 0]
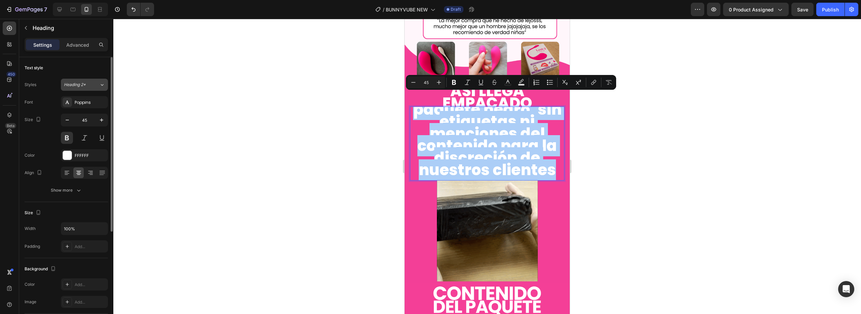
click at [87, 83] on div "Heading 2*" at bounding box center [77, 85] width 27 height 6
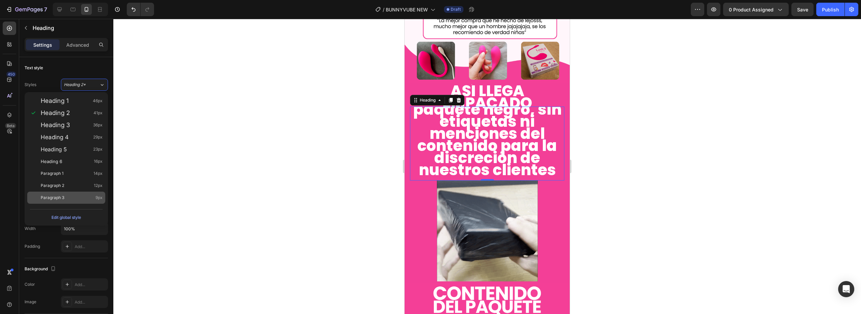
click at [90, 200] on div "Paragraph 3 9px" at bounding box center [72, 197] width 62 height 7
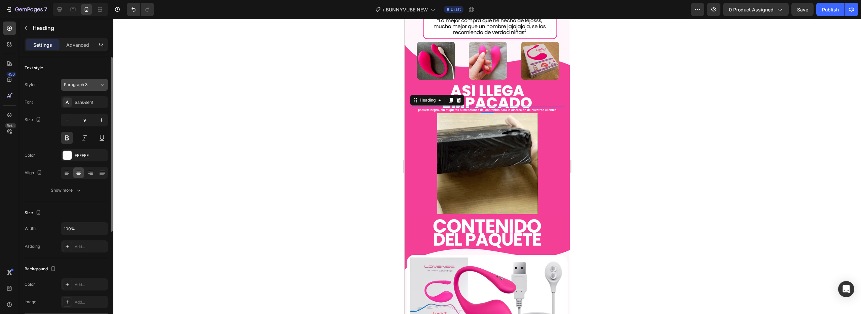
click at [86, 84] on span "Paragraph 3" at bounding box center [76, 85] width 24 height 6
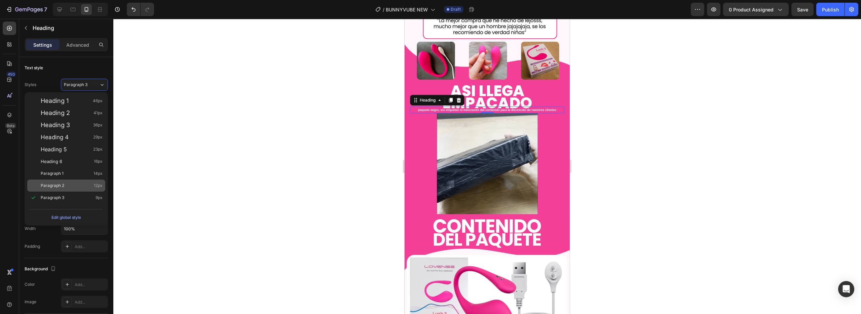
click at [80, 181] on div "Paragraph 2 12px" at bounding box center [66, 186] width 78 height 12
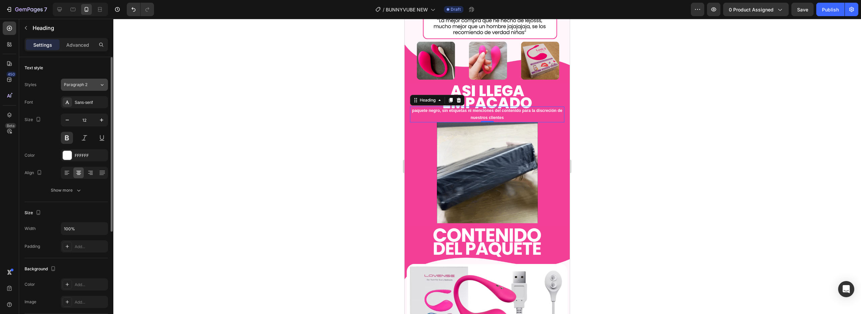
click at [90, 80] on button "Paragraph 2" at bounding box center [84, 85] width 47 height 12
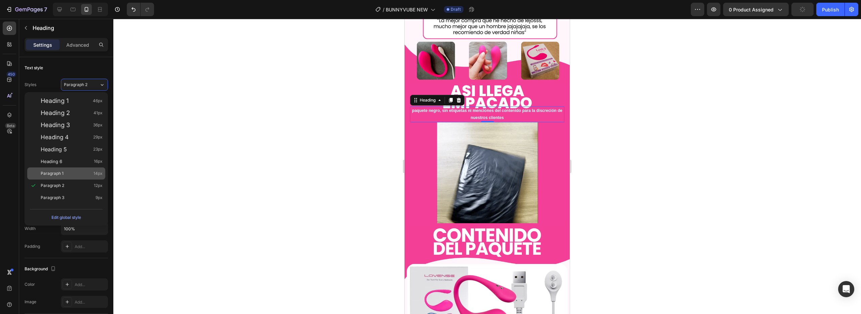
click at [86, 176] on div "Paragraph 1 14px" at bounding box center [72, 173] width 62 height 7
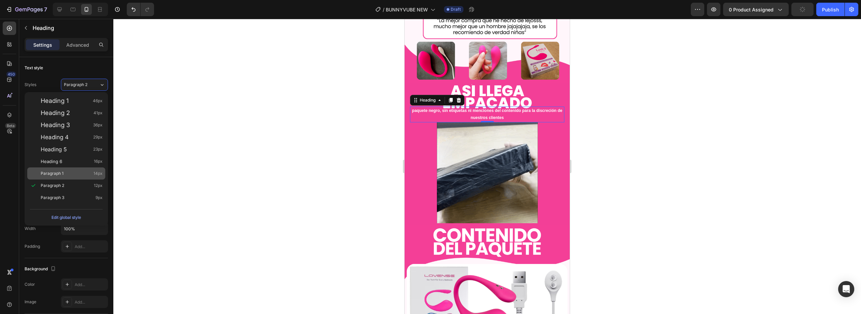
type input "14"
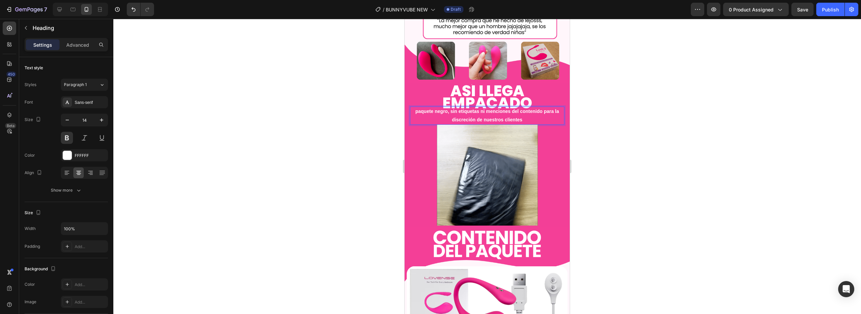
click at [479, 107] on p "paquete negro, sin etiquetas ni menciones del contenido para la discreción de n…" at bounding box center [486, 115] width 153 height 17
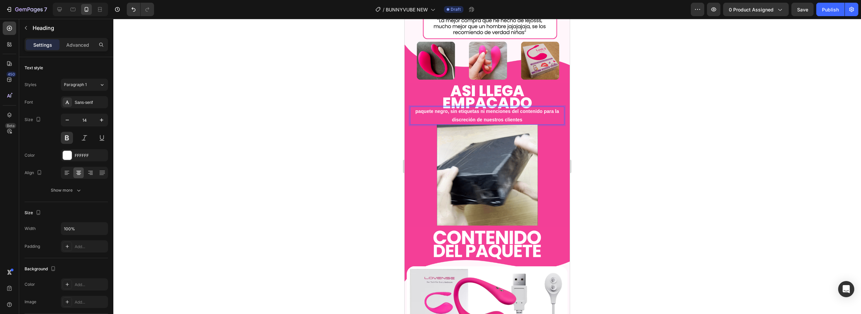
click at [510, 107] on p "paquete negro, sin etiquetas ni menciones del contenido para la discreción de n…" at bounding box center [486, 115] width 153 height 17
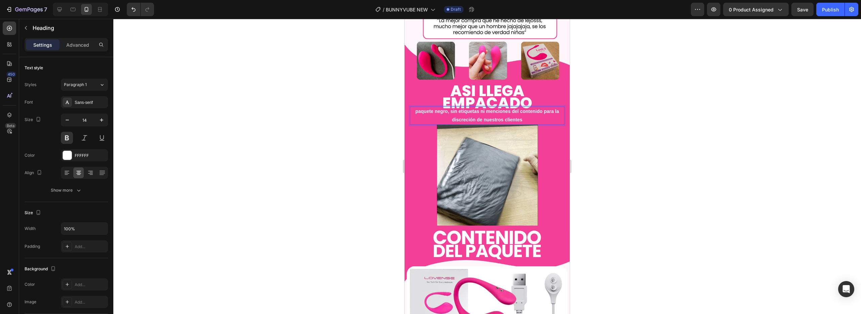
click at [483, 107] on p "paquete negro, sin etiquetas ni menciones del contenido para la discreción de n…" at bounding box center [486, 115] width 153 height 17
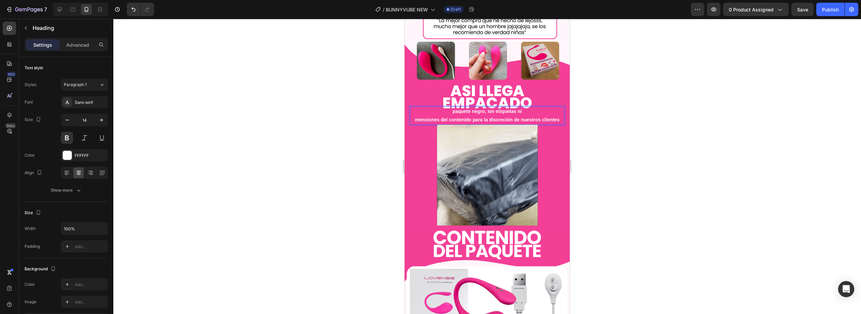
click at [481, 113] on p "paquete negro, sin etiquetas ni menciones del contenido para la discreción de n…" at bounding box center [486, 115] width 153 height 17
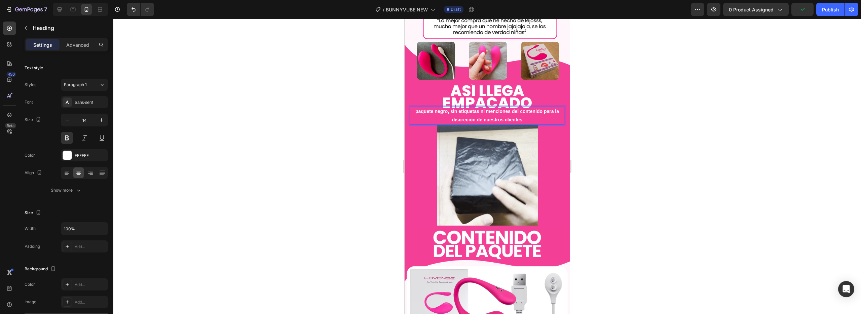
click at [508, 107] on p "paquete negro, sin etiquetas ni menciones del contenido para la discreción de n…" at bounding box center [486, 115] width 153 height 17
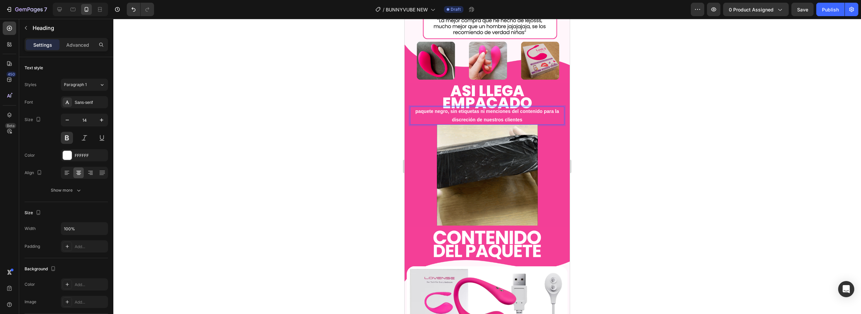
click at [510, 107] on p "paquete negro, sin etiquetas ni menciones del contenido para la discreción de n…" at bounding box center [486, 115] width 153 height 17
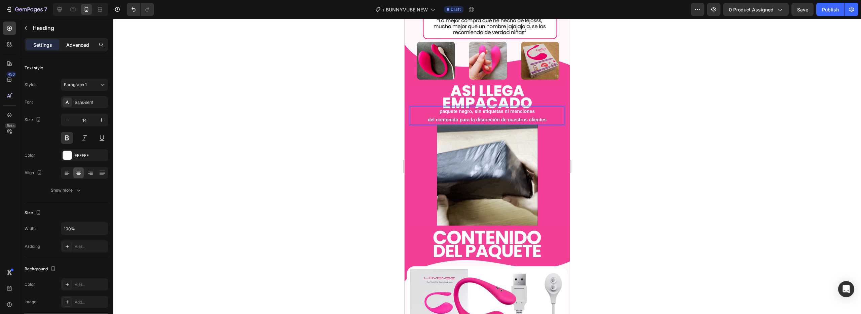
click at [79, 46] on p "Advanced" at bounding box center [77, 44] width 23 height 7
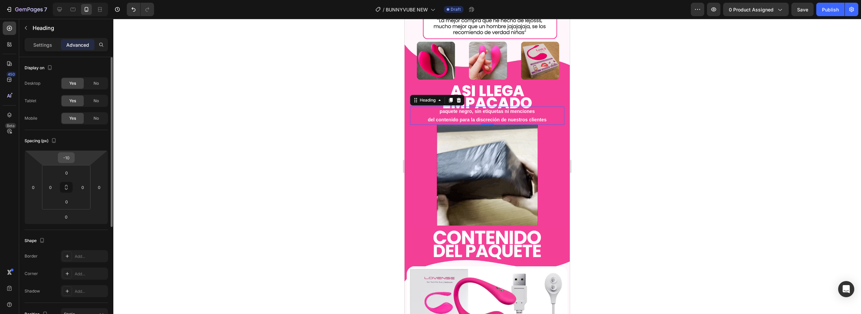
click at [71, 155] on input "-10" at bounding box center [66, 158] width 13 height 10
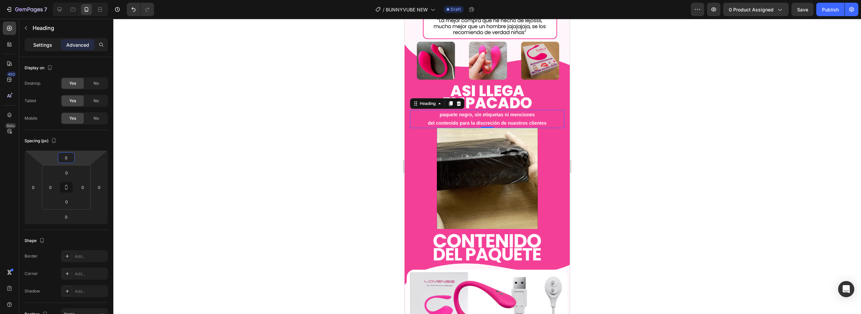
type input "0"
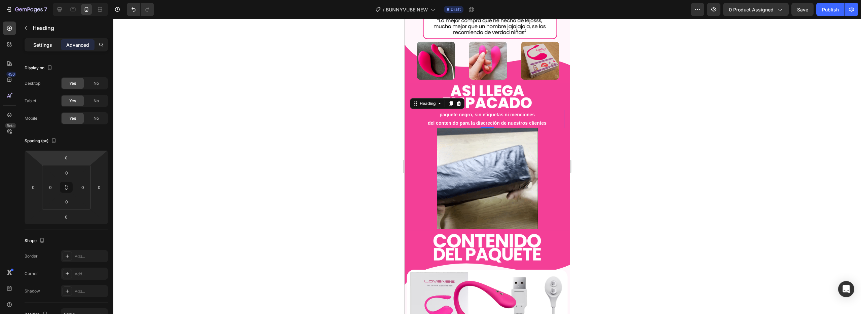
click at [46, 44] on p "Settings" at bounding box center [42, 44] width 19 height 7
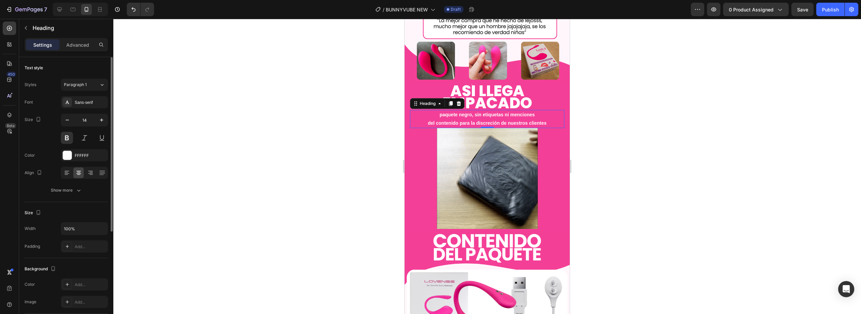
click at [75, 258] on div "Text style Styles Paragraph 1 Font Sans-serif Size 14 Color FFFFFF Align Show m…" at bounding box center [66, 285] width 83 height 55
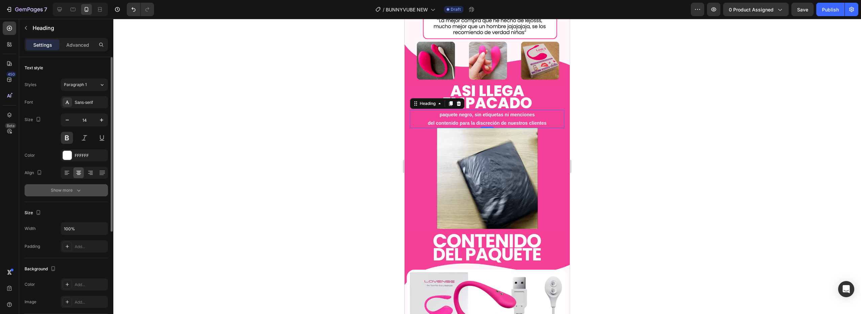
click at [73, 189] on div "Show more" at bounding box center [66, 190] width 31 height 7
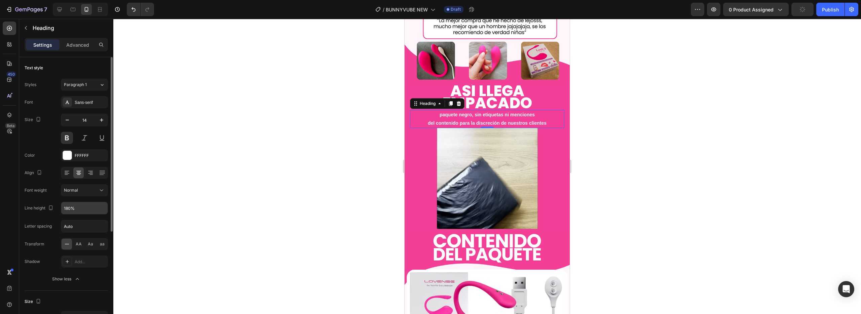
click at [79, 209] on input "180%" at bounding box center [84, 208] width 46 height 12
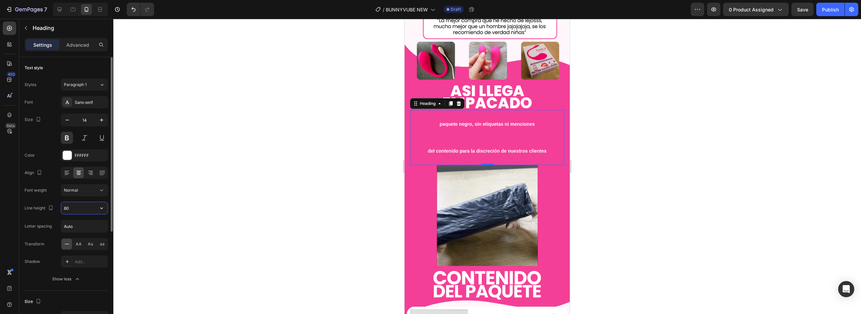
type input "8"
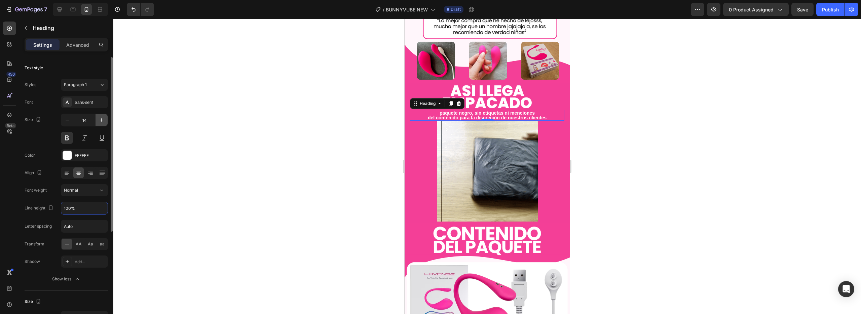
type input "100%"
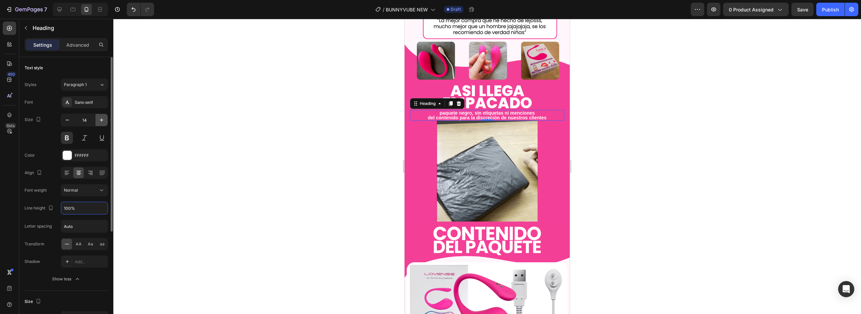
click at [100, 121] on icon "button" at bounding box center [101, 120] width 7 height 7
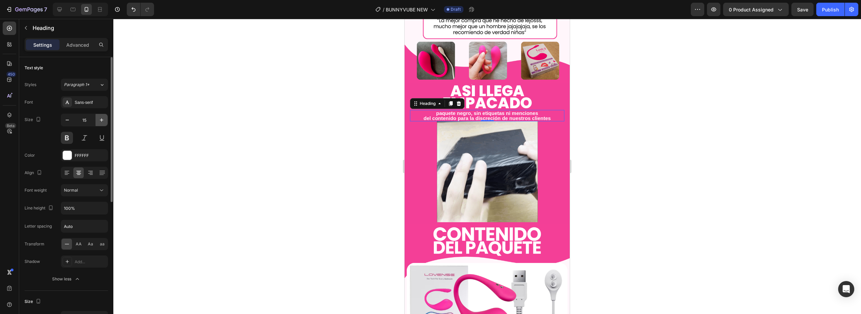
click at [100, 121] on icon "button" at bounding box center [101, 120] width 7 height 7
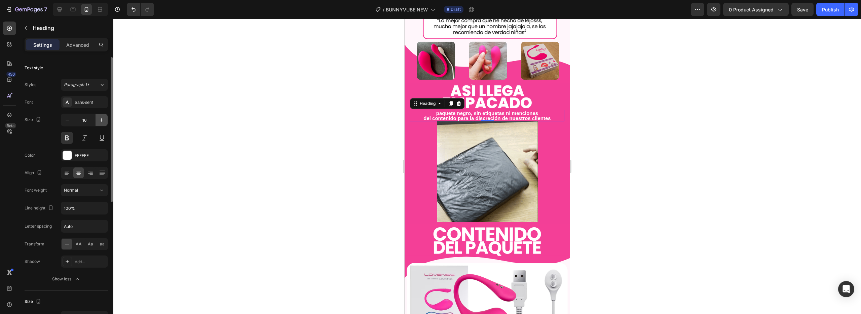
click at [100, 121] on icon "button" at bounding box center [101, 120] width 7 height 7
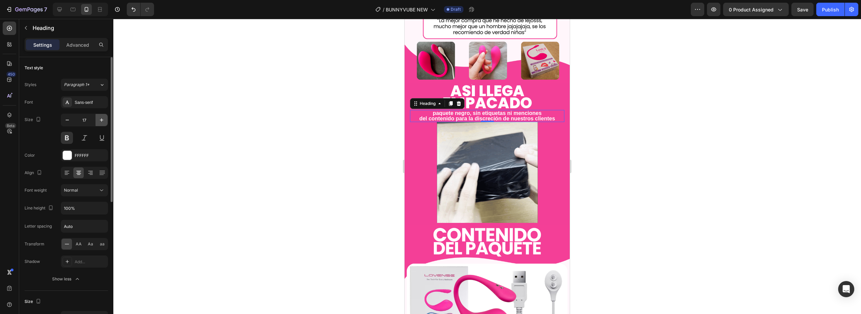
click at [100, 121] on icon "button" at bounding box center [101, 120] width 7 height 7
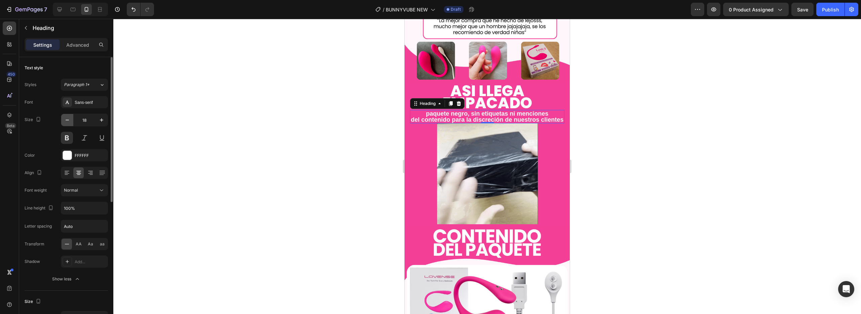
click at [68, 121] on icon "button" at bounding box center [67, 120] width 7 height 7
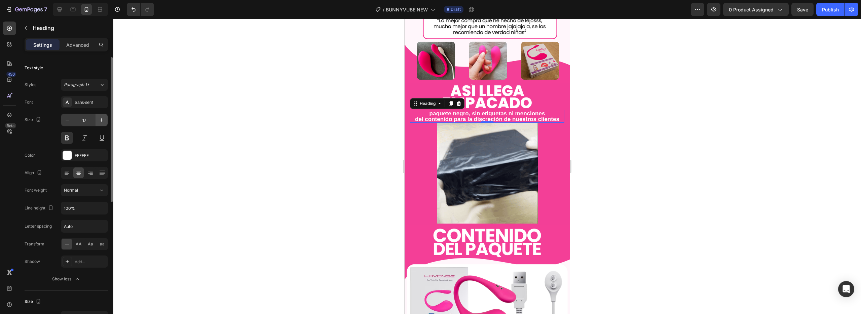
click at [100, 121] on icon "button" at bounding box center [101, 120] width 7 height 7
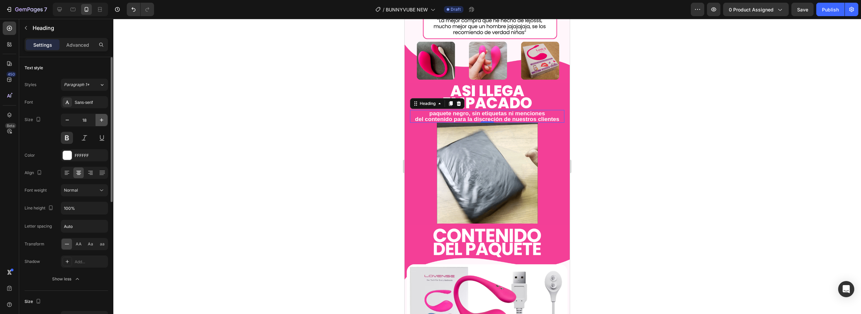
click at [100, 121] on icon "button" at bounding box center [101, 120] width 7 height 7
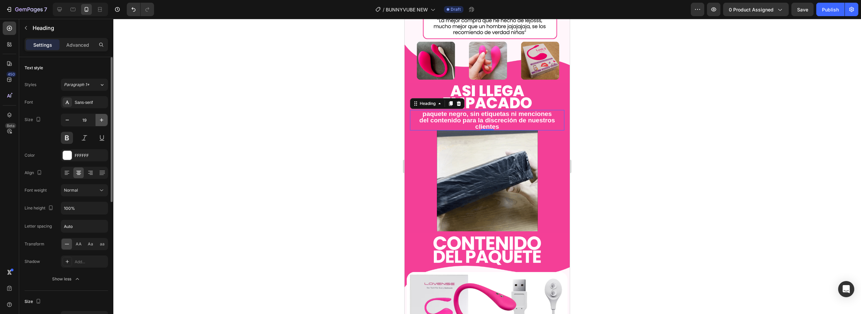
click at [100, 121] on icon "button" at bounding box center [101, 120] width 7 height 7
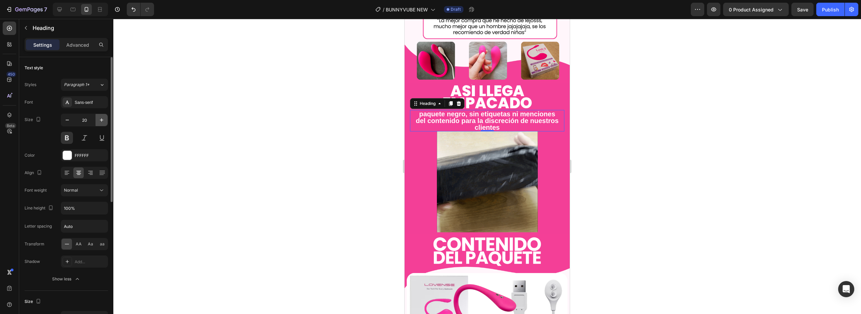
click at [100, 121] on icon "button" at bounding box center [101, 120] width 7 height 7
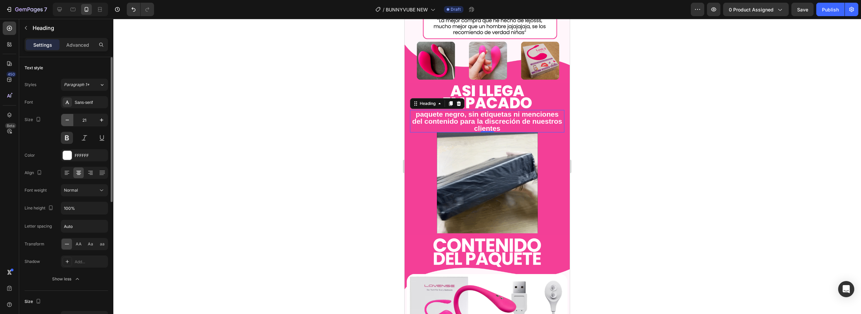
click at [68, 122] on icon "button" at bounding box center [67, 120] width 7 height 7
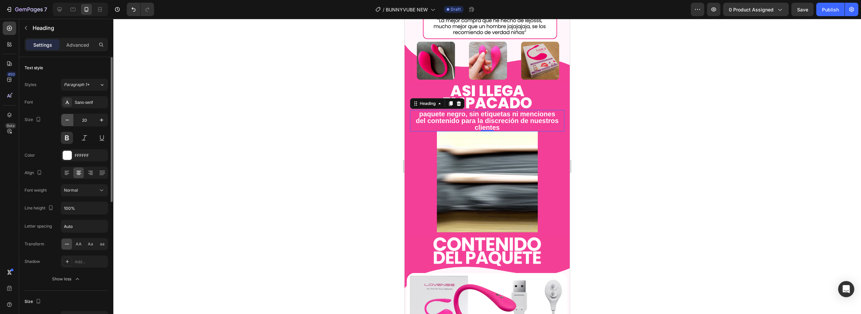
click at [69, 122] on icon "button" at bounding box center [67, 120] width 7 height 7
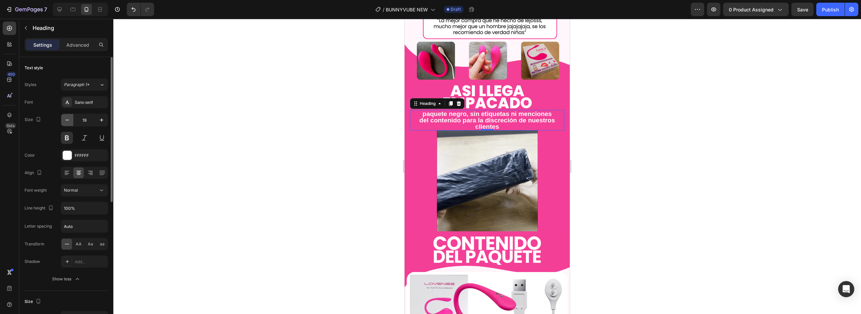
click at [69, 122] on icon "button" at bounding box center [67, 120] width 7 height 7
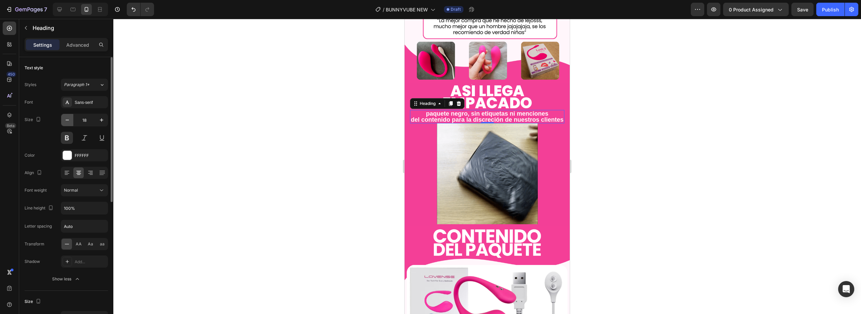
click at [67, 122] on icon "button" at bounding box center [67, 120] width 7 height 7
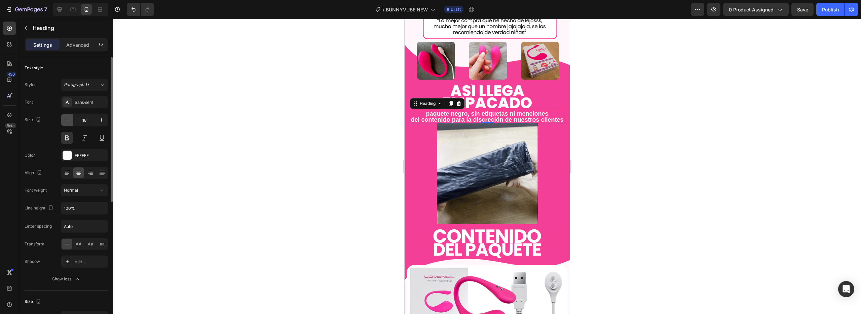
type input "17"
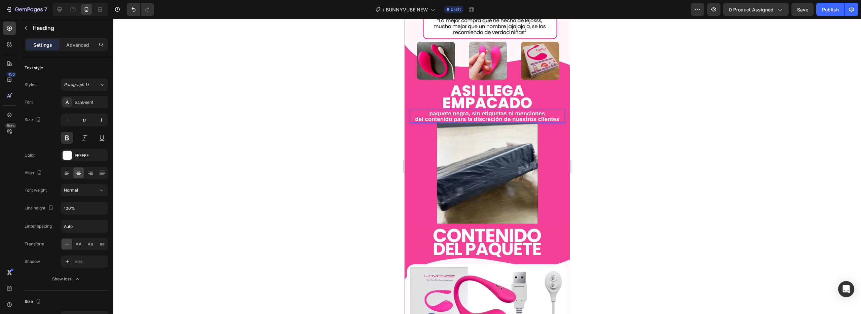
click at [499, 112] on p "paquete negro, sin etiquetas ni menciones del contenido para la discreción de n…" at bounding box center [486, 116] width 153 height 11
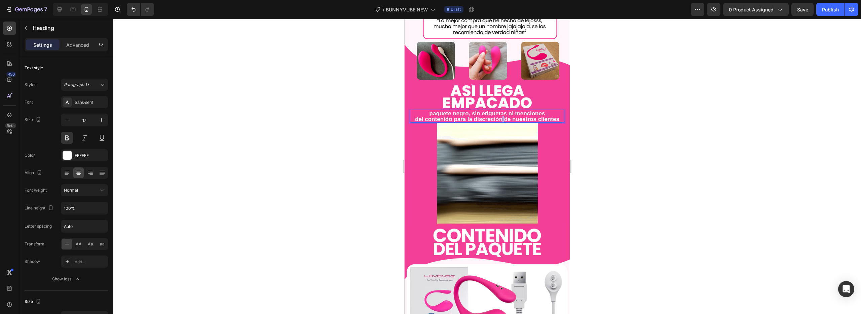
click at [499, 112] on p "paquete negro, sin etiquetas ni menciones del contenido para la discreción de n…" at bounding box center [486, 116] width 153 height 11
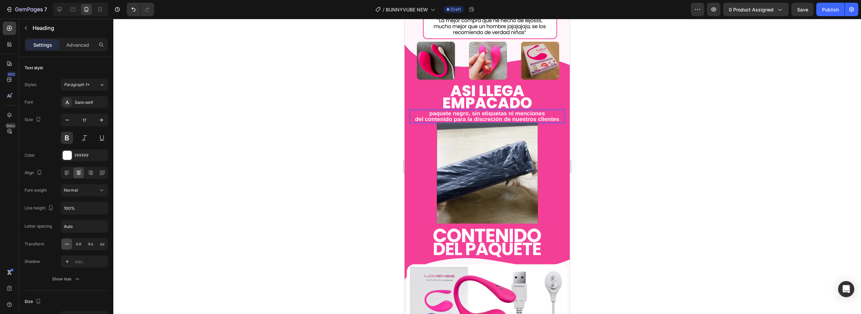
click at [516, 111] on p "paquete negro, sin etiquetas ni menciones del contenido para la discreción de n…" at bounding box center [486, 116] width 153 height 11
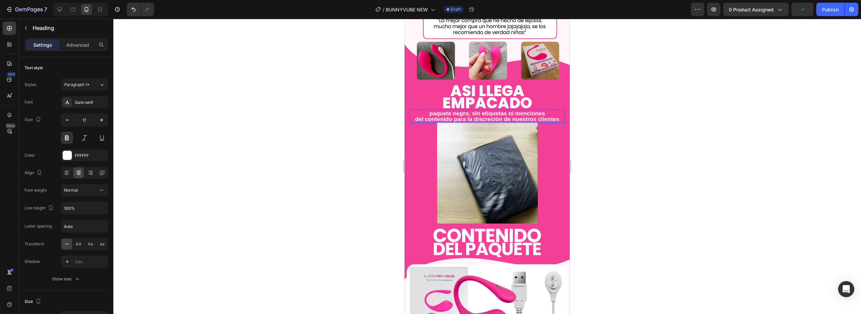
click at [513, 111] on p "paquete negro, sin etiquetas ni menciones del contenido para la discreción de n…" at bounding box center [486, 116] width 153 height 11
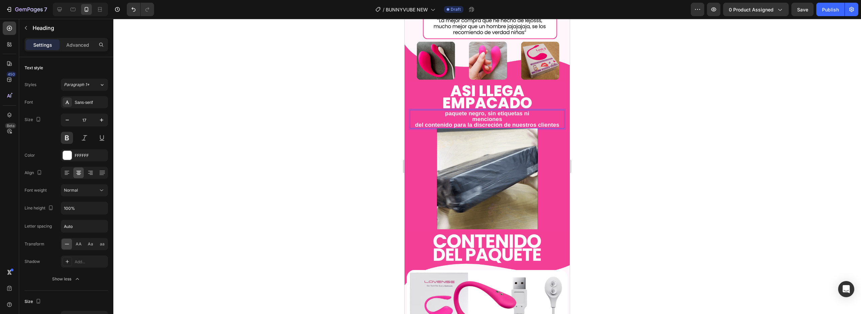
click at [413, 120] on p "paquete negro, sin etiquetas ni menciones del contenido para la discreción de n…" at bounding box center [486, 119] width 153 height 17
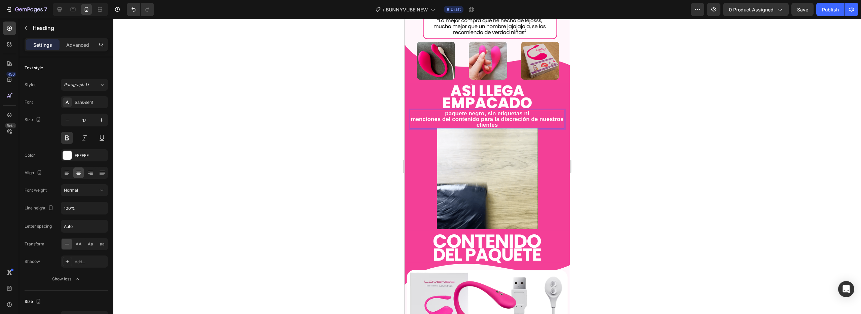
click at [491, 113] on p "paquete negro, sin etiquetas ni menciones del contenido para la discreción de n…" at bounding box center [486, 119] width 153 height 17
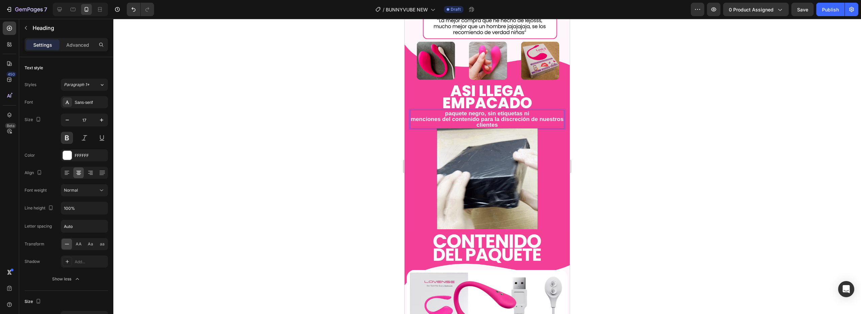
click at [503, 113] on p "paquete negro, sin etiquetas ni menciones del contenido para la discreción de n…" at bounding box center [486, 119] width 153 height 17
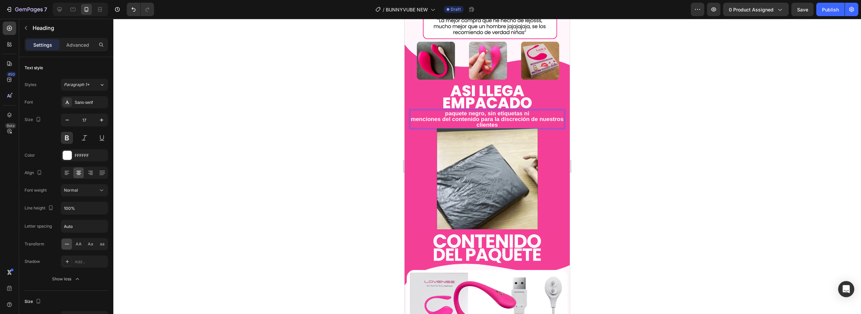
click at [505, 113] on p "paquete negro, sin etiquetas ni menciones del contenido para la discreción de n…" at bounding box center [486, 119] width 153 height 17
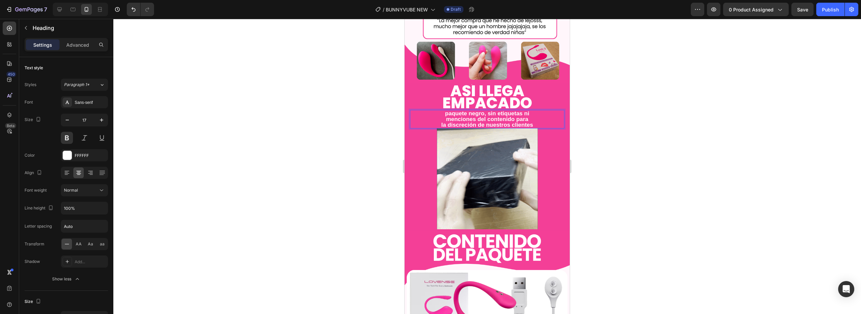
click at [604, 135] on div at bounding box center [486, 166] width 747 height 295
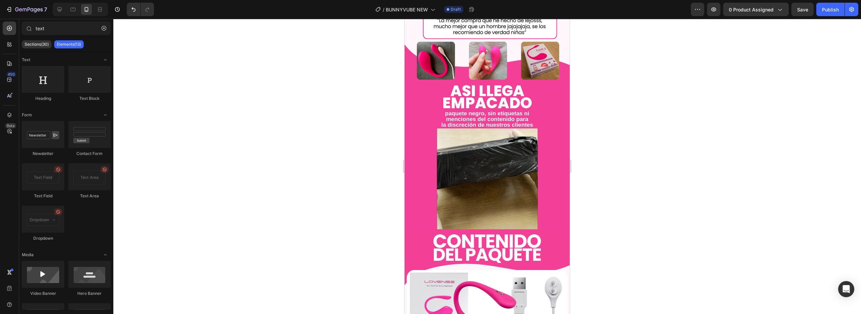
click at [594, 122] on div at bounding box center [486, 166] width 747 height 295
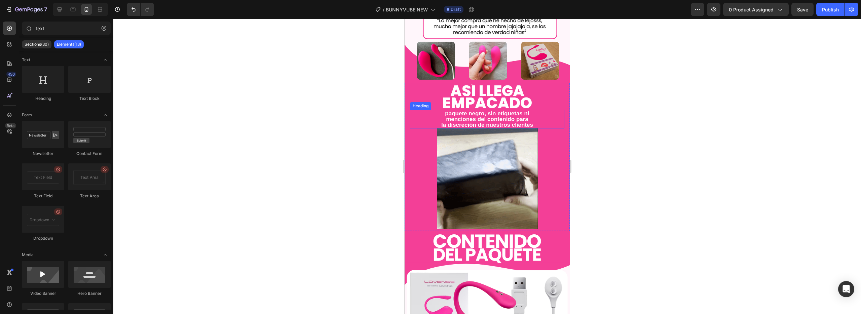
click at [500, 111] on p "paquete negro, sin etiquetas ni menciones del contenido para la discreción de n…" at bounding box center [486, 119] width 153 height 17
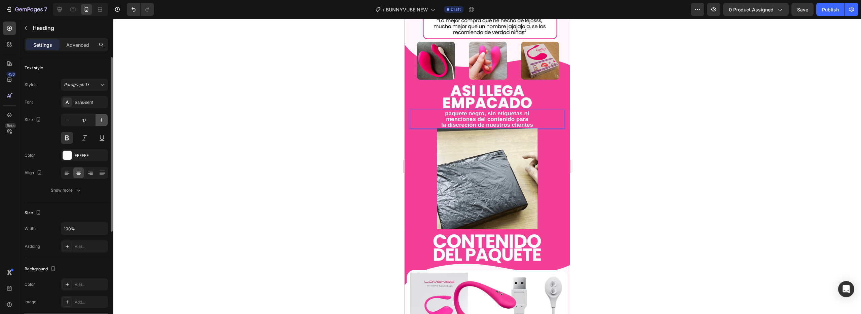
click at [102, 118] on icon "button" at bounding box center [101, 120] width 7 height 7
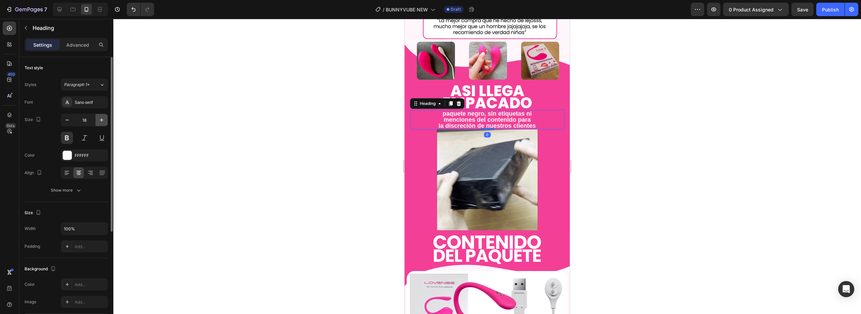
click at [102, 118] on icon "button" at bounding box center [101, 120] width 7 height 7
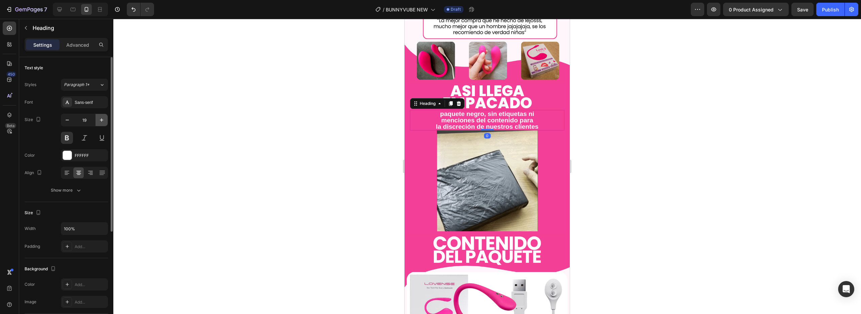
click at [102, 118] on icon "button" at bounding box center [101, 120] width 7 height 7
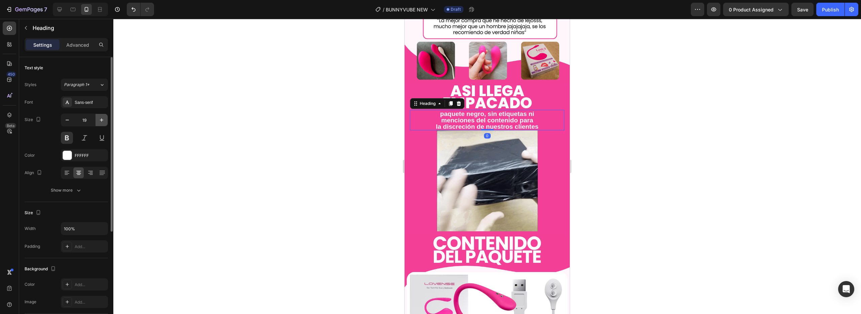
type input "20"
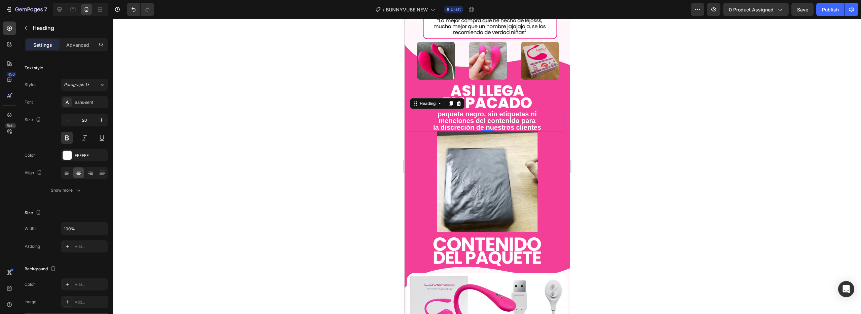
click at [249, 156] on div at bounding box center [486, 166] width 747 height 295
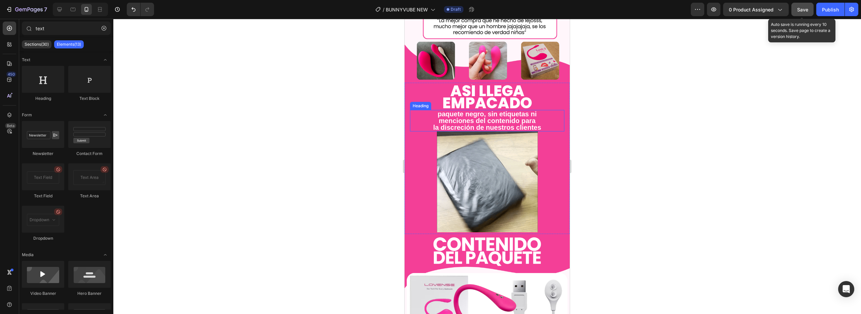
click at [804, 11] on span "Save" at bounding box center [802, 10] width 11 height 6
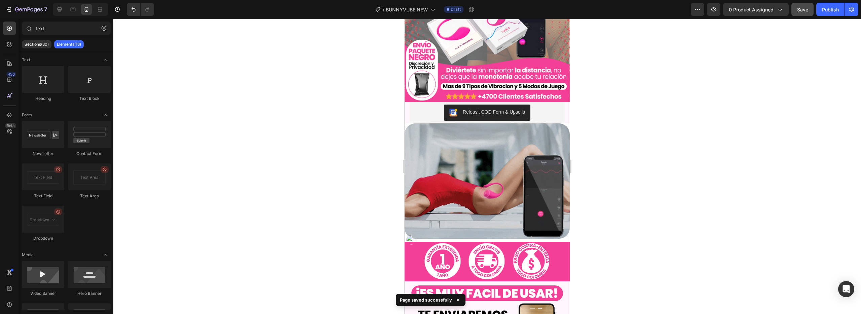
scroll to position [134, 0]
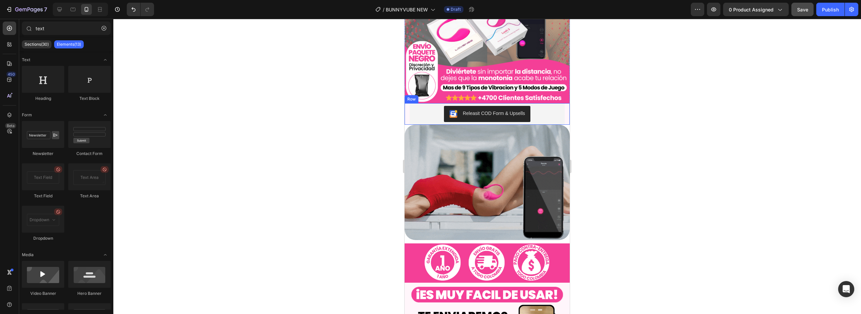
click at [563, 115] on div "Lorem ipsum dolor sit amet, consectetur adipiscing elit, sed do eiusmod tempor …" at bounding box center [486, 114] width 165 height 22
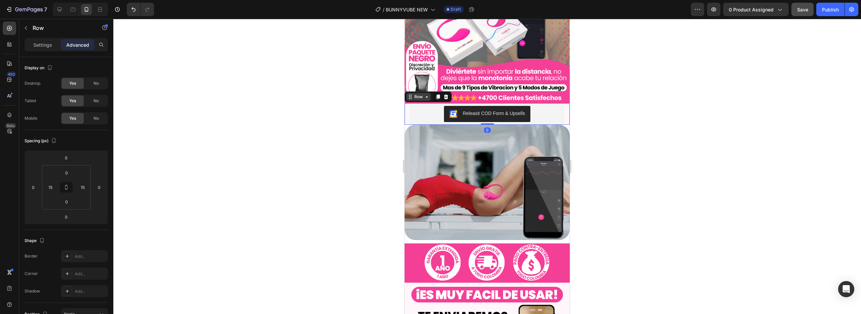
click at [411, 94] on icon at bounding box center [409, 96] width 5 height 5
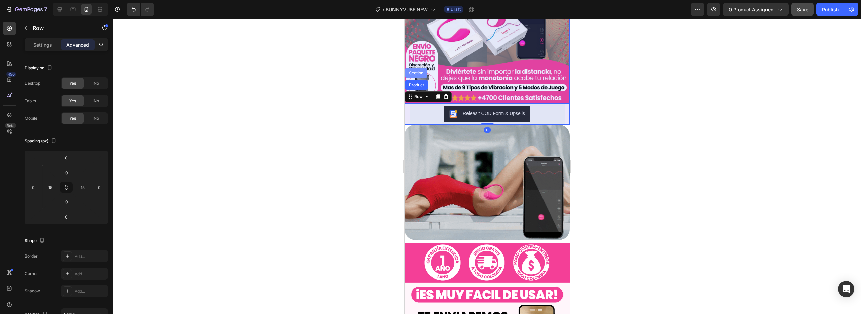
click at [411, 71] on div "Section" at bounding box center [415, 73] width 17 height 4
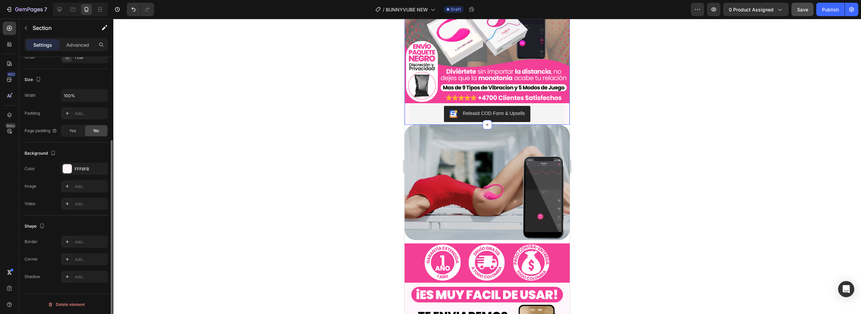
scroll to position [117, 0]
click at [62, 162] on div "FFF6FB" at bounding box center [84, 168] width 47 height 12
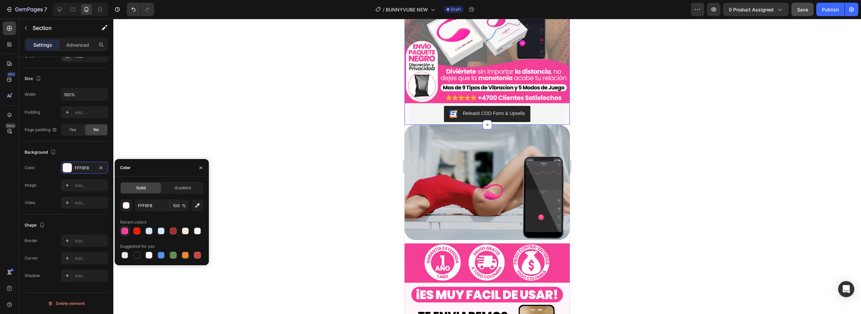
click at [123, 228] on div at bounding box center [124, 231] width 7 height 7
type input "F33F97"
click at [406, 125] on div at bounding box center [486, 183] width 165 height 116
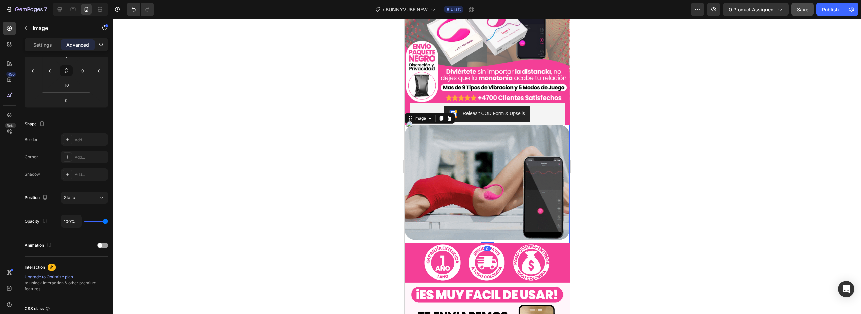
scroll to position [0, 0]
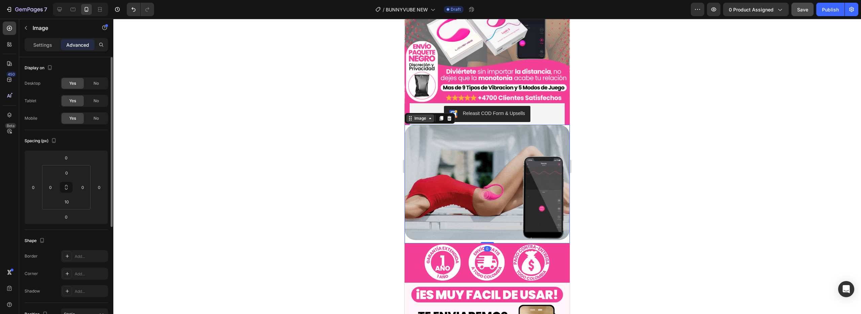
click at [408, 116] on icon at bounding box center [409, 118] width 5 height 5
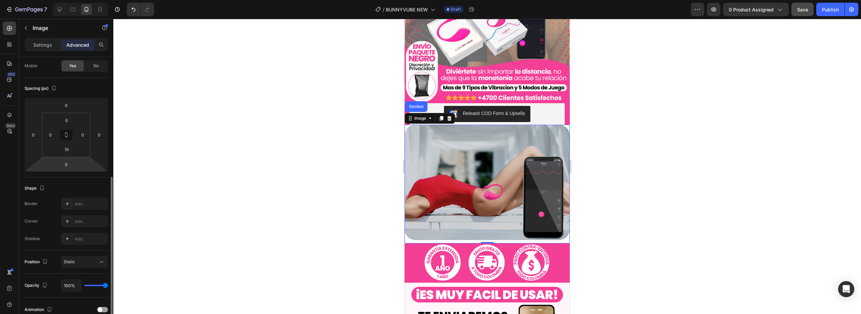
scroll to position [123, 0]
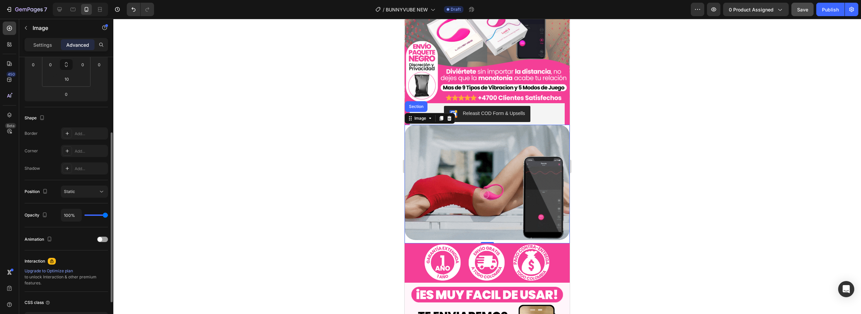
click at [49, 38] on div "Settings Advanced" at bounding box center [66, 44] width 83 height 13
click at [49, 42] on p "Settings" at bounding box center [42, 44] width 19 height 7
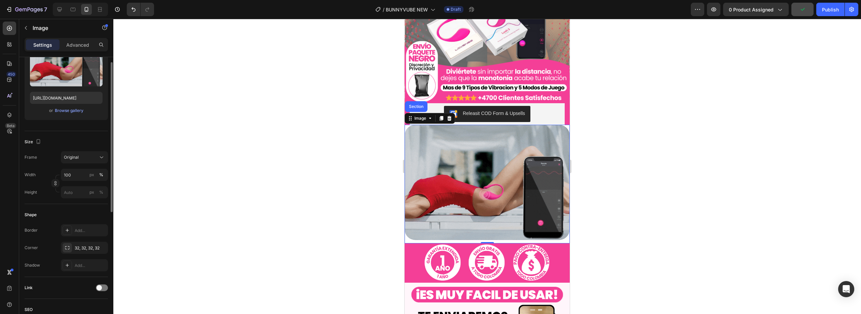
scroll to position [23, 0]
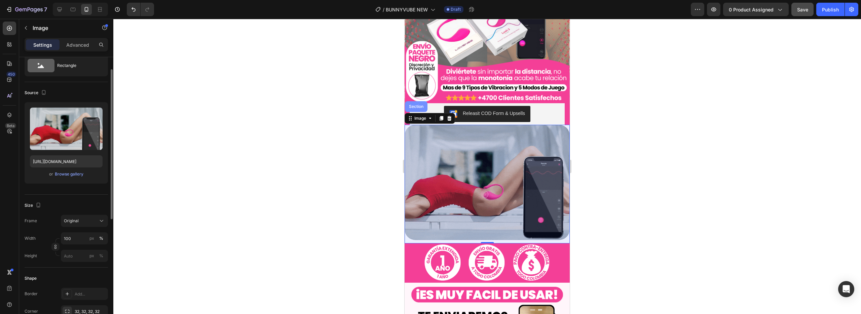
click at [414, 105] on div "Section" at bounding box center [416, 106] width 23 height 11
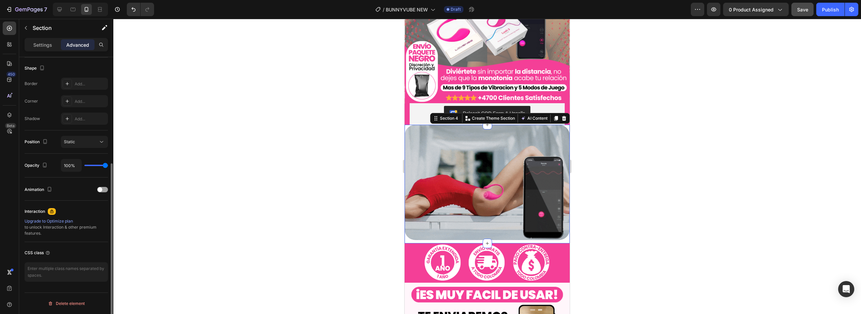
scroll to position [0, 0]
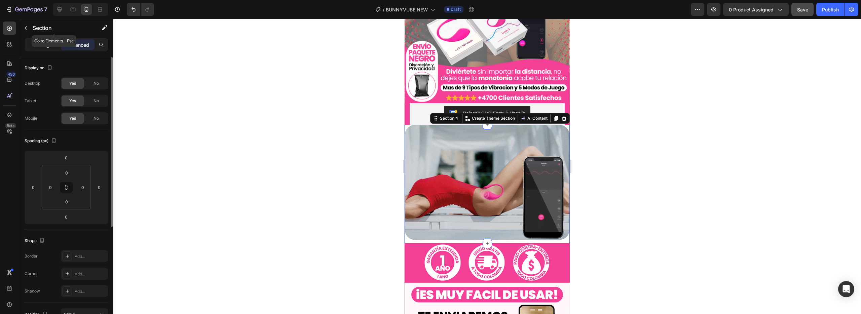
click at [47, 45] on p "Settings" at bounding box center [42, 44] width 19 height 7
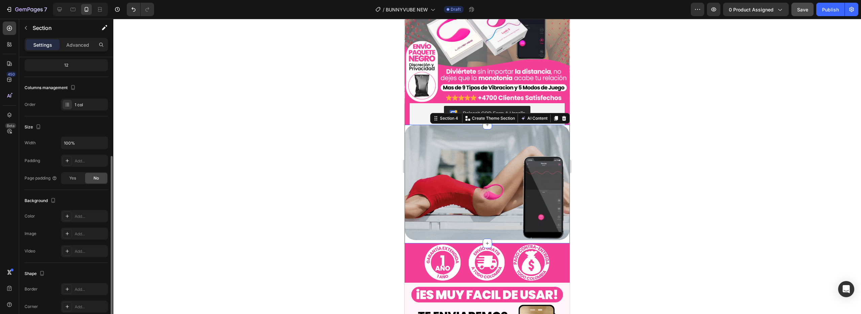
scroll to position [117, 0]
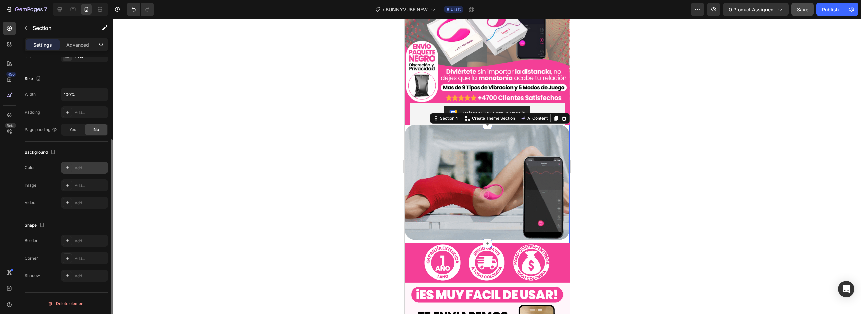
click at [70, 167] on div at bounding box center [67, 167] width 9 height 9
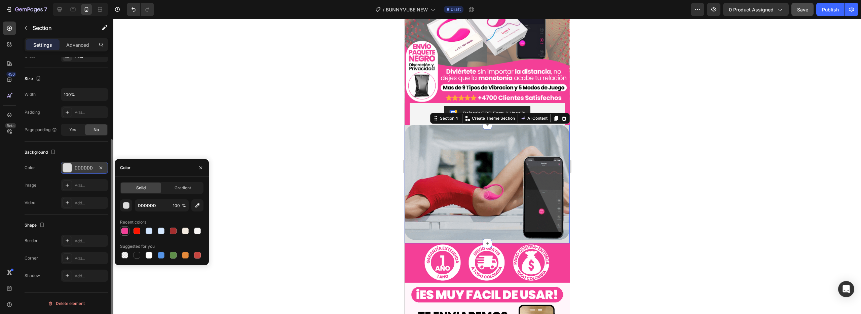
click at [126, 232] on div at bounding box center [124, 231] width 7 height 7
type input "F33F97"
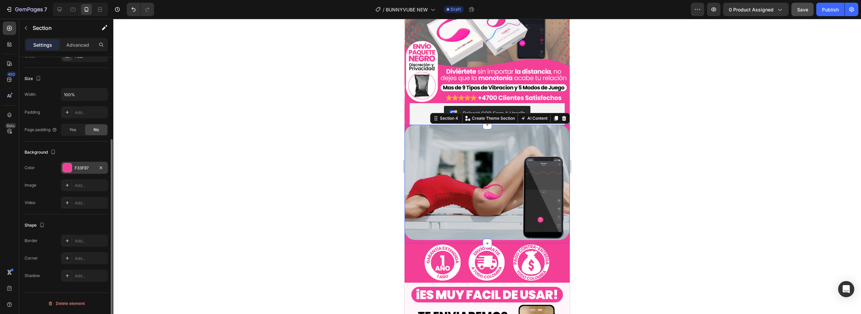
click at [360, 126] on div at bounding box center [486, 166] width 747 height 295
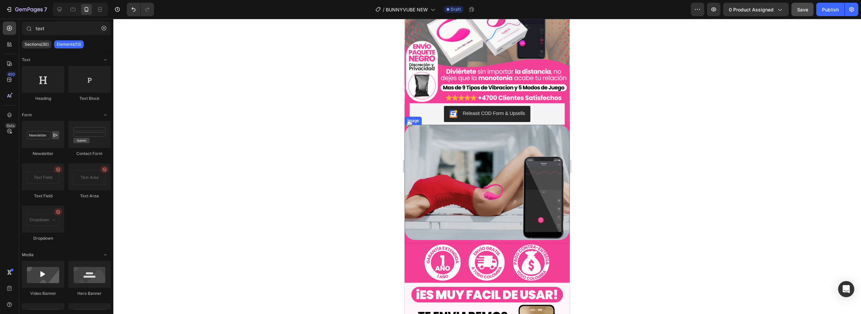
click at [502, 160] on img at bounding box center [486, 183] width 165 height 116
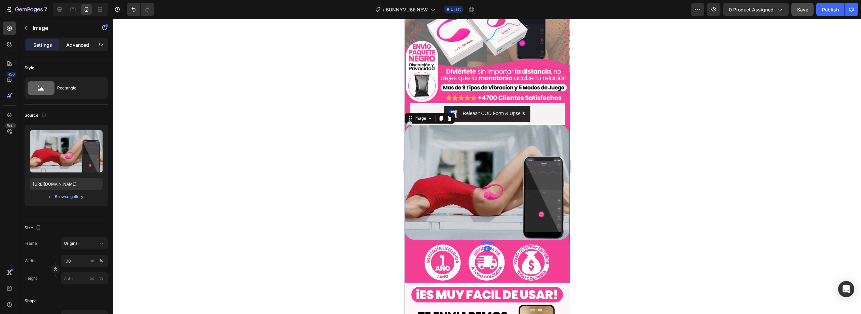
click at [78, 48] on p "Advanced" at bounding box center [77, 44] width 23 height 7
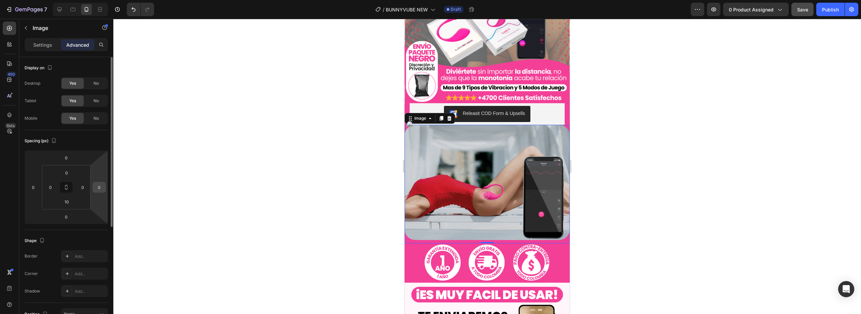
click at [102, 189] on input "0" at bounding box center [99, 187] width 10 height 10
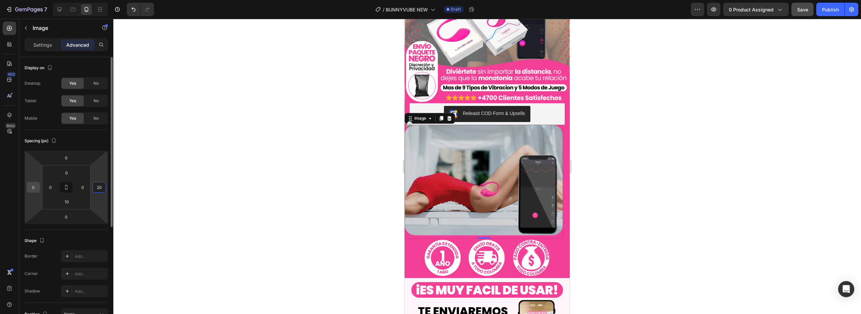
type input "20"
click at [33, 184] on input "0" at bounding box center [33, 187] width 10 height 10
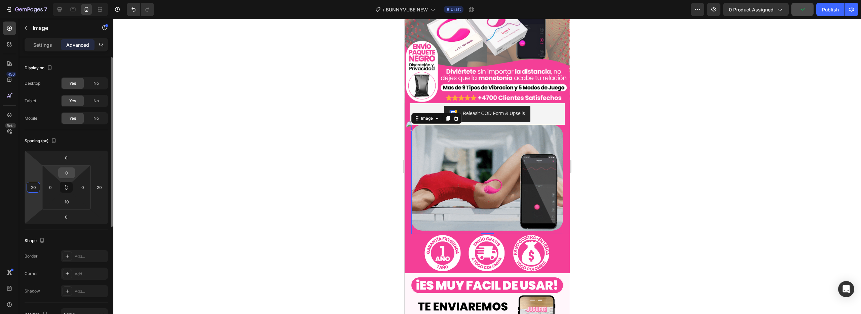
type input "20"
click at [68, 174] on input "0" at bounding box center [66, 173] width 13 height 10
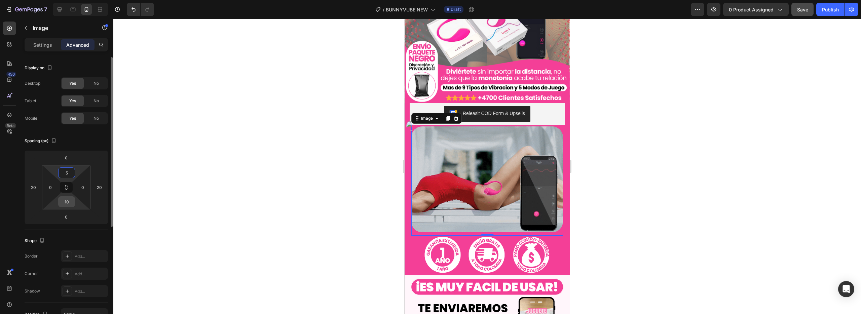
type input "5"
click at [68, 205] on input "10" at bounding box center [66, 202] width 13 height 10
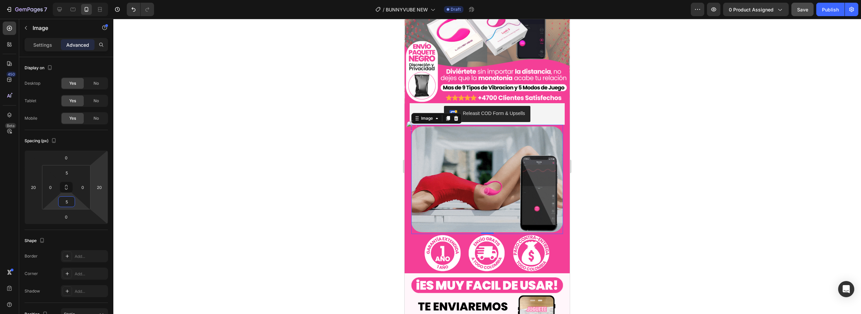
type input "5"
click at [254, 220] on div at bounding box center [486, 166] width 747 height 295
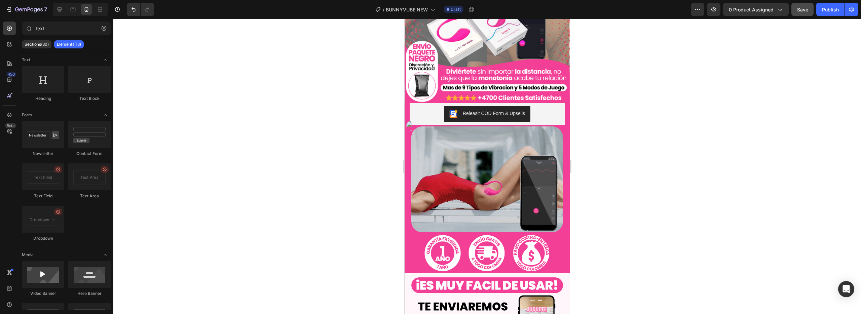
click at [254, 220] on div at bounding box center [486, 166] width 747 height 295
click at [558, 162] on div "Image" at bounding box center [486, 180] width 165 height 110
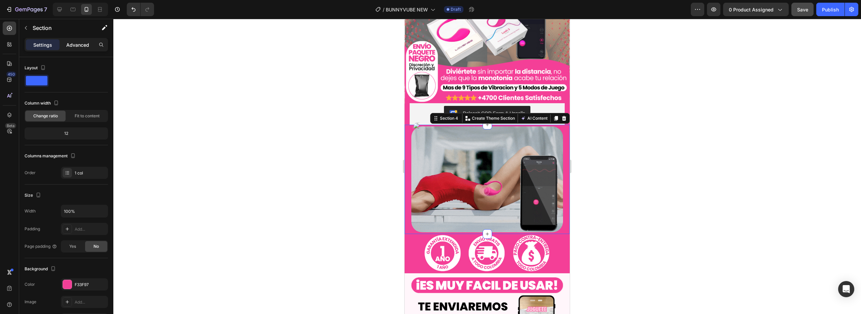
click at [72, 42] on p "Advanced" at bounding box center [77, 44] width 23 height 7
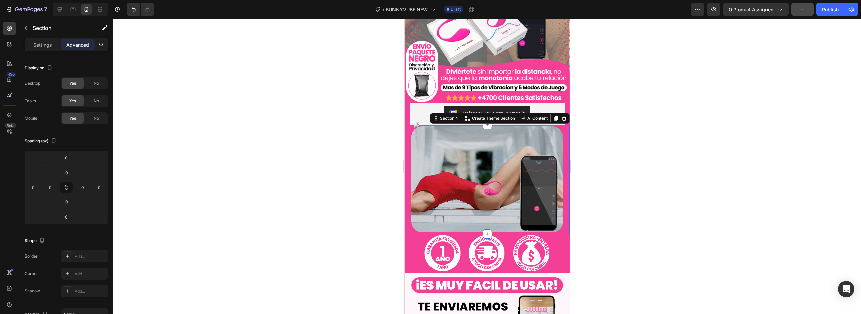
click at [461, 161] on img at bounding box center [487, 179] width 152 height 106
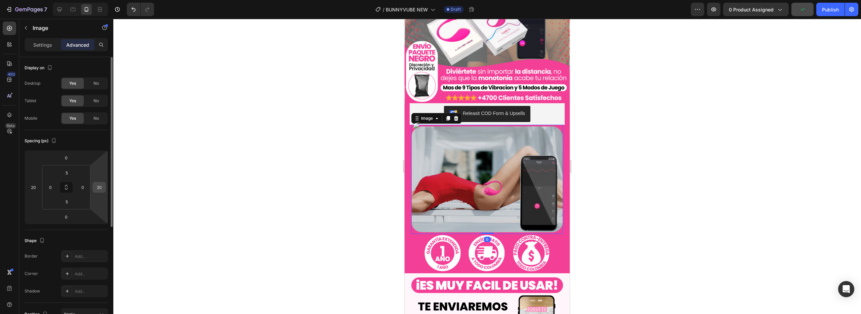
click at [101, 186] on input "20" at bounding box center [99, 187] width 10 height 10
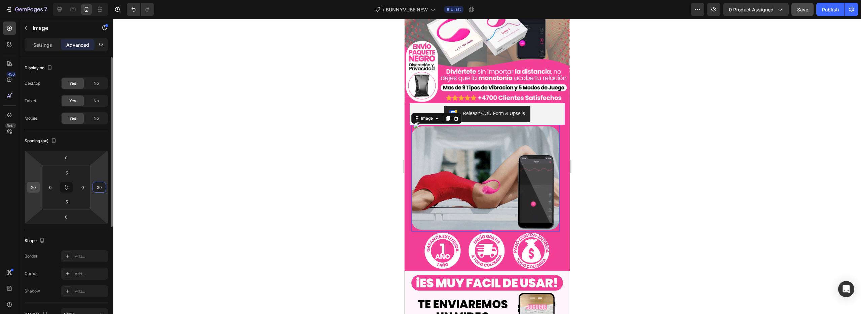
type input "30"
click at [33, 187] on input "20" at bounding box center [33, 187] width 10 height 10
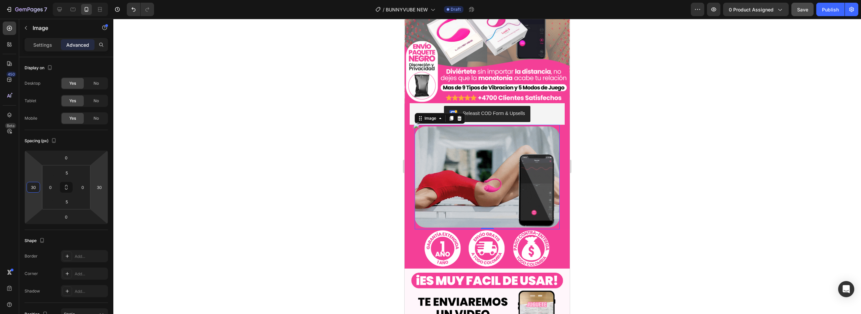
type input "30"
click at [293, 218] on div at bounding box center [486, 166] width 747 height 295
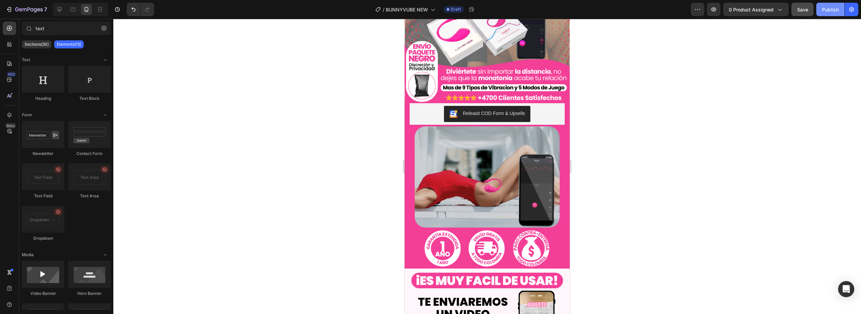
click at [825, 12] on div "Publish" at bounding box center [830, 9] width 17 height 7
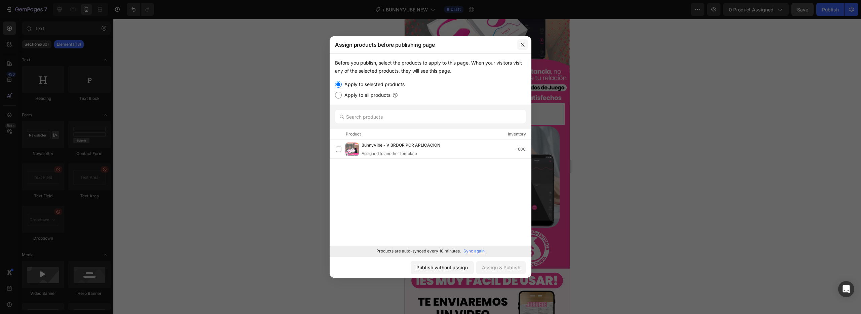
click at [518, 40] on button "button" at bounding box center [522, 44] width 11 height 11
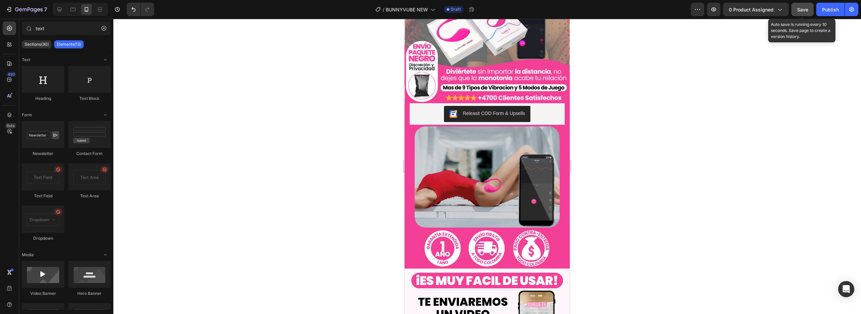
click at [800, 8] on span "Save" at bounding box center [802, 10] width 11 height 6
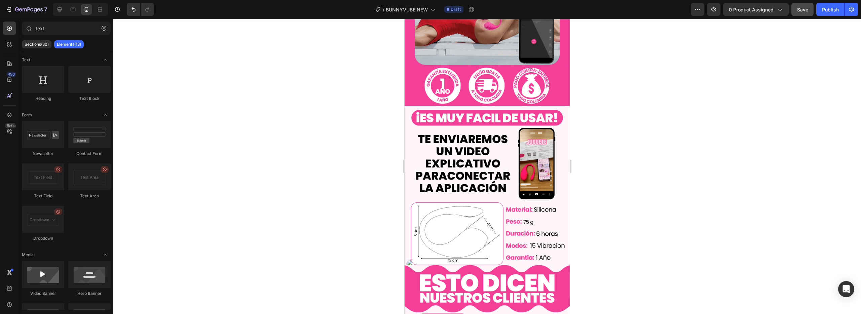
scroll to position [0, 0]
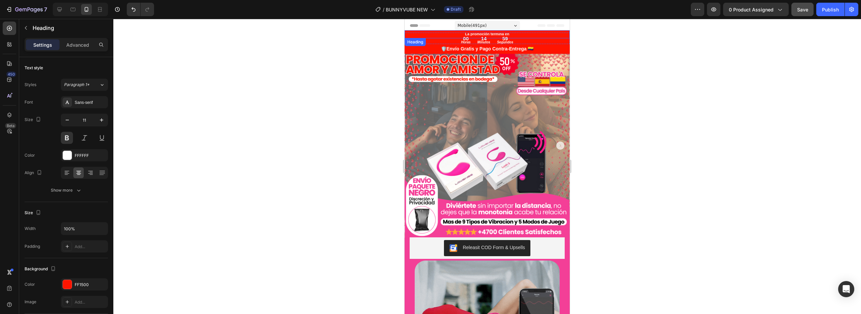
click at [556, 33] on h2 "La promoción termina en" at bounding box center [486, 34] width 165 height 8
click at [380, 79] on div at bounding box center [486, 166] width 747 height 295
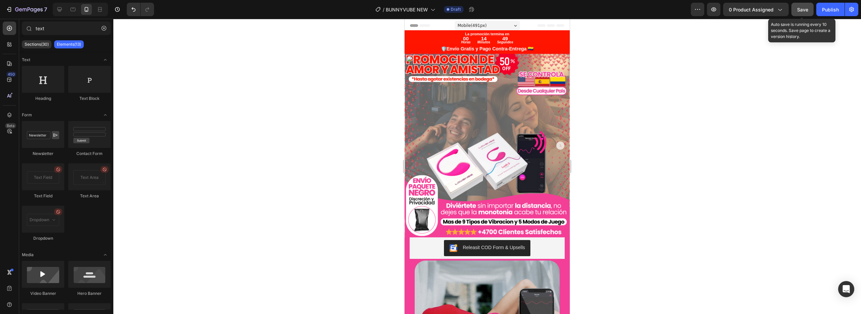
click at [808, 10] on span "Save" at bounding box center [802, 10] width 11 height 6
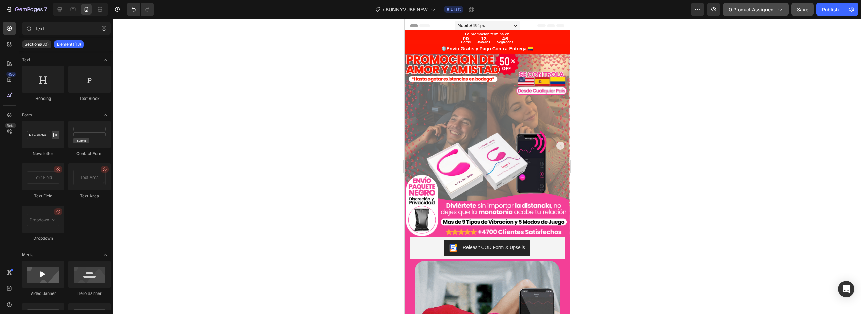
click at [736, 15] on button "0 product assigned" at bounding box center [756, 9] width 66 height 13
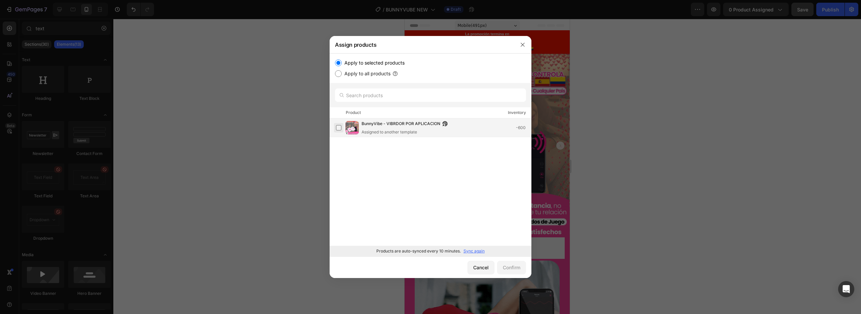
click at [337, 127] on label at bounding box center [338, 127] width 5 height 5
click at [511, 266] on div "Confirm" at bounding box center [511, 267] width 17 height 7
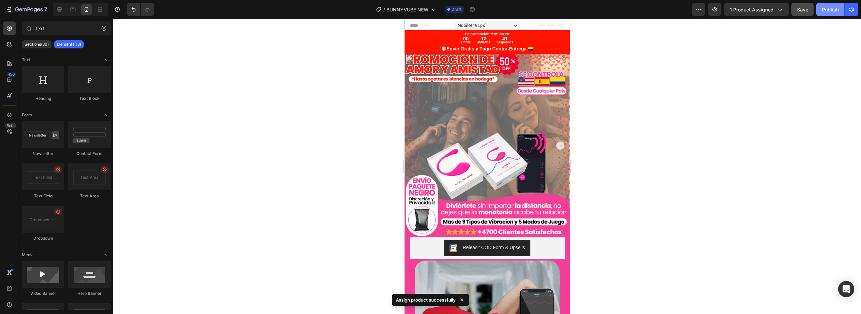
click at [833, 8] on div "Publish" at bounding box center [830, 9] width 17 height 7
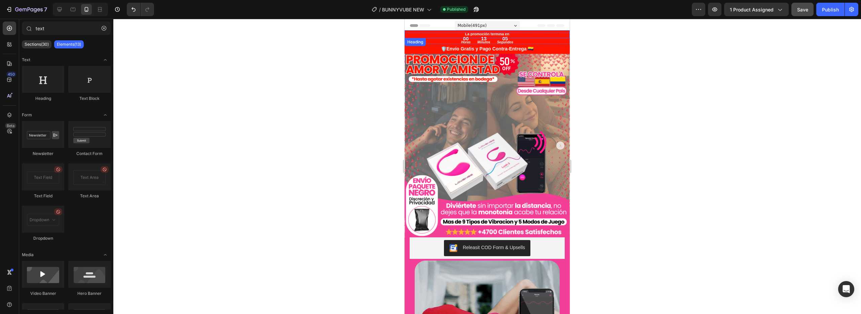
click at [543, 34] on h2 "La promoción termina en" at bounding box center [486, 34] width 165 height 8
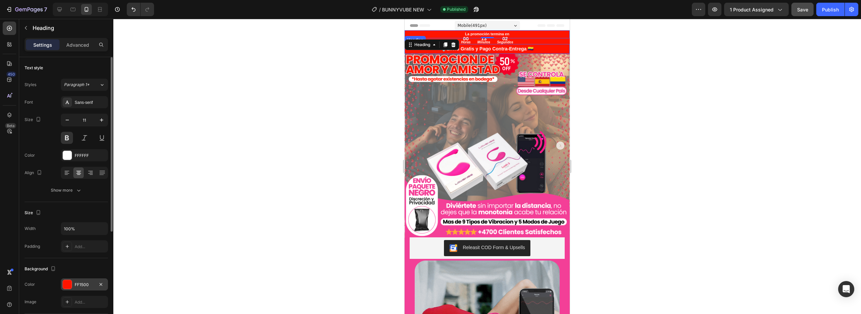
click at [68, 287] on div at bounding box center [67, 284] width 9 height 9
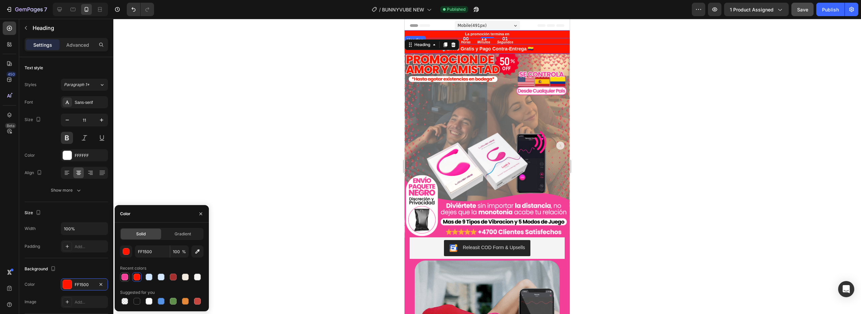
click at [122, 277] on div at bounding box center [124, 277] width 7 height 7
type input "F33F97"
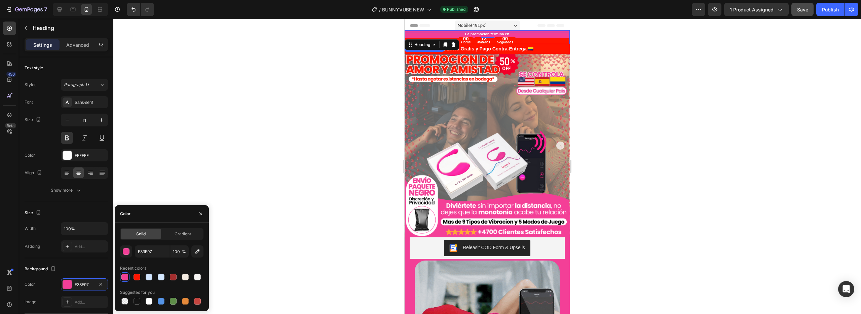
click at [551, 44] on h2 "🛡️ Envío Gratis y Pago Contra-Entrega 🇨🇴" at bounding box center [486, 49] width 165 height 10
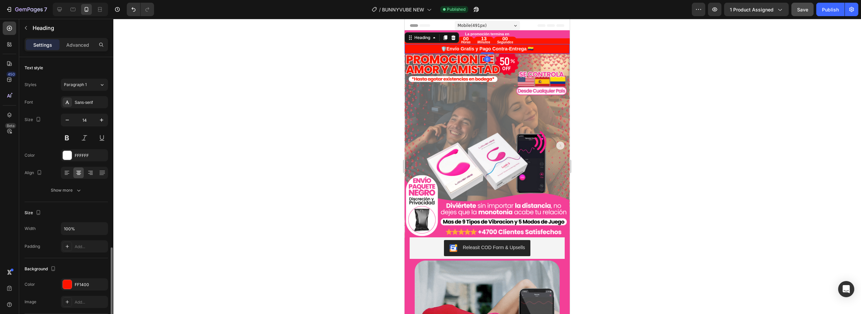
scroll to position [117, 0]
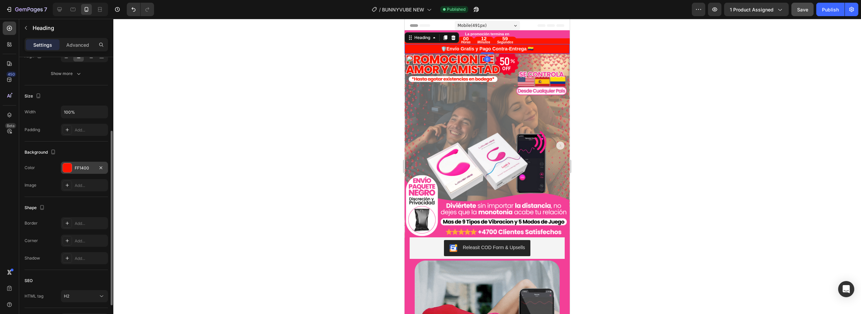
click at [76, 166] on div "FF1400" at bounding box center [84, 168] width 19 height 6
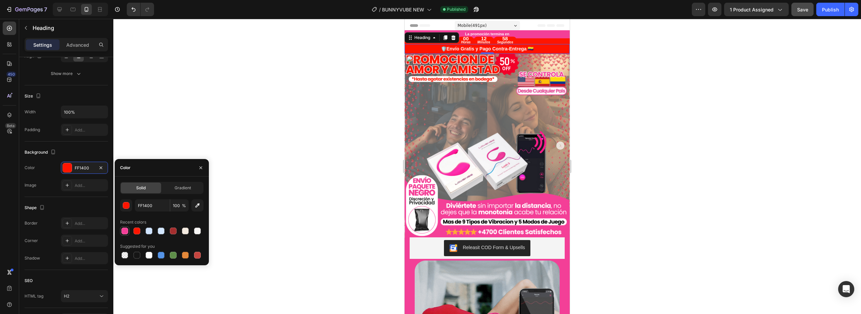
click at [123, 231] on div at bounding box center [124, 231] width 7 height 7
type input "F33F97"
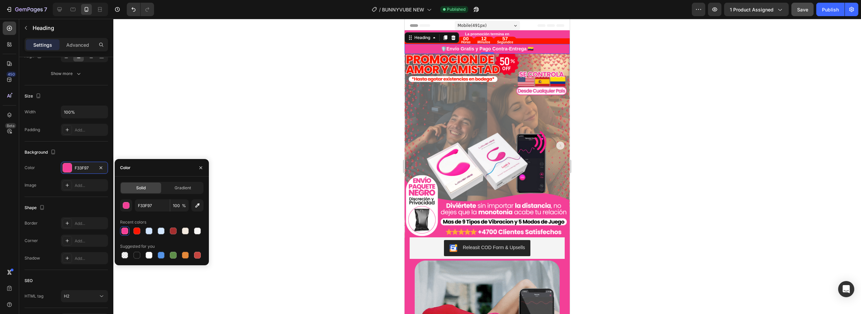
click at [558, 42] on div "00 Horas 12 Minutos 57 Segundos" at bounding box center [486, 40] width 165 height 7
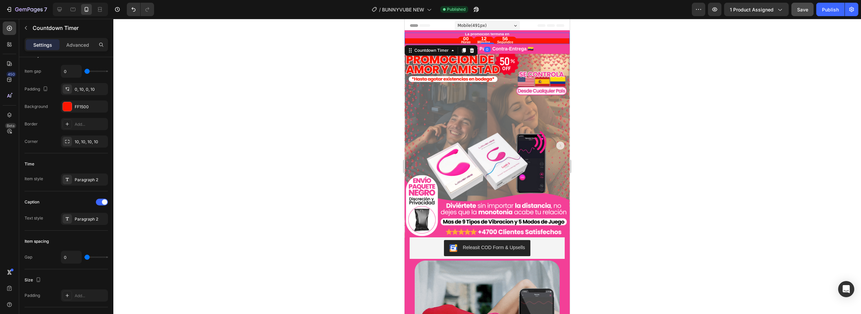
scroll to position [0, 0]
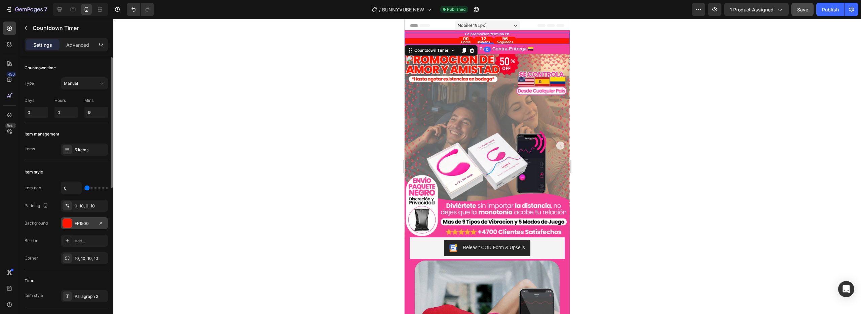
click at [69, 221] on div at bounding box center [67, 223] width 9 height 9
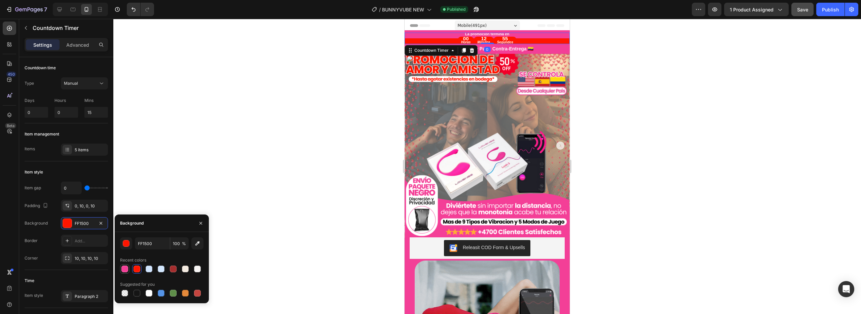
click at [125, 269] on div at bounding box center [124, 269] width 7 height 7
type input "F33F97"
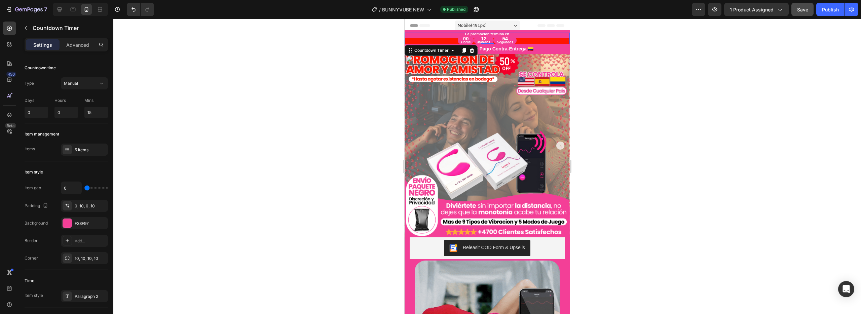
click at [303, 109] on div at bounding box center [486, 166] width 747 height 295
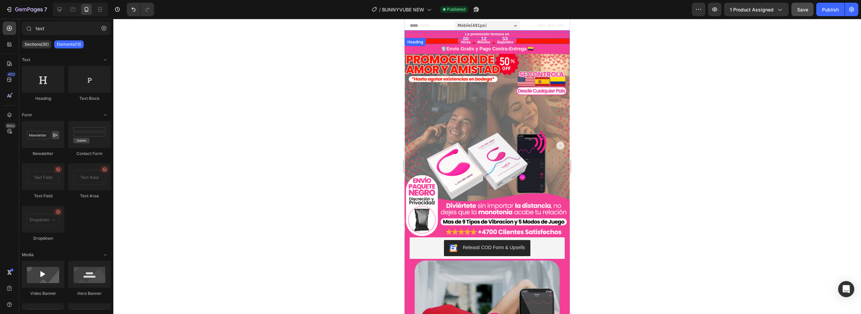
click at [538, 43] on div "00 Horas 12 Minutos 53 Segundos" at bounding box center [486, 40] width 165 height 7
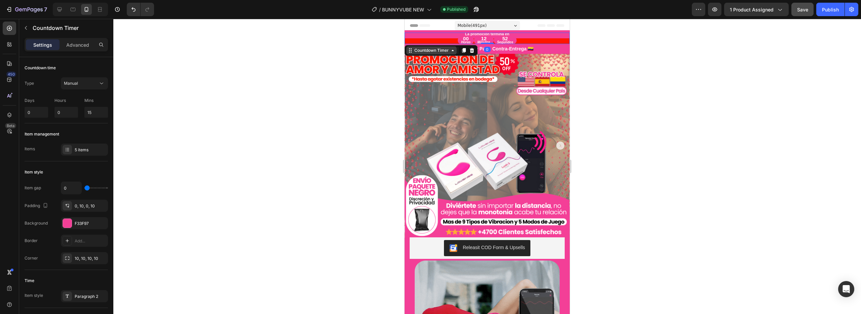
click at [408, 52] on icon at bounding box center [409, 50] width 5 height 5
drag, startPoint x: 412, startPoint y: 38, endPoint x: 751, endPoint y: 92, distance: 343.8
click at [412, 38] on div "Section" at bounding box center [415, 39] width 17 height 4
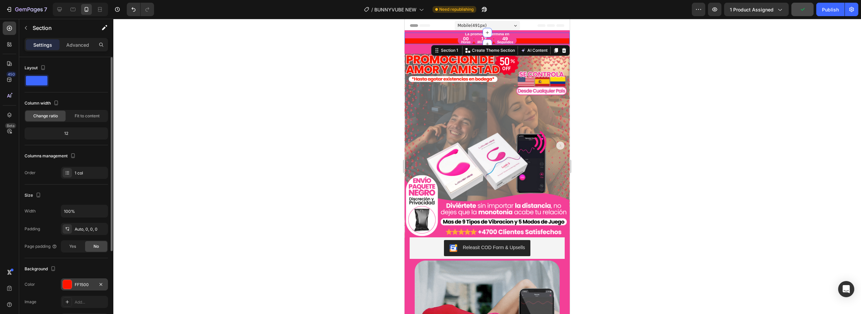
click at [78, 284] on div "FF1500" at bounding box center [84, 285] width 19 height 6
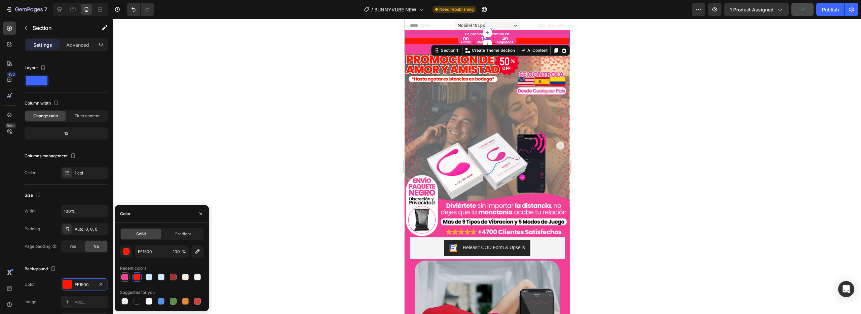
click at [128, 277] on div at bounding box center [125, 277] width 8 height 8
type input "F33F97"
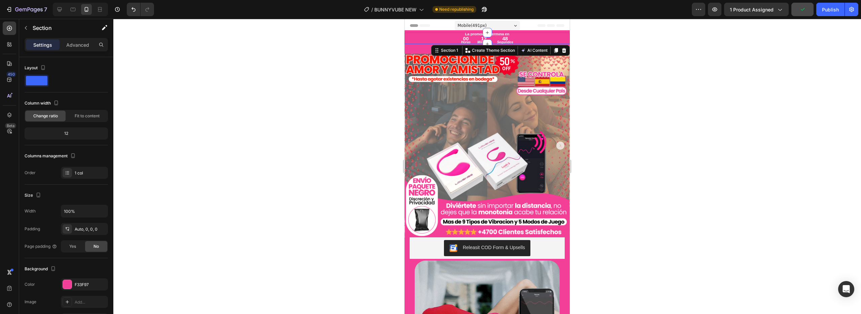
click at [339, 147] on div at bounding box center [486, 166] width 747 height 295
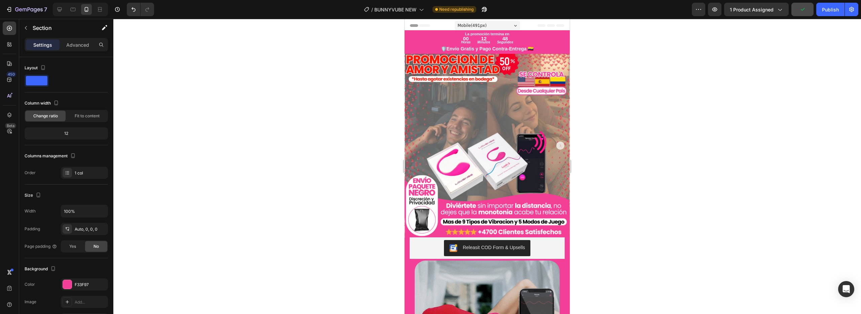
click at [339, 147] on div at bounding box center [486, 166] width 747 height 295
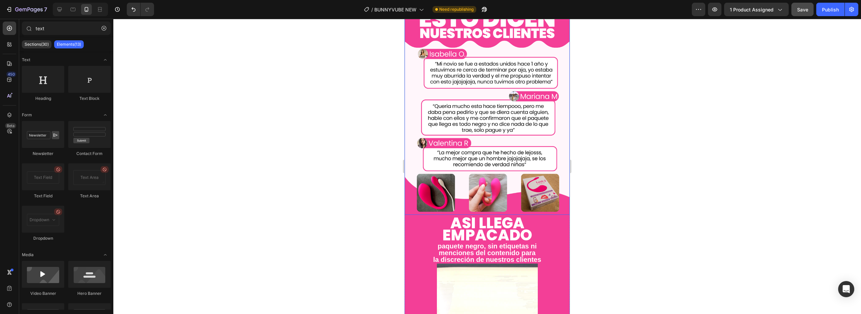
scroll to position [586, 0]
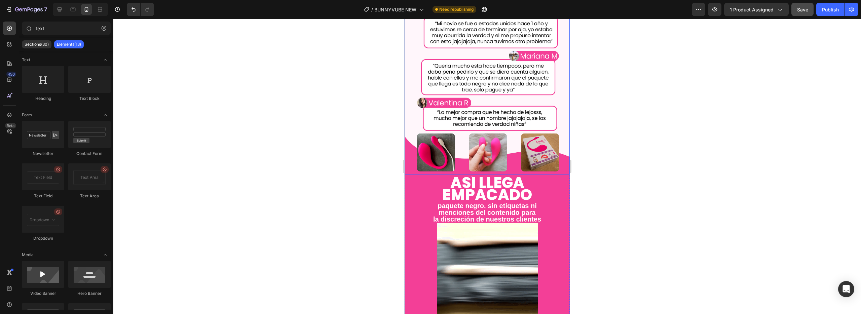
click at [525, 174] on div "ASÍ LLEGA EMPACADO Heading paquete negro, sin etiquetas ni menciones del conten…" at bounding box center [486, 249] width 165 height 151
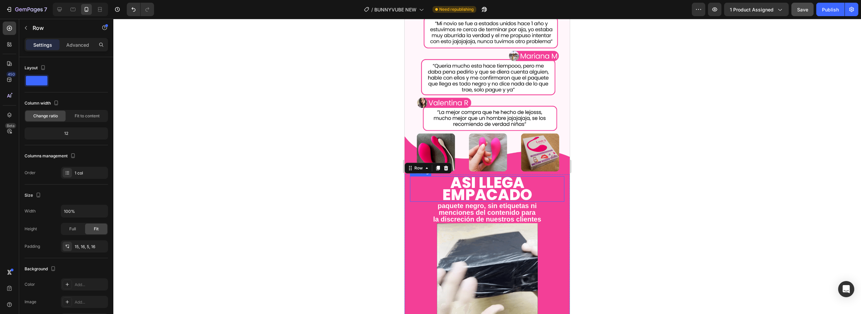
click at [527, 180] on h2 "ASÍ LLEGA EMPACADO" at bounding box center [487, 189] width 154 height 26
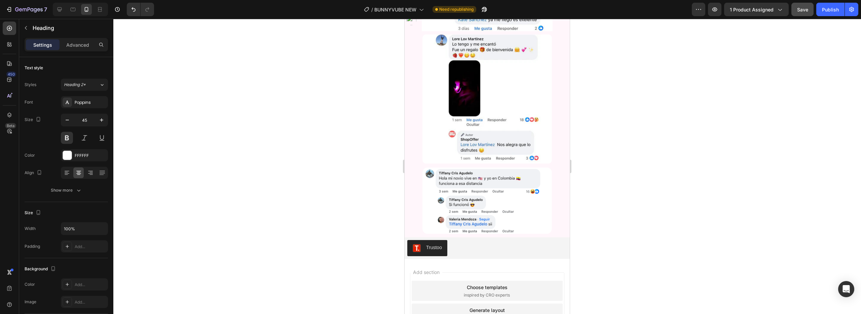
scroll to position [1288, 0]
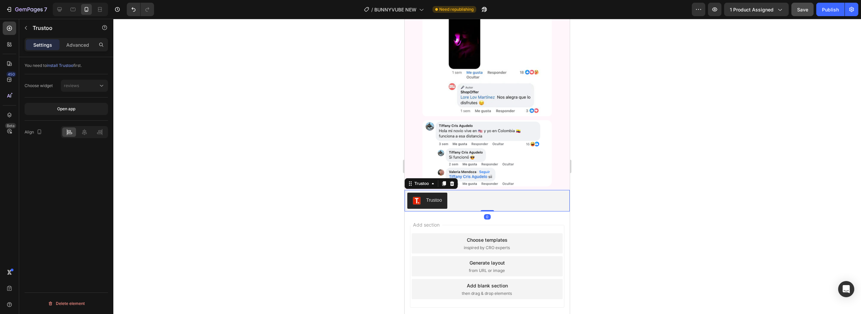
click at [471, 193] on div "Trustoo" at bounding box center [487, 201] width 160 height 16
click at [28, 31] on button "button" at bounding box center [26, 28] width 11 height 11
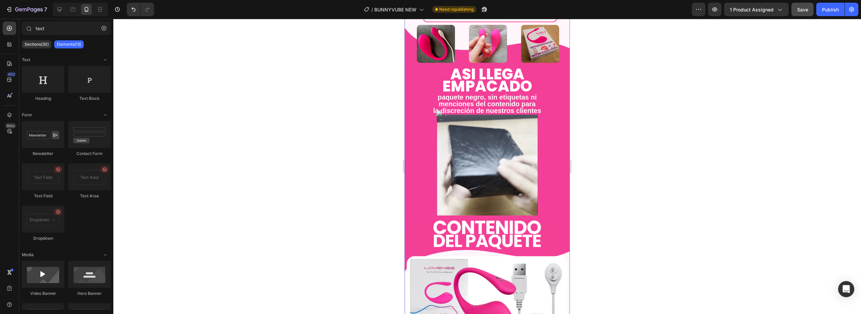
scroll to position [459, 0]
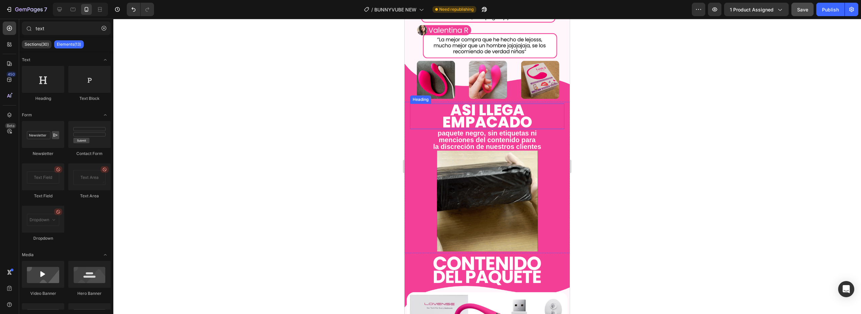
click at [487, 110] on h2 "ASÍ LLEGA EMPACADO" at bounding box center [487, 117] width 154 height 26
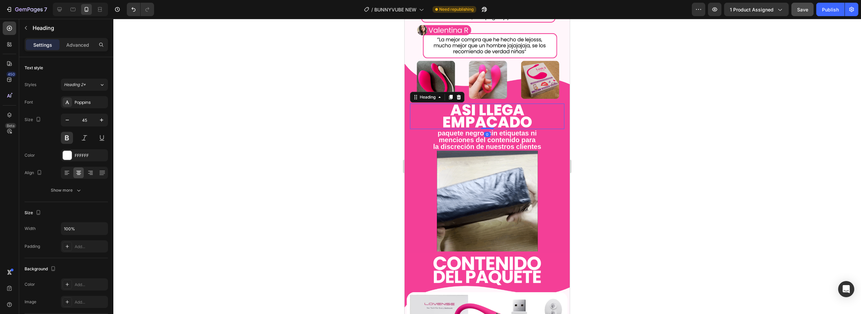
click at [453, 94] on div "Heading" at bounding box center [437, 97] width 54 height 11
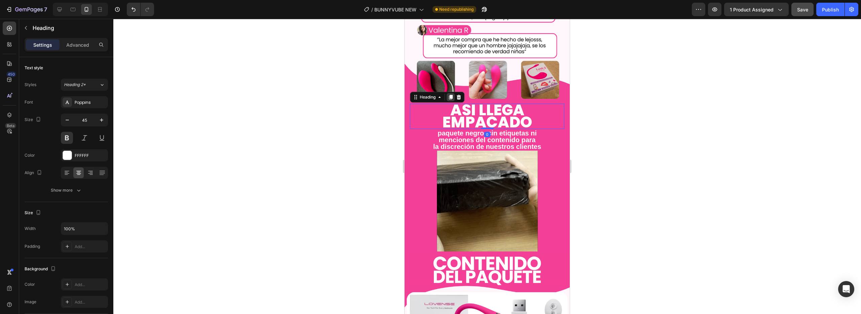
click at [451, 95] on icon at bounding box center [451, 97] width 4 height 5
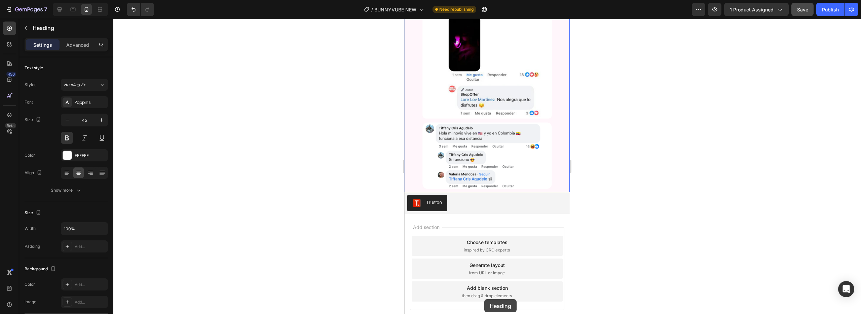
scroll to position [1110, 0]
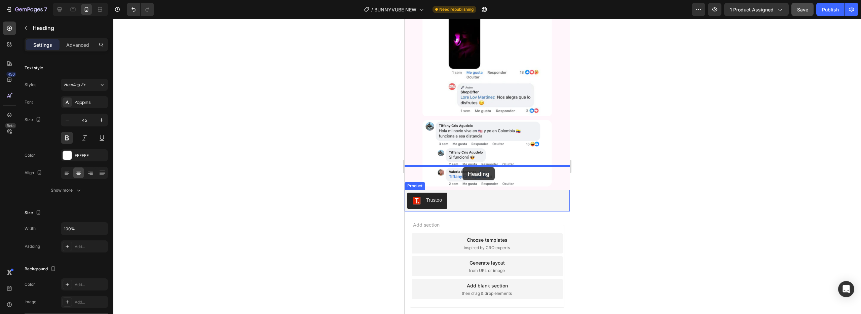
drag, startPoint x: 497, startPoint y: 74, endPoint x: 462, endPoint y: 167, distance: 99.7
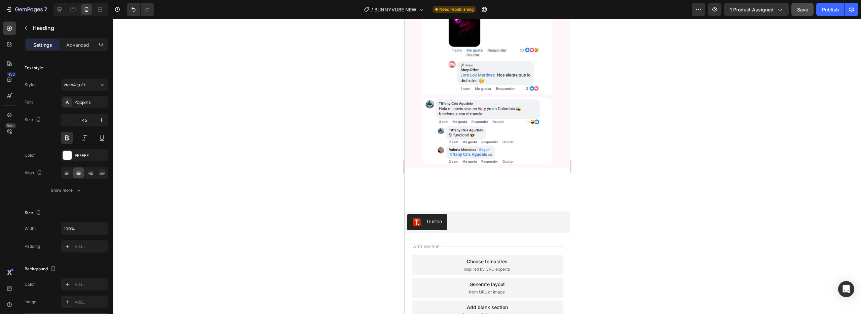
scroll to position [1088, 0]
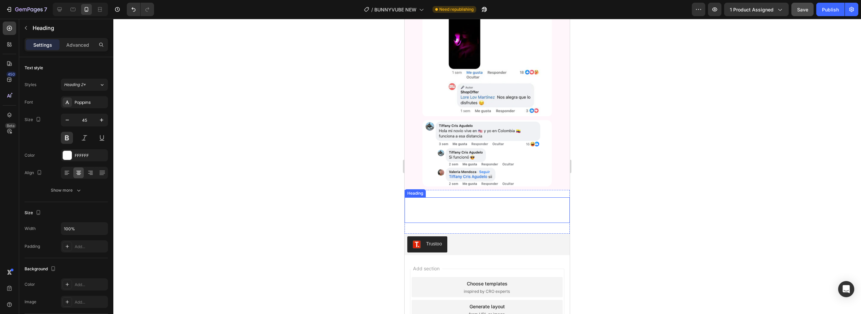
click at [464, 197] on h2 "ASÍ LLEGA EMPACADO" at bounding box center [486, 210] width 165 height 26
click at [70, 156] on div at bounding box center [67, 155] width 9 height 9
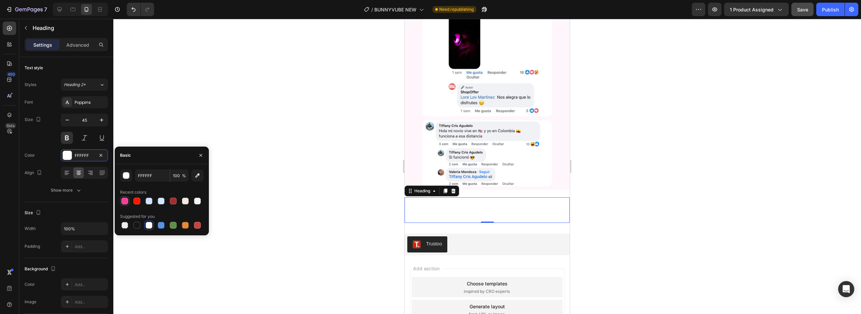
click at [128, 203] on div at bounding box center [125, 201] width 8 height 8
type input "F33F97"
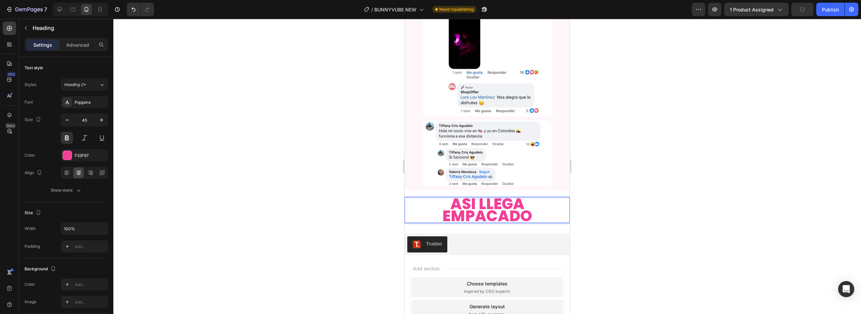
click at [457, 198] on p "ASÍ LLEGA EMPACADO" at bounding box center [487, 210] width 164 height 24
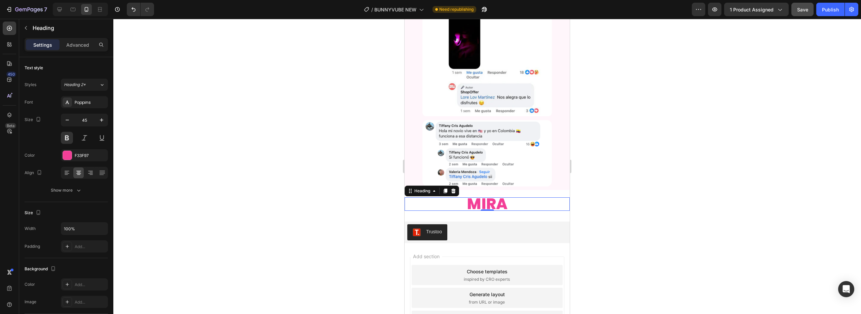
click at [512, 198] on p "MIRA" at bounding box center [487, 204] width 164 height 12
click at [495, 198] on p "MIRA" at bounding box center [487, 204] width 164 height 12
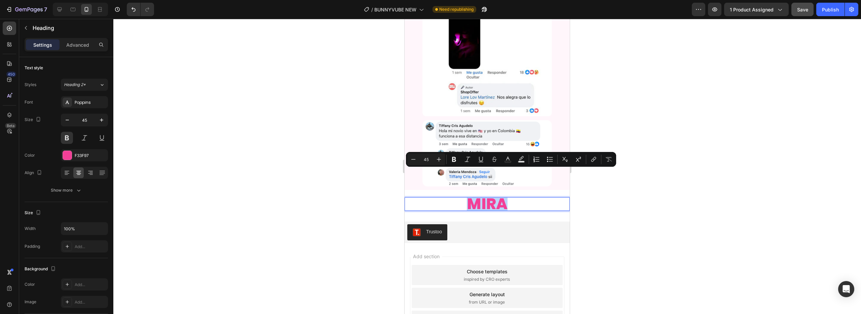
click at [501, 198] on p "MIRA" at bounding box center [487, 204] width 164 height 12
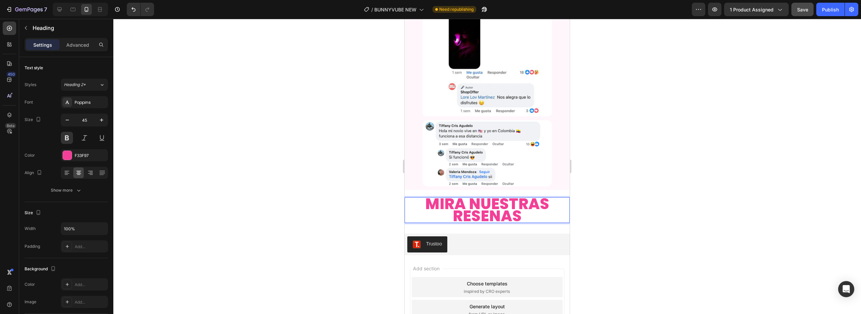
click at [500, 198] on p "MIRA NUESTRAS RESENAS" at bounding box center [487, 210] width 164 height 24
click at [469, 194] on p "MIRA NUESTRAS RESEÑAS" at bounding box center [487, 206] width 164 height 24
click at [465, 194] on p "MIRA NUESTRAS RESEÑAS" at bounding box center [487, 206] width 164 height 24
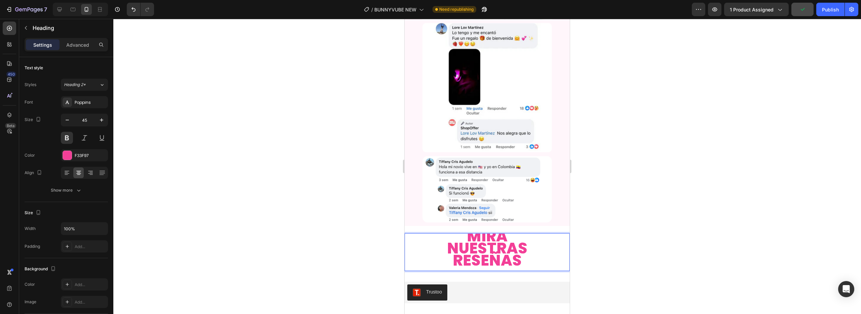
scroll to position [0, 0]
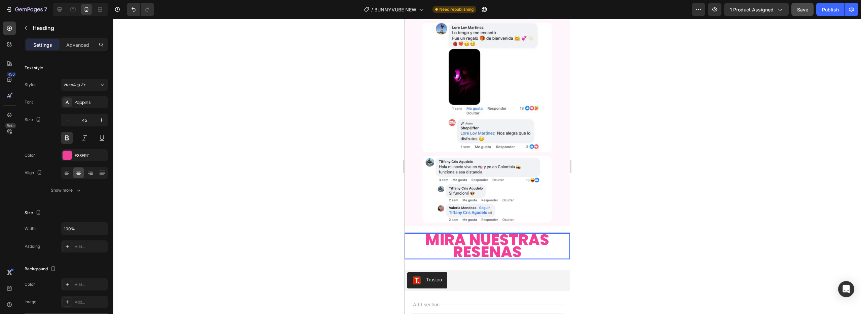
click at [531, 234] on p "MIRA NUESTRAS RESEÑAS" at bounding box center [487, 246] width 164 height 24
drag, startPoint x: 466, startPoint y: 219, endPoint x: 426, endPoint y: 216, distance: 40.1
click at [426, 234] on p "MIRA NUESTRAS RESEÑAS" at bounding box center [487, 246] width 164 height 24
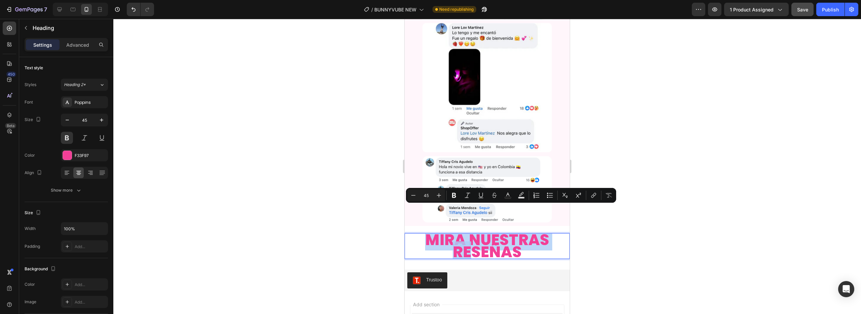
click at [464, 234] on p "MIRA NUESTRAS RESEÑAS" at bounding box center [487, 246] width 164 height 24
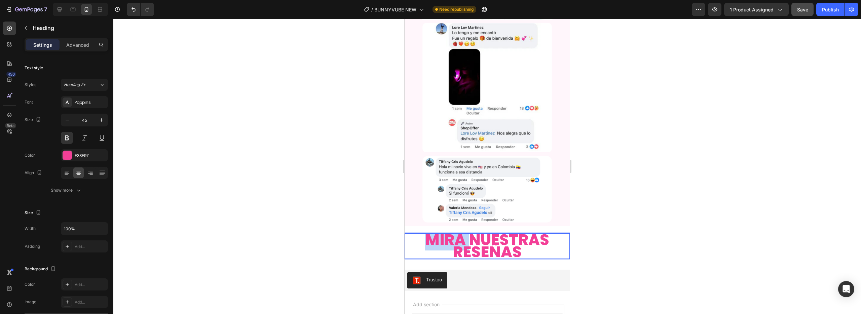
drag, startPoint x: 467, startPoint y: 215, endPoint x: 417, endPoint y: 214, distance: 49.8
click at [417, 234] on p "MIRA NUESTRAS RESEÑAS" at bounding box center [487, 246] width 164 height 24
click at [372, 212] on div at bounding box center [486, 166] width 747 height 295
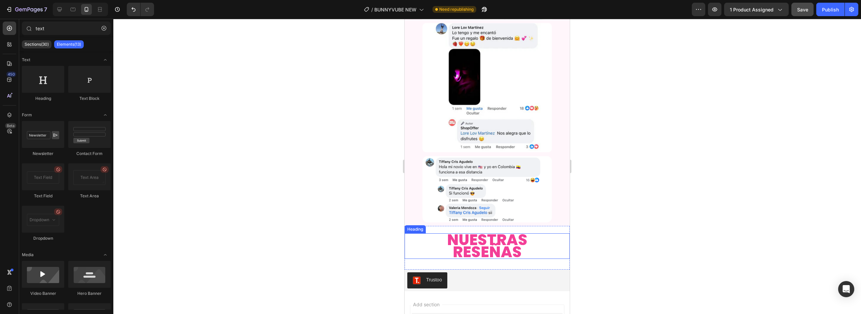
click at [474, 234] on p "NUESTRAS RESEÑAS" at bounding box center [487, 246] width 164 height 24
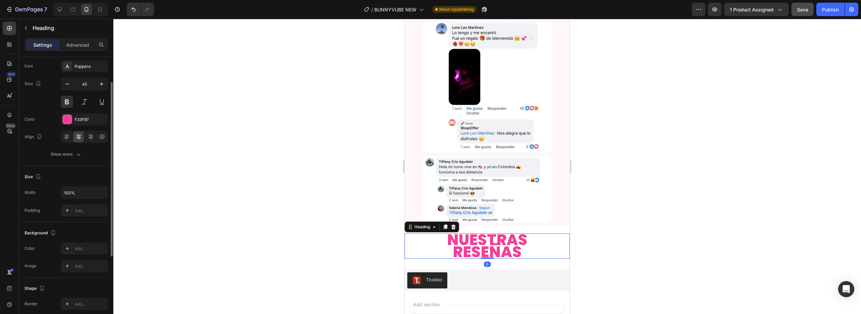
scroll to position [51, 0]
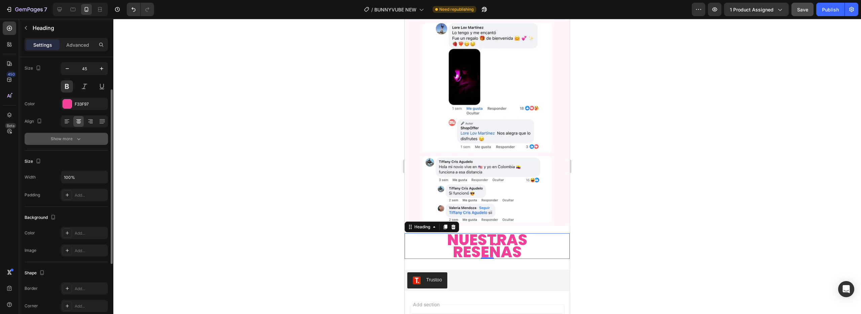
click at [70, 135] on div "Show more" at bounding box center [66, 138] width 31 height 7
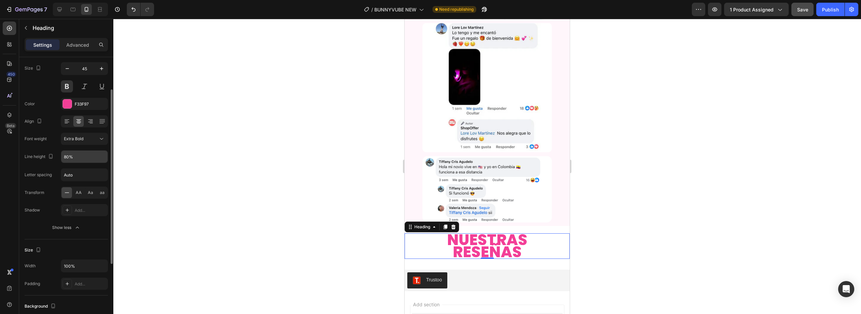
click at [81, 160] on input "80%" at bounding box center [84, 157] width 46 height 12
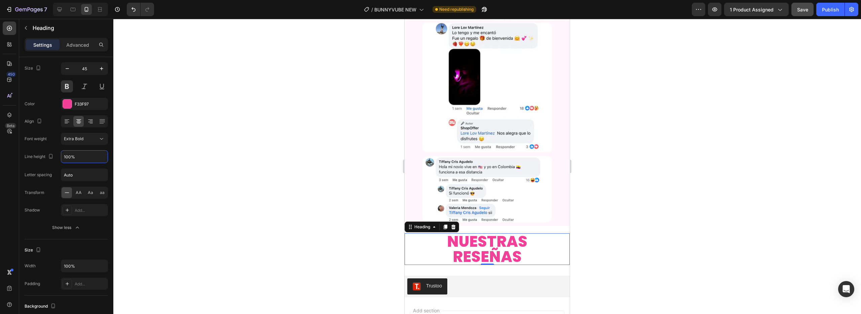
type input "100%"
click at [204, 205] on div at bounding box center [486, 166] width 747 height 295
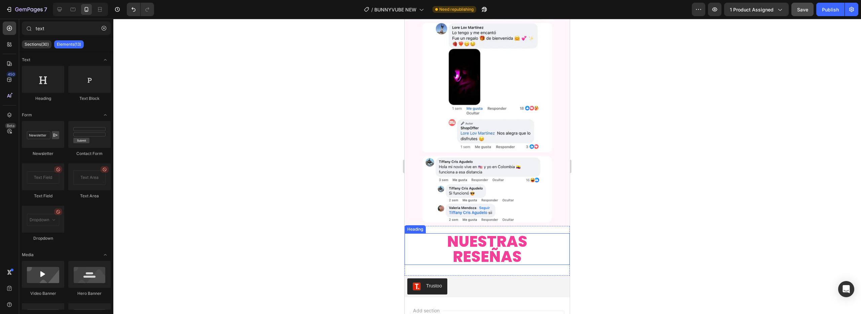
click at [418, 234] on p "NUESTRAS RESEÑAS" at bounding box center [487, 249] width 164 height 30
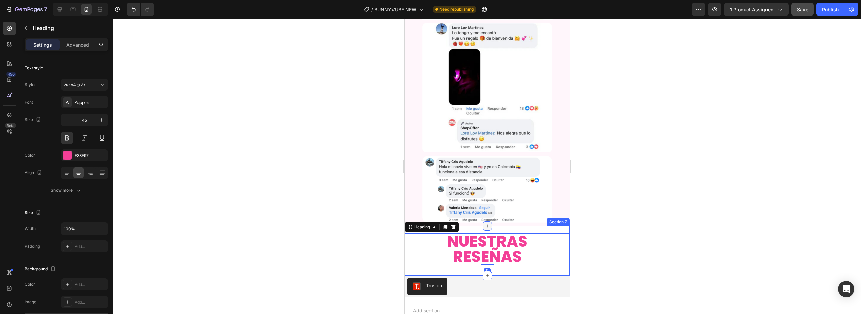
click at [487, 223] on icon at bounding box center [486, 225] width 5 height 5
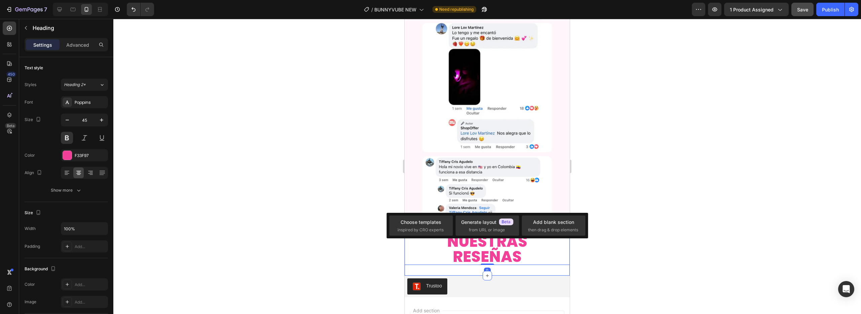
click at [504, 226] on div "NUESTRAS RESEÑAS Heading 0 Section 7" at bounding box center [486, 251] width 165 height 50
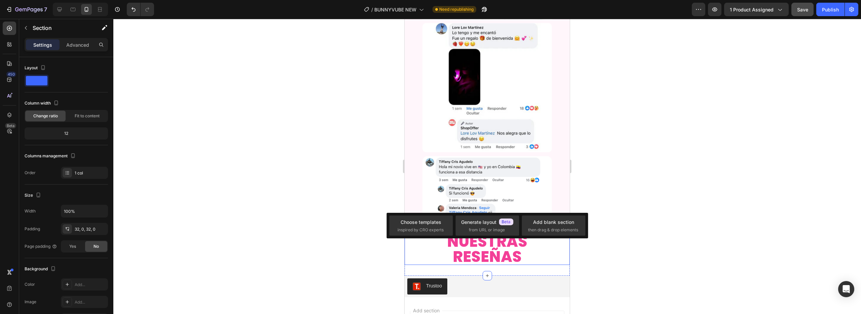
click at [523, 234] on p "NUESTRAS RESEÑAS" at bounding box center [487, 249] width 164 height 30
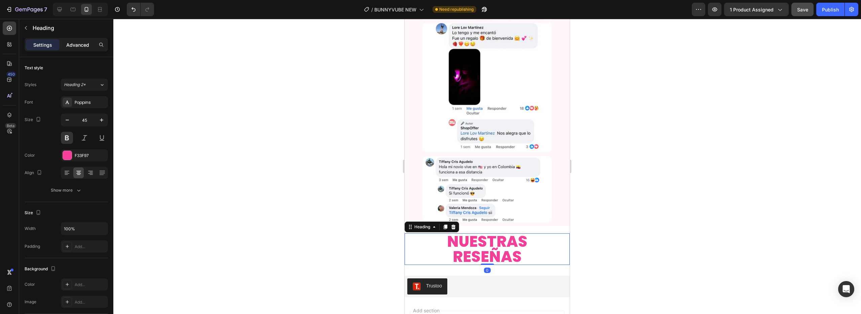
click at [77, 49] on div "Advanced" at bounding box center [78, 44] width 34 height 11
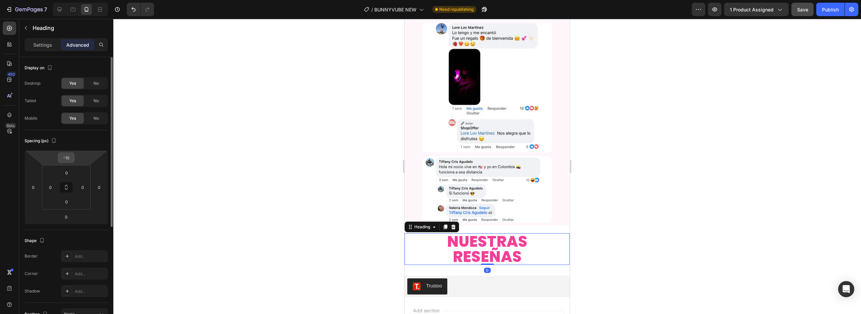
click at [66, 159] on input "-10" at bounding box center [66, 158] width 13 height 10
type input "0"
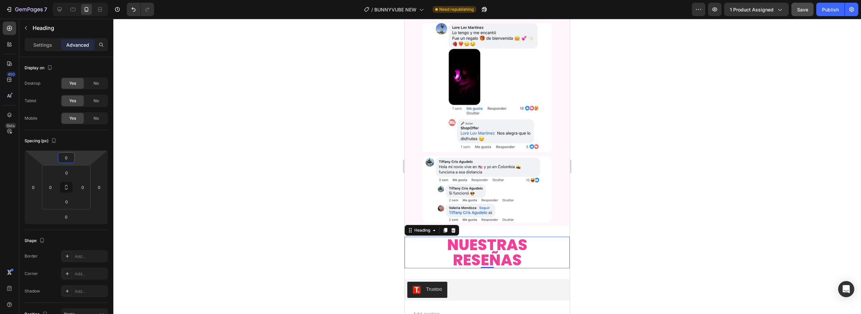
click at [519, 226] on div "NUESTRAS RESEÑAS Heading 0 Section 7" at bounding box center [486, 252] width 165 height 53
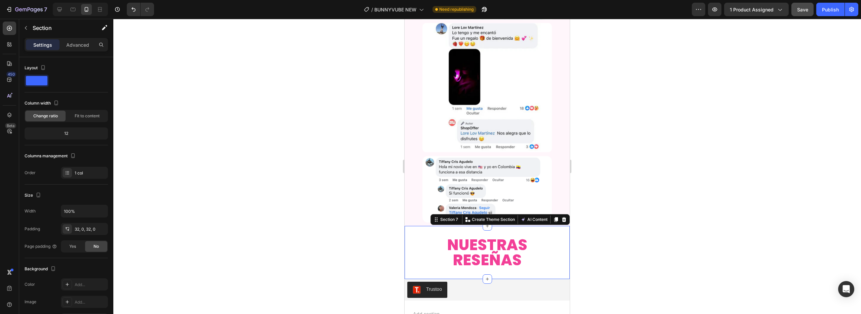
click at [516, 226] on div "NUESTRAS RESEÑAS Heading Section 7 You can create reusable sections Create Them…" at bounding box center [486, 252] width 165 height 53
click at [73, 45] on p "Advanced" at bounding box center [77, 44] width 23 height 7
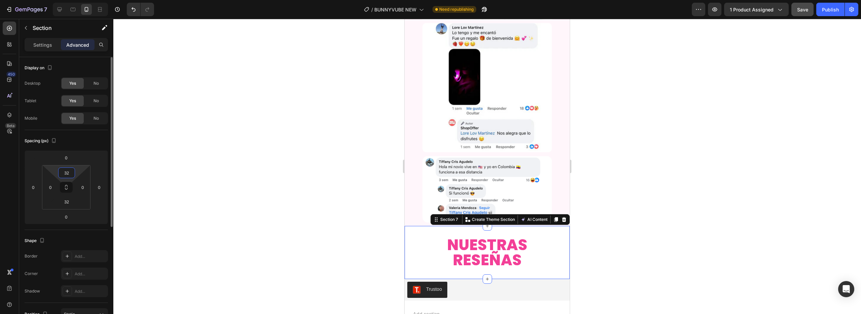
click at [66, 174] on input "32" at bounding box center [66, 173] width 13 height 10
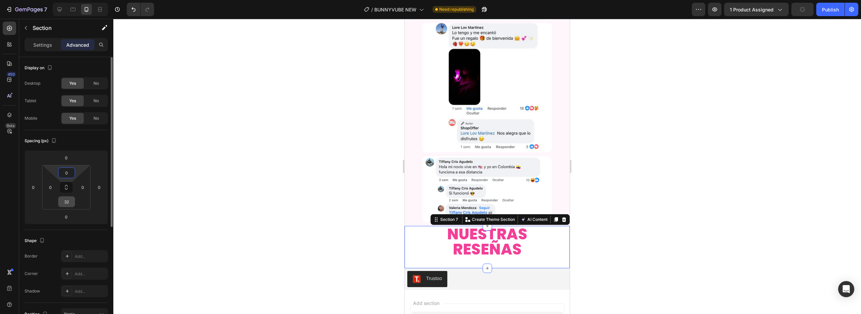
type input "0"
click at [66, 205] on input "32" at bounding box center [66, 202] width 13 height 10
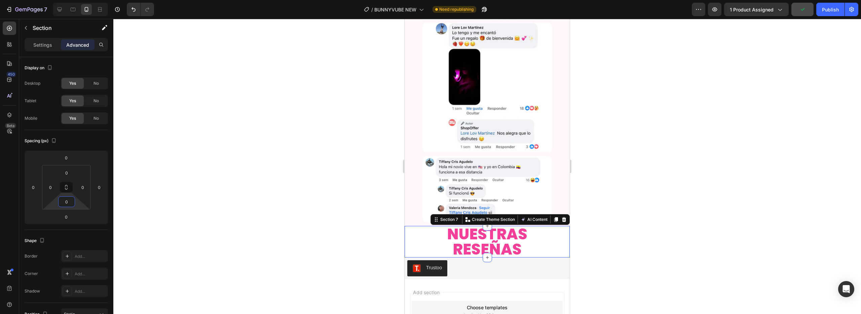
type input "0"
click at [263, 236] on div at bounding box center [486, 166] width 747 height 295
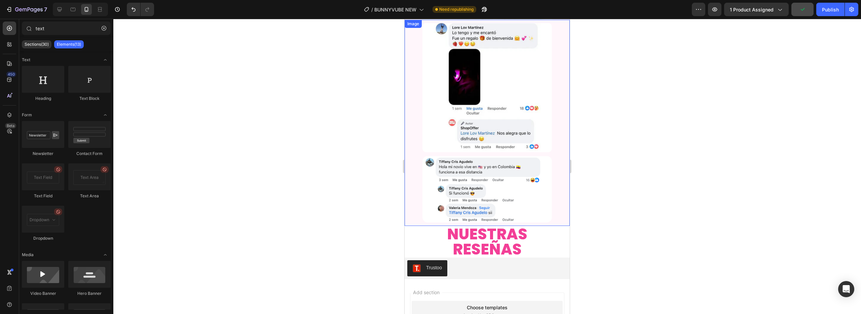
click at [404, 226] on h2 "NUESTRAS RESEÑAS" at bounding box center [486, 242] width 165 height 32
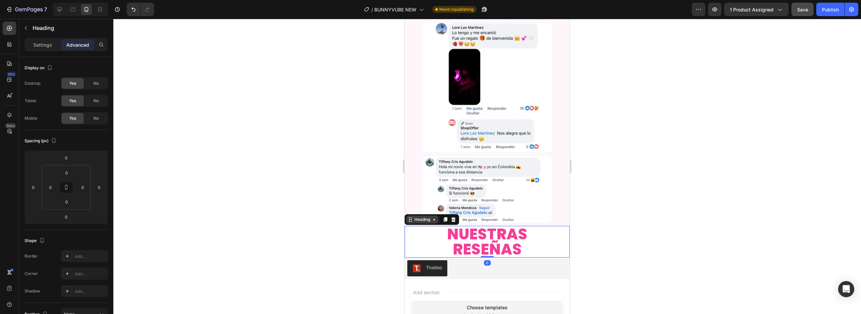
click at [408, 217] on icon at bounding box center [409, 219] width 5 height 5
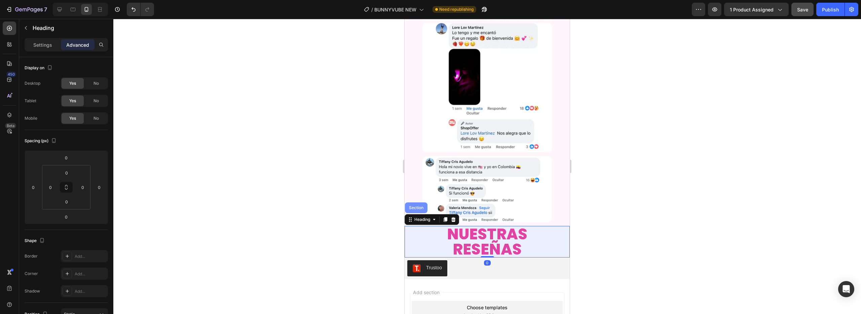
click at [409, 202] on div "Section" at bounding box center [416, 207] width 23 height 11
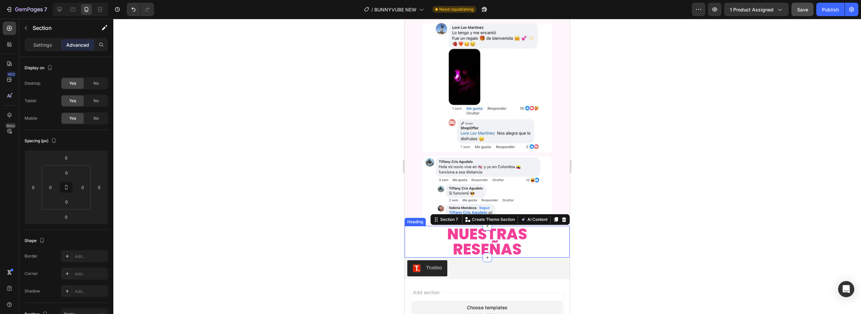
drag, startPoint x: 413, startPoint y: 207, endPoint x: 411, endPoint y: 200, distance: 7.3
click at [412, 227] on p "NUESTRAS RESEÑAS" at bounding box center [487, 242] width 164 height 30
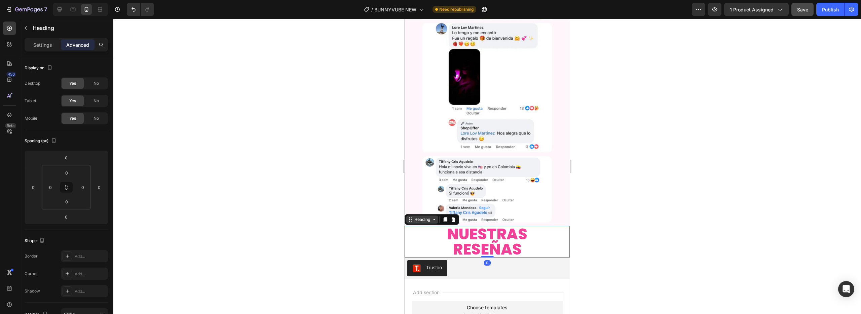
click at [410, 217] on icon at bounding box center [409, 219] width 5 height 5
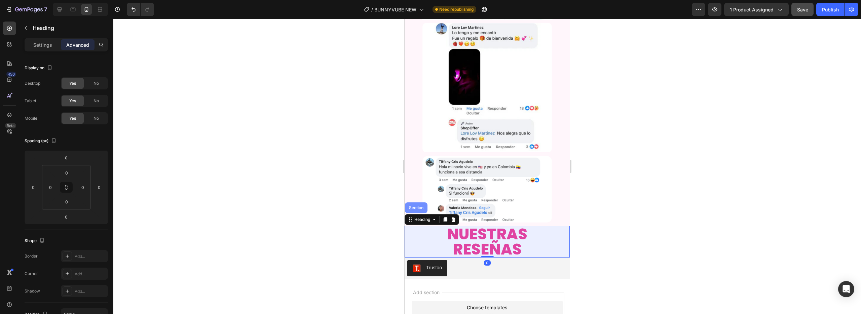
drag, startPoint x: 410, startPoint y: 184, endPoint x: 806, endPoint y: 202, distance: 396.1
click at [410, 206] on div "Section" at bounding box center [415, 208] width 17 height 4
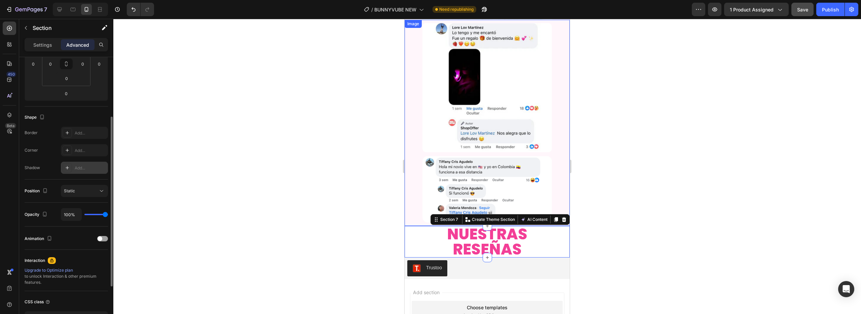
scroll to position [127, 0]
click at [66, 146] on icon at bounding box center [67, 146] width 5 height 5
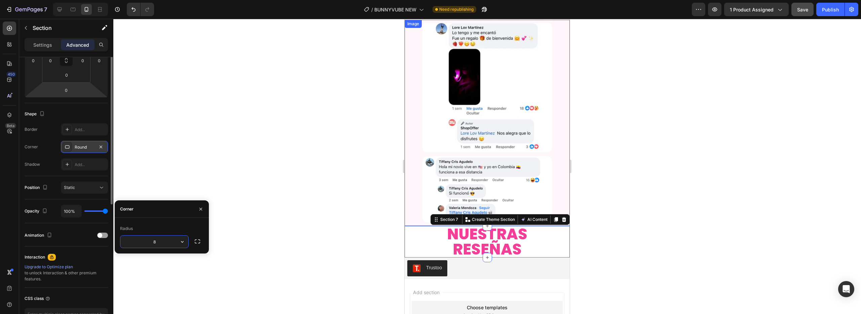
scroll to position [0, 0]
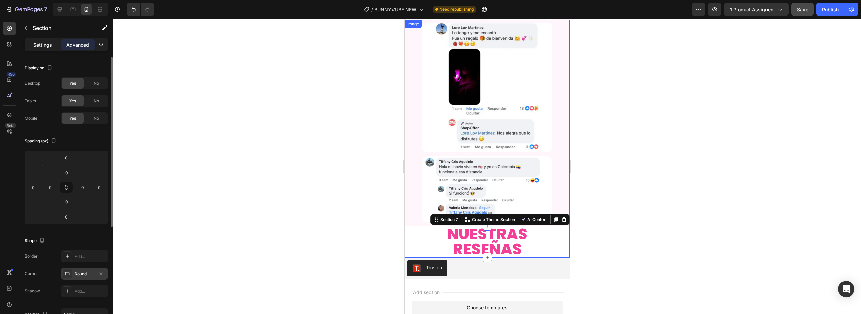
click at [44, 40] on div "Settings" at bounding box center [43, 44] width 34 height 11
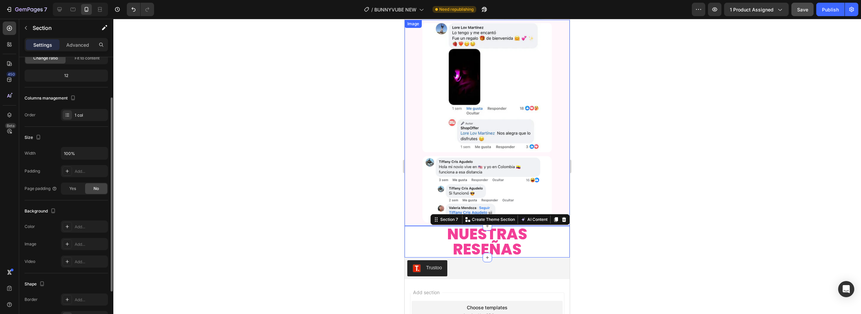
scroll to position [65, 0]
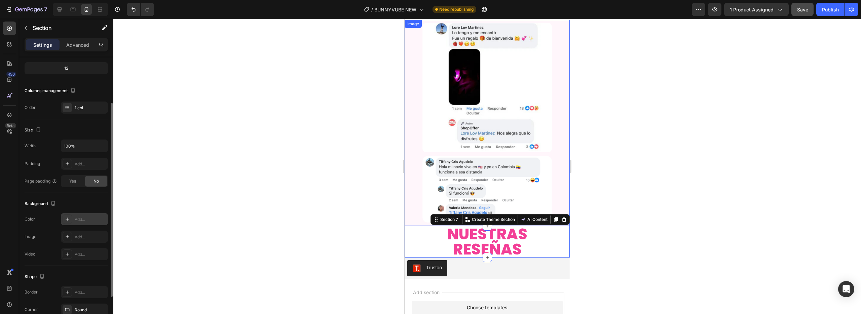
click at [77, 217] on div "Add..." at bounding box center [91, 219] width 32 height 6
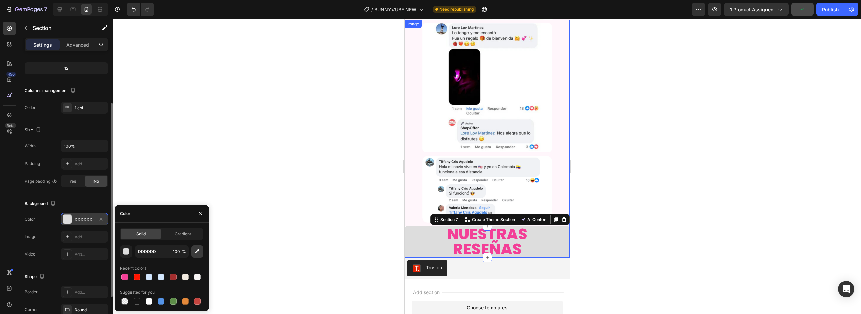
click at [196, 253] on icon "button" at bounding box center [197, 251] width 7 height 7
type input "FFF6FB"
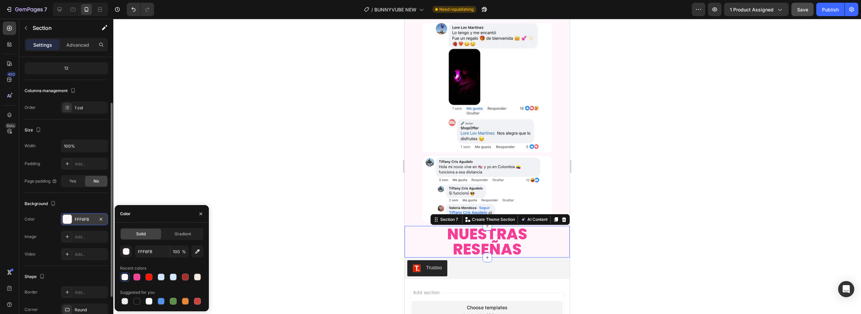
click at [377, 198] on div at bounding box center [486, 166] width 747 height 295
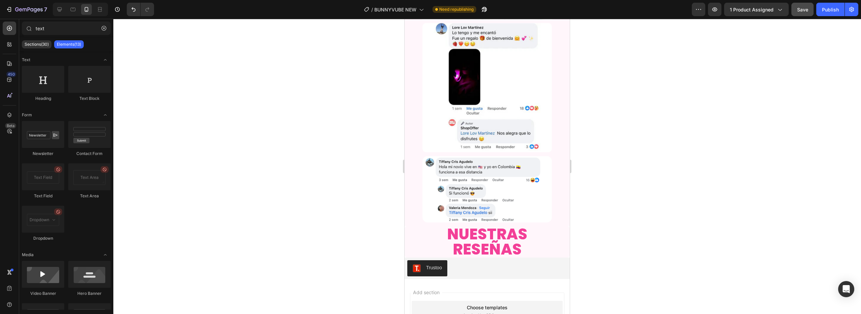
click at [377, 198] on div at bounding box center [486, 166] width 747 height 295
click at [826, 8] on div "Publish" at bounding box center [830, 9] width 17 height 7
click at [824, 8] on div "Publish" at bounding box center [830, 9] width 17 height 7
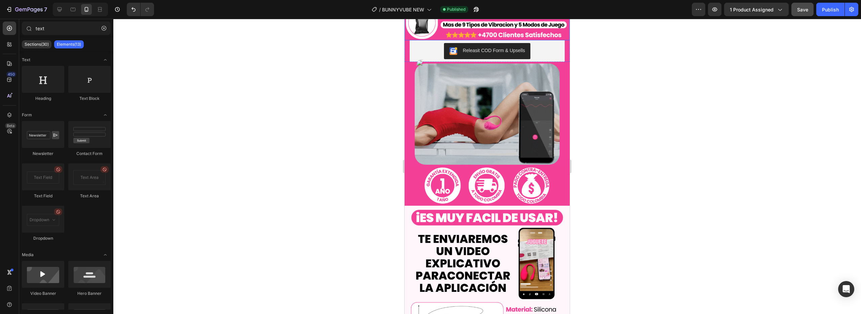
scroll to position [312, 0]
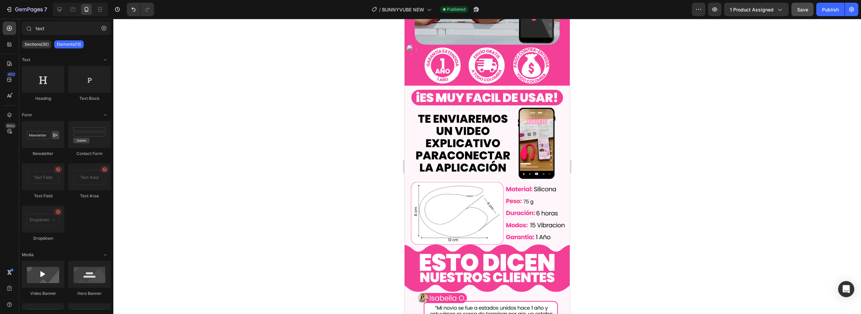
click at [467, 140] on img at bounding box center [486, 149] width 165 height 206
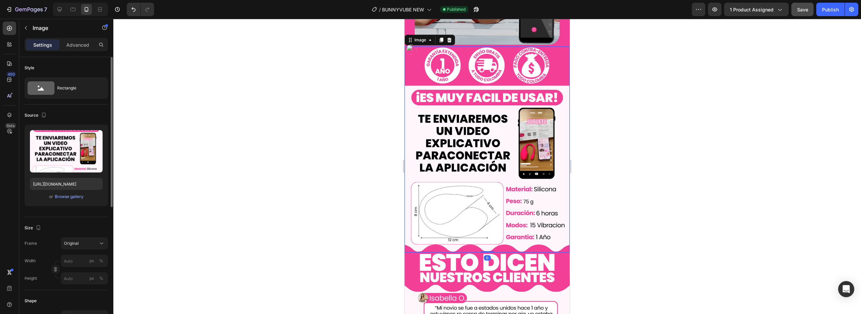
click at [92, 128] on div "Upload Image [URL][DOMAIN_NAME] or Browse gallery" at bounding box center [66, 165] width 83 height 81
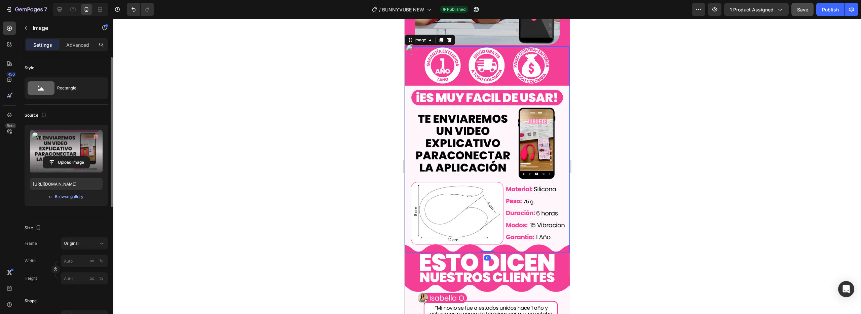
click at [86, 135] on label at bounding box center [66, 151] width 73 height 42
click at [86, 157] on input "file" at bounding box center [66, 162] width 46 height 11
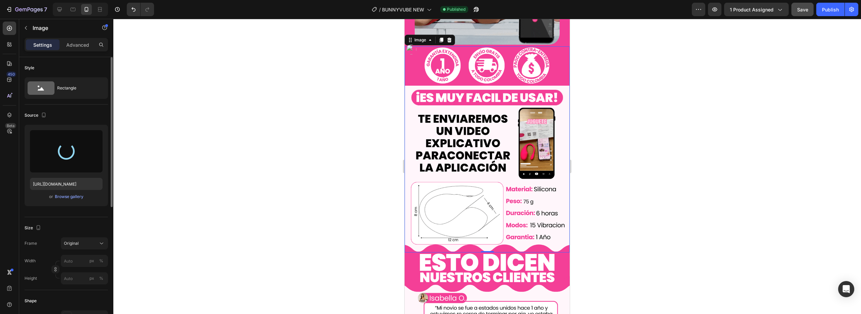
type input "[URL][DOMAIN_NAME]"
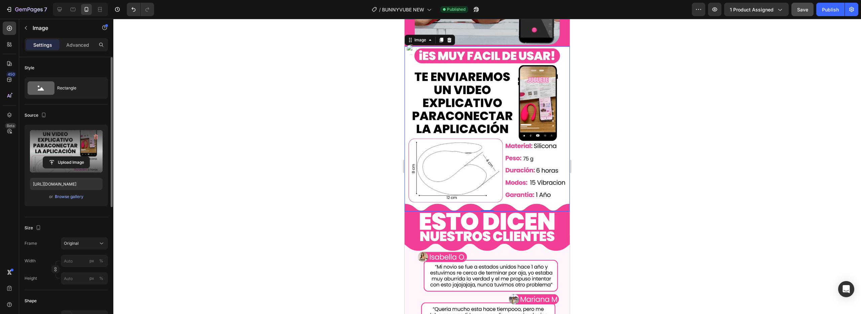
click at [645, 108] on div at bounding box center [486, 166] width 747 height 295
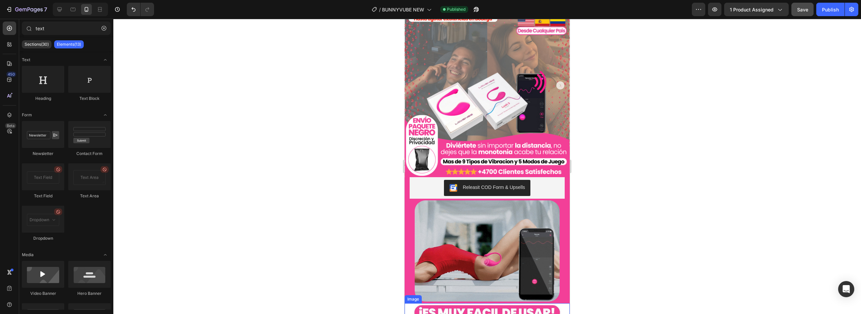
scroll to position [58, 0]
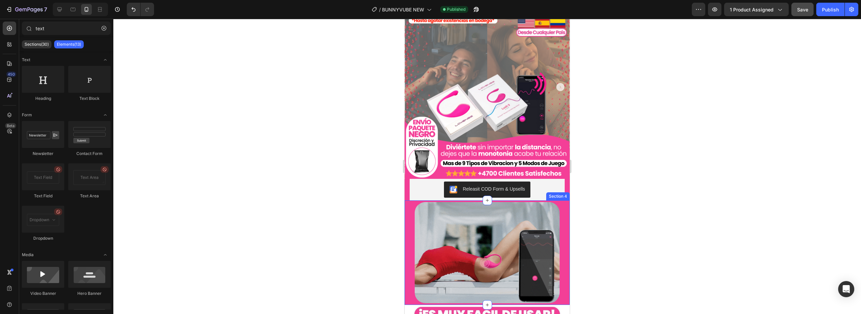
click at [560, 206] on div "Image" at bounding box center [486, 252] width 165 height 105
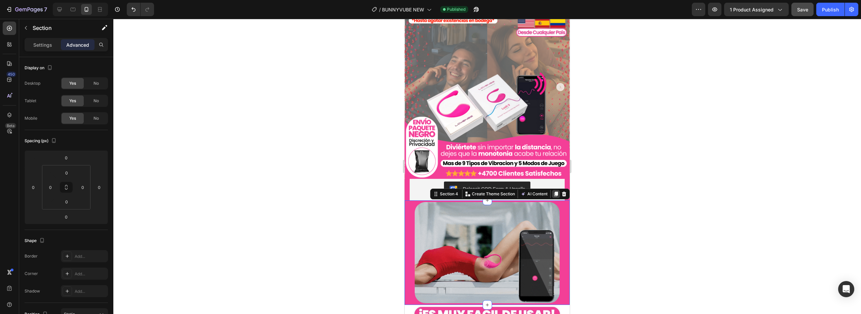
click at [553, 191] on icon at bounding box center [555, 193] width 5 height 5
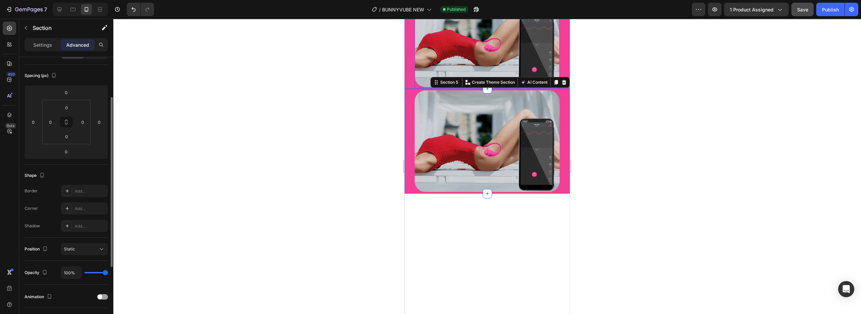
scroll to position [135, 0]
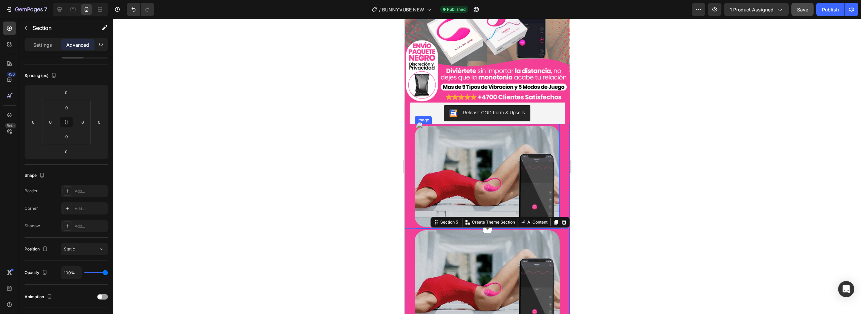
click at [491, 188] on img at bounding box center [486, 177] width 145 height 102
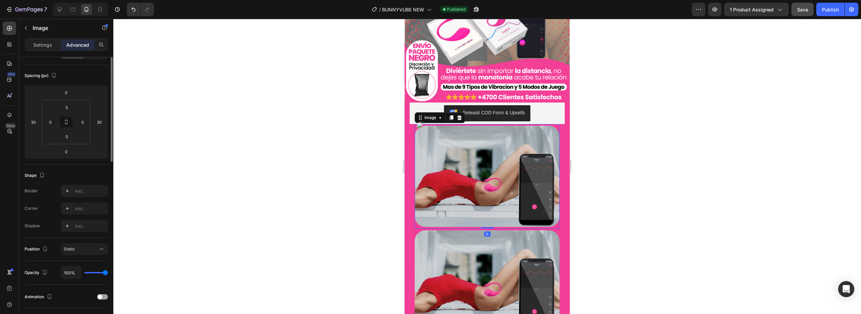
scroll to position [0, 0]
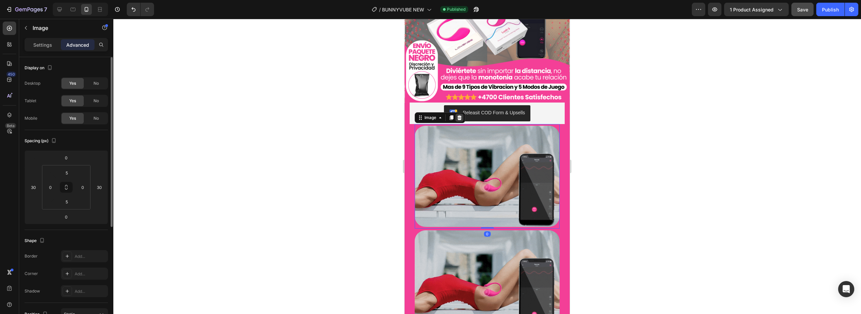
click at [457, 115] on icon at bounding box center [459, 117] width 5 height 5
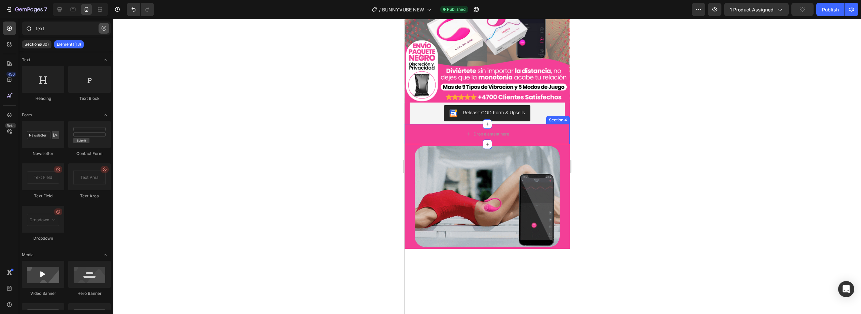
click at [103, 28] on icon "button" at bounding box center [104, 28] width 5 height 5
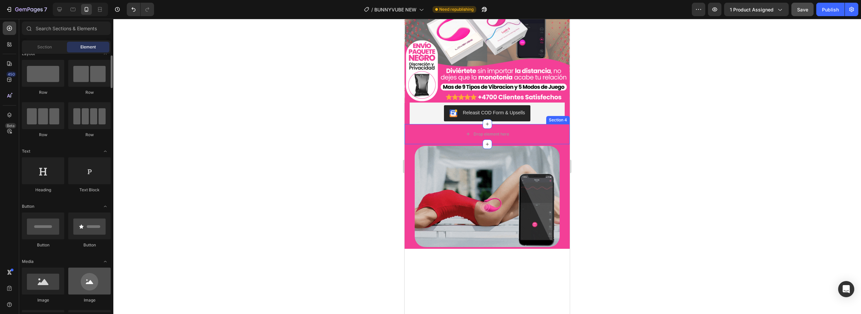
scroll to position [13, 0]
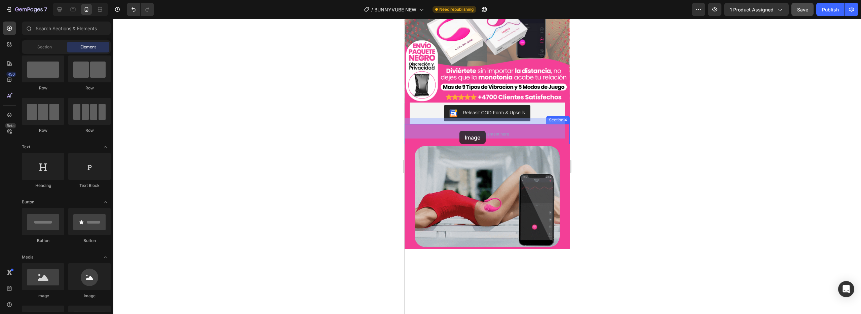
drag, startPoint x: 447, startPoint y: 301, endPoint x: 459, endPoint y: 129, distance: 172.2
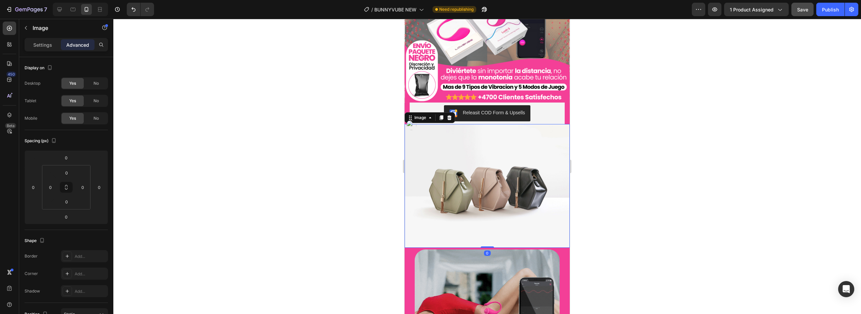
click at [488, 157] on img at bounding box center [486, 186] width 165 height 124
click at [38, 46] on p "Settings" at bounding box center [42, 44] width 19 height 7
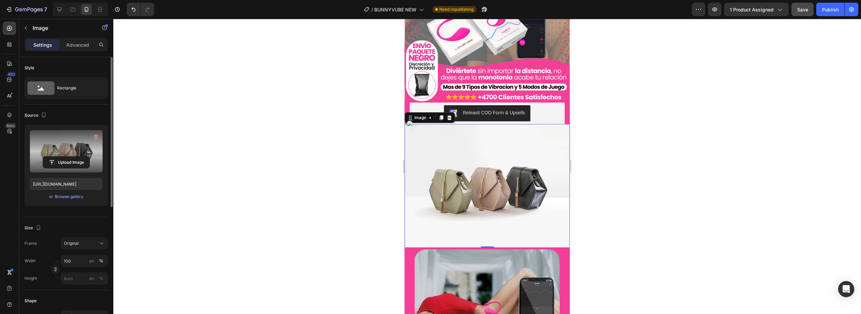
click at [64, 132] on label at bounding box center [66, 151] width 73 height 42
click at [64, 157] on input "file" at bounding box center [66, 162] width 46 height 11
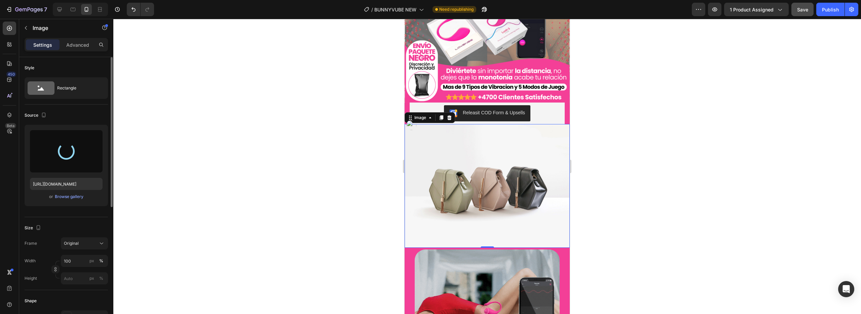
type input "[URL][DOMAIN_NAME]"
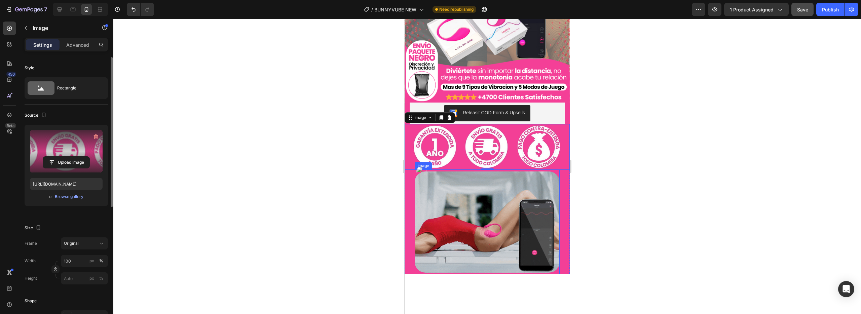
click at [488, 227] on img at bounding box center [486, 222] width 145 height 102
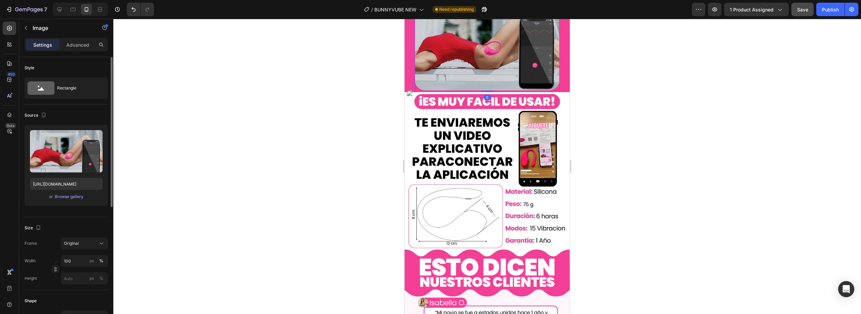
scroll to position [311, 0]
click at [825, 9] on div "Publish" at bounding box center [830, 9] width 17 height 7
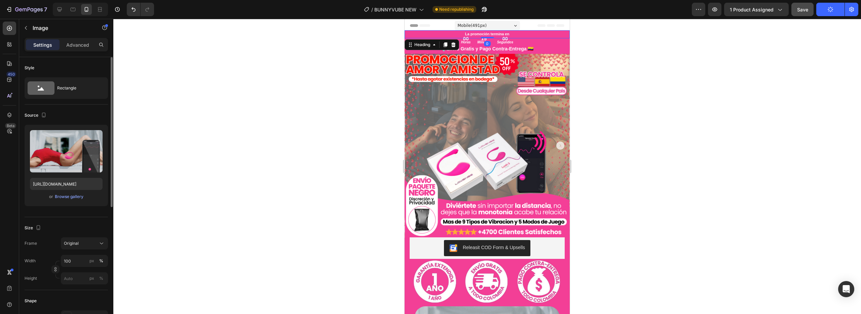
click at [491, 35] on h2 "La promoción termina en" at bounding box center [486, 34] width 165 height 8
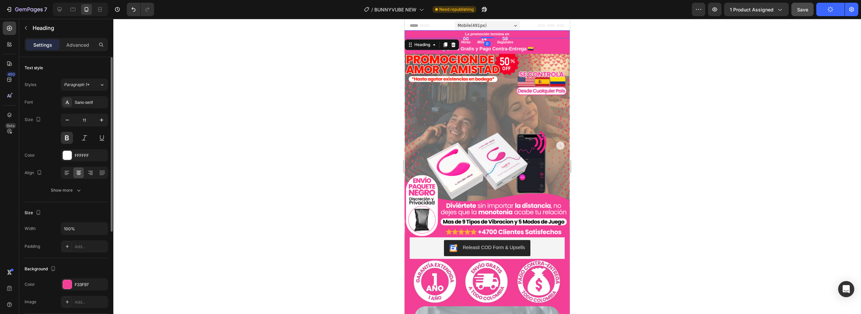
click at [503, 33] on h2 "La promoción termina en" at bounding box center [486, 34] width 165 height 8
click at [519, 37] on p "La promoción termina en" at bounding box center [487, 34] width 164 height 7
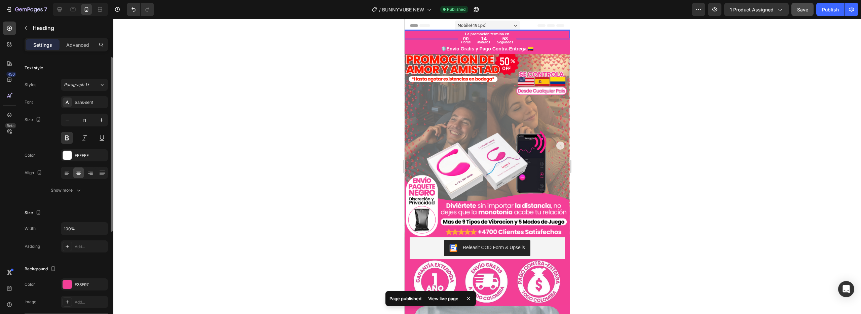
click at [624, 55] on div at bounding box center [486, 166] width 747 height 295
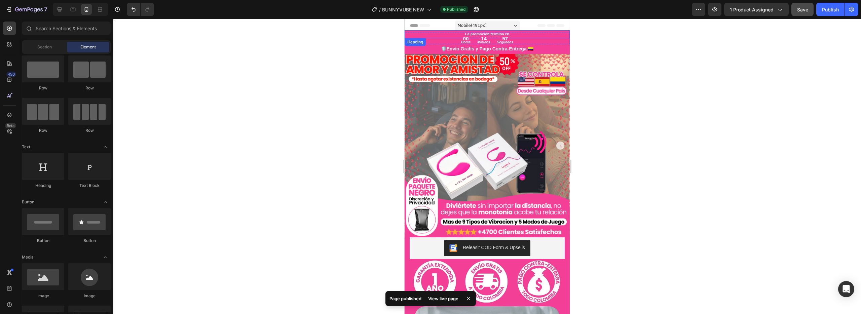
click at [503, 34] on p "La promoción termina en" at bounding box center [487, 34] width 164 height 7
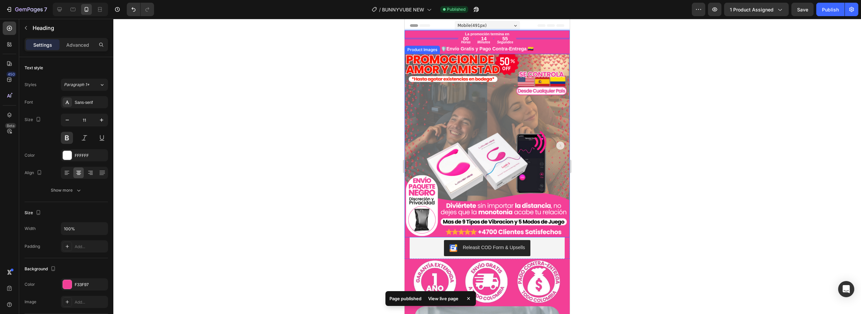
click at [372, 61] on div at bounding box center [486, 166] width 747 height 295
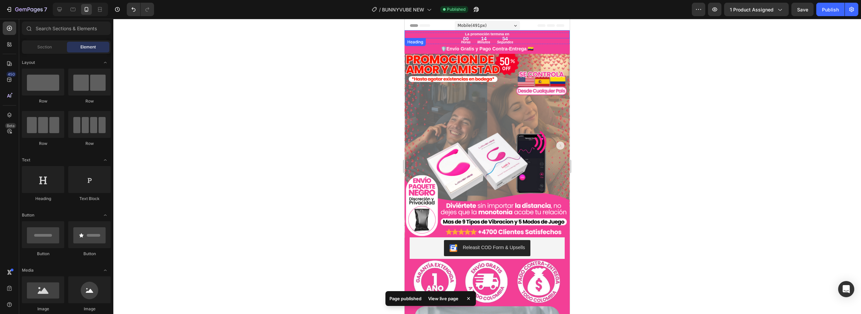
click at [422, 34] on p "La promoción termina en" at bounding box center [487, 34] width 164 height 7
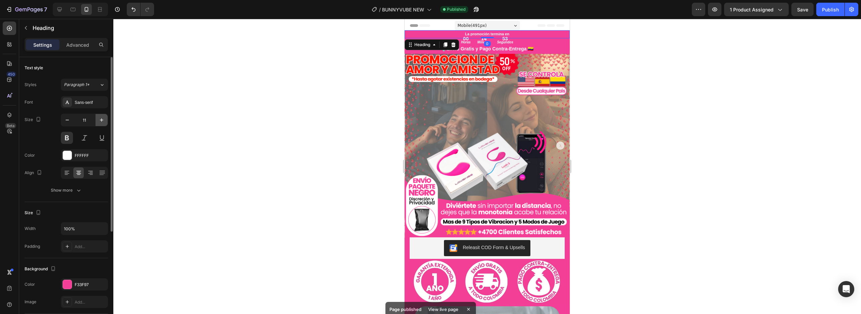
click at [102, 122] on icon "button" at bounding box center [101, 120] width 7 height 7
type input "13"
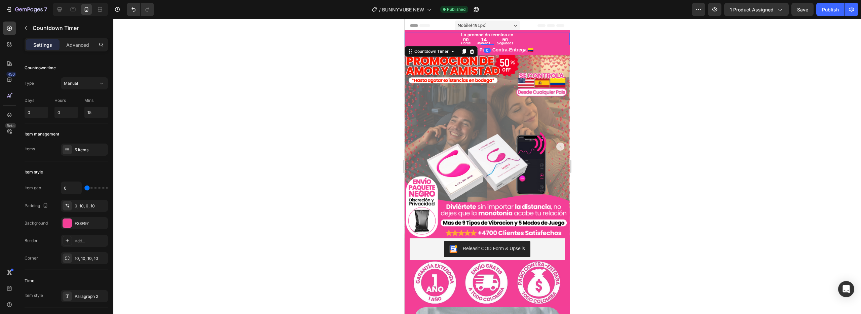
click at [515, 44] on div "00 Horas 14 Minutos 50 Segundos" at bounding box center [486, 41] width 165 height 7
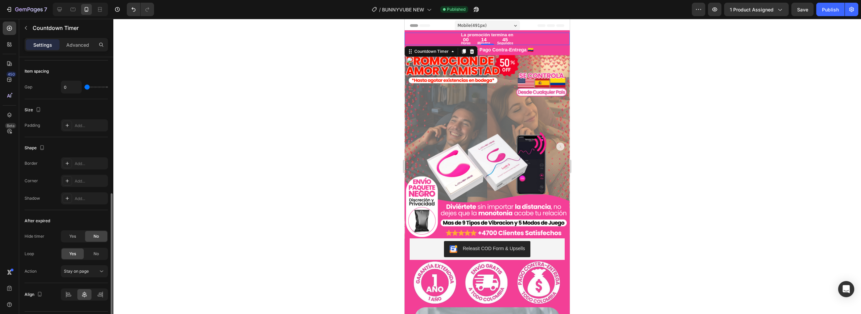
scroll to position [306, 0]
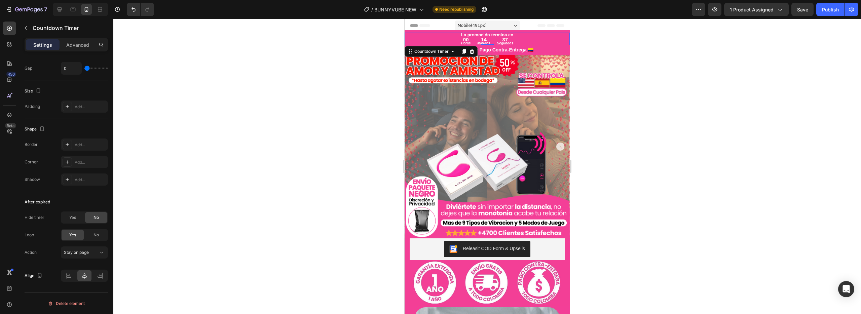
click at [604, 63] on div at bounding box center [486, 166] width 747 height 295
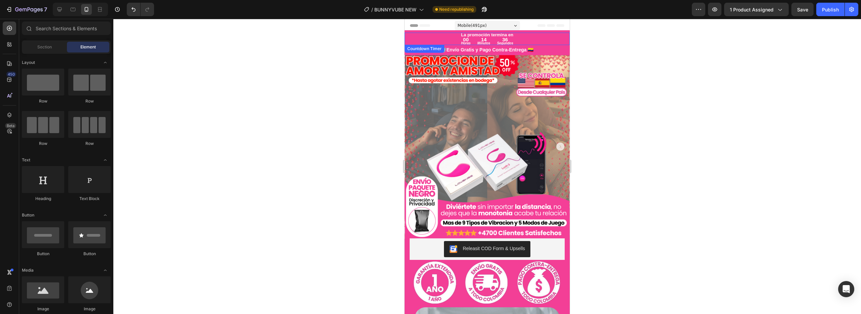
click at [539, 39] on div "00 Horas 14 Minutos 36 Segundos" at bounding box center [486, 41] width 165 height 7
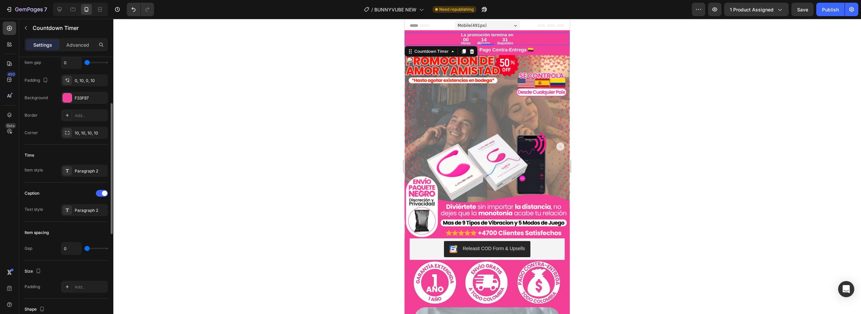
scroll to position [56, 0]
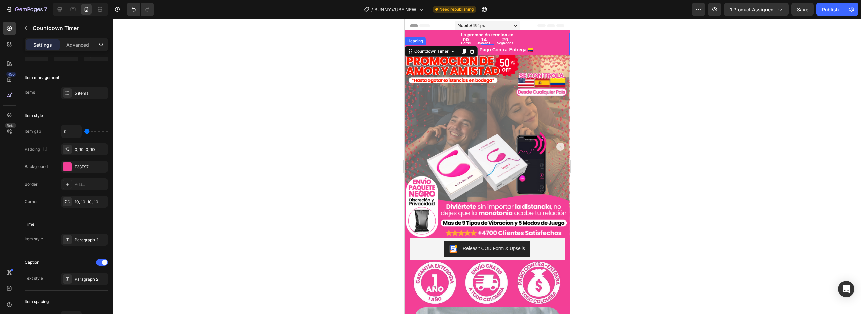
click at [535, 47] on h2 "🛡️ Envío Gratis y Pago Contra-Entrega 🇨🇴" at bounding box center [486, 50] width 165 height 10
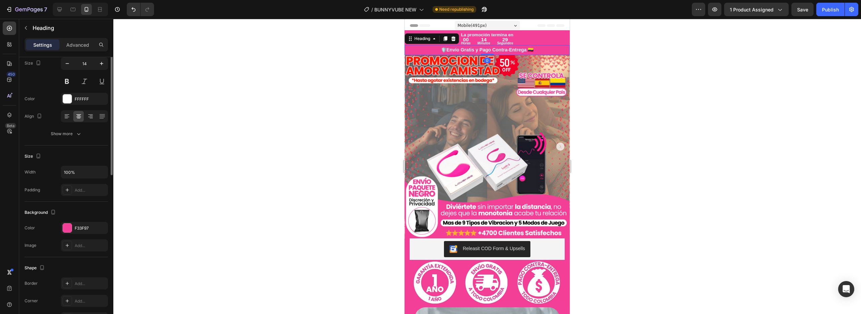
scroll to position [0, 0]
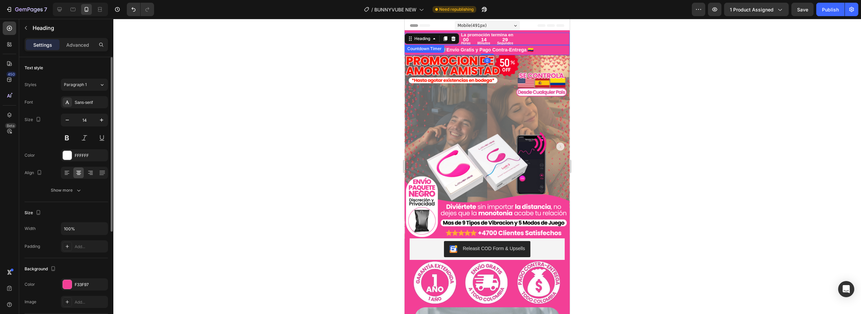
click at [524, 43] on div "00 Horas 14 Minutos 29 Segundos" at bounding box center [486, 41] width 165 height 7
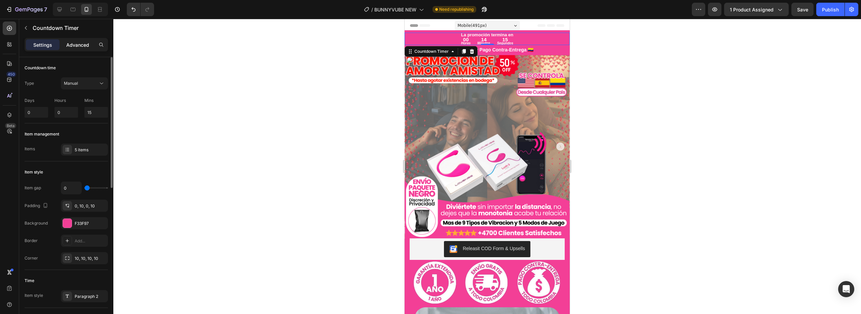
click at [79, 46] on p "Advanced" at bounding box center [77, 44] width 23 height 7
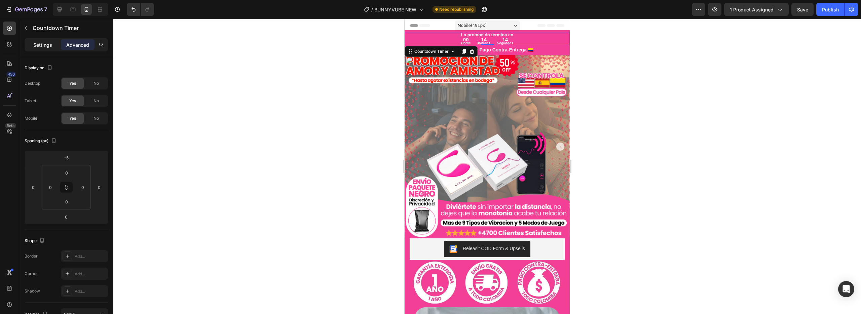
click at [41, 45] on p "Settings" at bounding box center [42, 44] width 19 height 7
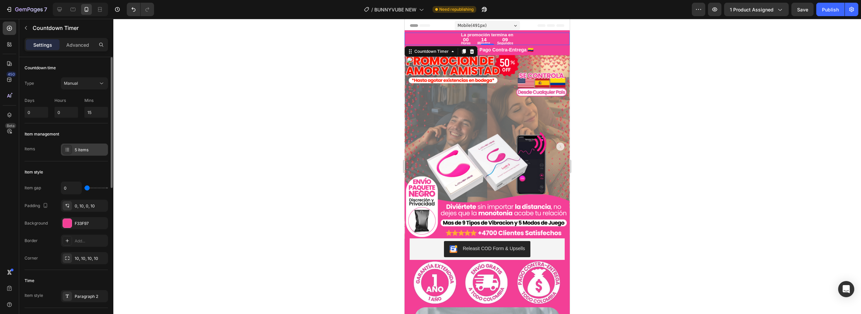
click at [68, 151] on icon at bounding box center [67, 149] width 5 height 5
click at [54, 148] on div "Items 5 items" at bounding box center [66, 150] width 83 height 12
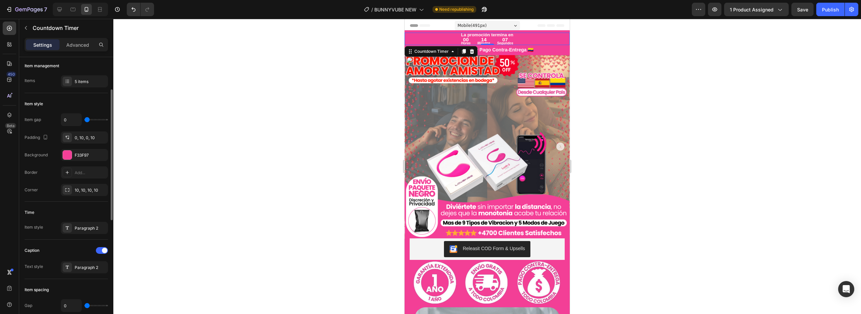
click at [372, 173] on div at bounding box center [486, 166] width 747 height 295
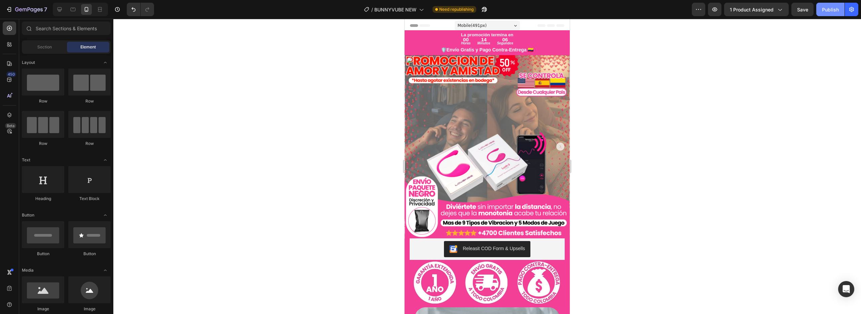
click at [836, 10] on div "Publish" at bounding box center [830, 9] width 17 height 7
click at [530, 34] on p "La promoción termina en" at bounding box center [487, 35] width 164 height 8
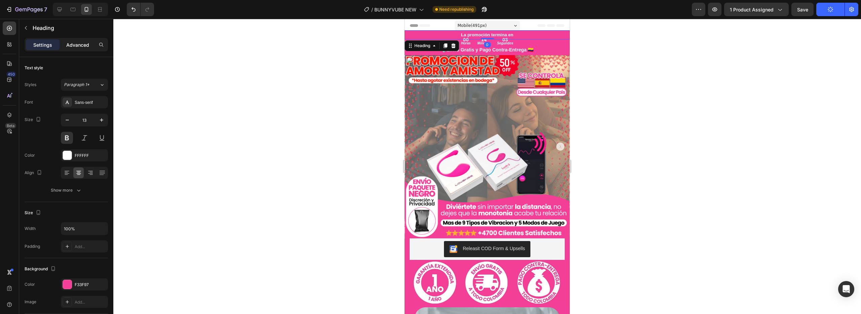
click at [61, 42] on div "Advanced" at bounding box center [78, 44] width 34 height 11
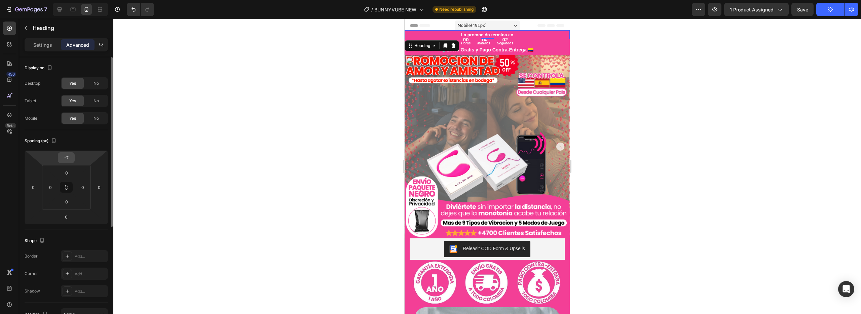
click at [69, 155] on input "-7" at bounding box center [66, 158] width 13 height 10
type input "0"
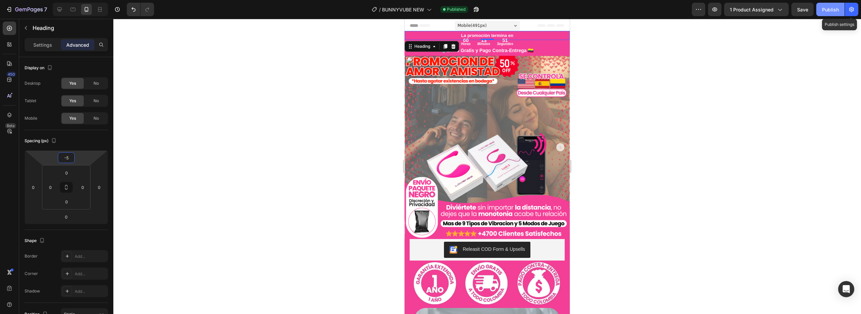
type input "-5"
click at [829, 4] on button "Publish" at bounding box center [830, 9] width 28 height 13
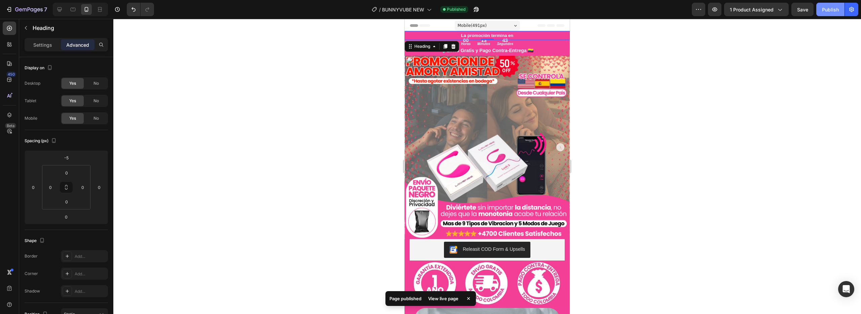
click at [820, 6] on button "Publish" at bounding box center [830, 9] width 28 height 13
click at [35, 49] on div "Settings" at bounding box center [43, 44] width 34 height 11
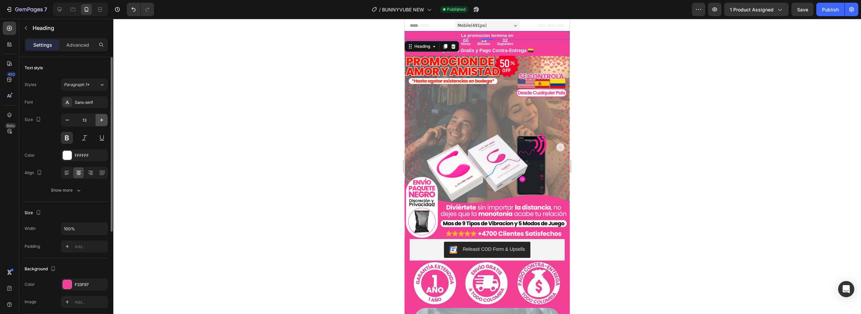
click at [100, 121] on icon "button" at bounding box center [101, 120] width 7 height 7
type input "15"
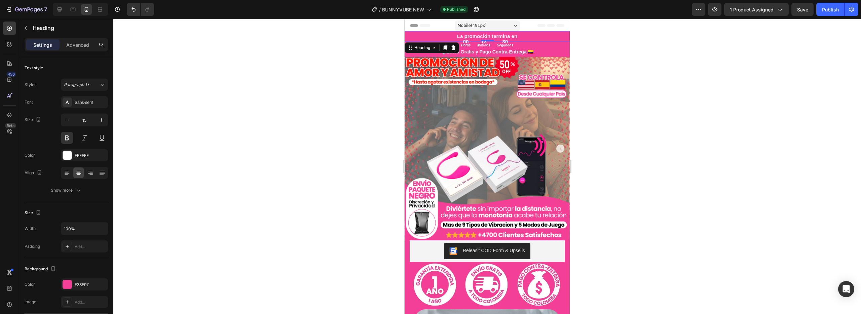
click at [522, 42] on div "00 Horas 13 Minutos 30 Segundos" at bounding box center [486, 43] width 165 height 7
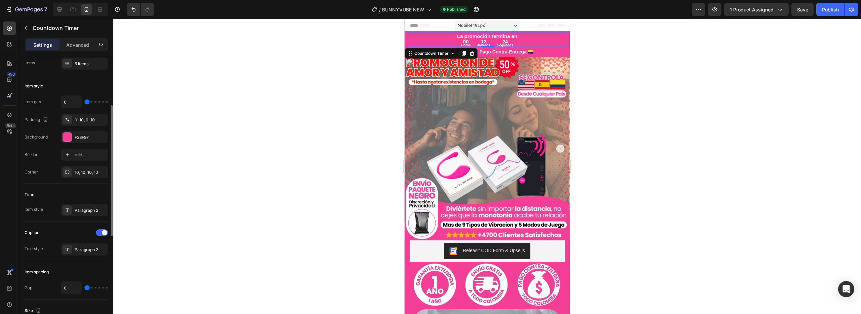
scroll to position [94, 0]
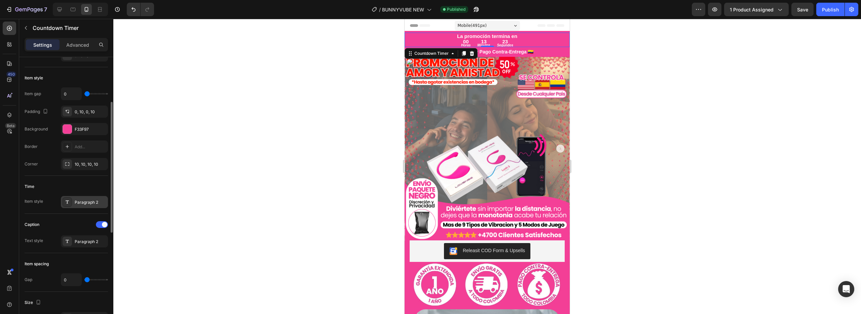
click at [80, 200] on div "Paragraph 2" at bounding box center [91, 202] width 32 height 6
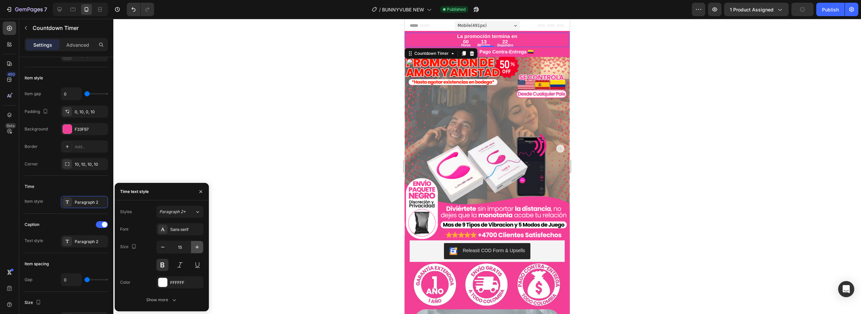
click at [194, 246] on icon "button" at bounding box center [197, 247] width 7 height 7
click at [196, 245] on icon "button" at bounding box center [197, 247] width 7 height 7
type input "17"
click at [80, 46] on p "Advanced" at bounding box center [77, 44] width 23 height 7
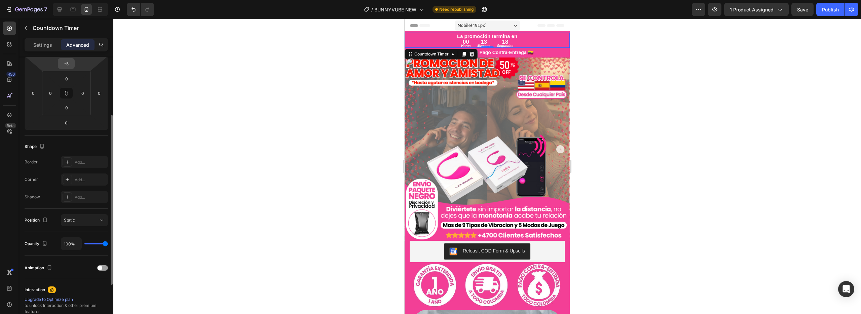
click at [68, 63] on input "-5" at bounding box center [66, 63] width 13 height 10
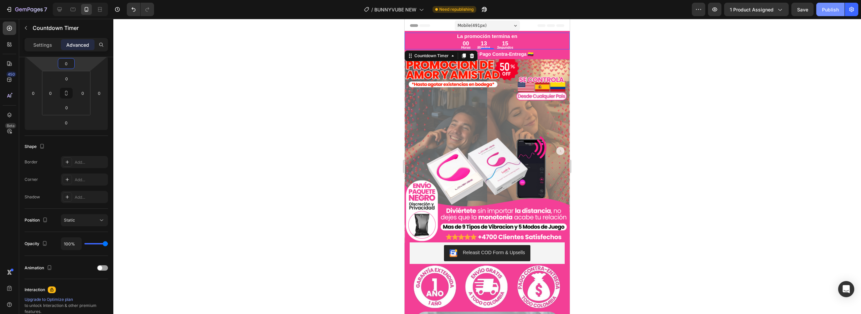
type input "0"
click at [828, 7] on div "Publish" at bounding box center [830, 9] width 17 height 7
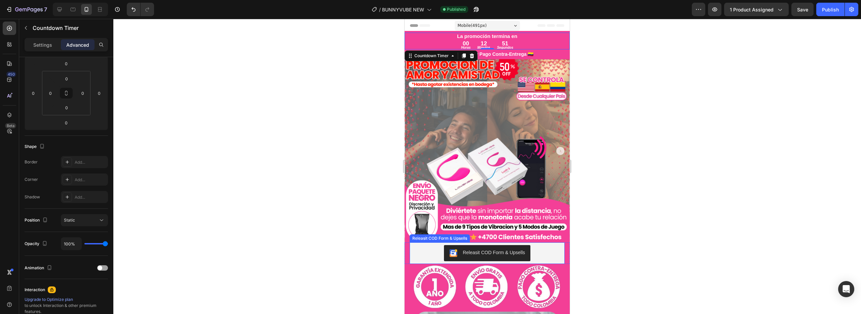
click at [534, 245] on div "Releasit COD Form & Upsells" at bounding box center [487, 253] width 150 height 16
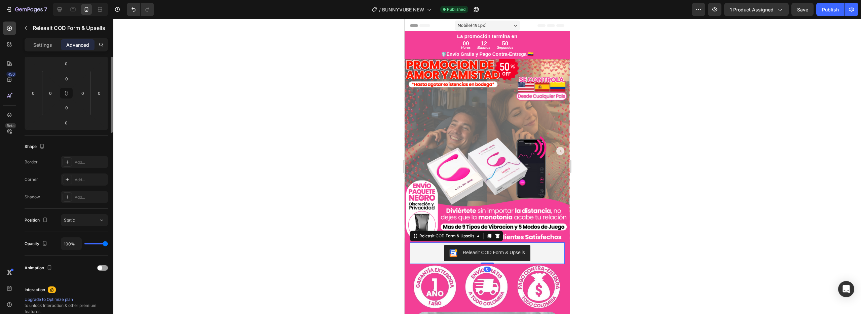
scroll to position [0, 0]
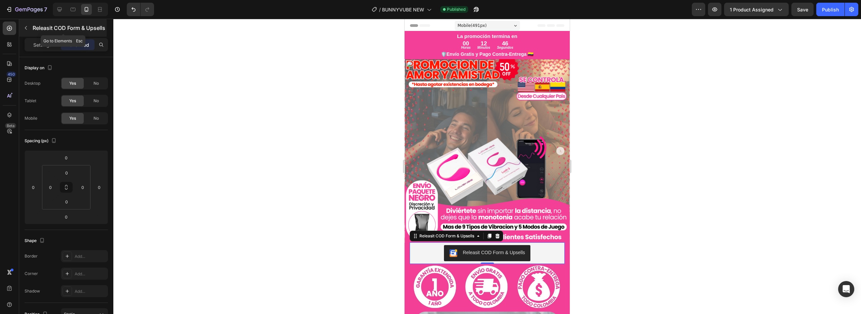
click at [26, 30] on icon "button" at bounding box center [25, 27] width 5 height 5
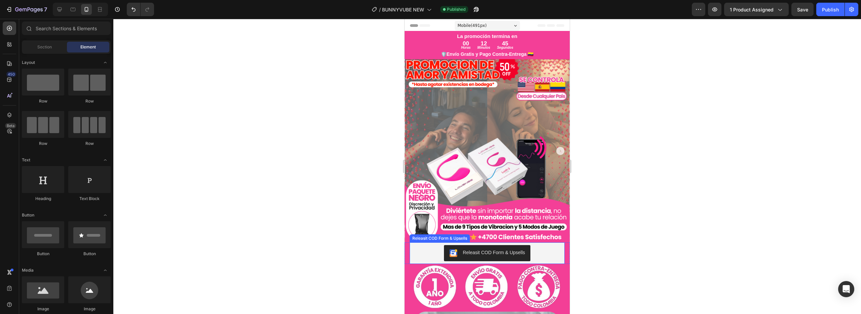
click at [420, 247] on div "Releasit COD Form & Upsells" at bounding box center [487, 253] width 150 height 16
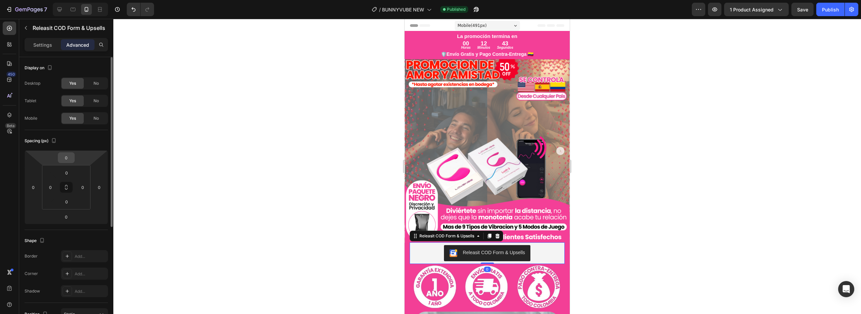
click at [70, 158] on input "0" at bounding box center [66, 158] width 13 height 10
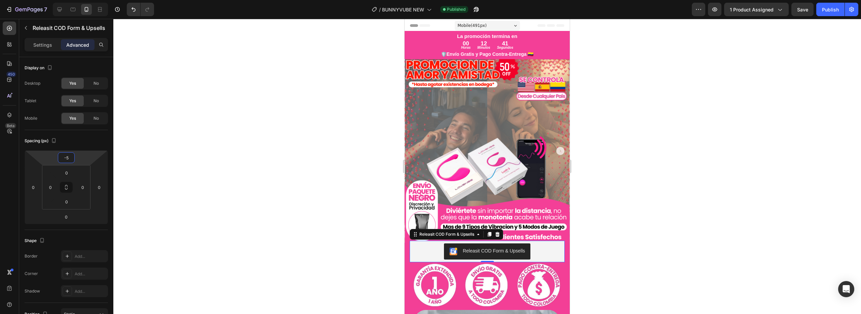
type input "-5"
click at [300, 168] on div at bounding box center [486, 166] width 747 height 295
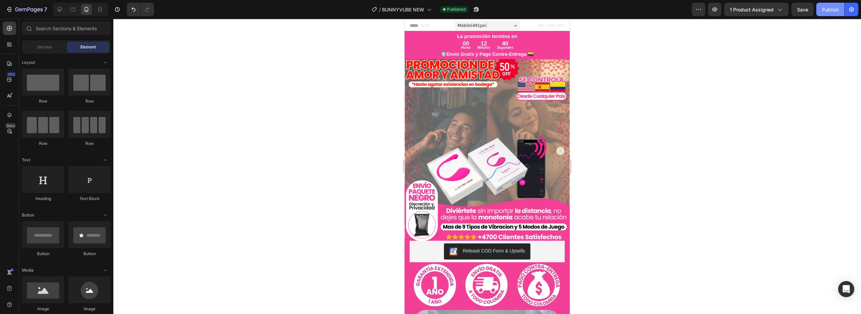
click at [829, 12] on div "Publish" at bounding box center [830, 9] width 17 height 7
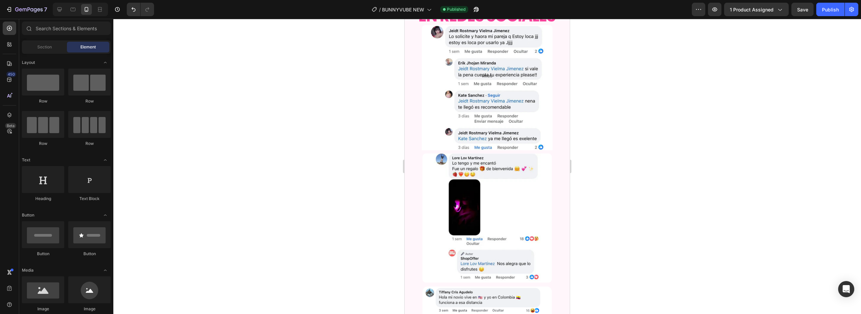
scroll to position [928, 0]
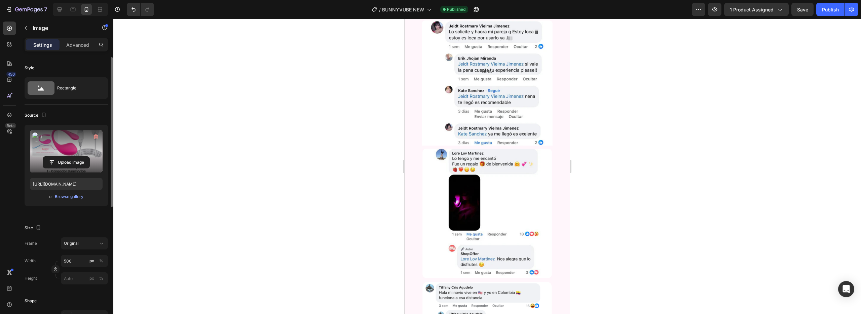
click at [57, 150] on label at bounding box center [66, 151] width 73 height 42
click at [57, 157] on input "file" at bounding box center [66, 162] width 46 height 11
click at [75, 148] on label at bounding box center [66, 151] width 73 height 42
click at [75, 157] on input "file" at bounding box center [66, 162] width 46 height 11
click at [71, 147] on label at bounding box center [66, 151] width 73 height 42
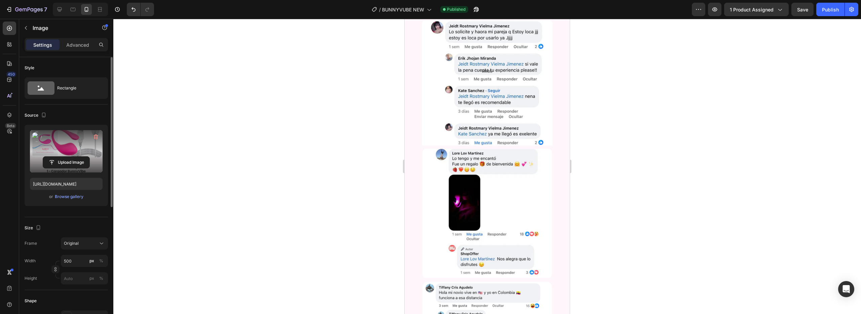
click at [71, 157] on input "file" at bounding box center [66, 162] width 46 height 11
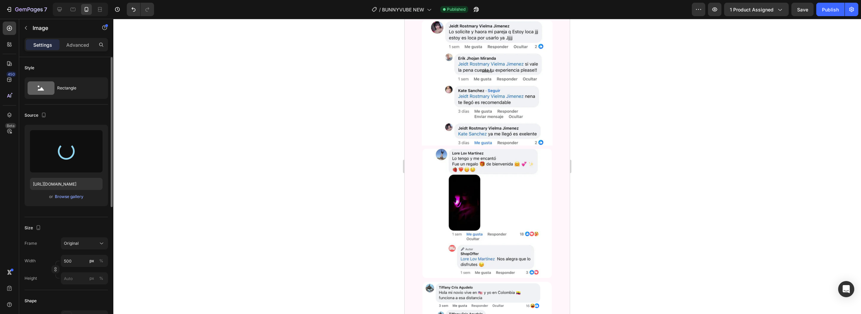
type input "https://cdn.shopify.com/s/files/1/0599/6865/1354/files/gempages_554263909020730…"
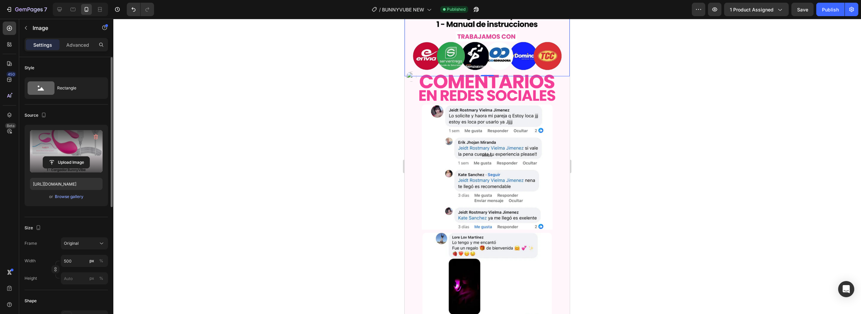
scroll to position [842, 0]
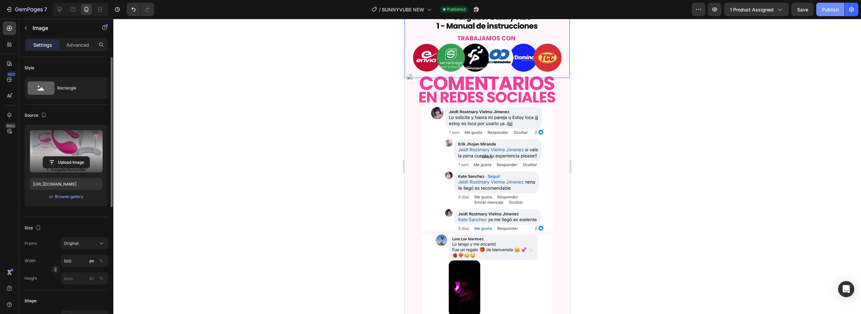
click at [836, 12] on div "Publish" at bounding box center [830, 9] width 17 height 7
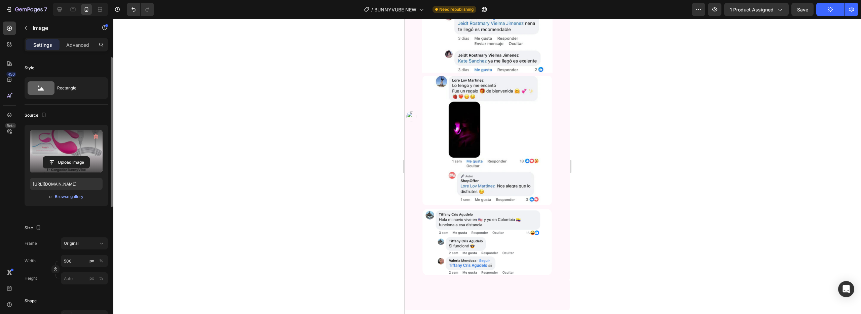
scroll to position [1002, 0]
click at [824, 12] on div "Publish" at bounding box center [830, 9] width 17 height 7
click at [825, 6] on div "Publish" at bounding box center [830, 9] width 17 height 7
